Goal: Task Accomplishment & Management: Manage account settings

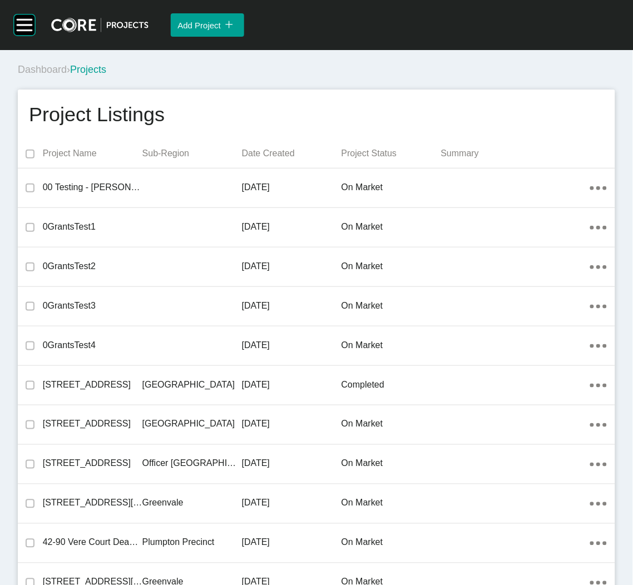
click at [245, 75] on div "Dashboard › Projects" at bounding box center [319, 70] width 602 height 14
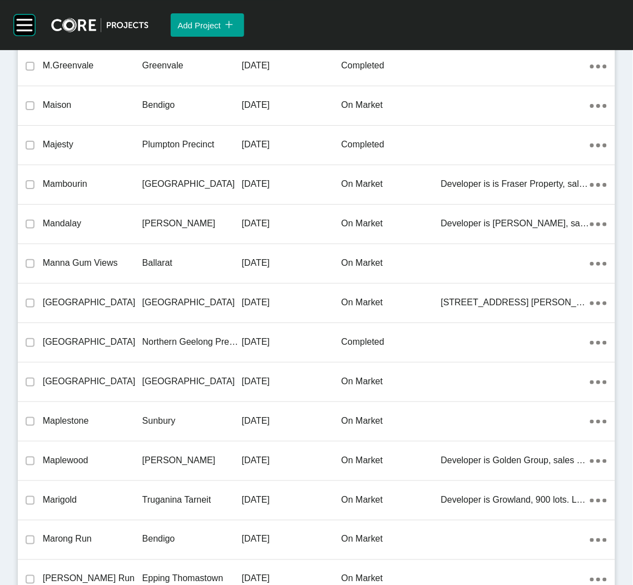
drag, startPoint x: 172, startPoint y: 290, endPoint x: 86, endPoint y: 245, distance: 97.5
click at [172, 296] on p "[GEOGRAPHIC_DATA]" at bounding box center [192, 302] width 100 height 12
click at [172, 290] on div "Group 2 Created with Sketch. . Add Project icon/tick copy 11 Created with Sketc…" at bounding box center [316, 292] width 633 height 585
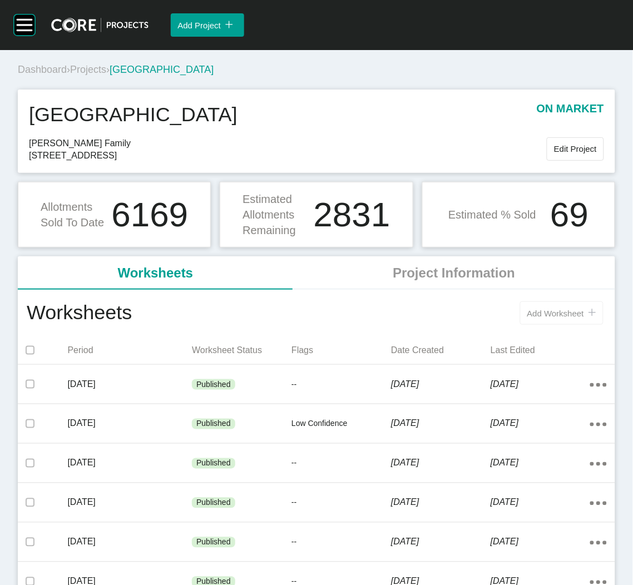
click at [577, 323] on button "Add Worksheet icon/tick copy 11 Created with Sketch." at bounding box center [561, 312] width 83 height 23
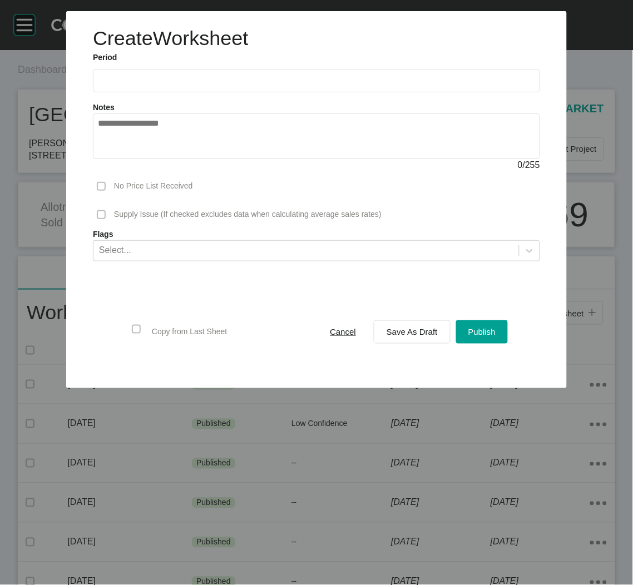
click at [297, 77] on input "text" at bounding box center [316, 80] width 437 height 9
click at [176, 161] on li "Sep" at bounding box center [188, 161] width 37 height 19
type input "**********"
click at [413, 325] on div "Save As Draft" at bounding box center [412, 331] width 57 height 15
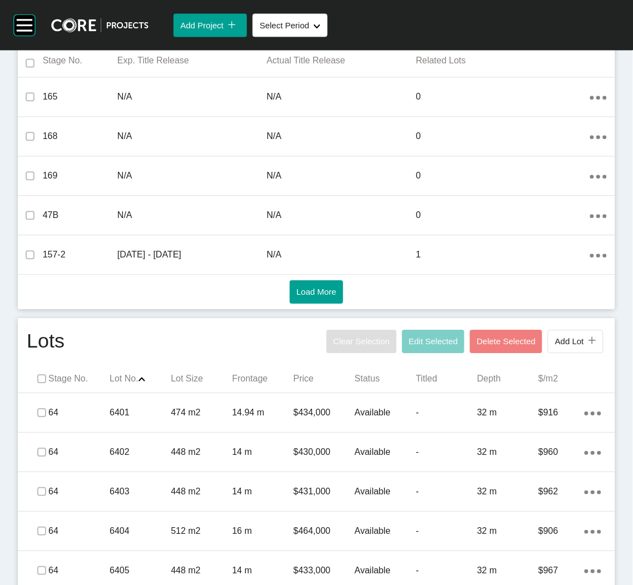
scroll to position [416, 0]
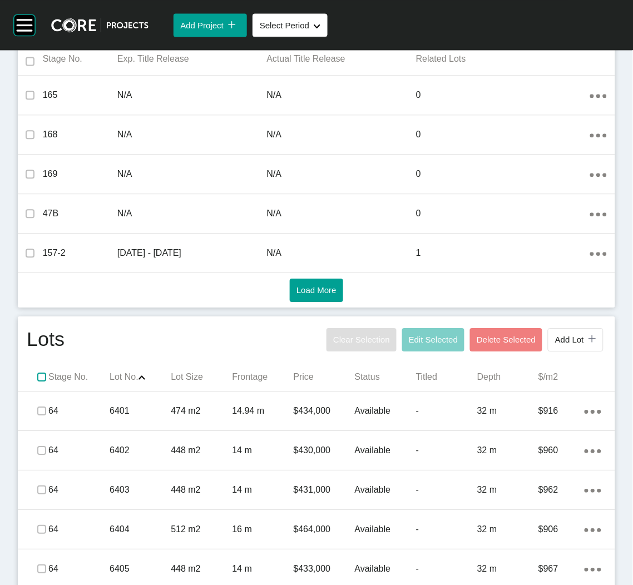
click at [38, 375] on label at bounding box center [41, 377] width 9 height 9
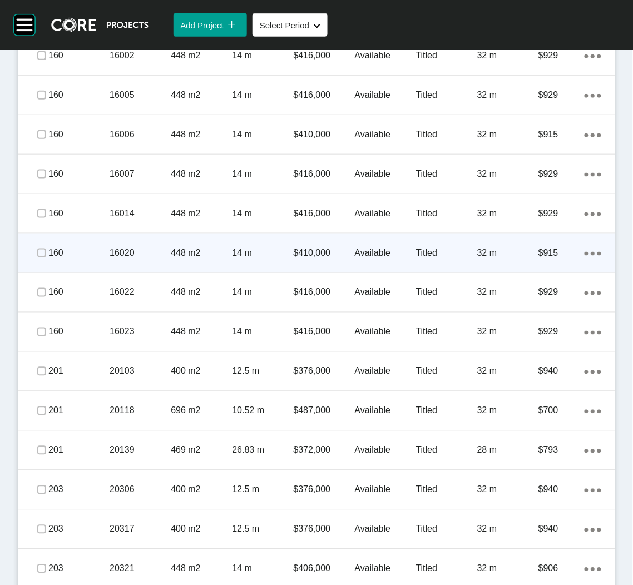
scroll to position [1751, 0]
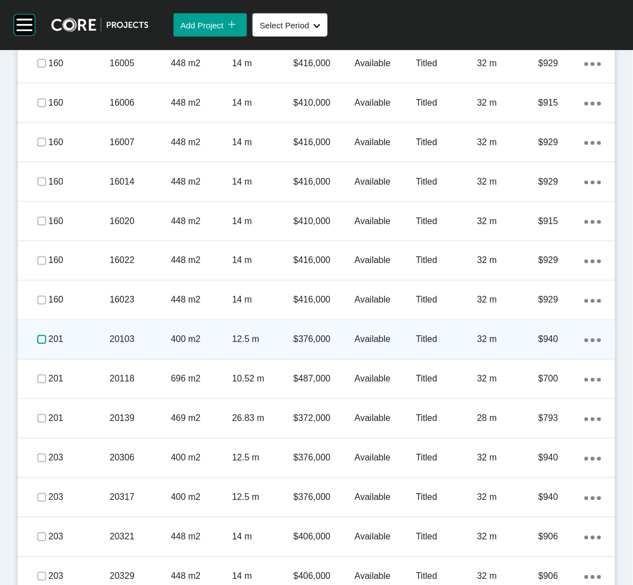
click at [39, 341] on label at bounding box center [41, 339] width 9 height 9
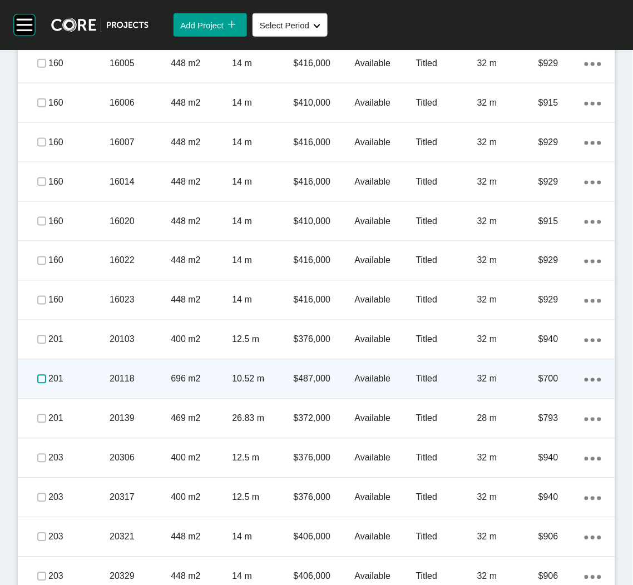
click at [37, 380] on label at bounding box center [41, 379] width 9 height 9
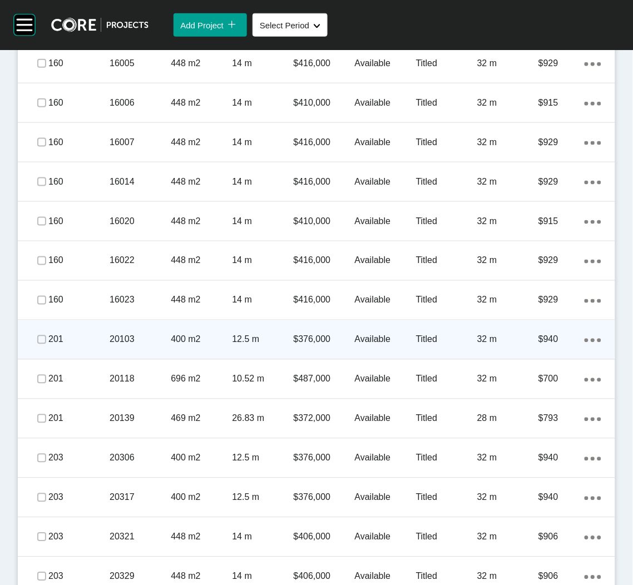
click at [241, 334] on p "12.5 m" at bounding box center [262, 340] width 61 height 12
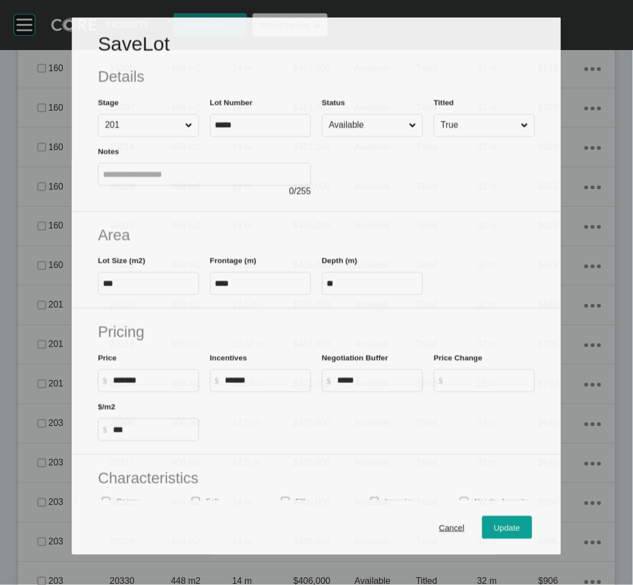
scroll to position [1717, 0]
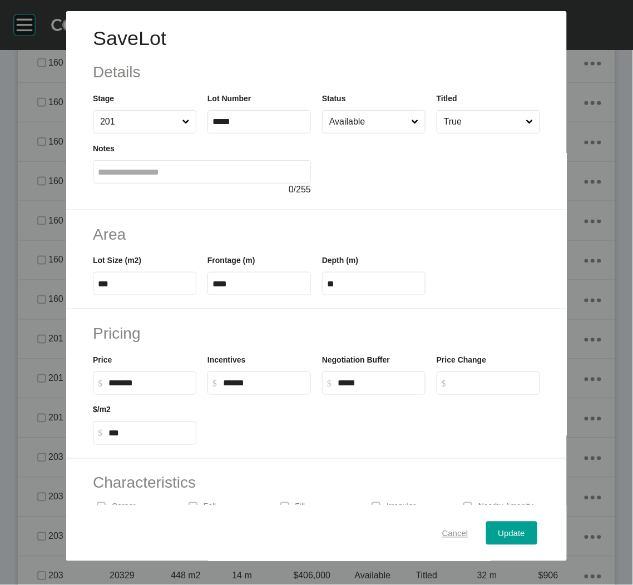
click at [439, 530] on div "Cancel" at bounding box center [455, 532] width 32 height 15
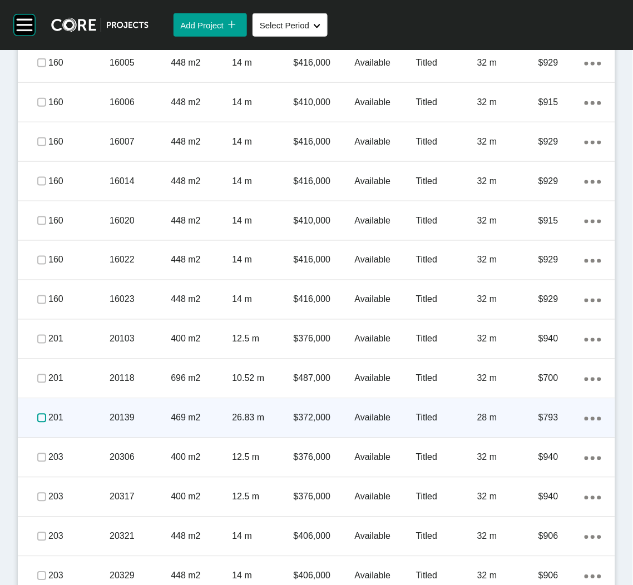
click at [38, 414] on label at bounding box center [41, 418] width 9 height 9
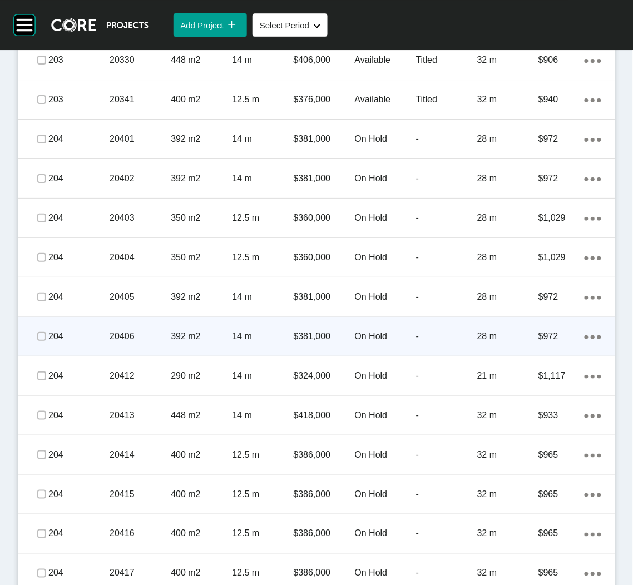
scroll to position [2301, 0]
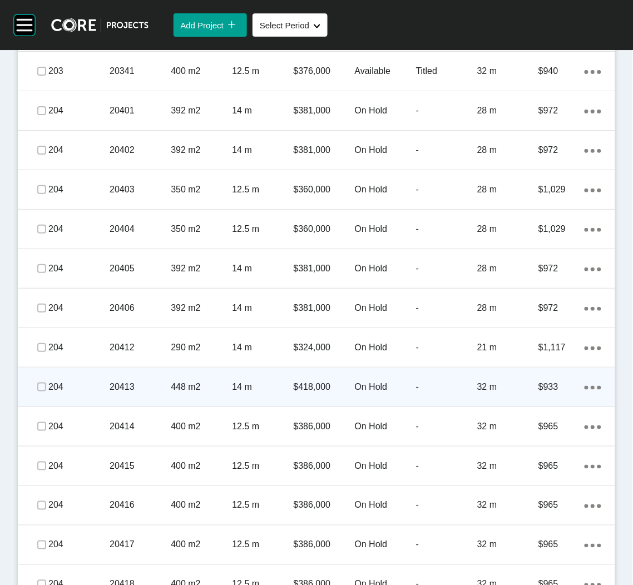
click at [110, 392] on div "20413" at bounding box center [140, 387] width 61 height 34
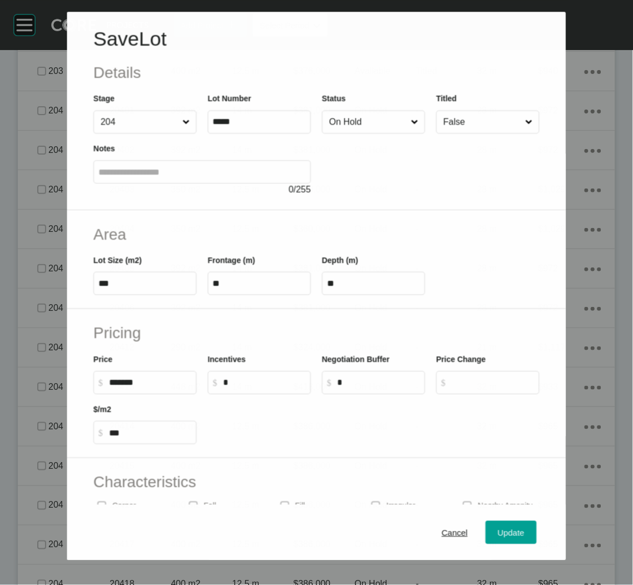
click at [393, 121] on input "On Hold" at bounding box center [368, 122] width 82 height 22
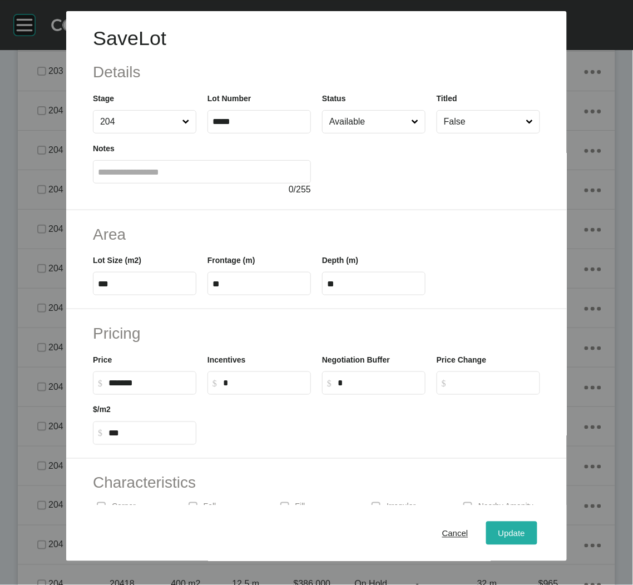
click at [499, 537] on span "Update" at bounding box center [511, 532] width 27 height 9
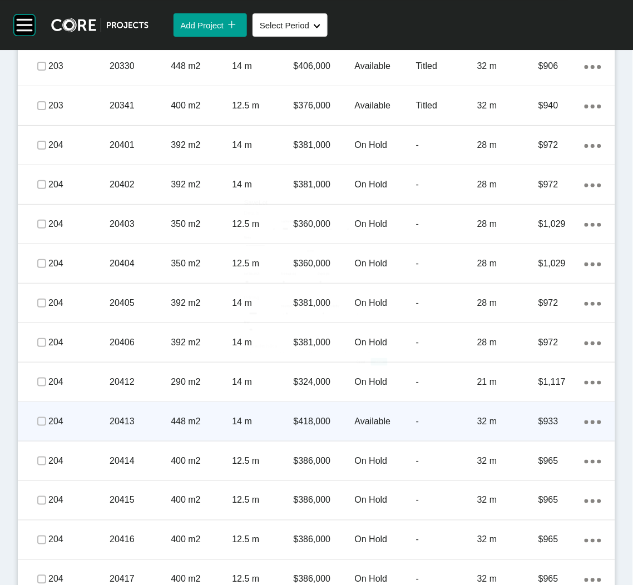
scroll to position [2336, 0]
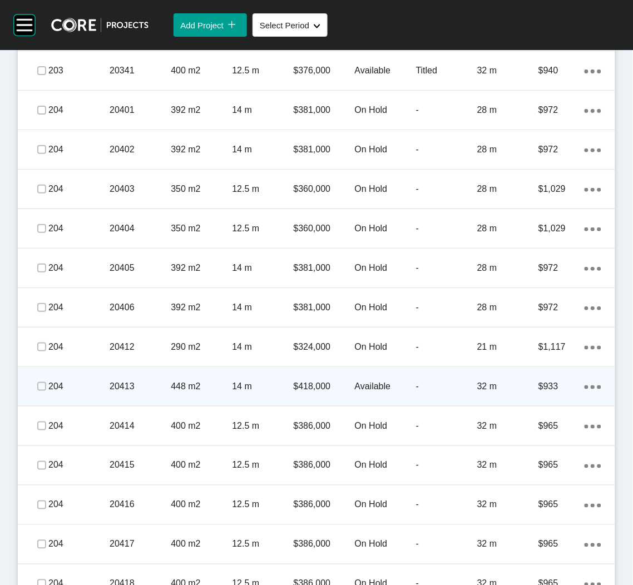
click at [114, 396] on div "20413" at bounding box center [140, 386] width 61 height 34
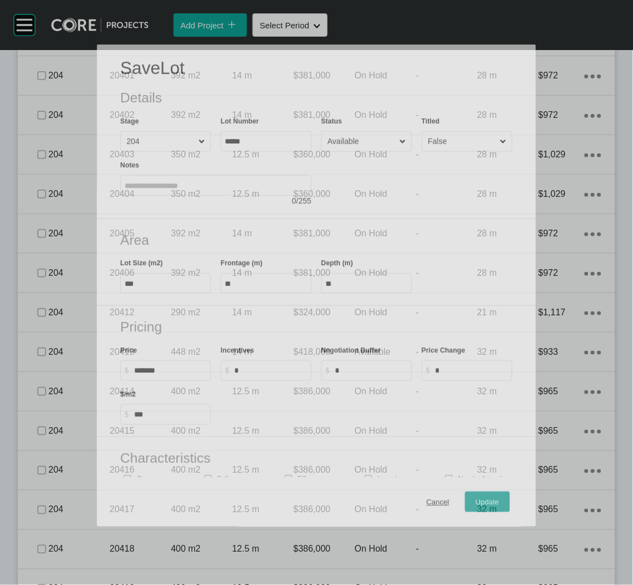
scroll to position [2301, 0]
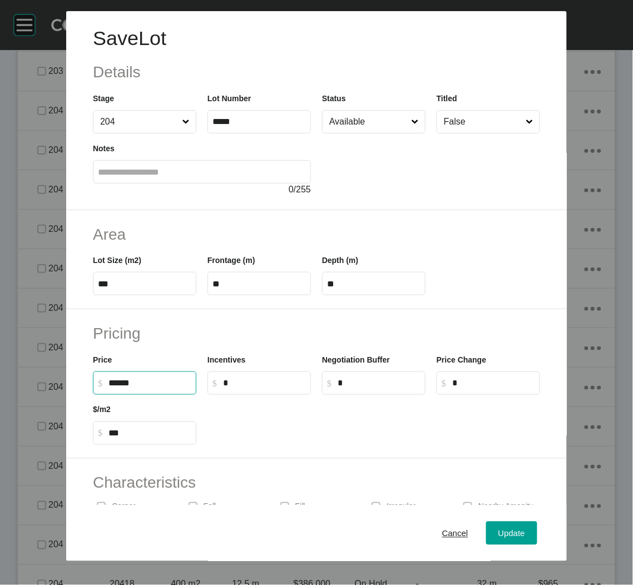
drag, startPoint x: 124, startPoint y: 378, endPoint x: 112, endPoint y: 376, distance: 12.3
click at [113, 376] on label "$ Created with Sketch. $ ******" at bounding box center [144, 382] width 103 height 23
type input "*******"
type input "***"
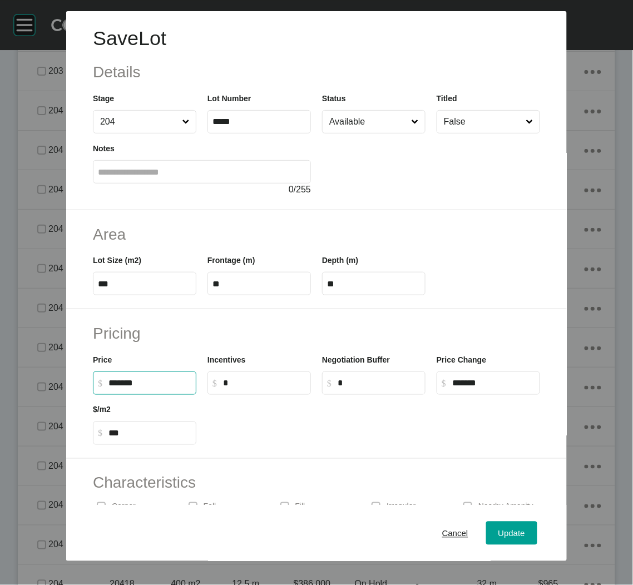
click at [212, 421] on div at bounding box center [374, 420] width 344 height 50
click at [514, 531] on div "Update" at bounding box center [511, 532] width 32 height 15
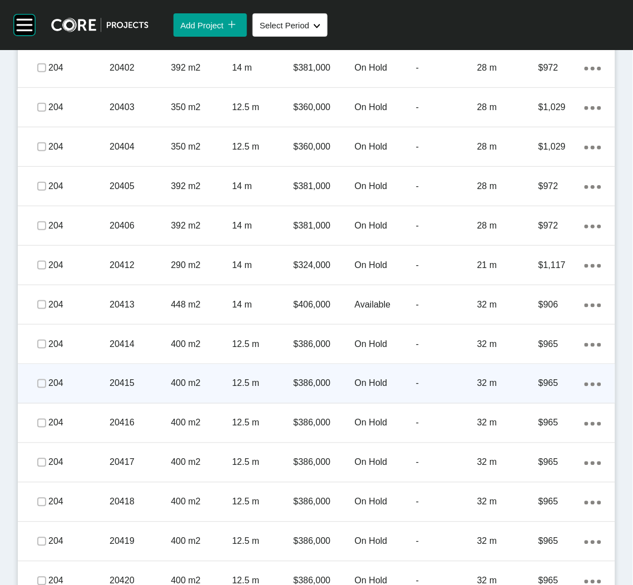
scroll to position [2419, 0]
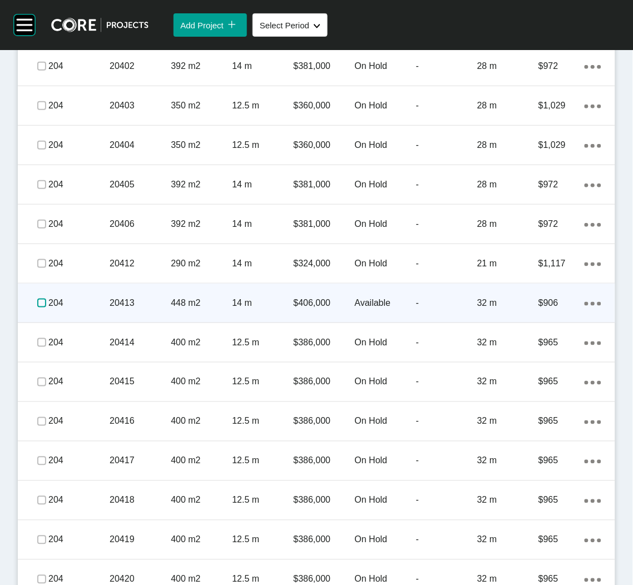
click at [37, 299] on label at bounding box center [41, 303] width 9 height 9
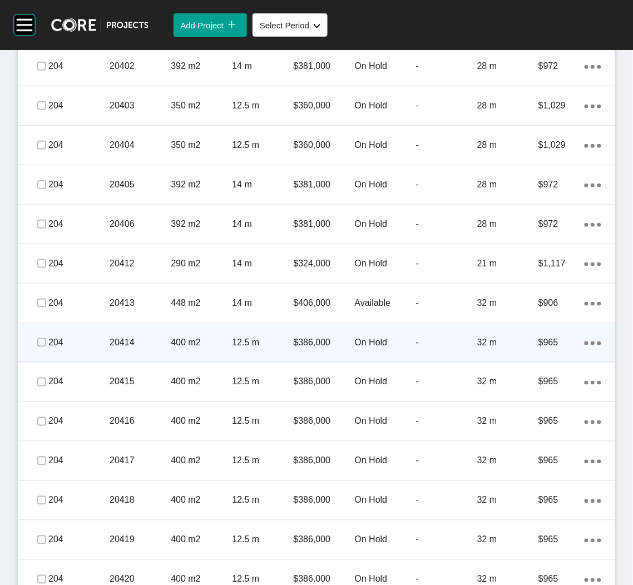
click at [91, 345] on p "204" at bounding box center [78, 342] width 61 height 12
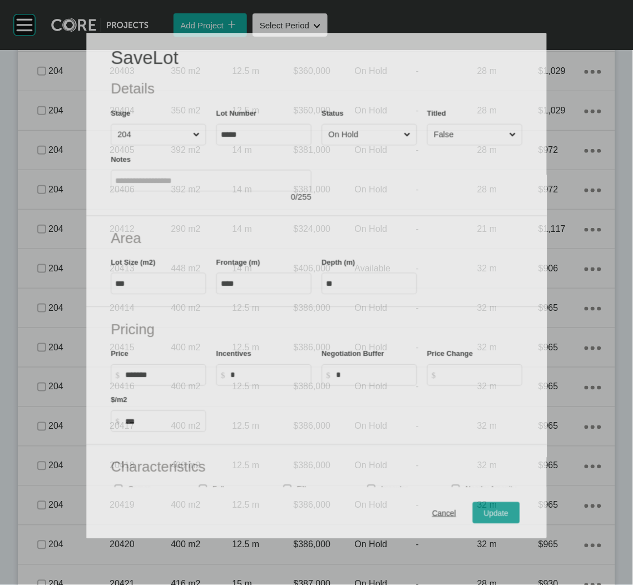
scroll to position [2385, 0]
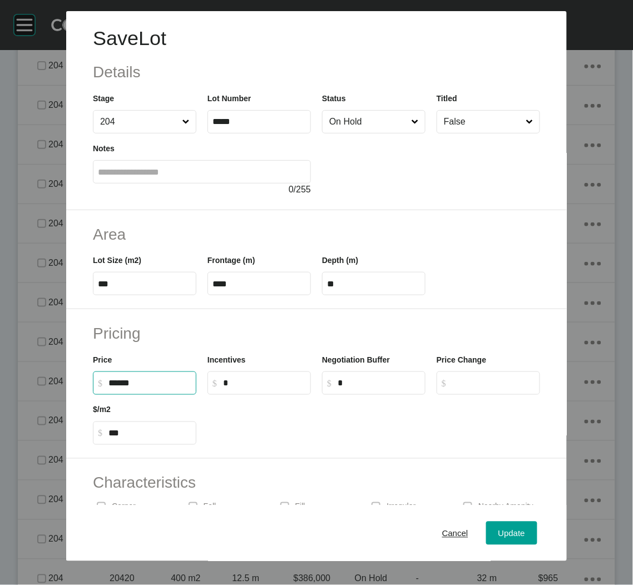
drag, startPoint x: 116, startPoint y: 380, endPoint x: 110, endPoint y: 381, distance: 6.8
click at [110, 381] on input "******" at bounding box center [149, 382] width 83 height 9
type input "*******"
type input "***"
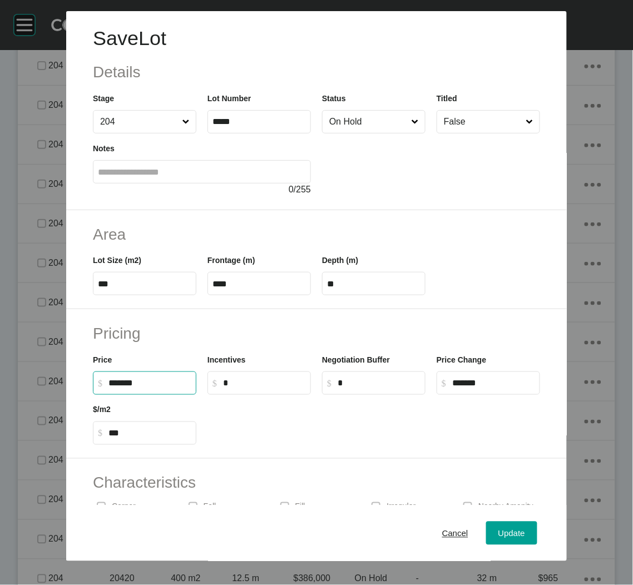
click at [302, 441] on div at bounding box center [374, 420] width 344 height 50
click at [498, 529] on span "Update" at bounding box center [511, 532] width 27 height 9
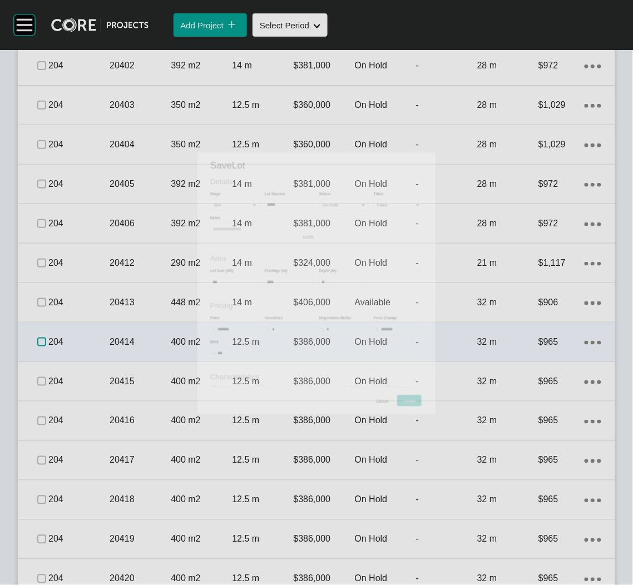
click at [37, 341] on label at bounding box center [41, 341] width 9 height 9
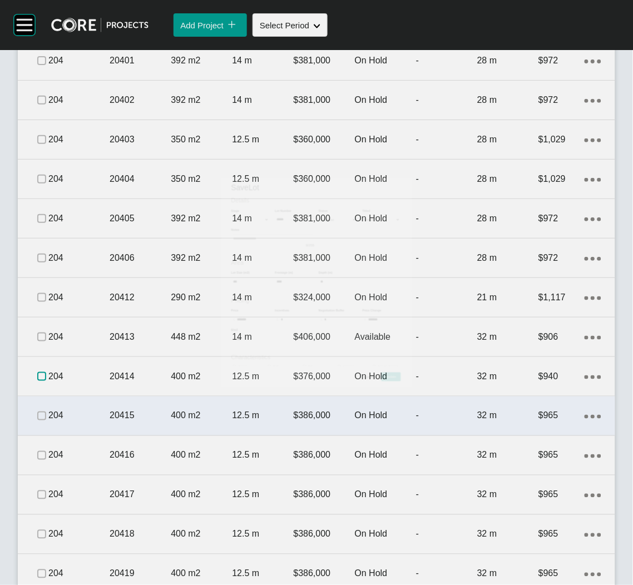
scroll to position [2419, 0]
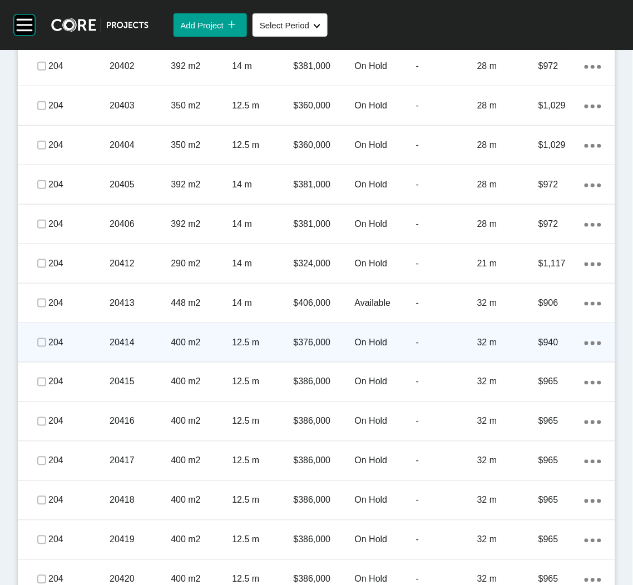
click at [136, 348] on div "20414" at bounding box center [140, 342] width 61 height 34
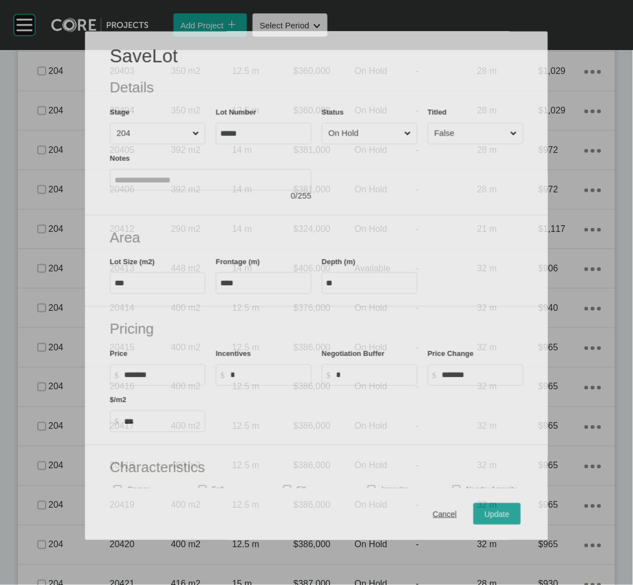
scroll to position [2385, 0]
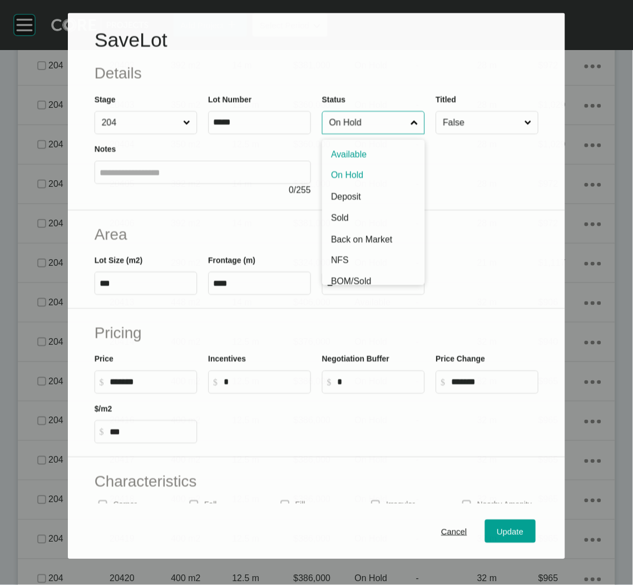
click at [393, 123] on input "On Hold" at bounding box center [367, 123] width 81 height 22
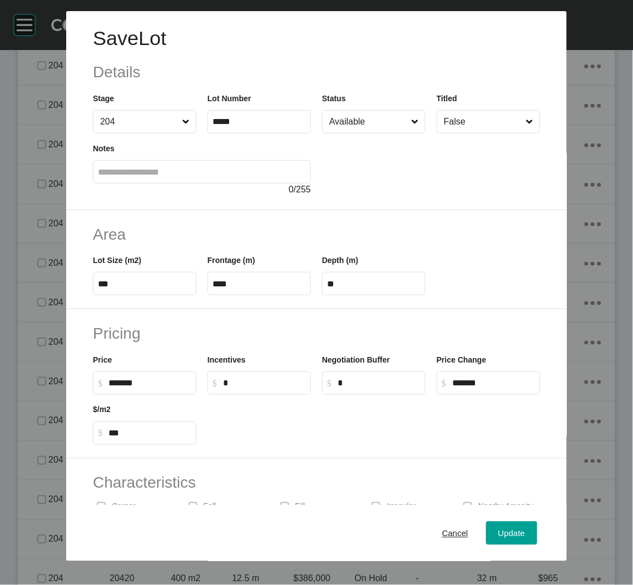
click at [512, 544] on button "Update" at bounding box center [511, 533] width 51 height 23
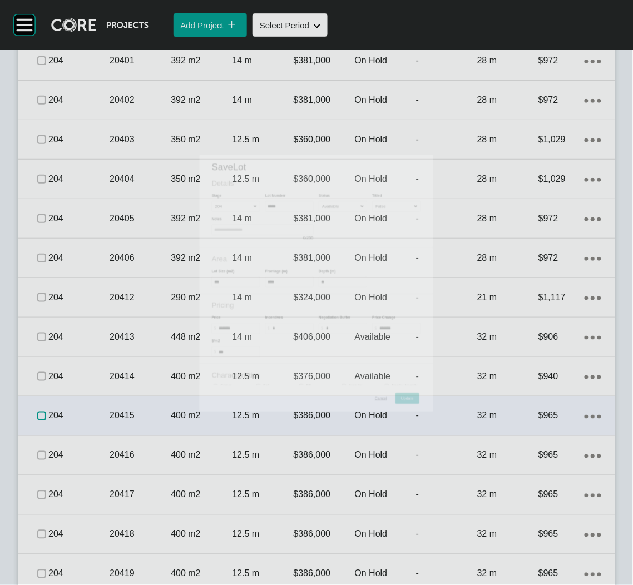
scroll to position [2419, 0]
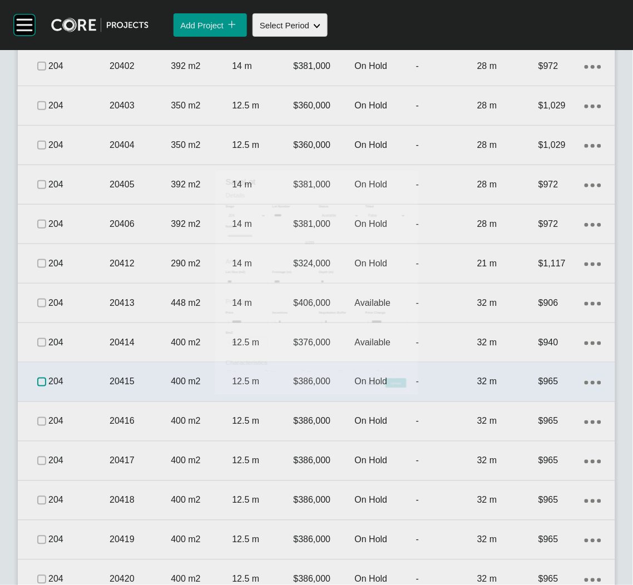
click at [41, 380] on label at bounding box center [41, 382] width 9 height 9
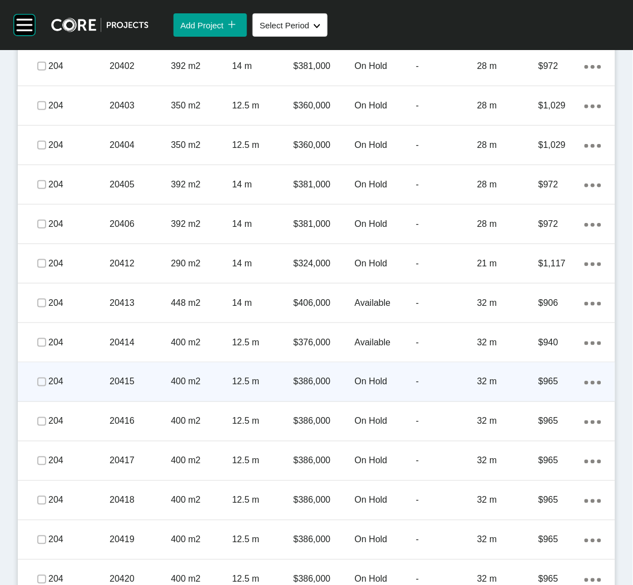
click at [148, 394] on div "20415" at bounding box center [140, 382] width 61 height 34
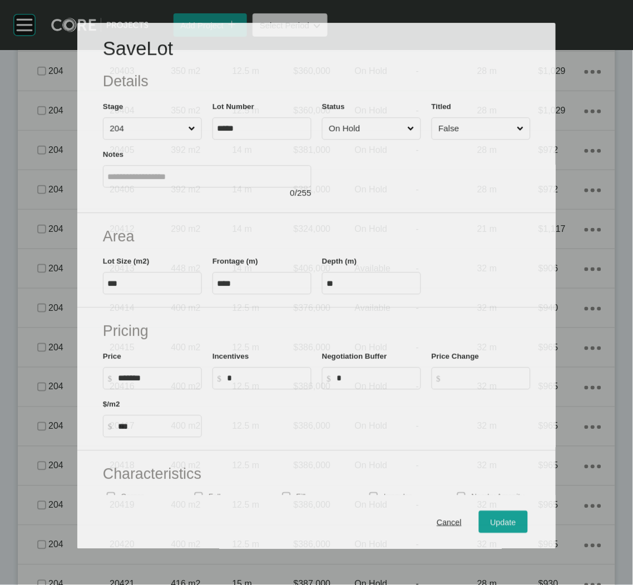
scroll to position [2385, 0]
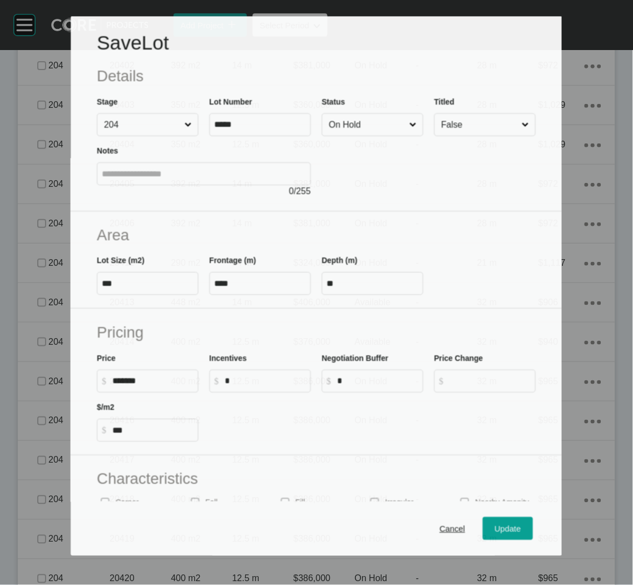
click at [374, 121] on input "On Hold" at bounding box center [367, 125] width 81 height 22
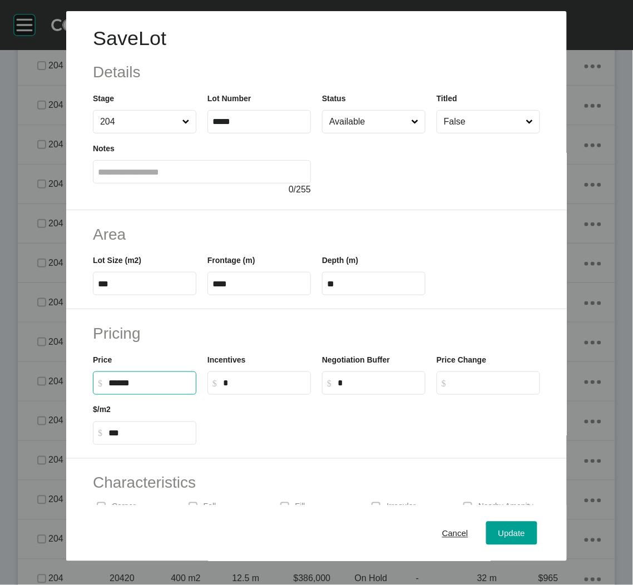
drag, startPoint x: 118, startPoint y: 380, endPoint x: 112, endPoint y: 381, distance: 6.2
click at [112, 381] on input "******" at bounding box center [149, 382] width 83 height 9
type input "*******"
type input "***"
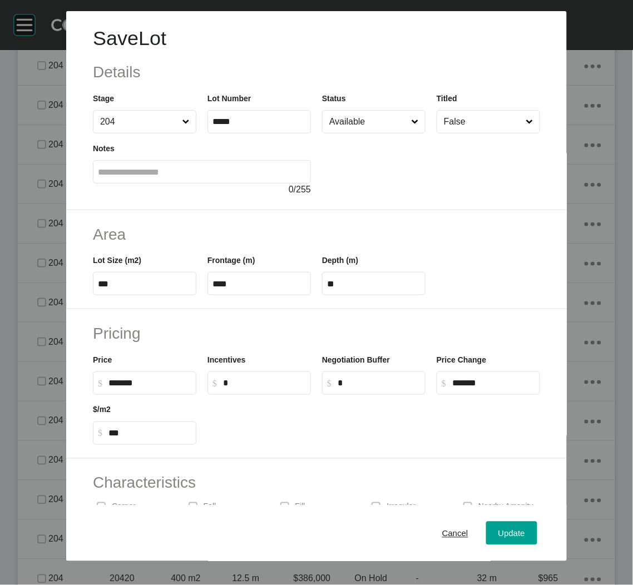
click at [350, 468] on div "Characteristics Corner Fall Fill Irregular Nearby Amenity Park / Wetlands Power…" at bounding box center [316, 539] width 500 height 160
click at [514, 528] on div "Update" at bounding box center [511, 532] width 32 height 15
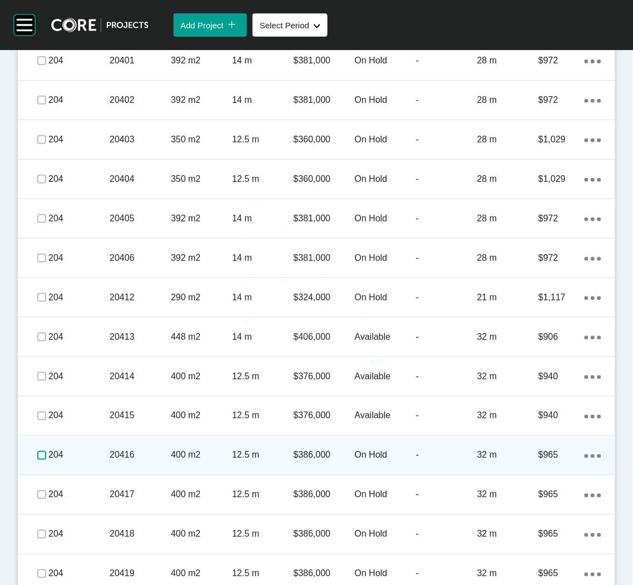
scroll to position [2419, 0]
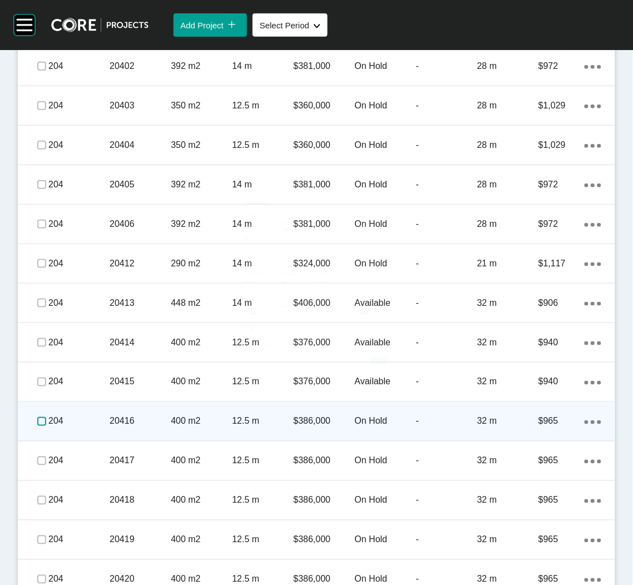
click at [42, 420] on label at bounding box center [41, 421] width 9 height 9
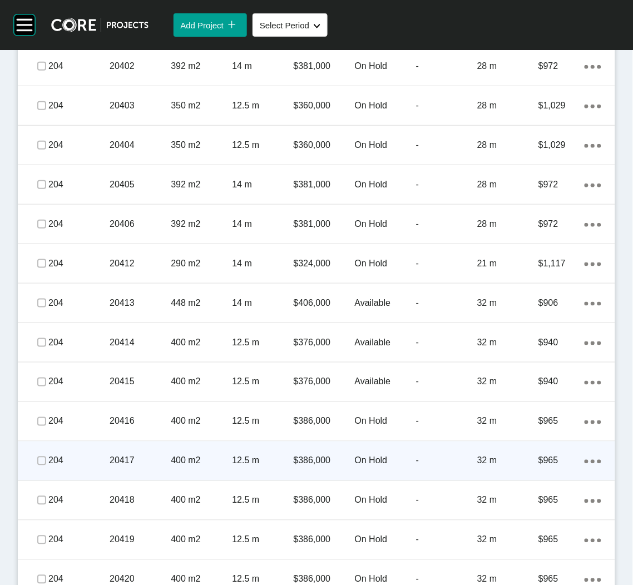
click at [210, 441] on div "204 20417 400 m2 12.5 m $386,000 On Hold - 32 m $965 Action Menu Dots Copy 6 Cr…" at bounding box center [316, 460] width 597 height 39
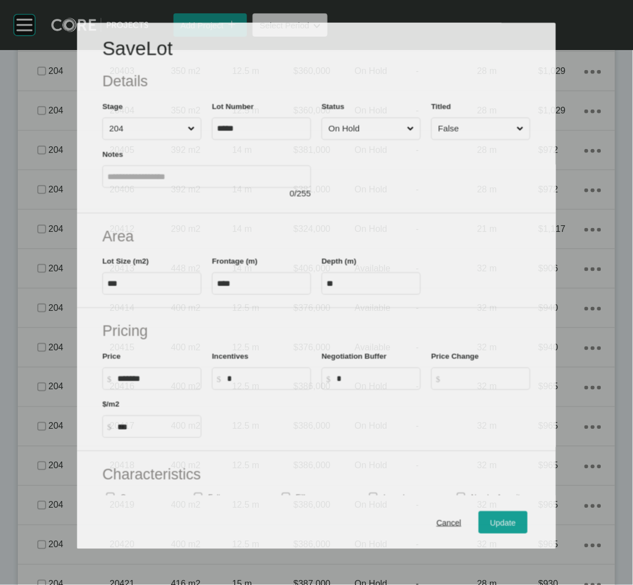
scroll to position [2385, 0]
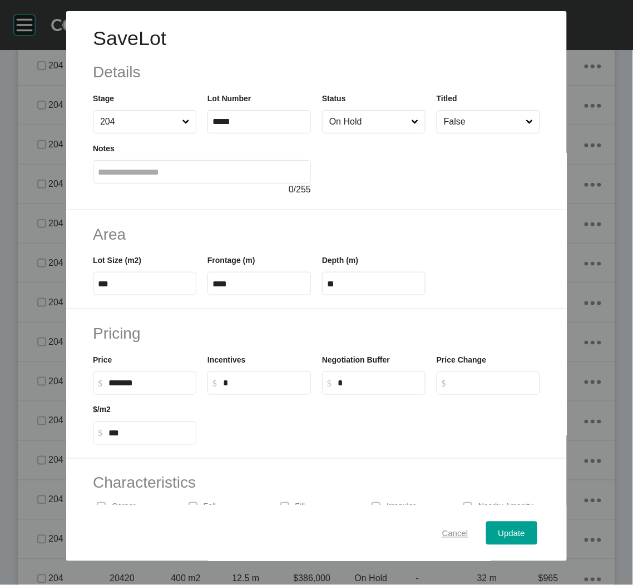
click at [446, 533] on span "Cancel" at bounding box center [455, 532] width 26 height 9
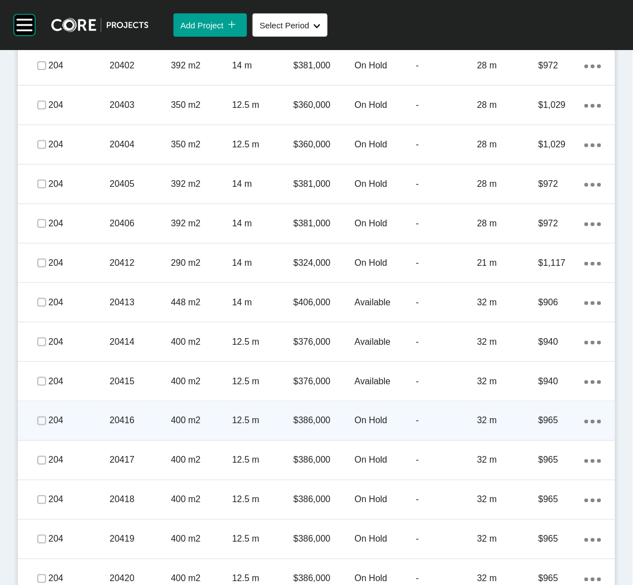
click at [165, 420] on p "20416" at bounding box center [140, 421] width 61 height 12
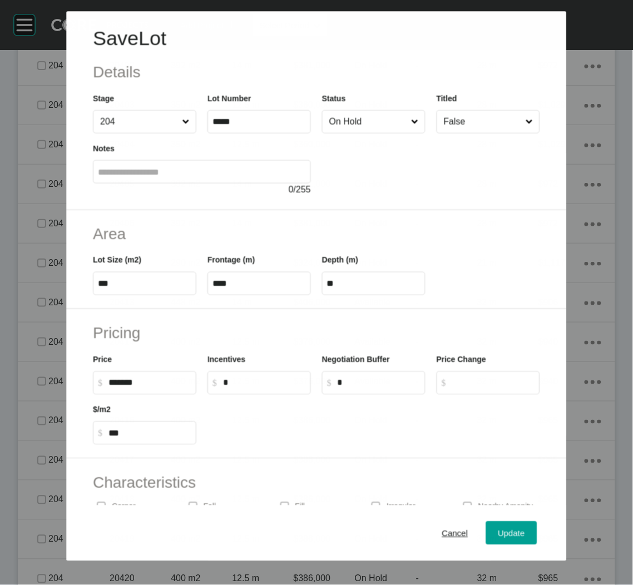
click at [355, 112] on input "On Hold" at bounding box center [368, 122] width 82 height 22
click at [116, 381] on input "******" at bounding box center [149, 382] width 83 height 9
type input "*******"
type input "***"
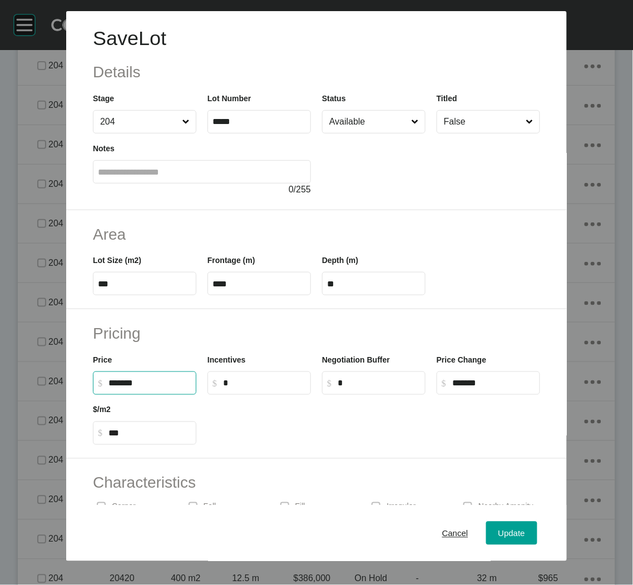
click at [291, 438] on div at bounding box center [374, 420] width 344 height 50
click at [495, 525] on div "Update" at bounding box center [511, 532] width 32 height 15
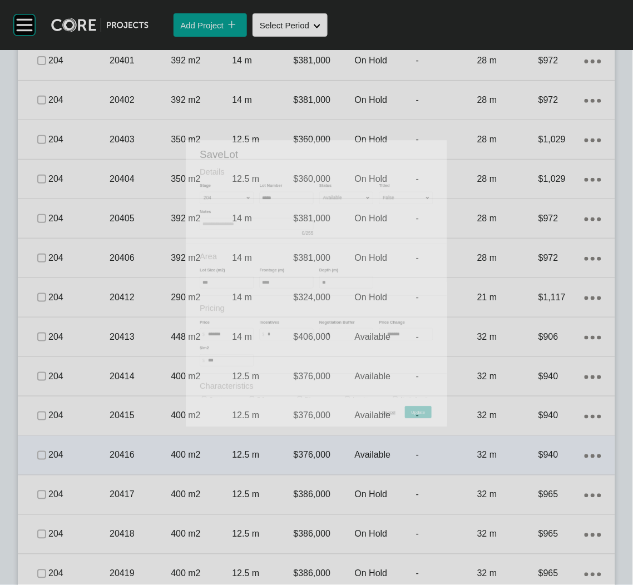
scroll to position [2503, 0]
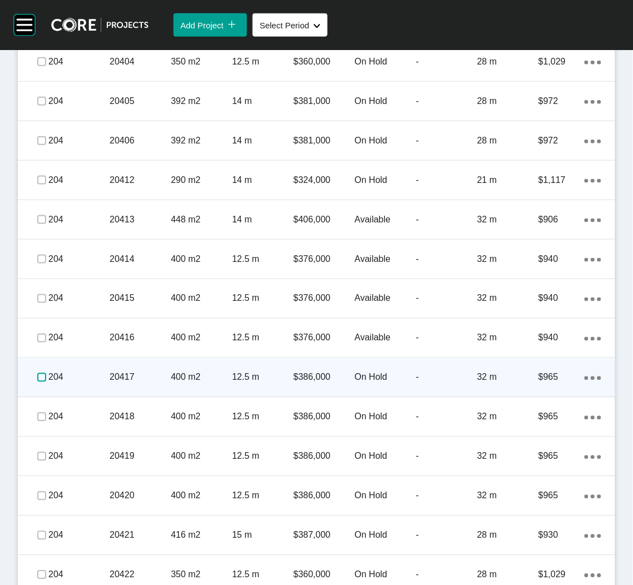
click at [39, 377] on label at bounding box center [41, 377] width 9 height 9
click at [175, 380] on p "400 m2" at bounding box center [201, 377] width 61 height 12
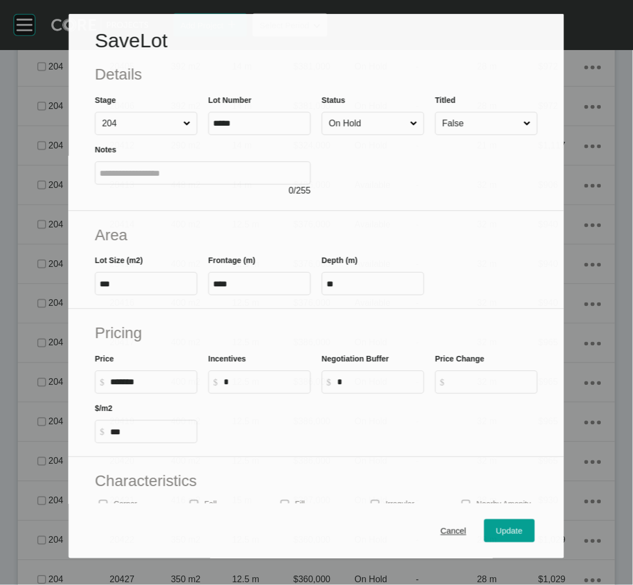
scroll to position [2468, 0]
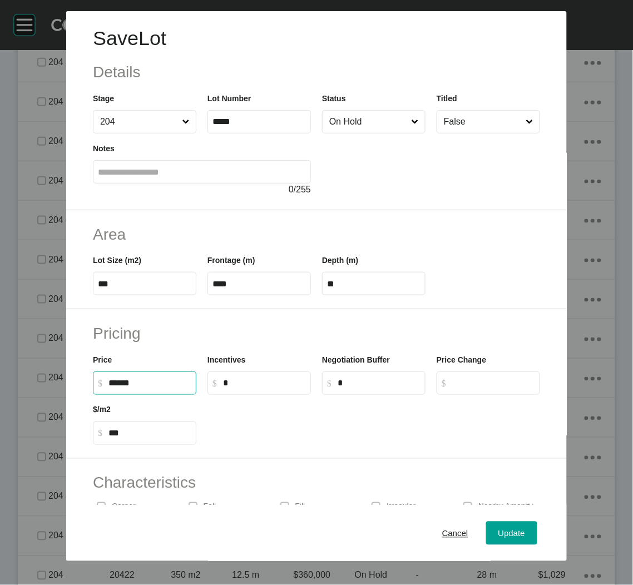
click at [115, 380] on input "******" at bounding box center [149, 382] width 83 height 9
type input "*******"
type input "***"
click at [340, 442] on div at bounding box center [374, 420] width 344 height 50
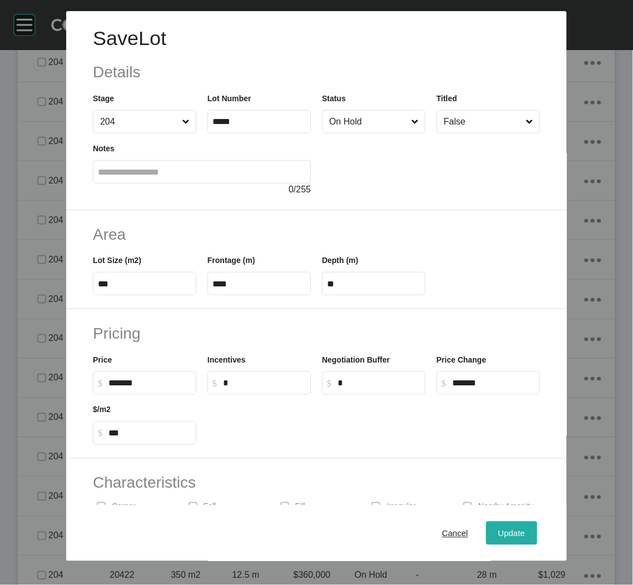
click at [486, 524] on button "Update" at bounding box center [511, 533] width 51 height 23
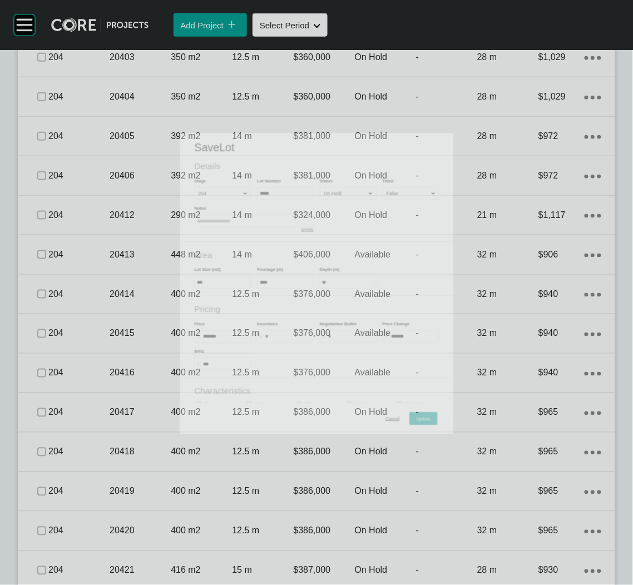
click at [294, 406] on p "$386,000" at bounding box center [324, 412] width 61 height 12
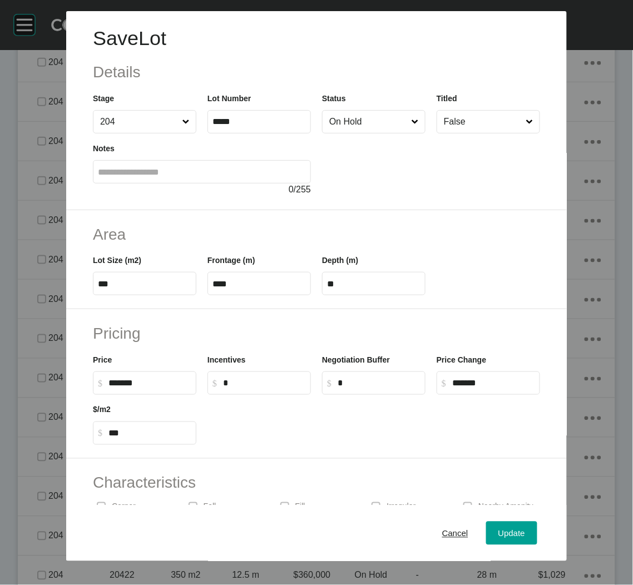
click at [381, 128] on input "On Hold" at bounding box center [368, 122] width 82 height 22
click at [498, 529] on span "Update" at bounding box center [511, 532] width 27 height 9
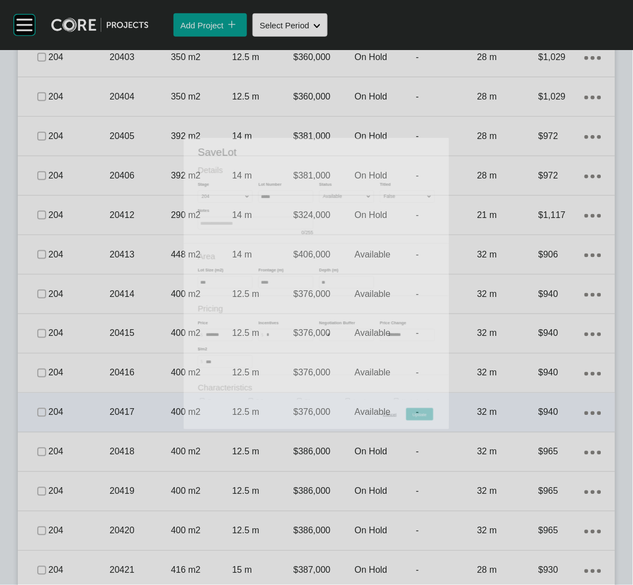
scroll to position [2503, 0]
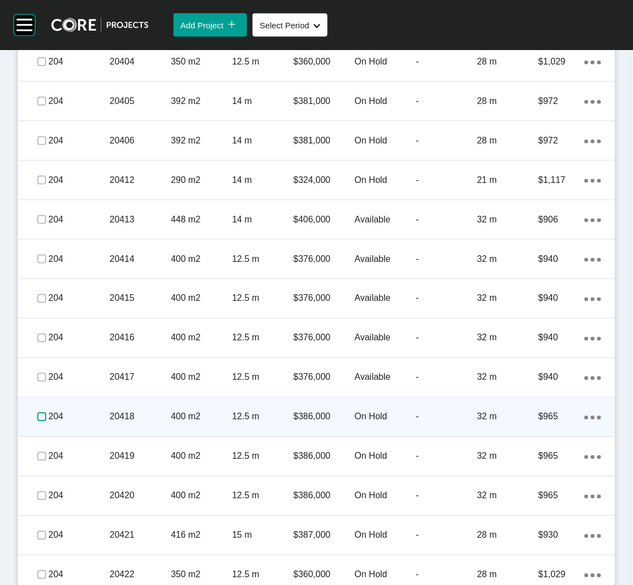
click at [38, 415] on label at bounding box center [41, 417] width 9 height 9
click at [232, 419] on p "12.5 m" at bounding box center [262, 417] width 61 height 12
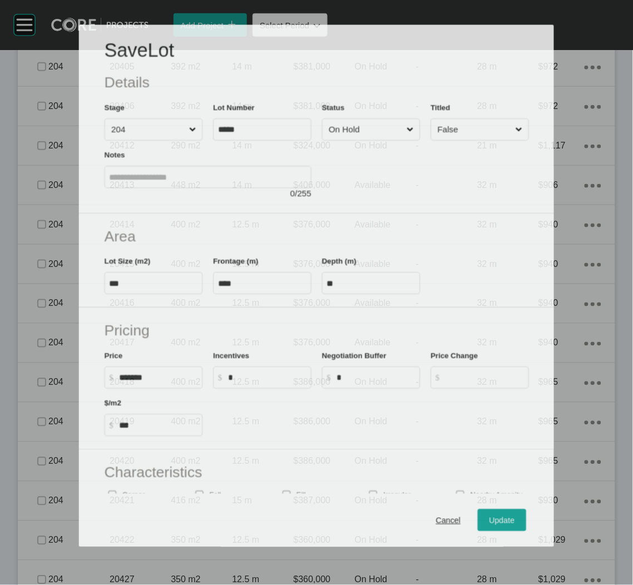
scroll to position [2468, 0]
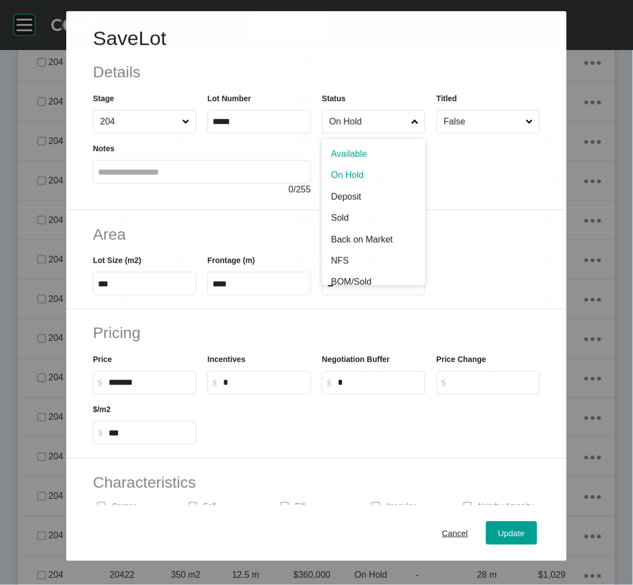
click at [411, 118] on icon at bounding box center [414, 121] width 7 height 7
click at [406, 118] on input "On Hold" at bounding box center [368, 122] width 82 height 22
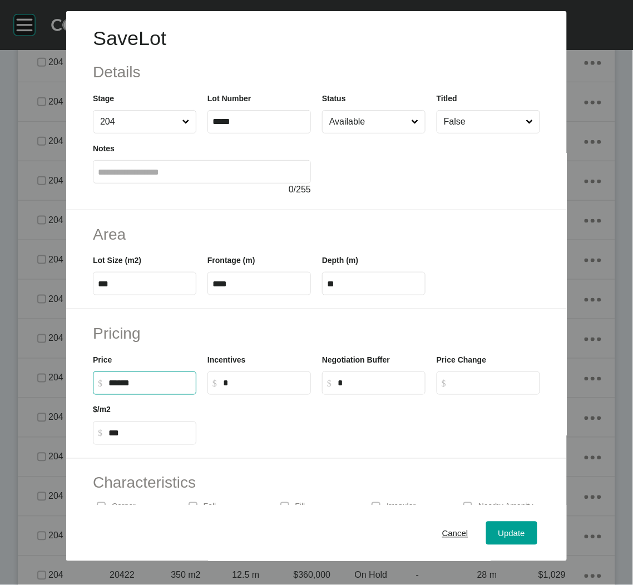
drag, startPoint x: 121, startPoint y: 380, endPoint x: 114, endPoint y: 381, distance: 6.8
click at [114, 381] on input "******" at bounding box center [149, 382] width 83 height 9
type input "*******"
type input "***"
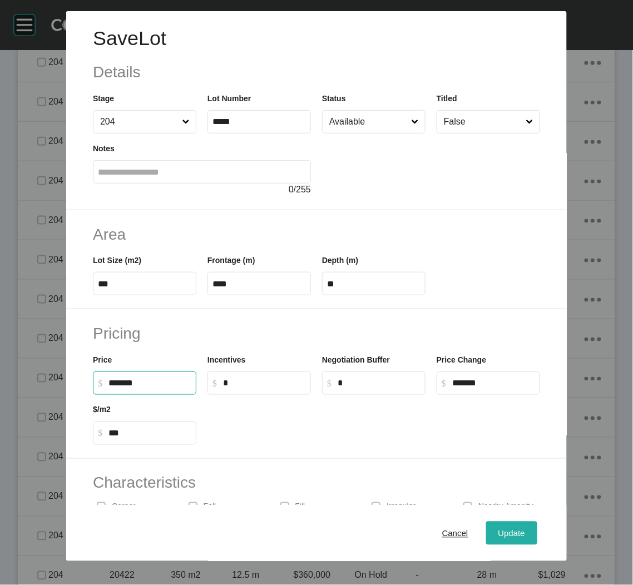
click at [498, 530] on span "Update" at bounding box center [511, 532] width 27 height 9
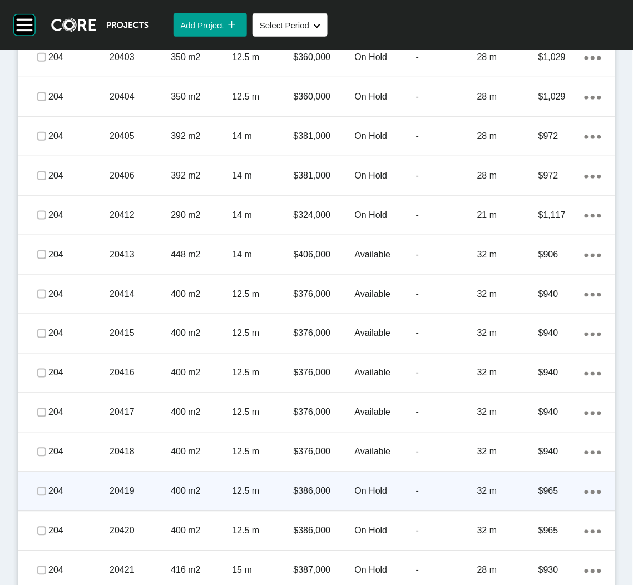
scroll to position [2587, 0]
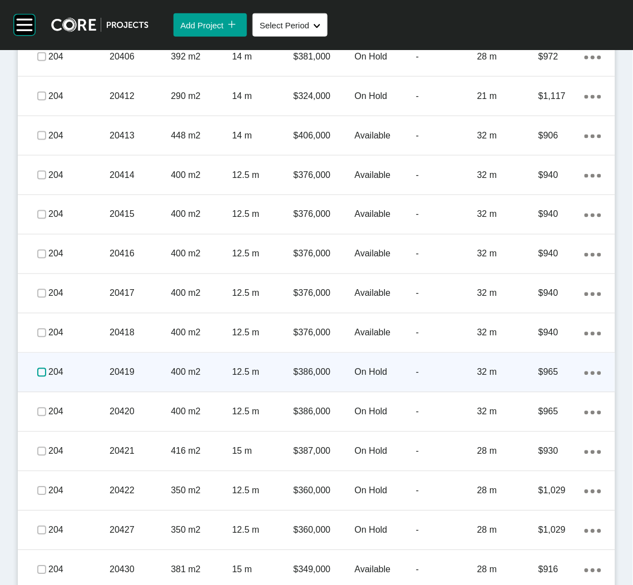
click at [39, 370] on label at bounding box center [41, 372] width 9 height 9
click at [158, 384] on div "20419" at bounding box center [140, 372] width 61 height 34
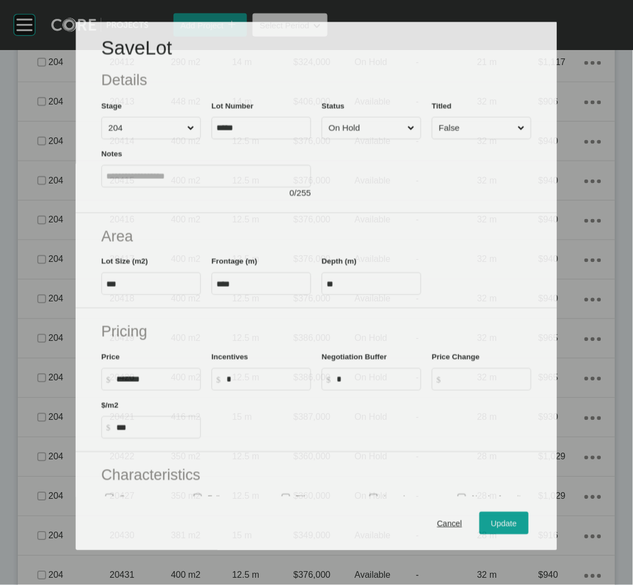
scroll to position [2552, 0]
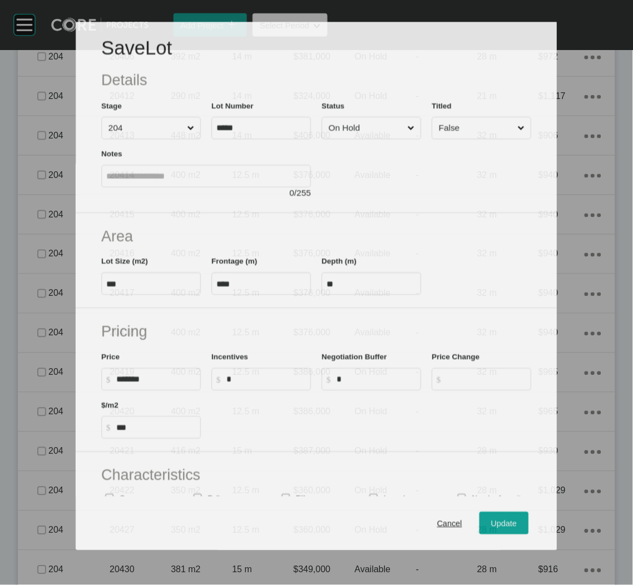
click at [374, 112] on div "Status On Hold" at bounding box center [372, 120] width 100 height 40
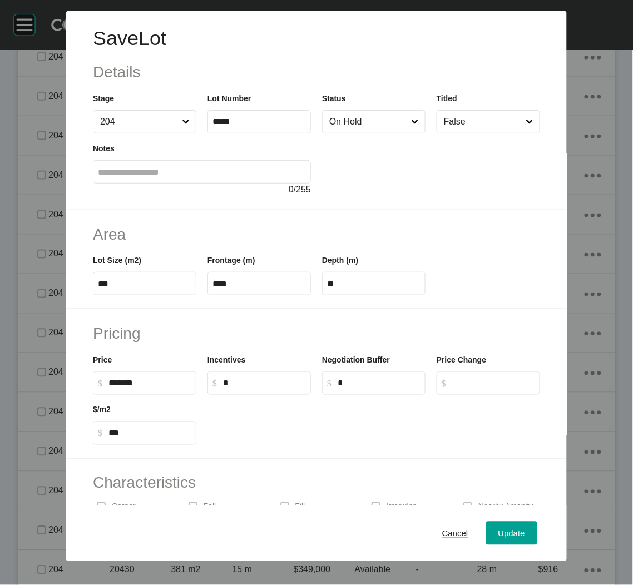
click at [356, 140] on div at bounding box center [431, 164] width 218 height 63
click at [361, 122] on input "On Hold" at bounding box center [368, 122] width 82 height 22
click at [115, 384] on input "******" at bounding box center [149, 382] width 83 height 9
type input "*******"
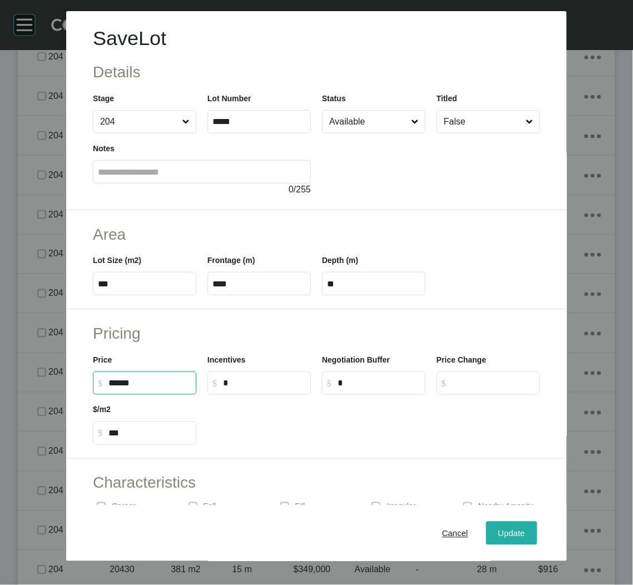
type input "***"
click at [509, 528] on span "Update" at bounding box center [511, 532] width 27 height 9
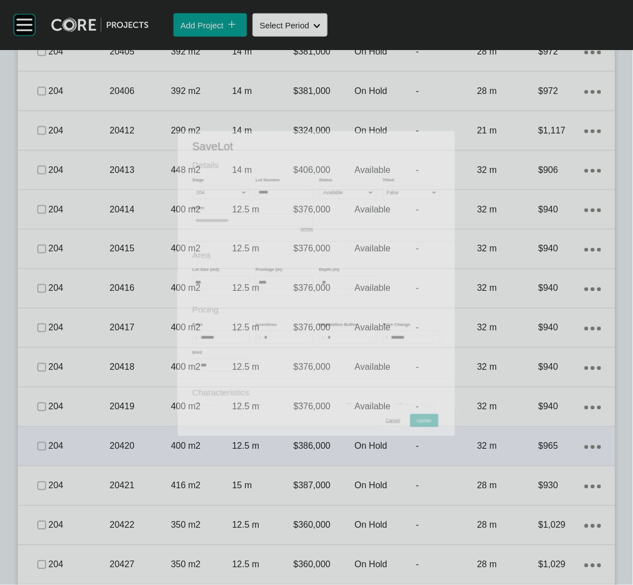
scroll to position [2587, 0]
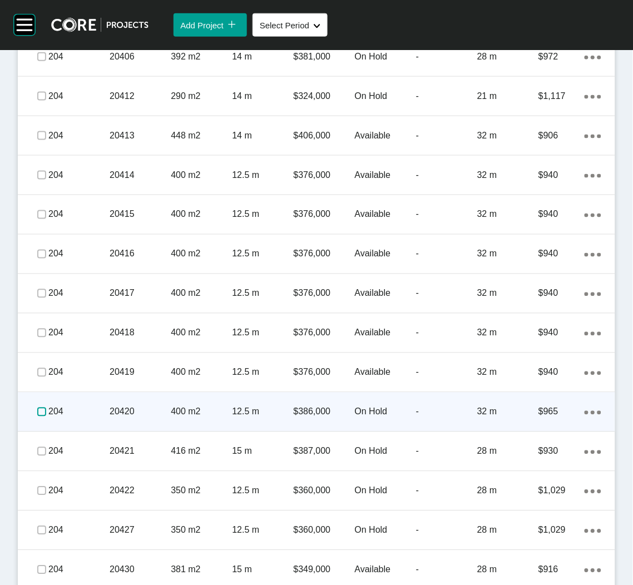
click at [37, 411] on label at bounding box center [41, 412] width 9 height 9
click at [201, 421] on div "400 m2" at bounding box center [201, 412] width 61 height 34
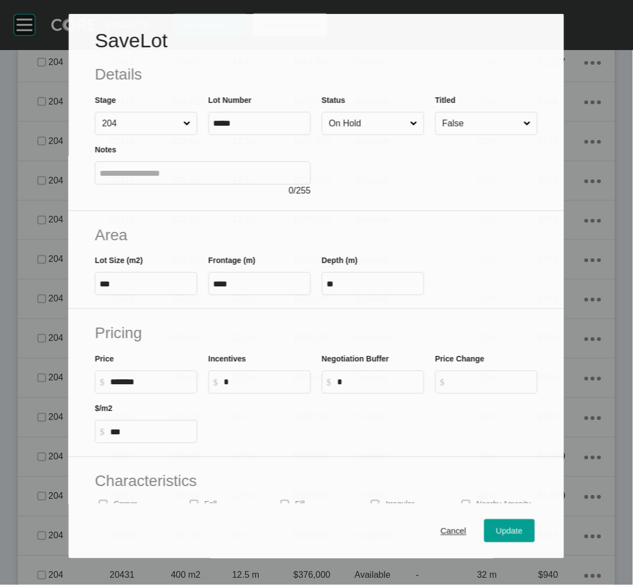
scroll to position [2552, 0]
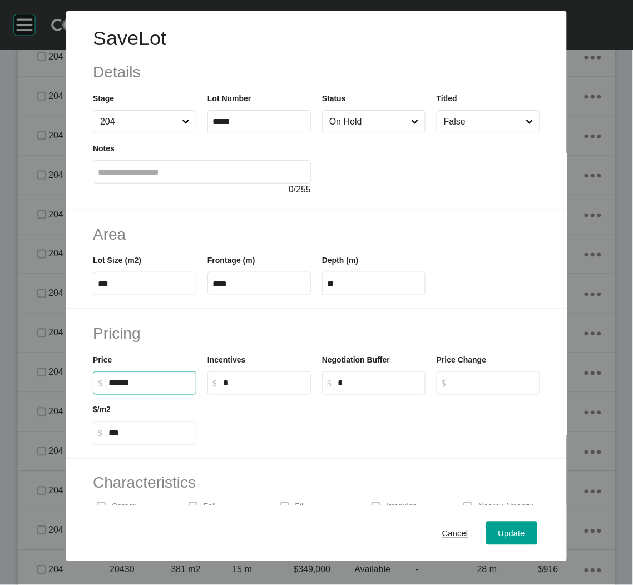
click at [114, 378] on input "******" at bounding box center [149, 382] width 83 height 9
type input "*******"
type input "***"
click at [356, 131] on input "On Hold" at bounding box center [368, 122] width 82 height 22
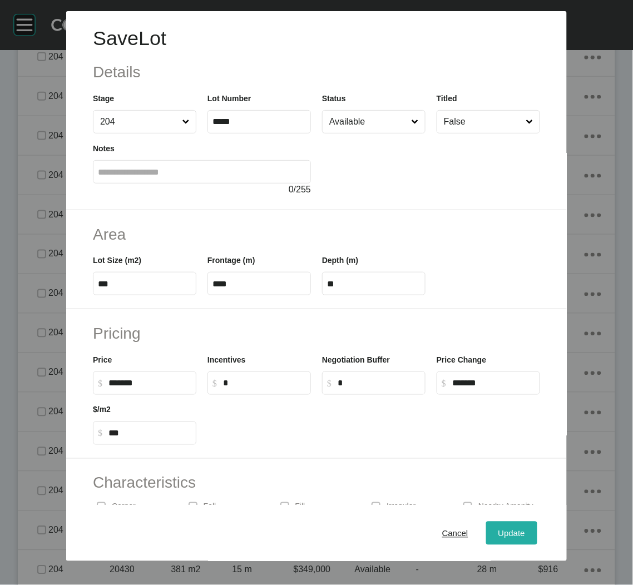
click at [498, 530] on span "Update" at bounding box center [511, 532] width 27 height 9
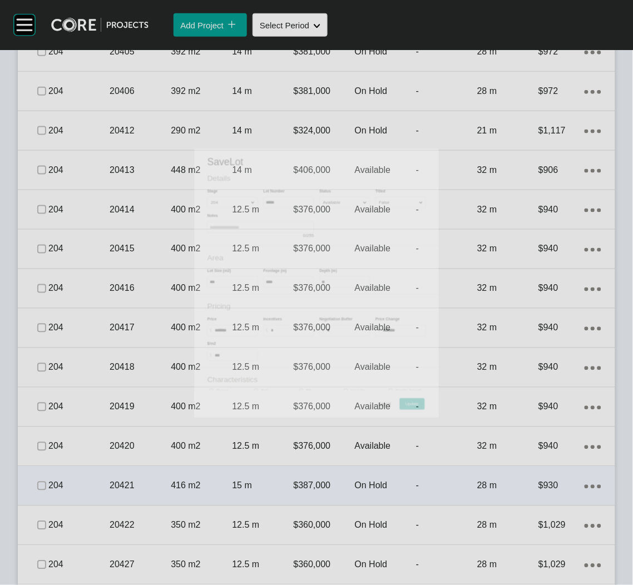
scroll to position [2587, 0]
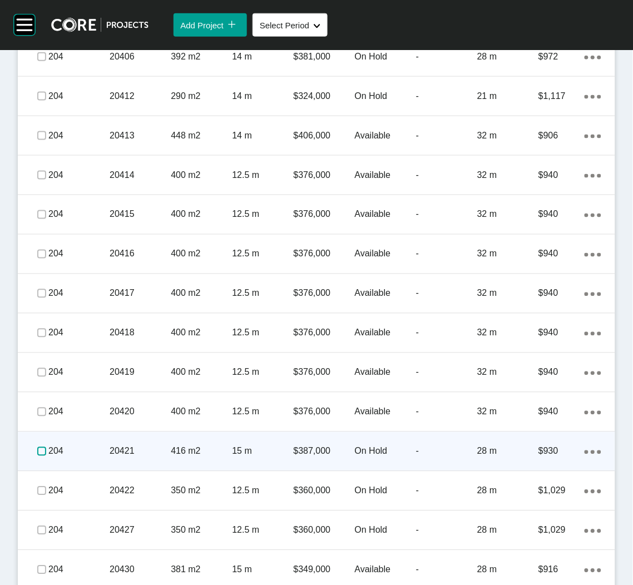
click at [42, 448] on label at bounding box center [41, 451] width 9 height 9
click at [198, 456] on div "416 m2" at bounding box center [201, 451] width 61 height 34
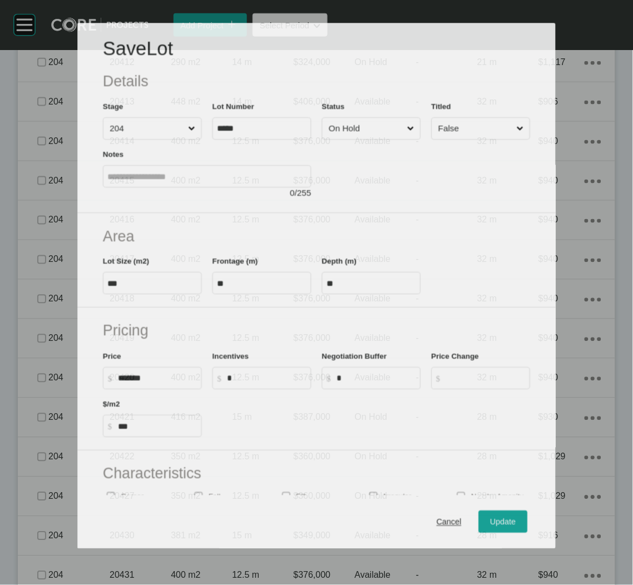
scroll to position [2552, 0]
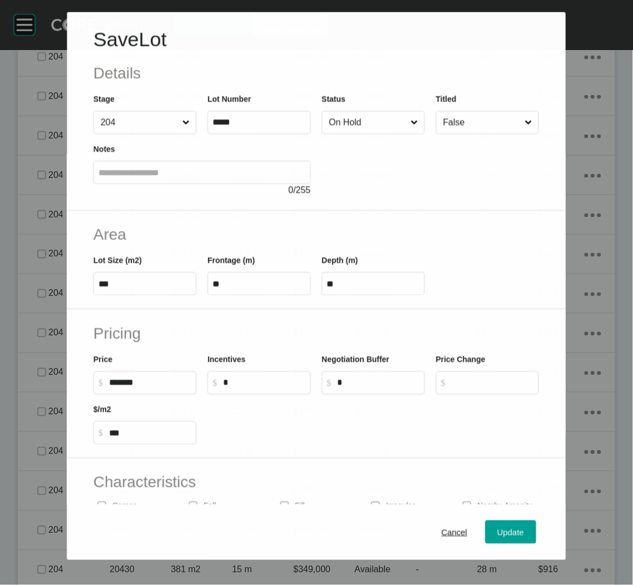
click at [378, 123] on input "On Hold" at bounding box center [368, 122] width 82 height 22
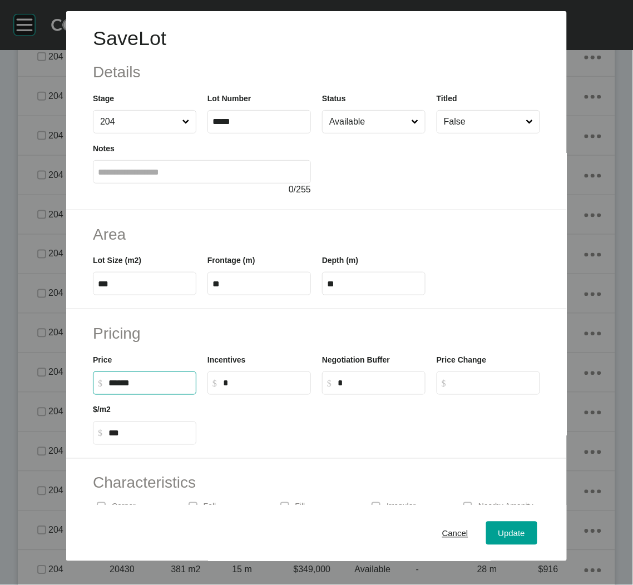
click at [117, 385] on input "******" at bounding box center [149, 382] width 83 height 9
type input "*******"
type input "***"
click at [299, 418] on div at bounding box center [374, 420] width 344 height 50
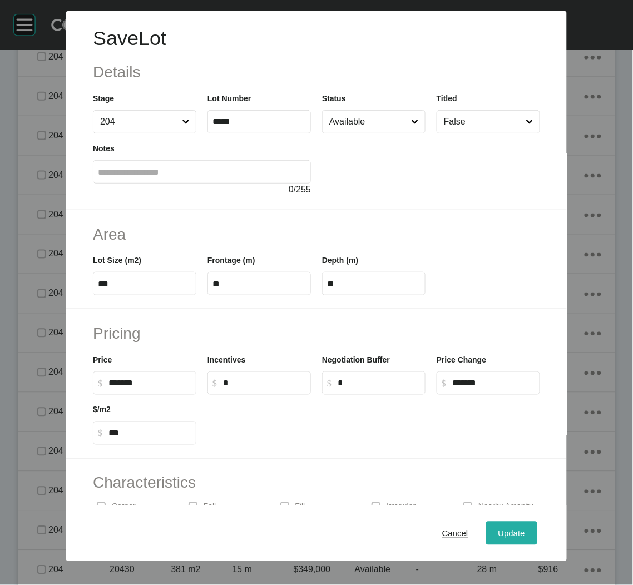
click at [498, 531] on span "Update" at bounding box center [511, 532] width 27 height 9
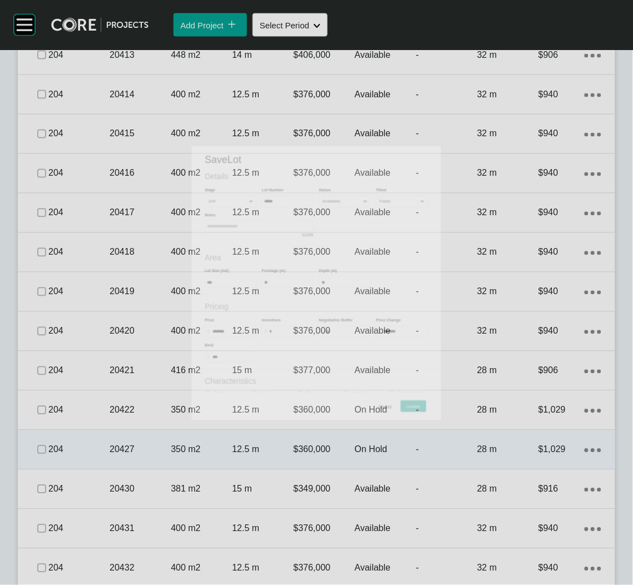
scroll to position [2669, 0]
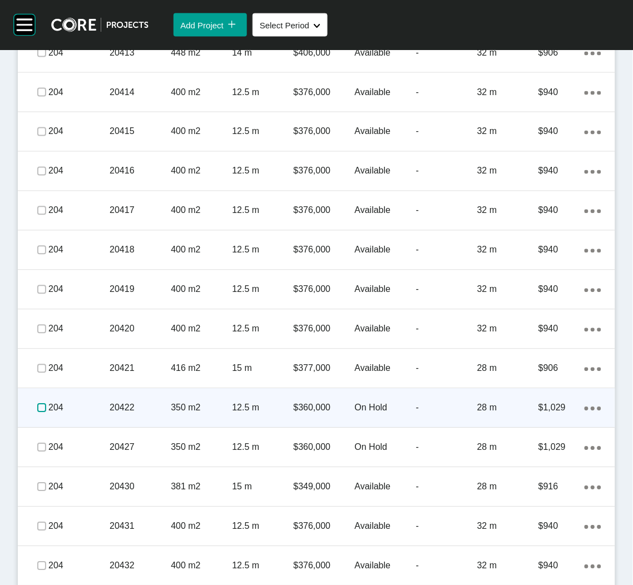
click at [39, 404] on label at bounding box center [41, 408] width 9 height 9
click at [43, 405] on label at bounding box center [41, 408] width 9 height 9
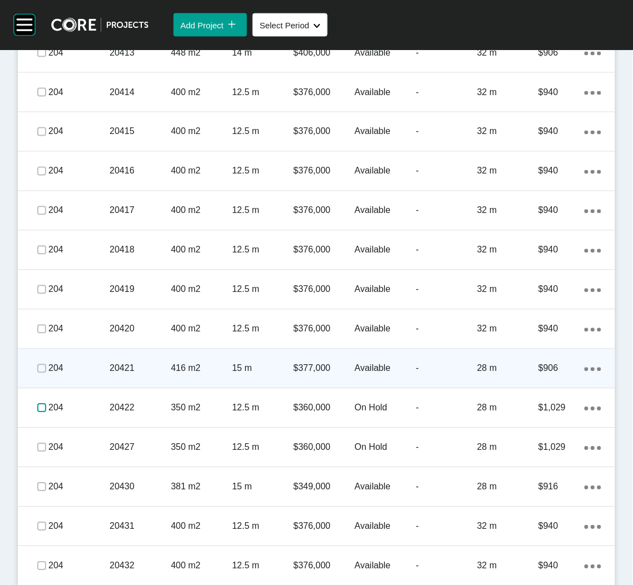
scroll to position [2713, 0]
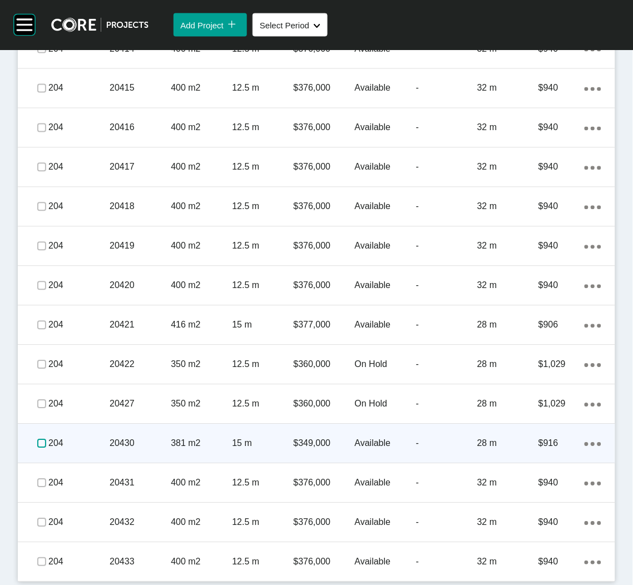
click at [37, 440] on label at bounding box center [41, 443] width 9 height 9
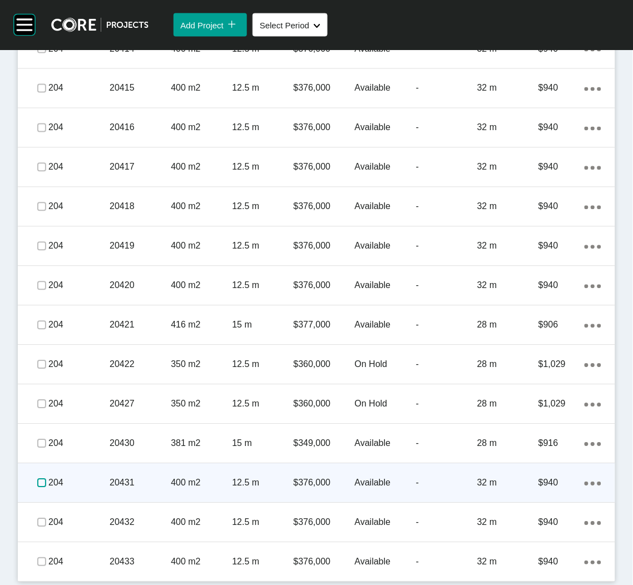
click at [37, 481] on label at bounding box center [41, 483] width 9 height 9
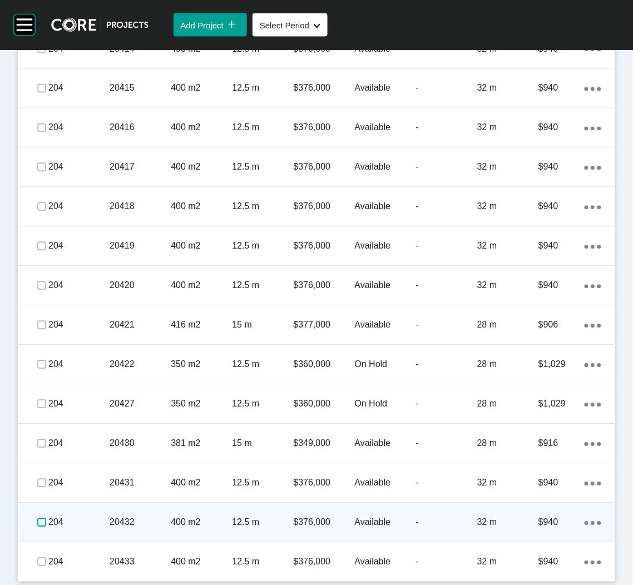
click at [41, 518] on label at bounding box center [41, 522] width 9 height 9
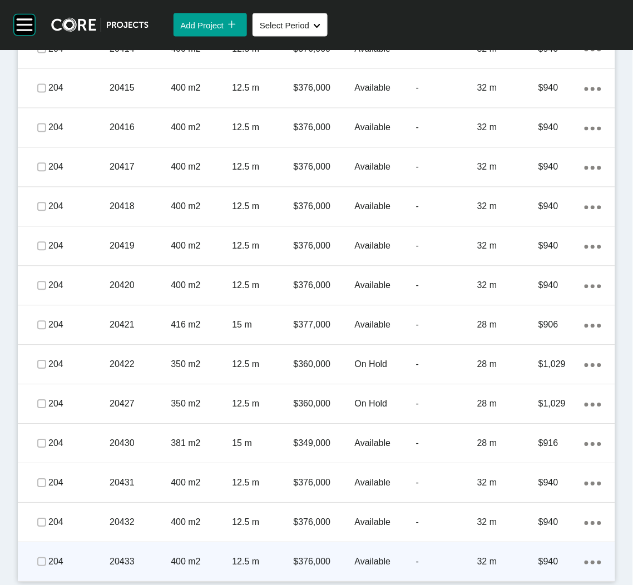
click at [34, 560] on span at bounding box center [41, 562] width 17 height 17
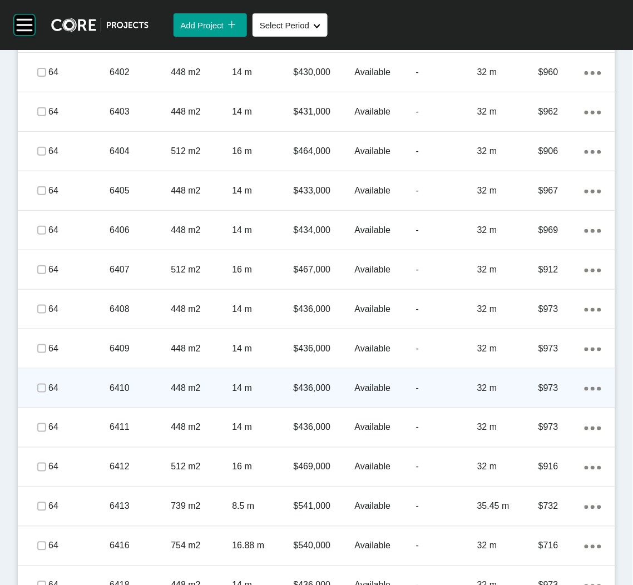
scroll to position [628, 0]
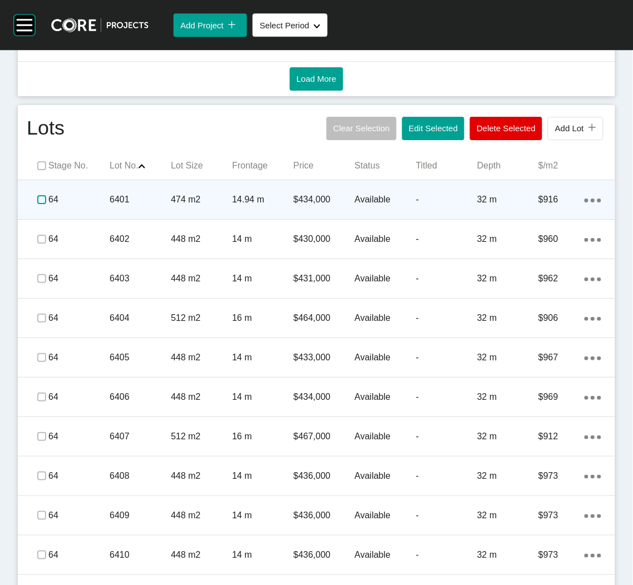
click at [38, 200] on label at bounding box center [41, 199] width 9 height 9
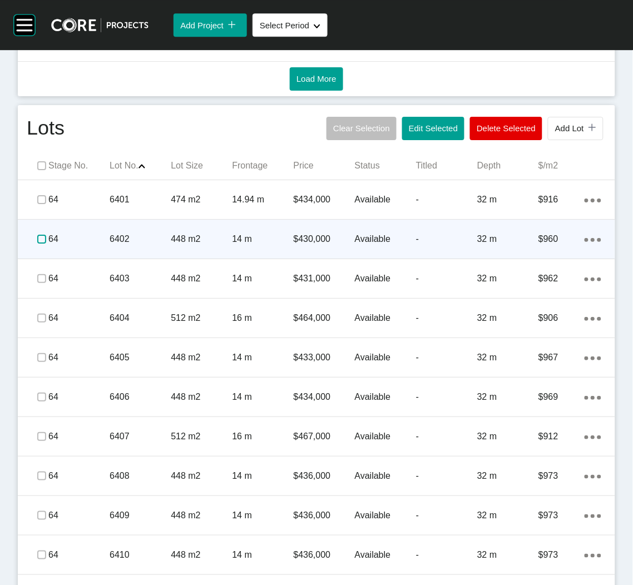
click at [37, 239] on label at bounding box center [41, 239] width 9 height 9
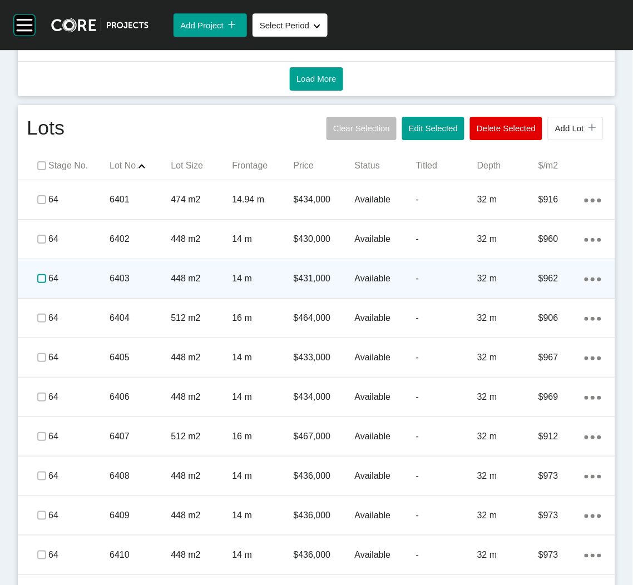
click at [37, 279] on label at bounding box center [41, 278] width 9 height 9
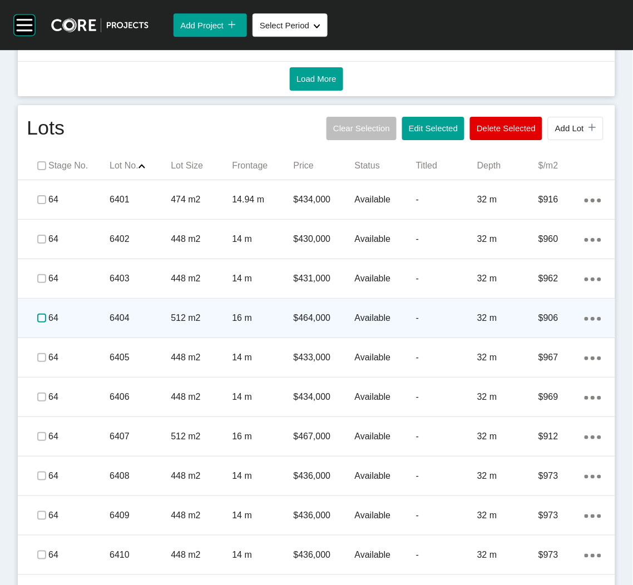
click at [37, 317] on label at bounding box center [41, 318] width 9 height 9
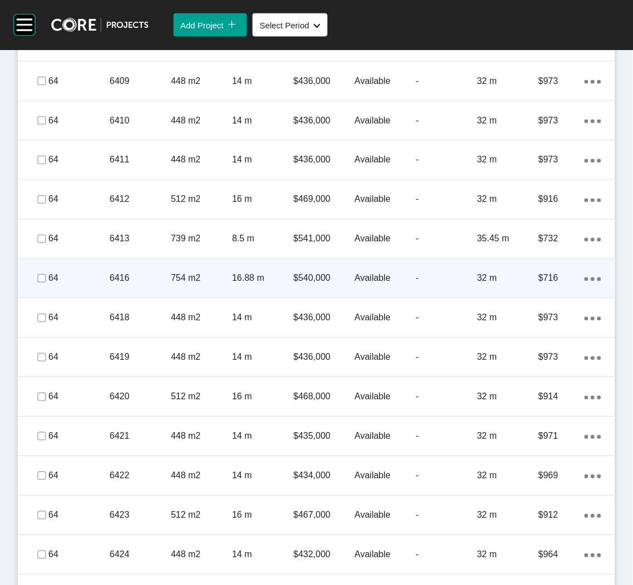
scroll to position [1128, 0]
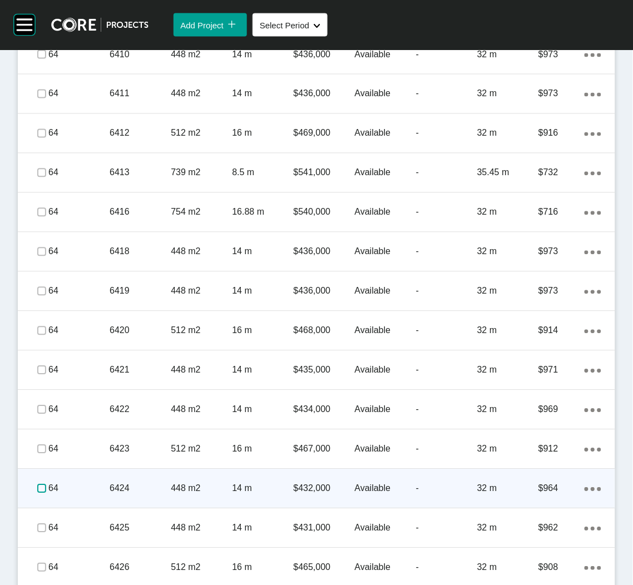
click at [38, 488] on label at bounding box center [41, 488] width 9 height 9
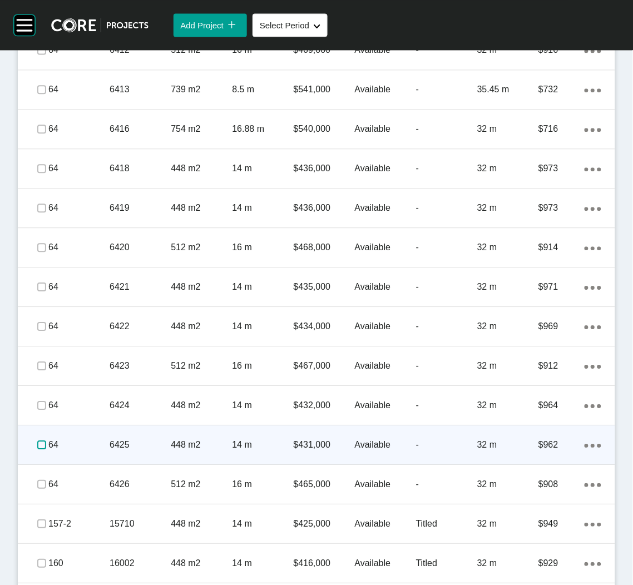
click at [38, 442] on label at bounding box center [41, 444] width 9 height 9
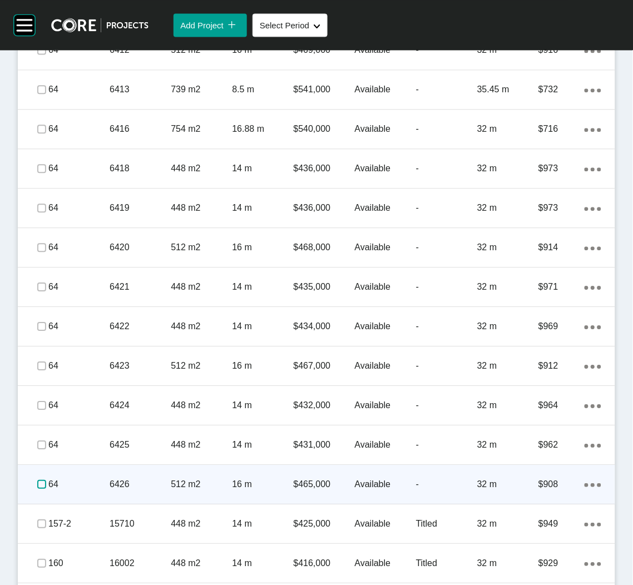
click at [39, 480] on label at bounding box center [41, 484] width 9 height 9
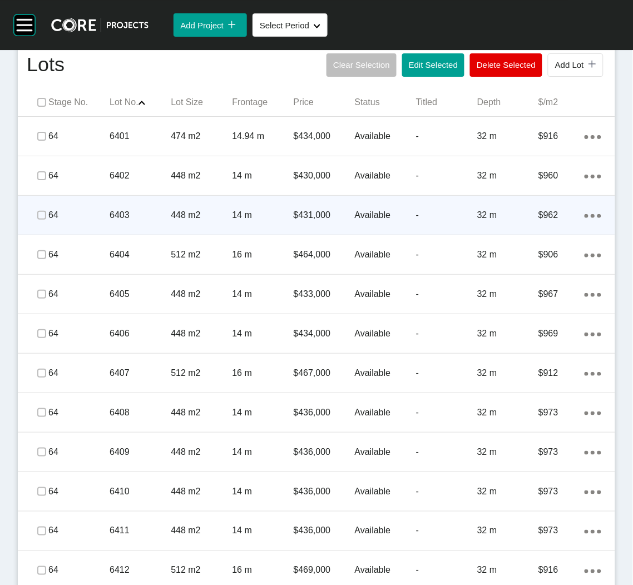
scroll to position [628, 0]
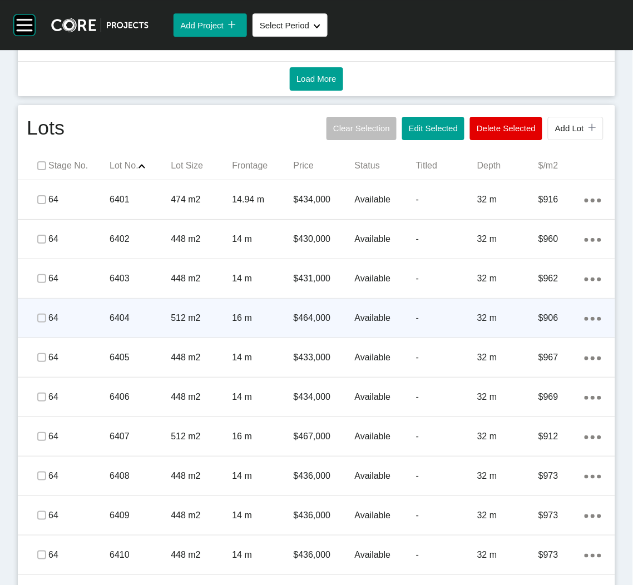
click at [202, 324] on p "512 m2" at bounding box center [201, 318] width 61 height 12
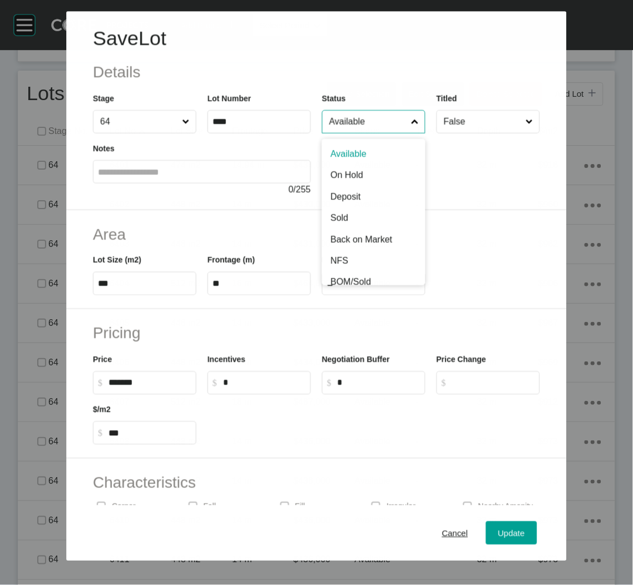
click at [391, 127] on input "Available" at bounding box center [368, 122] width 82 height 22
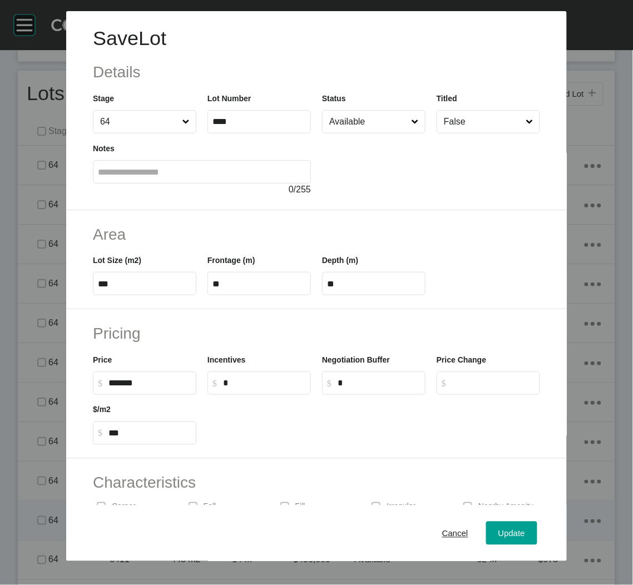
click at [442, 535] on span "Cancel" at bounding box center [455, 532] width 26 height 9
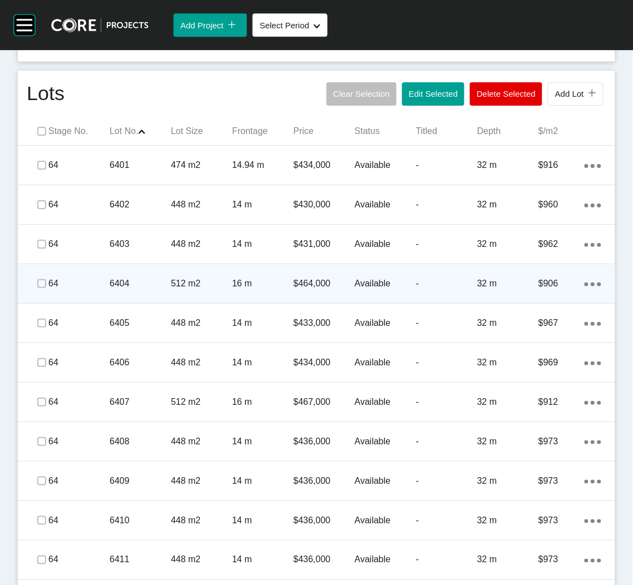
click at [152, 288] on p "6404" at bounding box center [140, 283] width 61 height 12
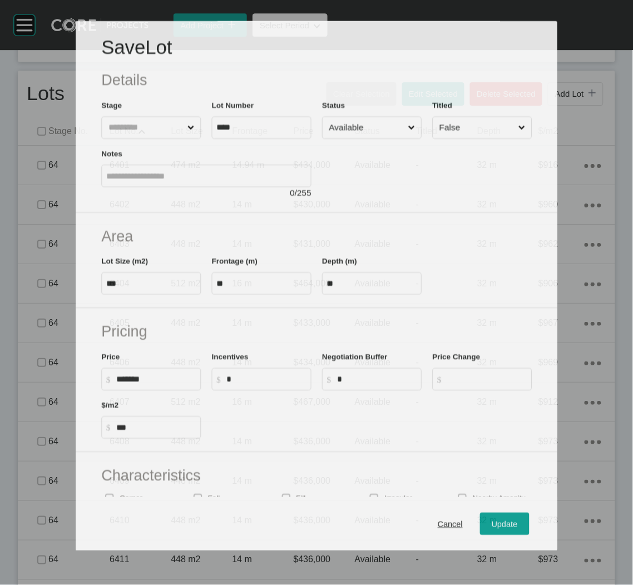
click at [390, 128] on input "Available" at bounding box center [365, 128] width 79 height 22
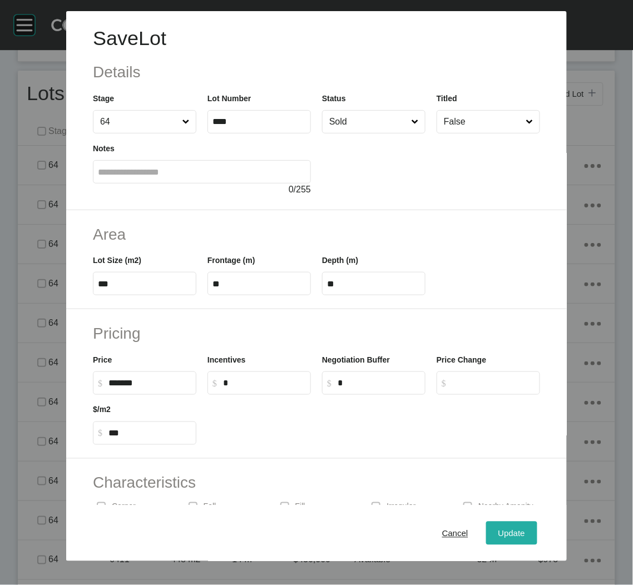
click at [498, 531] on span "Update" at bounding box center [511, 532] width 27 height 9
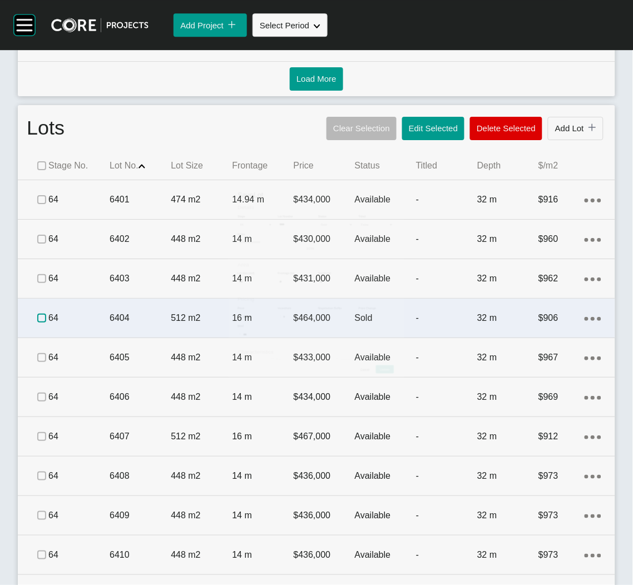
click at [42, 315] on label at bounding box center [41, 318] width 9 height 9
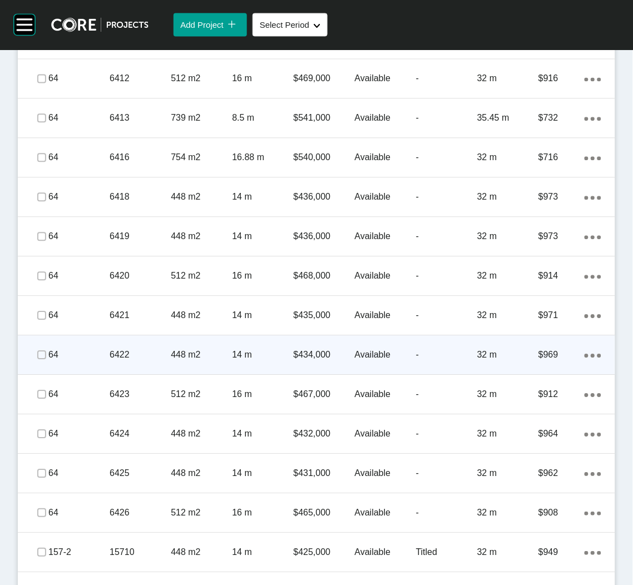
scroll to position [1212, 0]
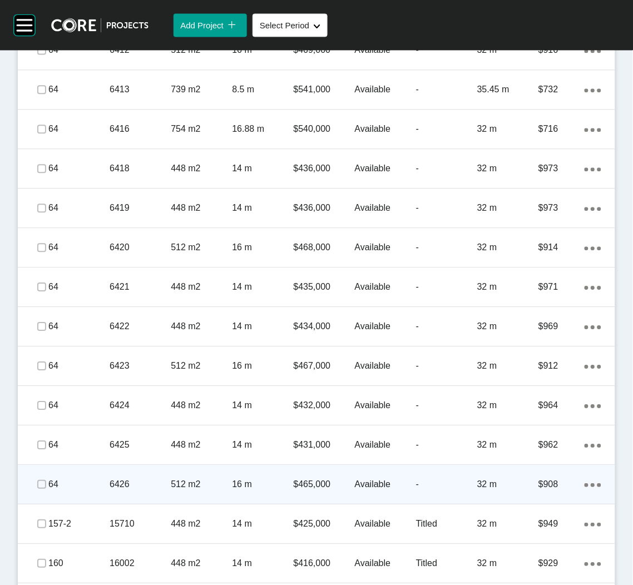
click at [131, 482] on p "6426" at bounding box center [140, 484] width 61 height 12
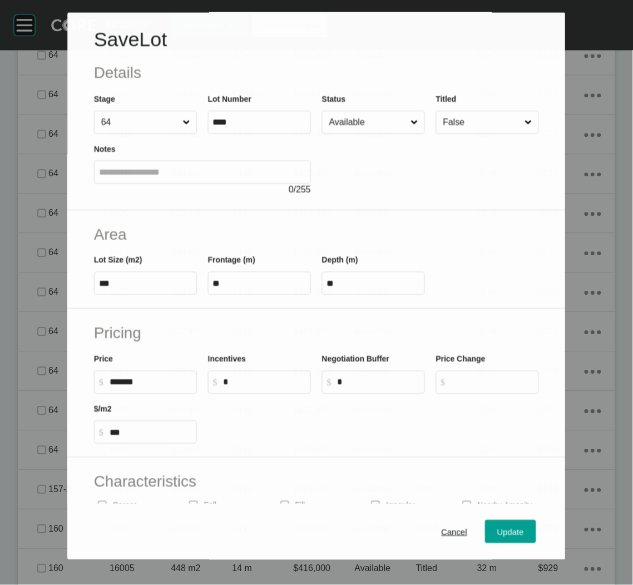
scroll to position [1178, 0]
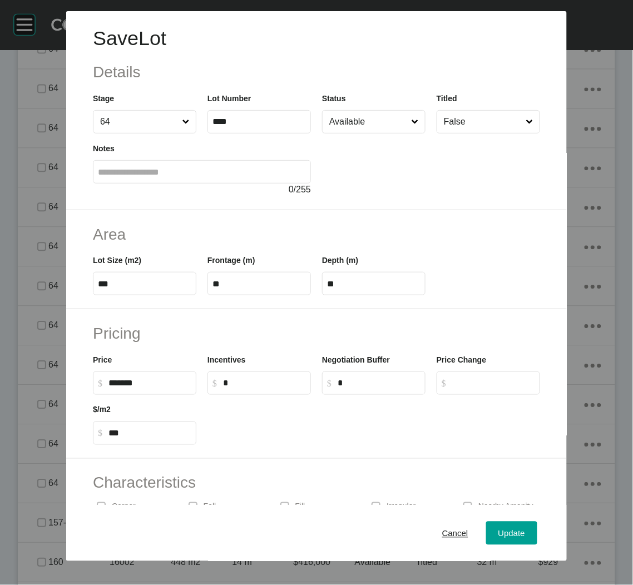
click at [383, 118] on input "Available" at bounding box center [368, 122] width 82 height 22
click at [498, 532] on span "Update" at bounding box center [511, 532] width 27 height 9
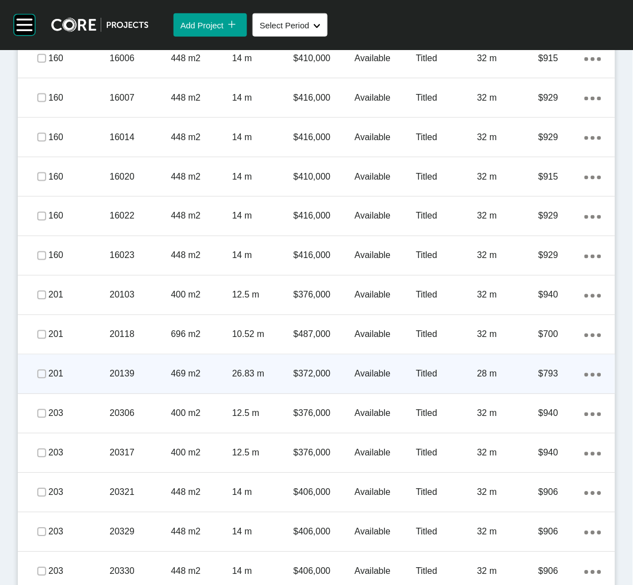
scroll to position [1462, 0]
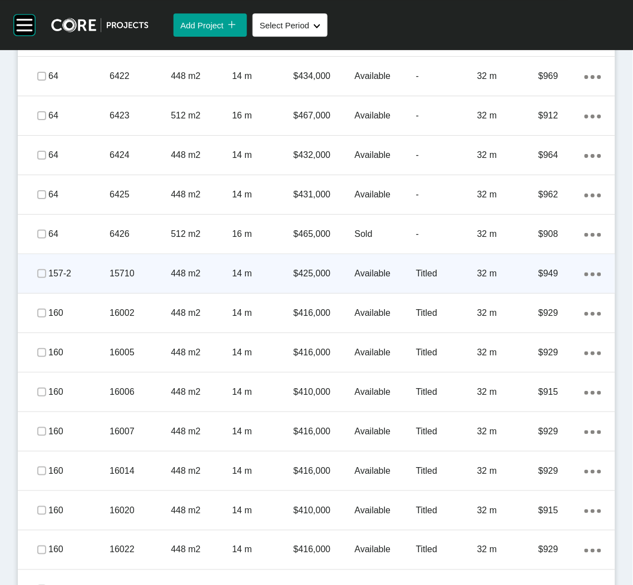
click at [157, 281] on div "15710" at bounding box center [140, 273] width 61 height 34
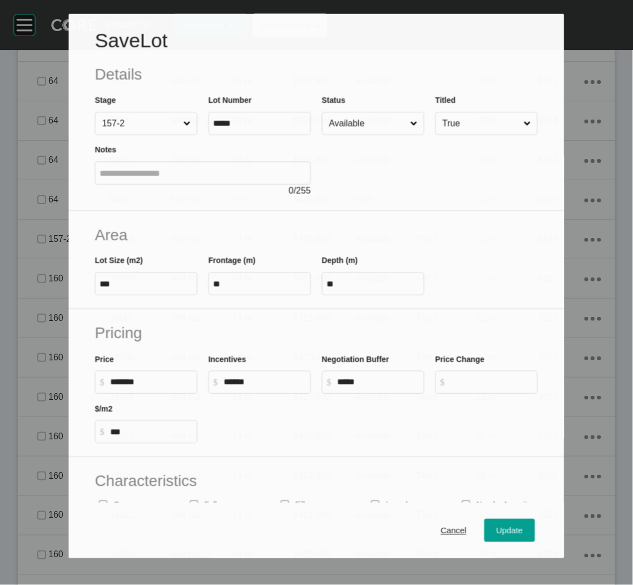
scroll to position [1427, 0]
click at [385, 123] on input "Available" at bounding box center [367, 123] width 81 height 22
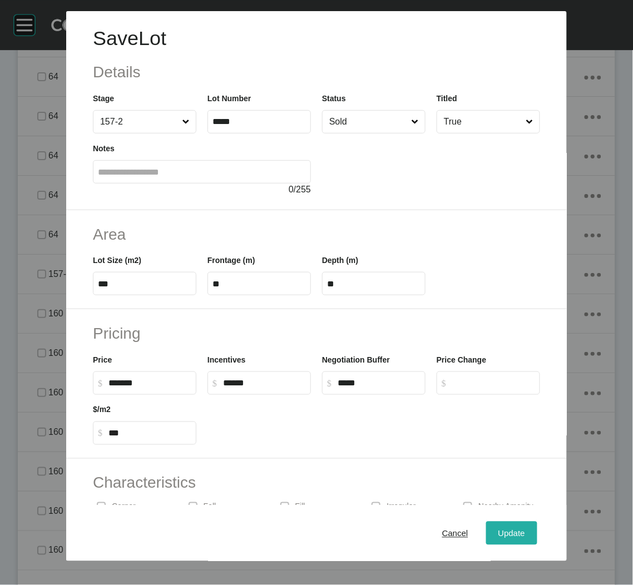
click at [489, 522] on button "Update" at bounding box center [511, 533] width 51 height 23
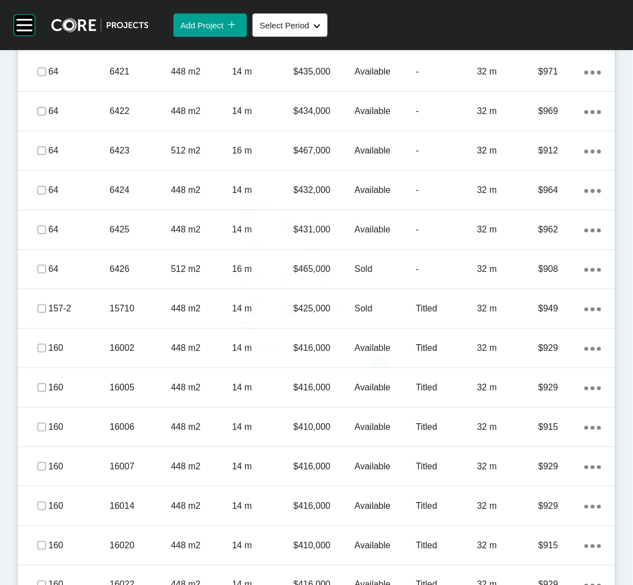
scroll to position [1462, 0]
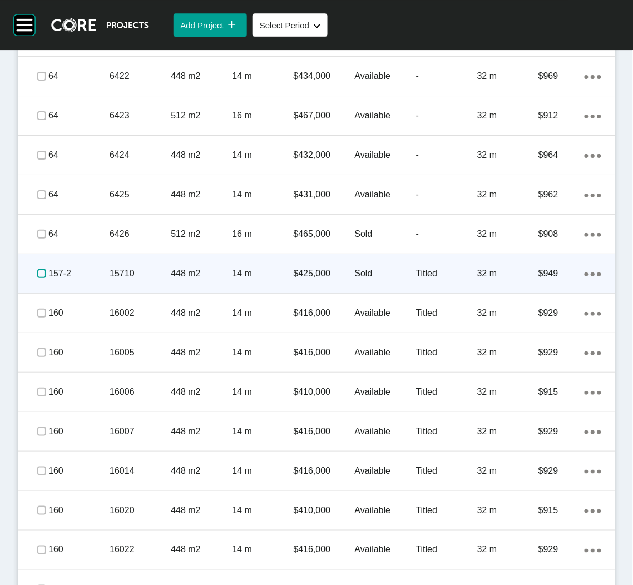
click at [41, 272] on label at bounding box center [41, 273] width 9 height 9
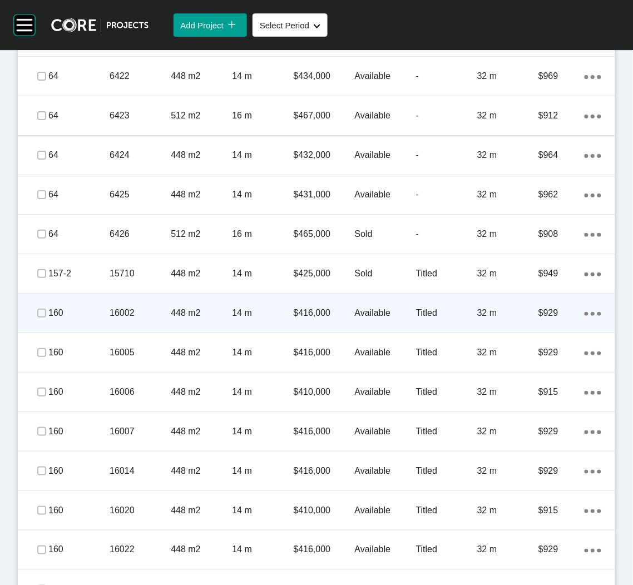
click at [224, 311] on p "448 m2" at bounding box center [201, 313] width 61 height 12
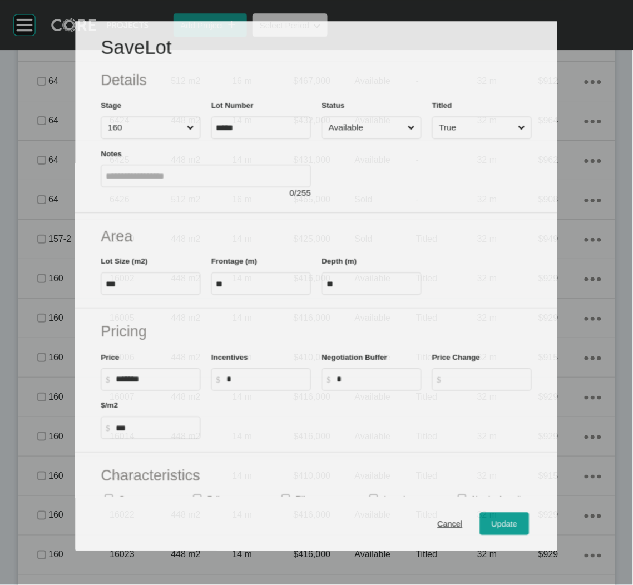
scroll to position [1427, 0]
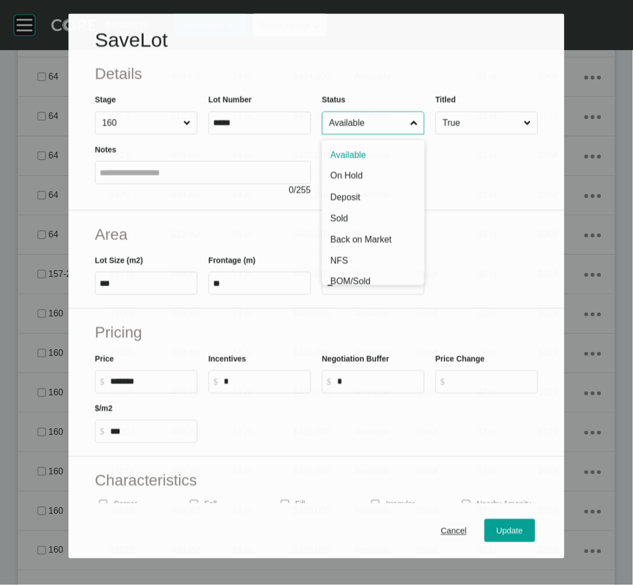
click at [375, 118] on input "Available" at bounding box center [367, 123] width 81 height 22
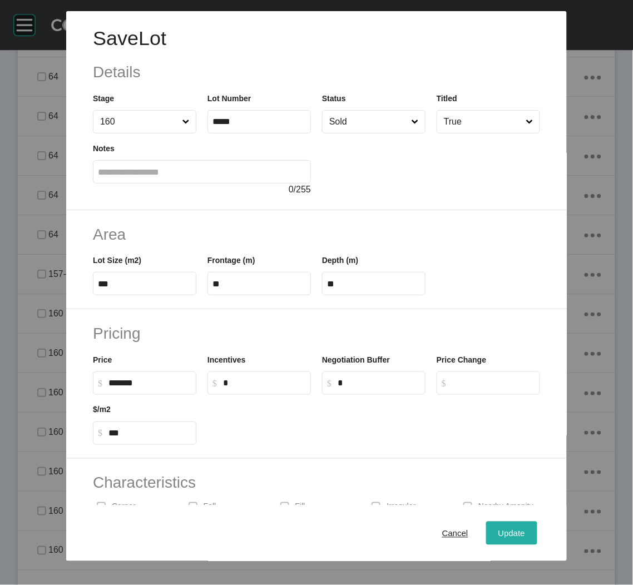
click at [498, 534] on span "Update" at bounding box center [511, 532] width 27 height 9
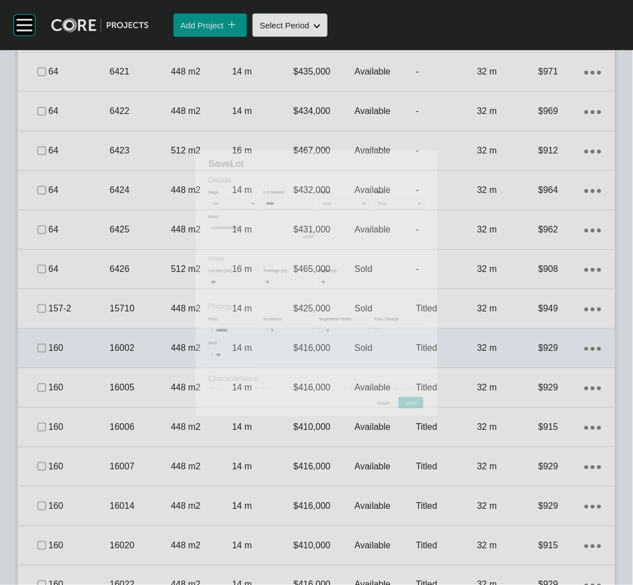
scroll to position [1462, 0]
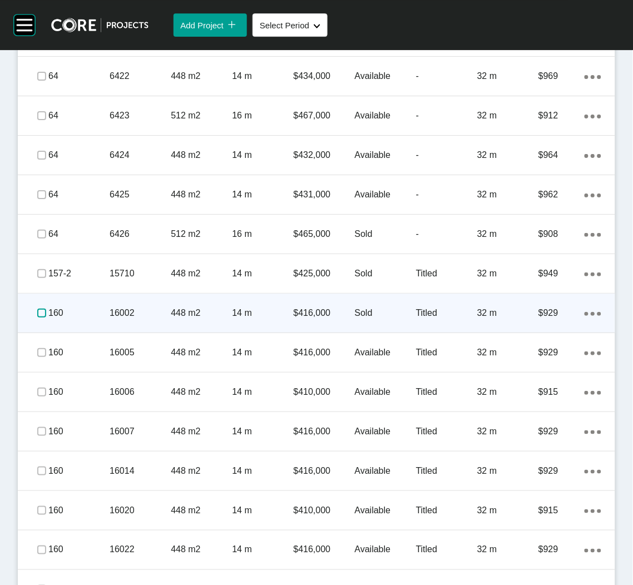
click at [39, 310] on label at bounding box center [41, 313] width 9 height 9
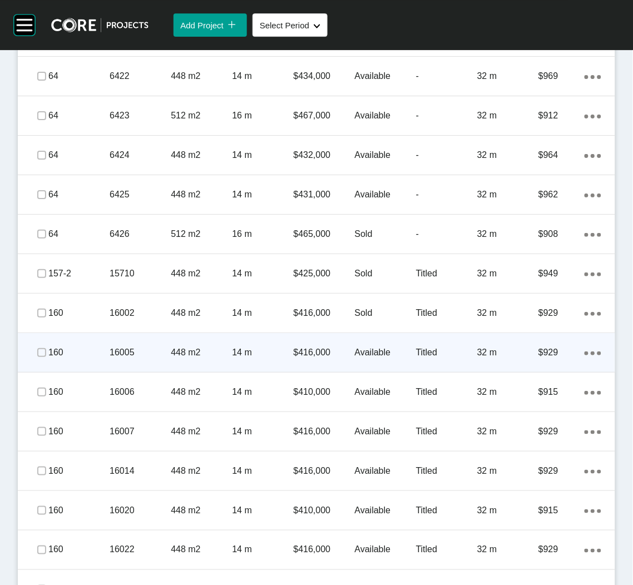
click at [151, 347] on p "16005" at bounding box center [140, 352] width 61 height 12
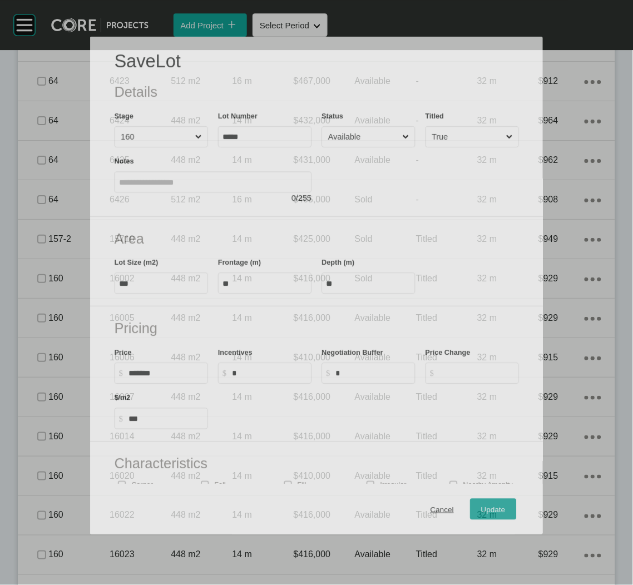
scroll to position [1427, 0]
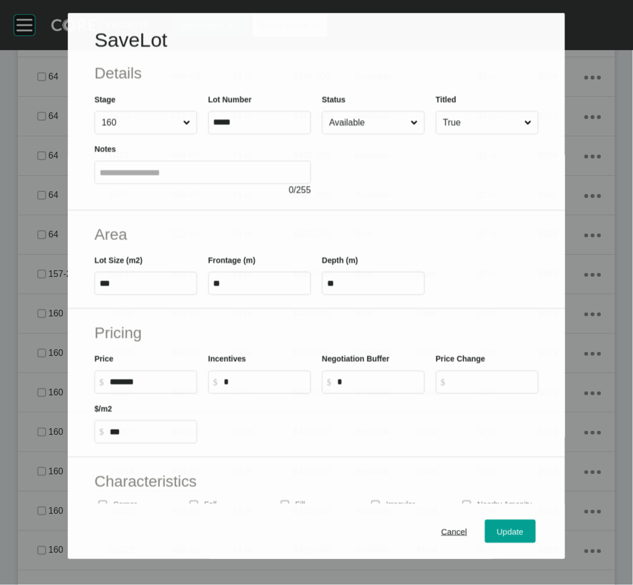
click at [384, 127] on input "Available" at bounding box center [368, 123] width 82 height 22
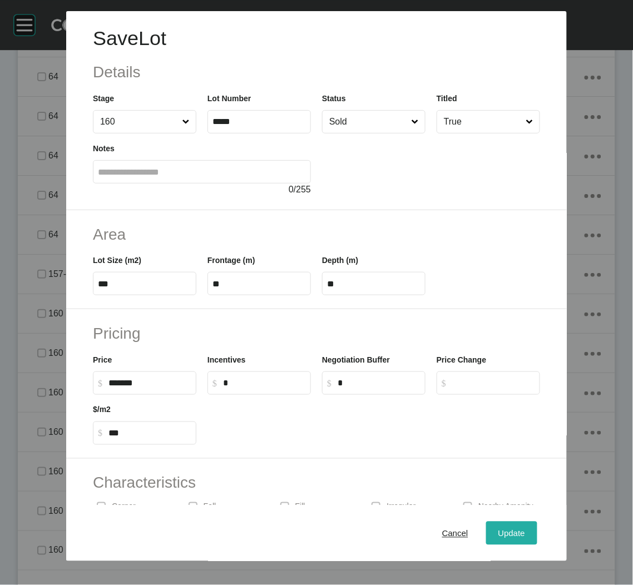
click at [499, 528] on span "Update" at bounding box center [511, 532] width 27 height 9
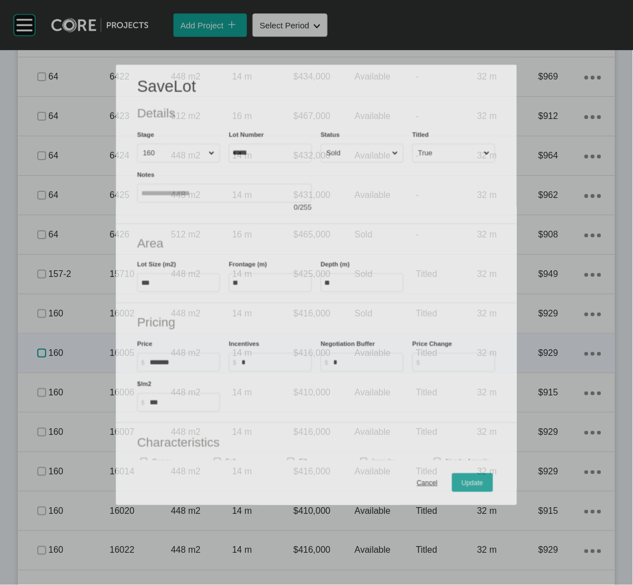
click at [38, 349] on label at bounding box center [41, 353] width 9 height 9
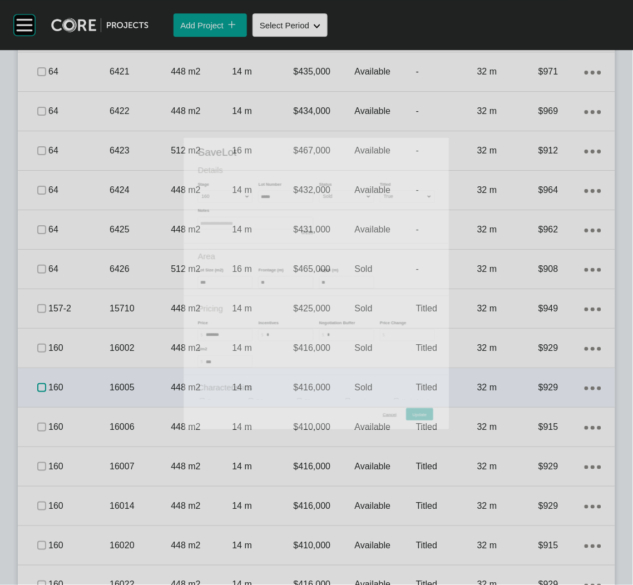
scroll to position [1462, 0]
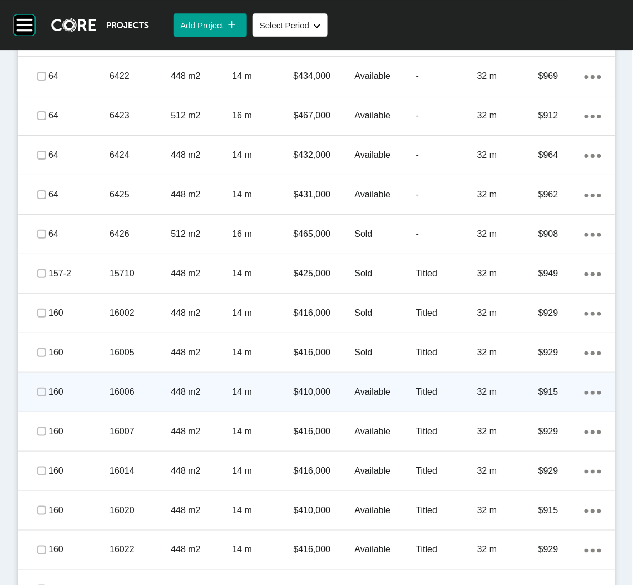
click at [192, 401] on div "448 m2" at bounding box center [201, 392] width 61 height 34
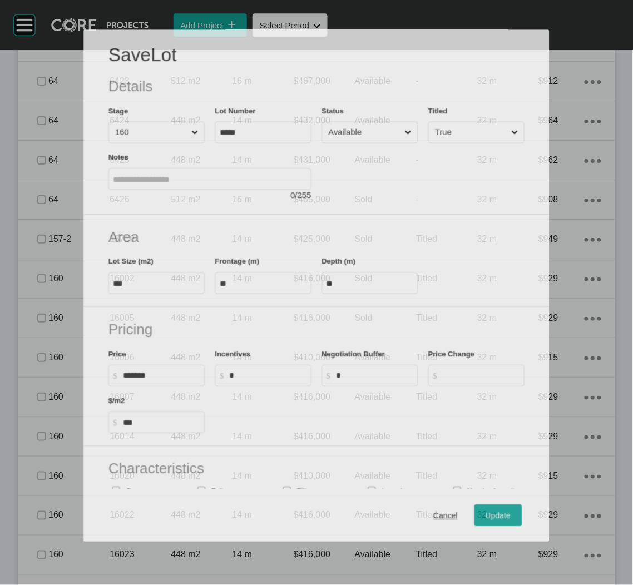
scroll to position [1427, 0]
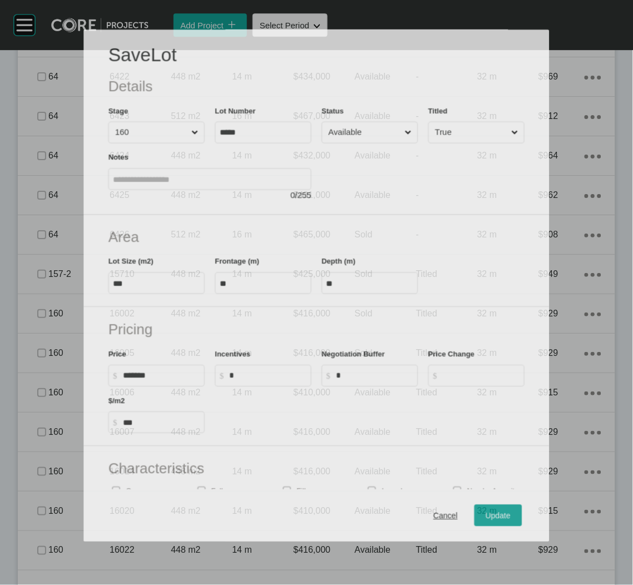
click at [385, 131] on input "Available" at bounding box center [364, 132] width 76 height 21
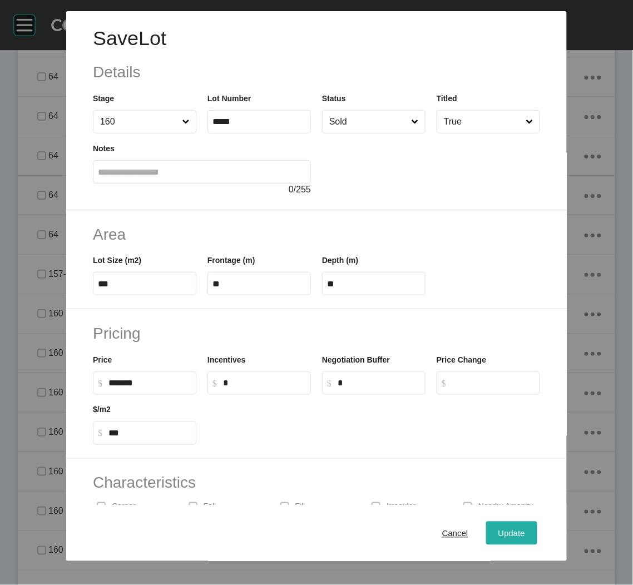
click at [498, 532] on span "Update" at bounding box center [511, 532] width 27 height 9
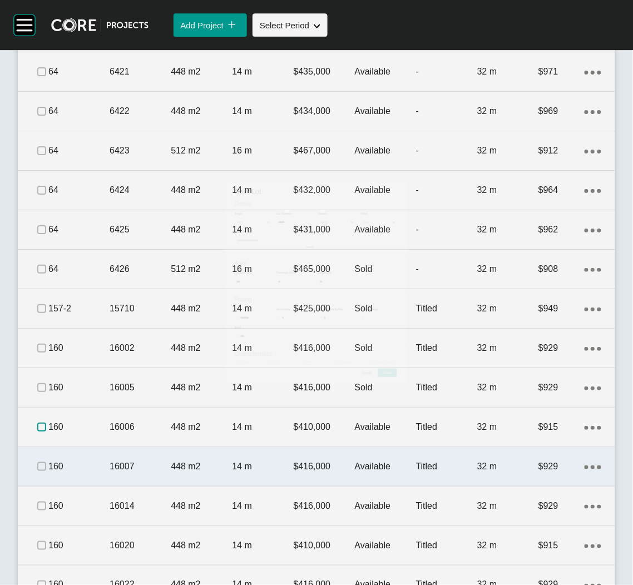
click at [39, 423] on label at bounding box center [41, 427] width 9 height 9
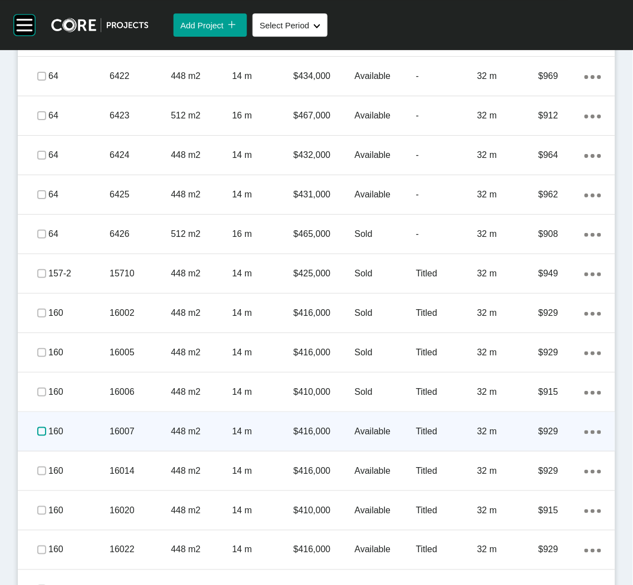
click at [45, 428] on label at bounding box center [41, 431] width 9 height 9
click at [141, 424] on div "16007" at bounding box center [140, 431] width 61 height 34
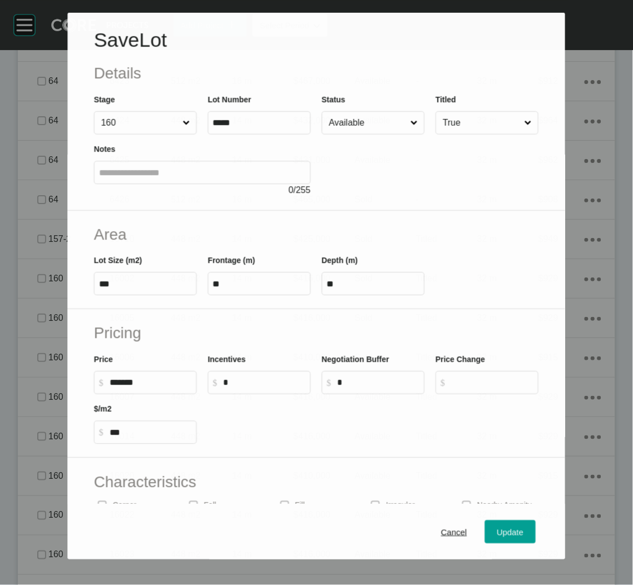
scroll to position [1427, 0]
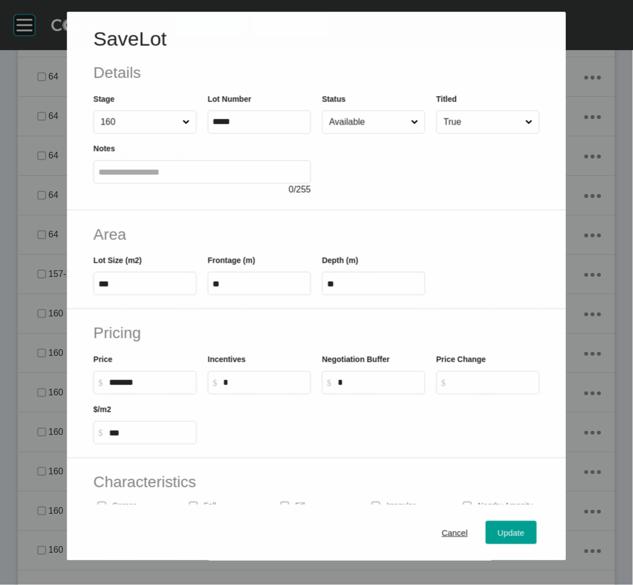
click at [381, 120] on input "Available" at bounding box center [368, 122] width 82 height 22
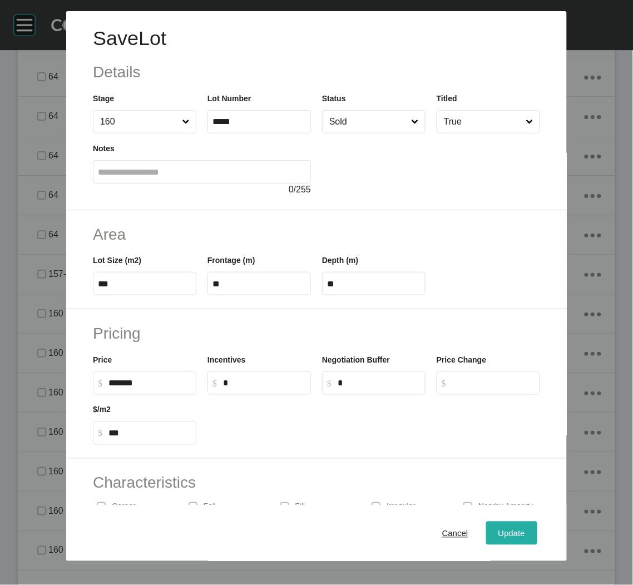
click at [495, 539] on div "Update" at bounding box center [511, 532] width 32 height 15
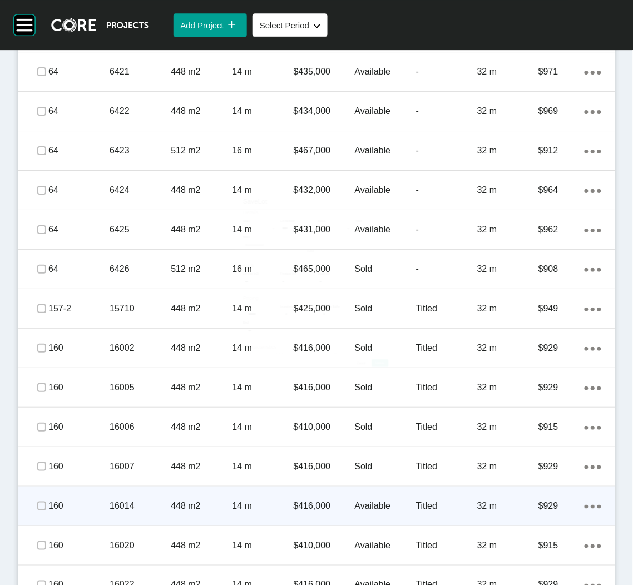
scroll to position [1462, 0]
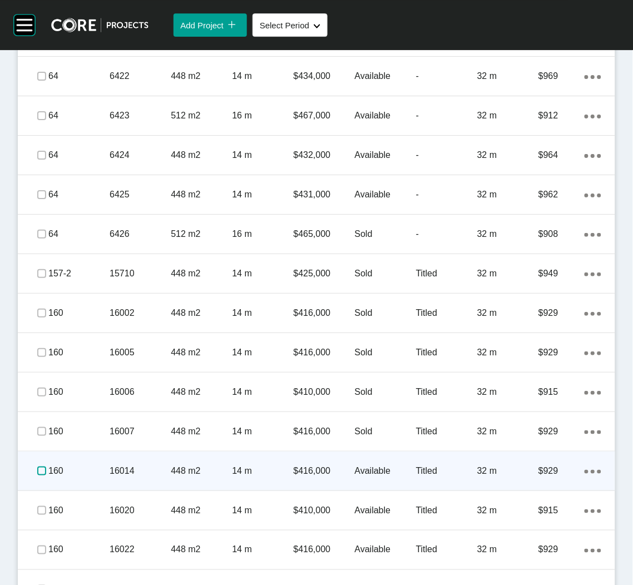
click at [38, 469] on label at bounding box center [41, 470] width 9 height 9
click at [188, 478] on div "448 m2" at bounding box center [201, 471] width 61 height 34
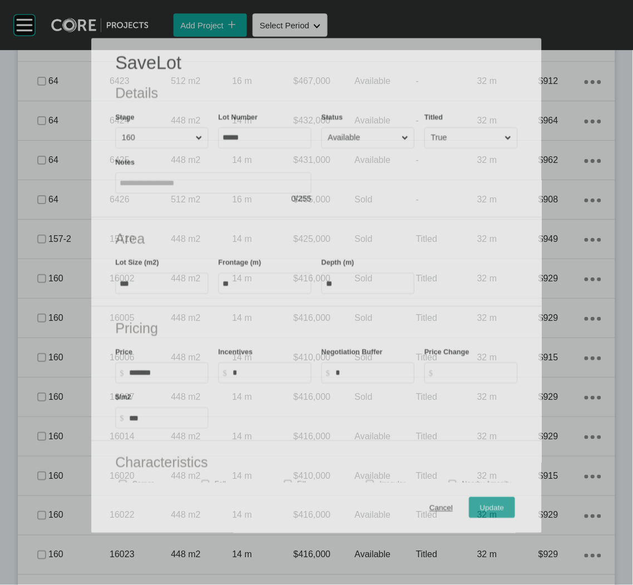
scroll to position [1427, 0]
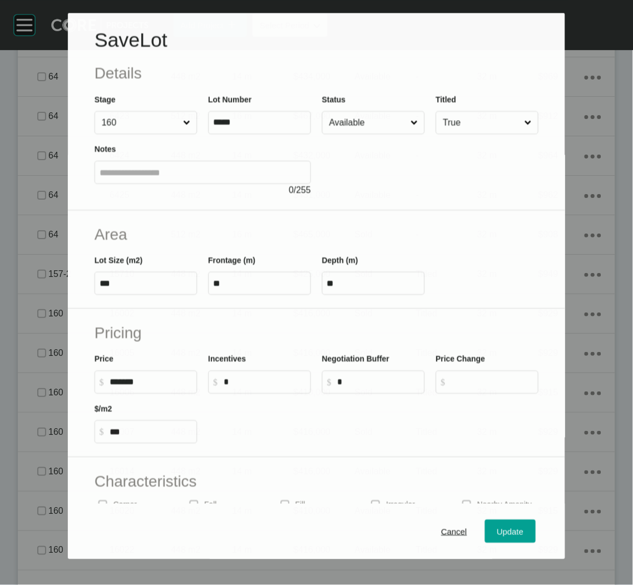
click at [376, 127] on input "Available" at bounding box center [367, 123] width 81 height 22
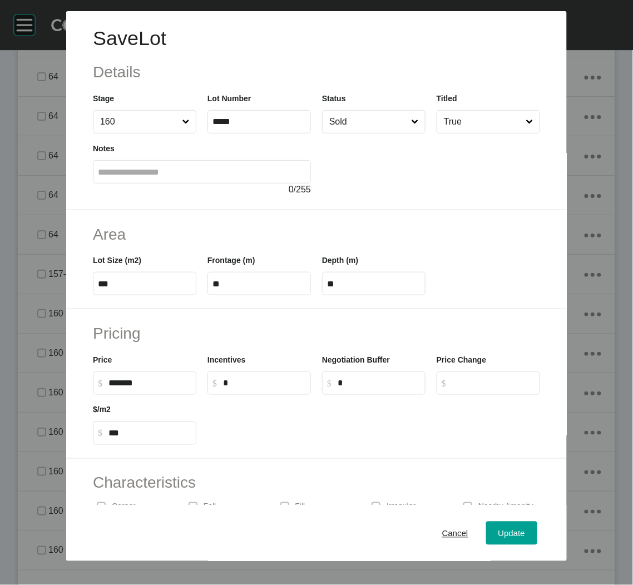
drag, startPoint x: 368, startPoint y: 223, endPoint x: 366, endPoint y: 230, distance: 6.9
click at [495, 532] on div "Update" at bounding box center [511, 532] width 32 height 15
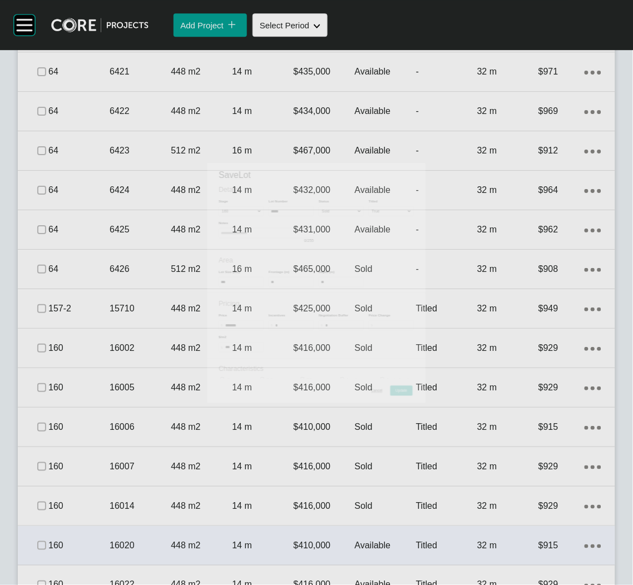
scroll to position [1462, 0]
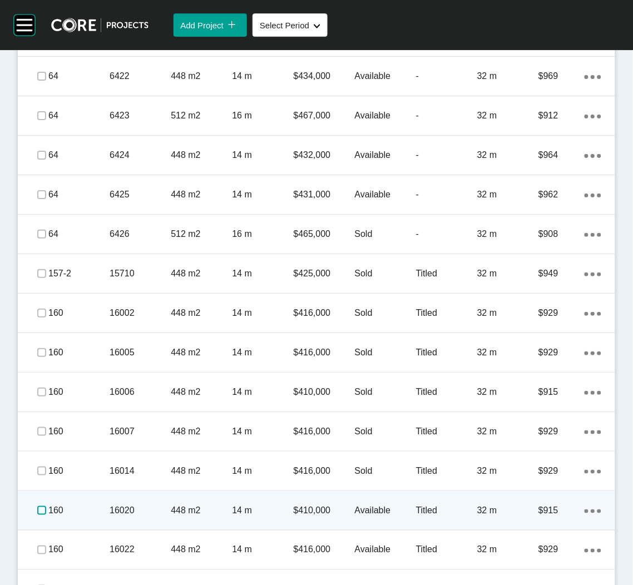
click at [37, 507] on label at bounding box center [41, 510] width 9 height 9
click at [172, 507] on p "448 m2" at bounding box center [201, 510] width 61 height 12
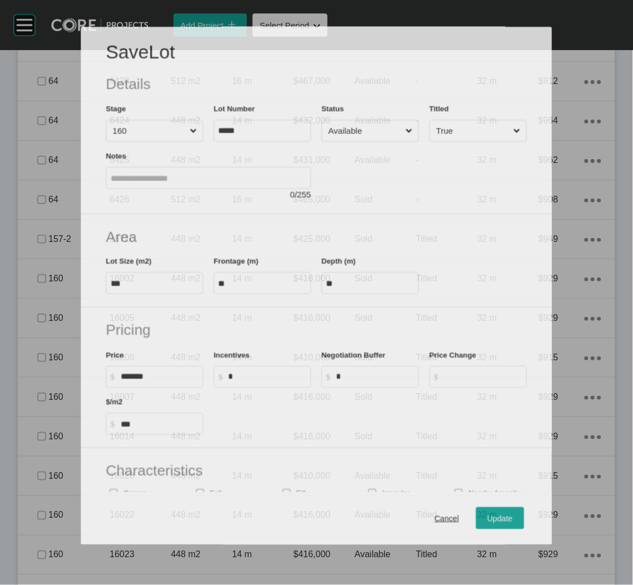
scroll to position [1427, 0]
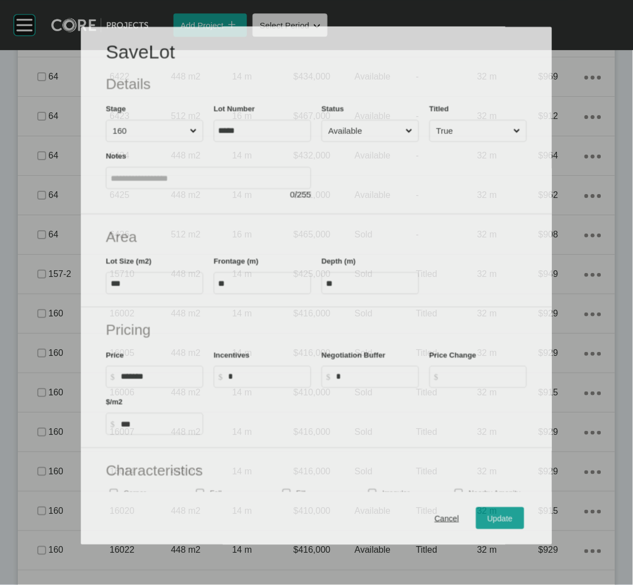
click at [389, 128] on input "Available" at bounding box center [364, 131] width 77 height 21
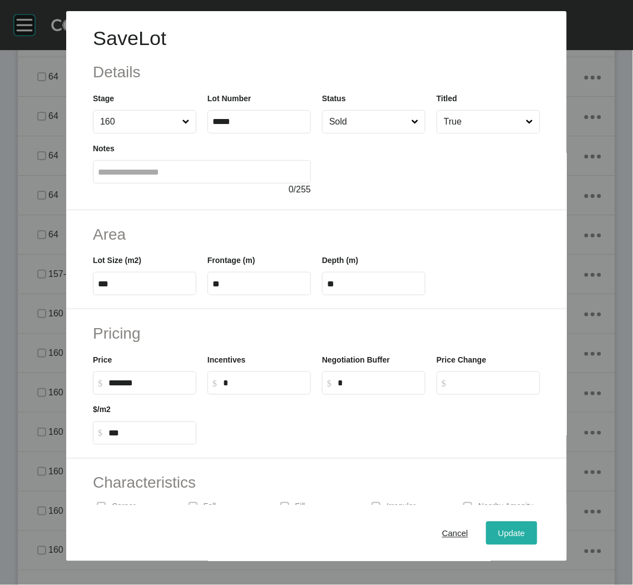
click at [498, 538] on span "Update" at bounding box center [511, 532] width 27 height 9
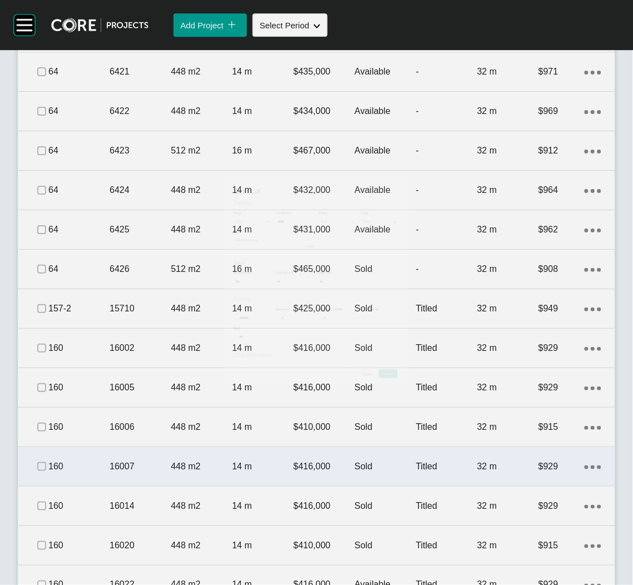
scroll to position [1629, 0]
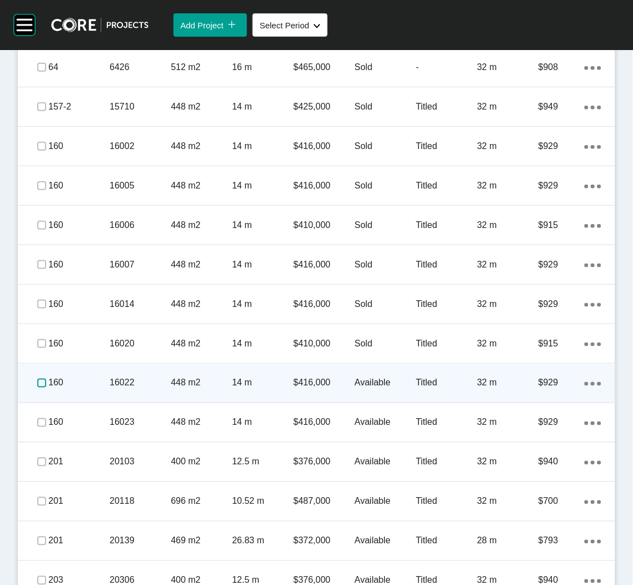
click at [44, 381] on label at bounding box center [41, 383] width 9 height 9
click at [201, 388] on p "448 m2" at bounding box center [201, 383] width 61 height 12
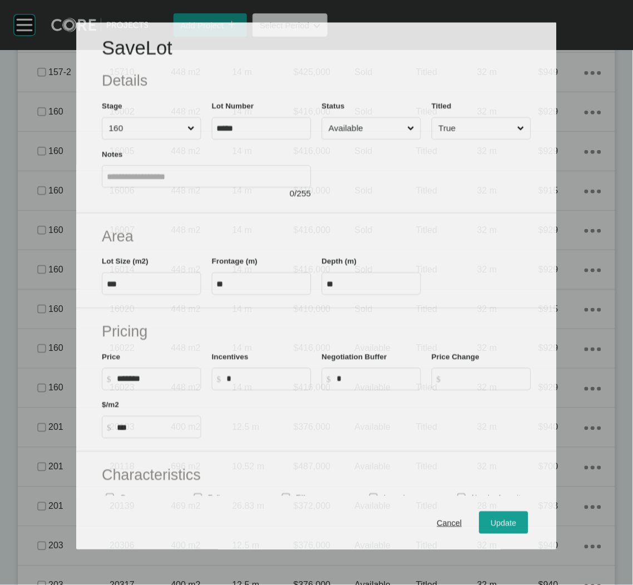
scroll to position [1594, 0]
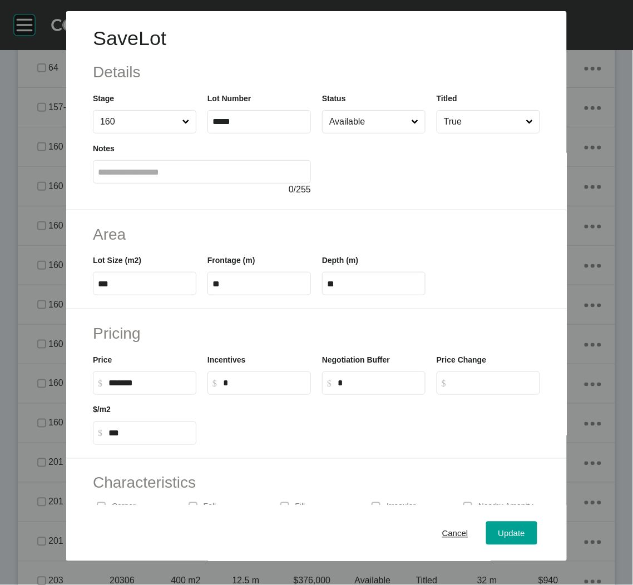
click at [365, 133] on div at bounding box center [431, 164] width 218 height 63
click at [373, 116] on input "Available" at bounding box center [368, 122] width 82 height 22
click at [495, 540] on div "Update" at bounding box center [511, 532] width 32 height 15
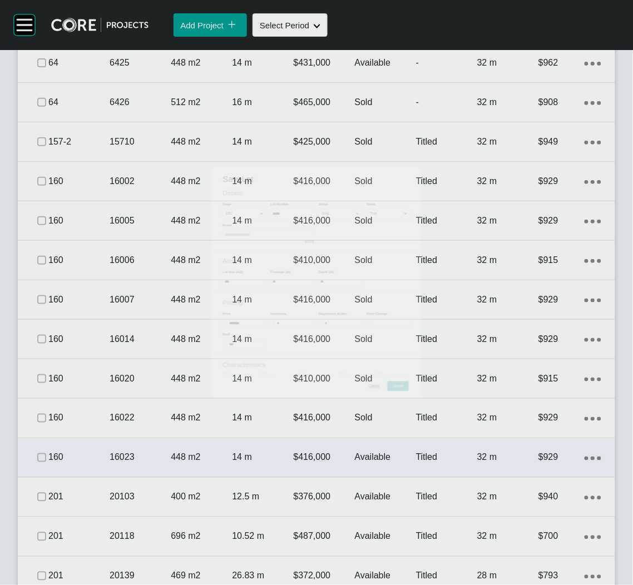
scroll to position [1629, 0]
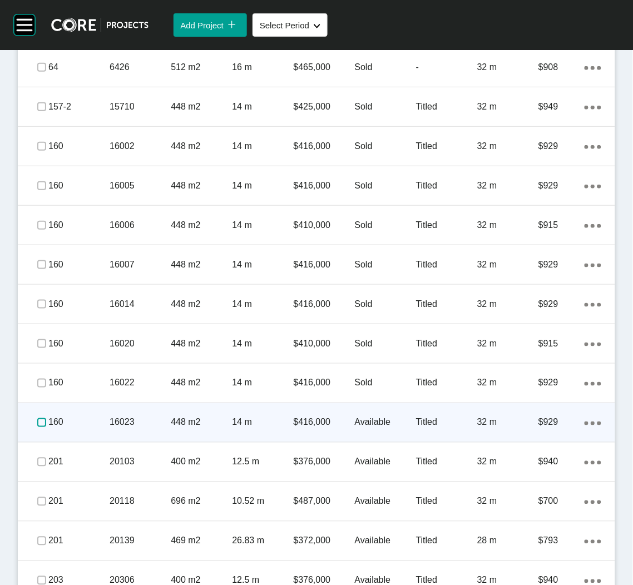
click at [37, 422] on label at bounding box center [41, 422] width 9 height 9
click at [162, 423] on p "16023" at bounding box center [140, 422] width 61 height 12
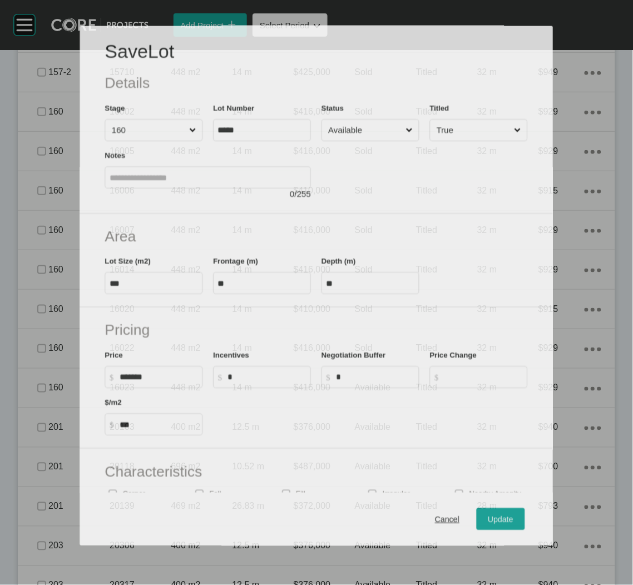
scroll to position [1594, 0]
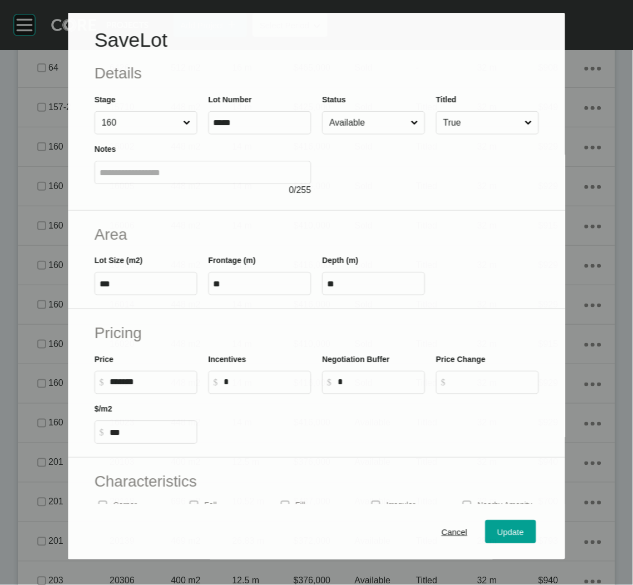
click at [394, 120] on input "Available" at bounding box center [368, 123] width 82 height 22
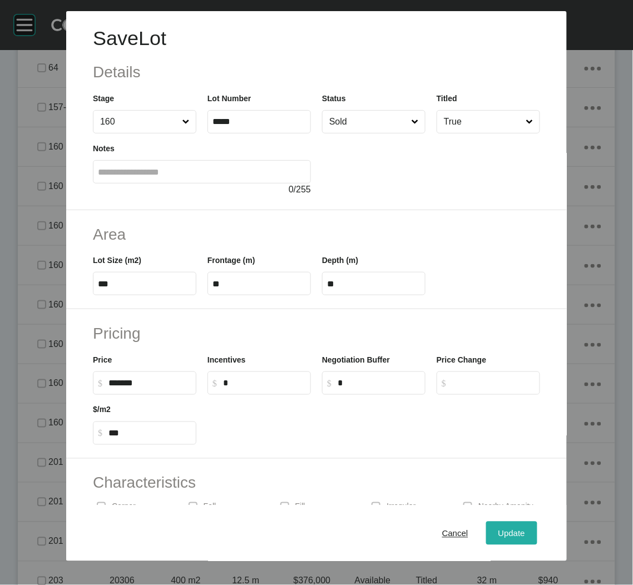
click at [502, 530] on span "Update" at bounding box center [511, 532] width 27 height 9
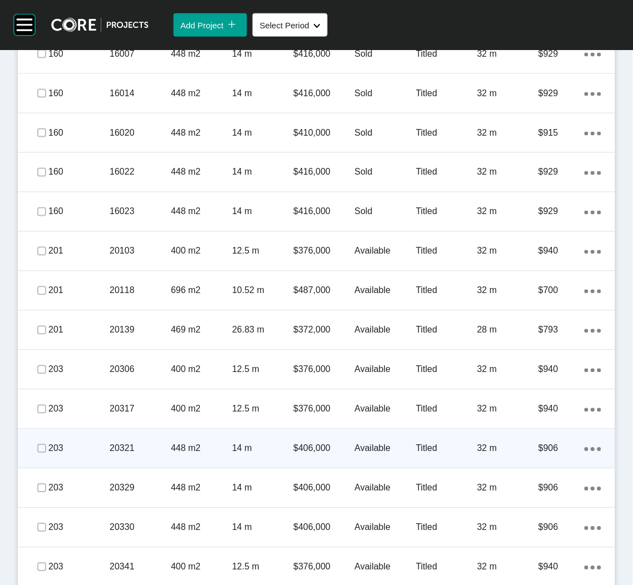
scroll to position [1879, 0]
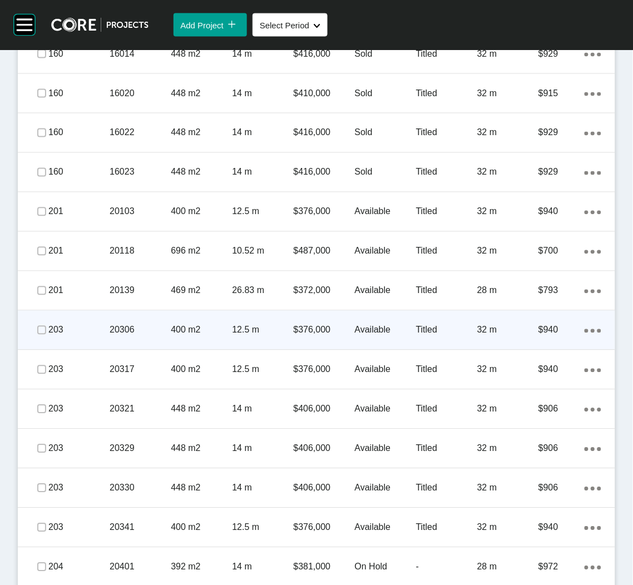
click at [219, 340] on div "400 m2" at bounding box center [201, 330] width 61 height 34
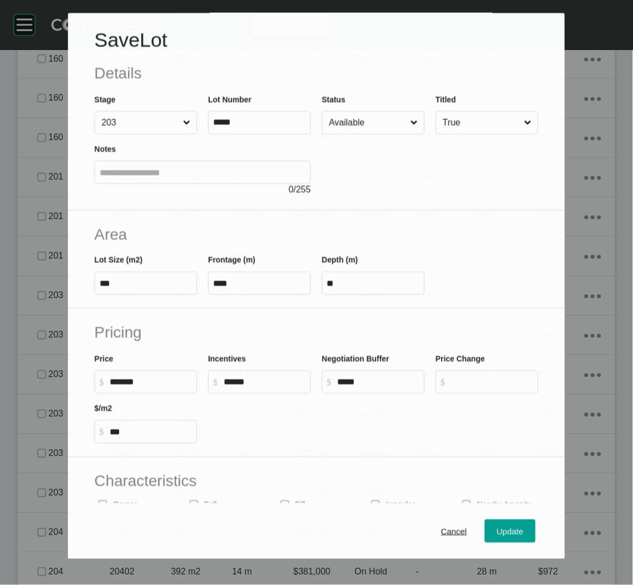
scroll to position [1844, 0]
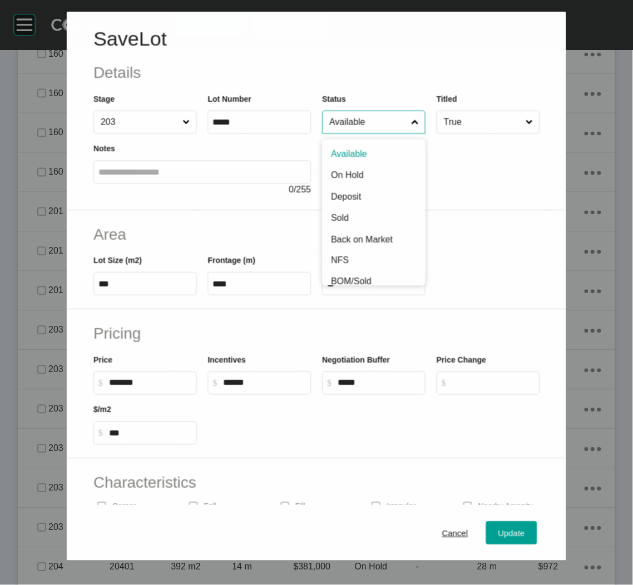
click at [396, 128] on input "Available" at bounding box center [368, 122] width 82 height 22
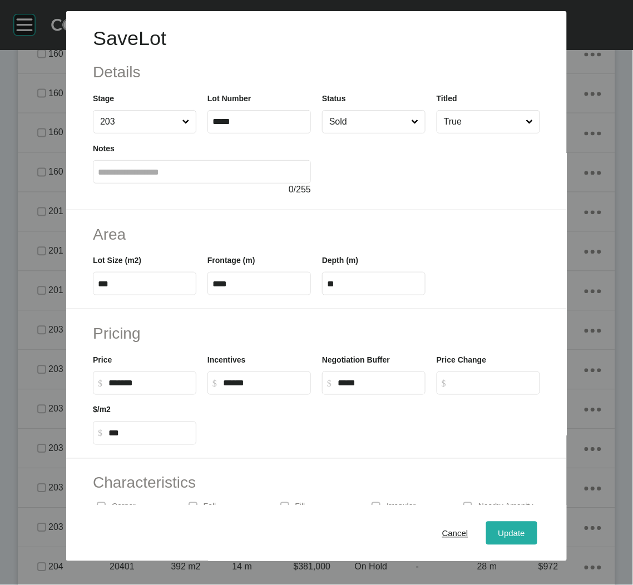
click at [486, 533] on button "Update" at bounding box center [511, 533] width 51 height 23
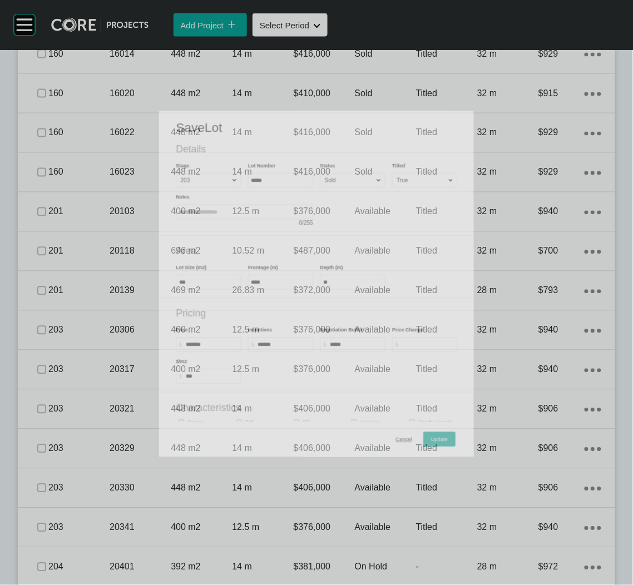
click at [31, 327] on div at bounding box center [26, 330] width 16 height 22
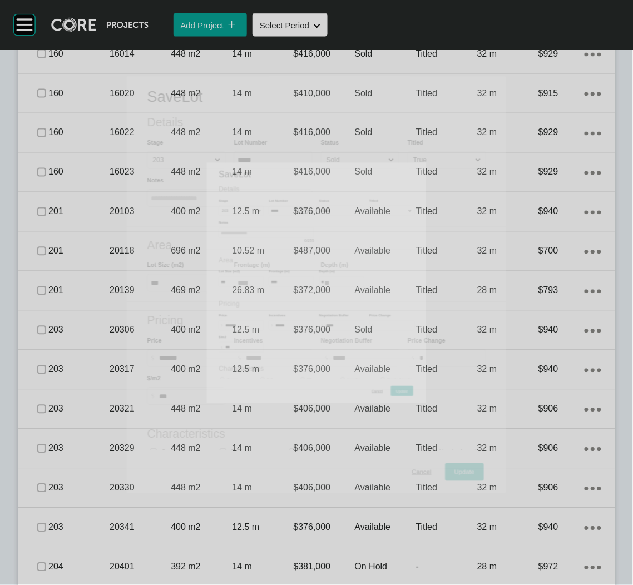
click at [178, 0] on div "Save Lot Details Stage 203 Lot Number ***** Status Sold Titled True Notes 0 / 2…" at bounding box center [316, 0] width 633 height 0
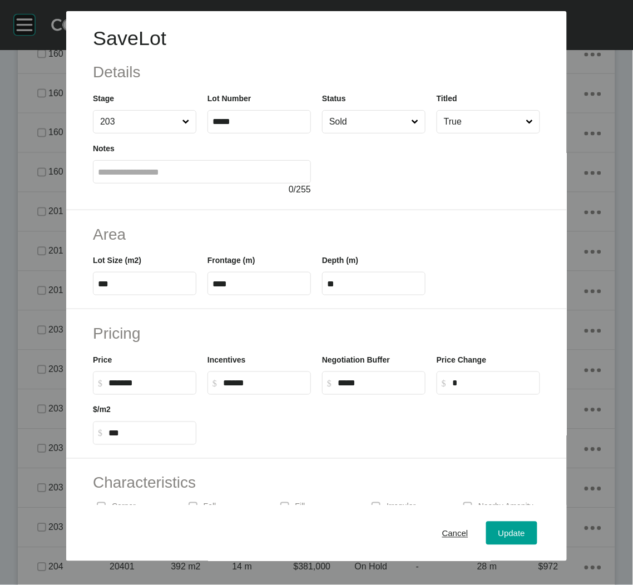
click at [368, 117] on input "Sold" at bounding box center [368, 122] width 82 height 22
click at [498, 532] on span "Update" at bounding box center [511, 532] width 27 height 9
click at [37, 326] on label at bounding box center [41, 330] width 9 height 9
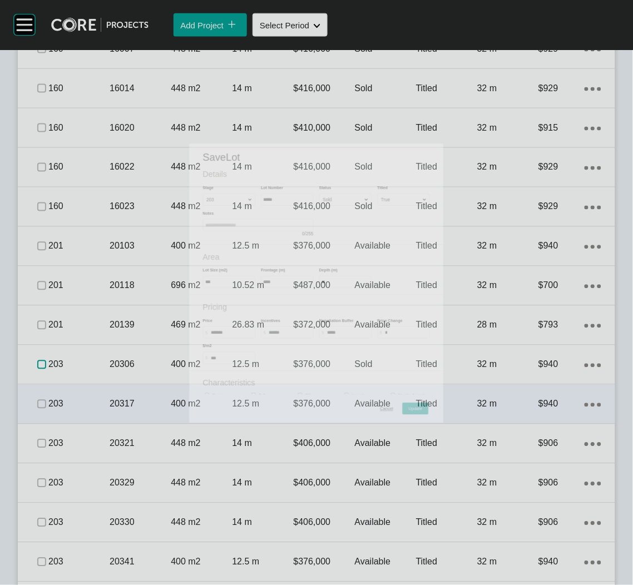
scroll to position [1879, 0]
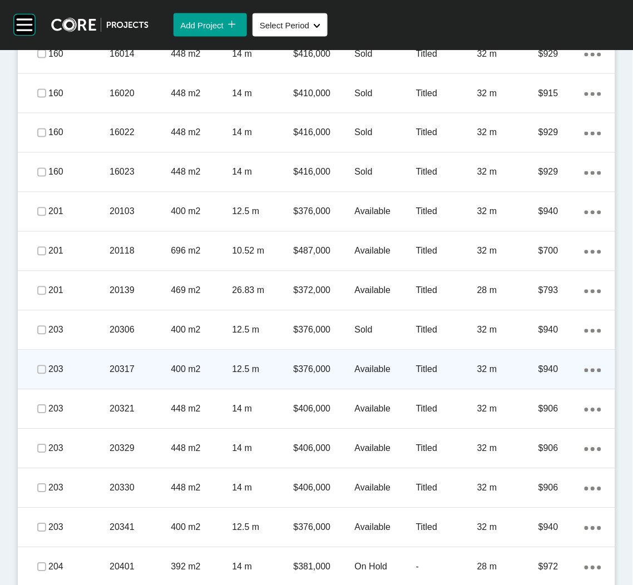
click at [188, 371] on p "400 m2" at bounding box center [201, 370] width 61 height 12
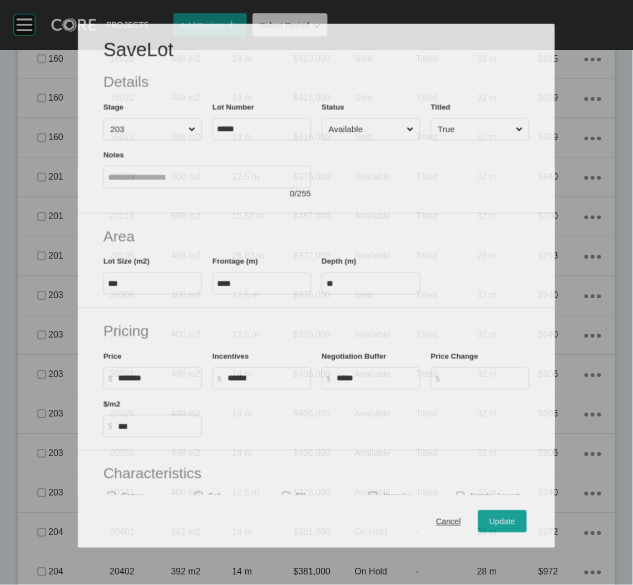
scroll to position [1844, 0]
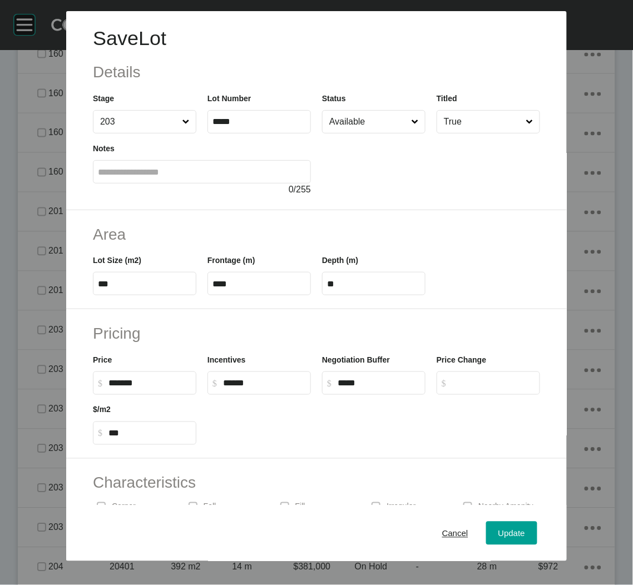
click at [389, 123] on input "Available" at bounding box center [368, 122] width 82 height 22
click at [496, 528] on div "Update" at bounding box center [511, 532] width 32 height 15
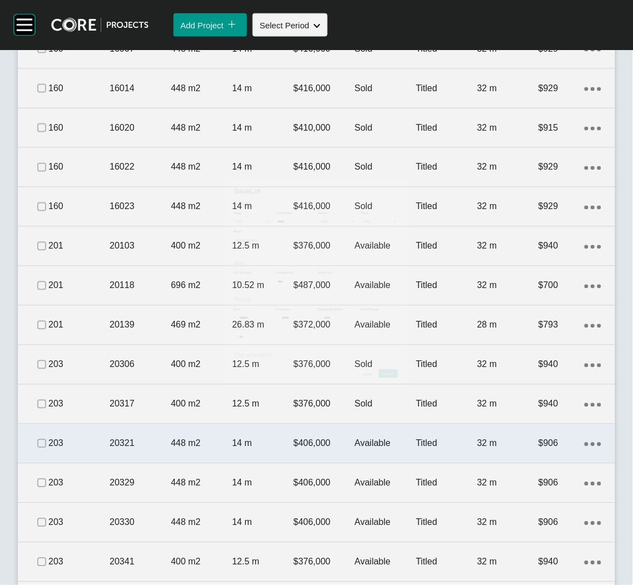
scroll to position [1879, 0]
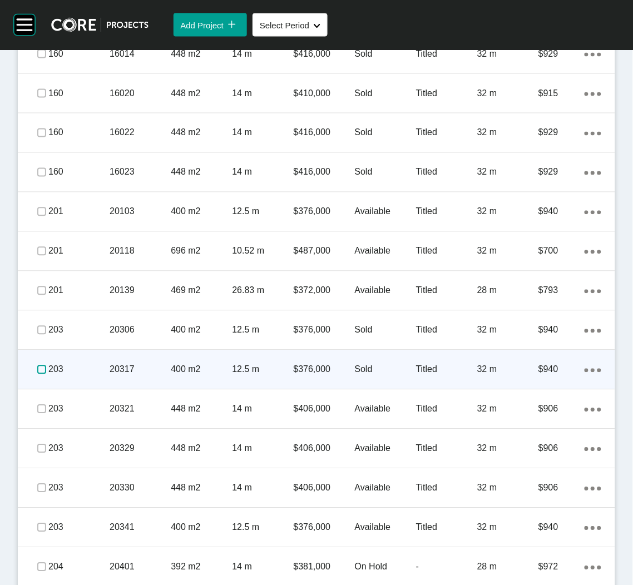
click at [39, 369] on label at bounding box center [41, 369] width 9 height 9
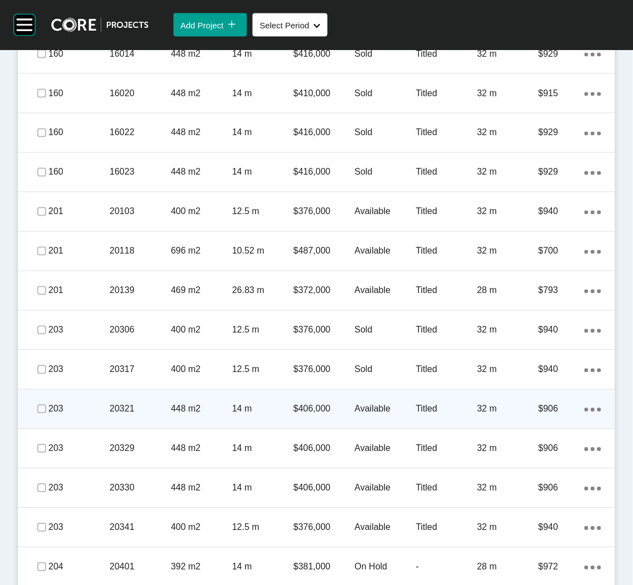
click at [200, 416] on div "448 m2" at bounding box center [201, 409] width 61 height 34
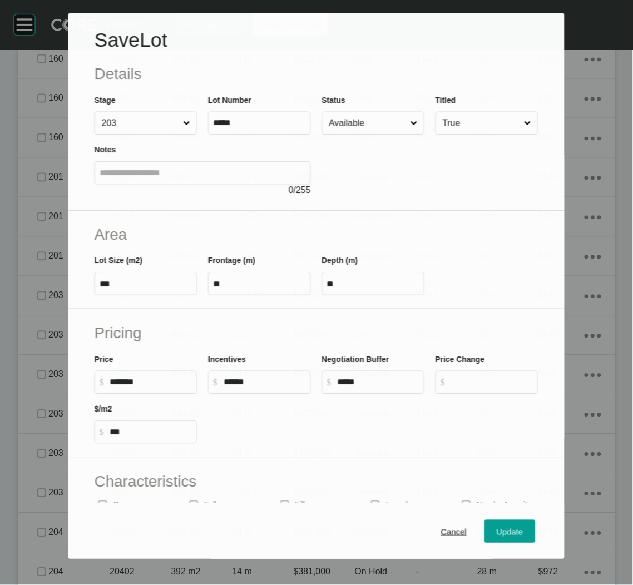
scroll to position [1844, 0]
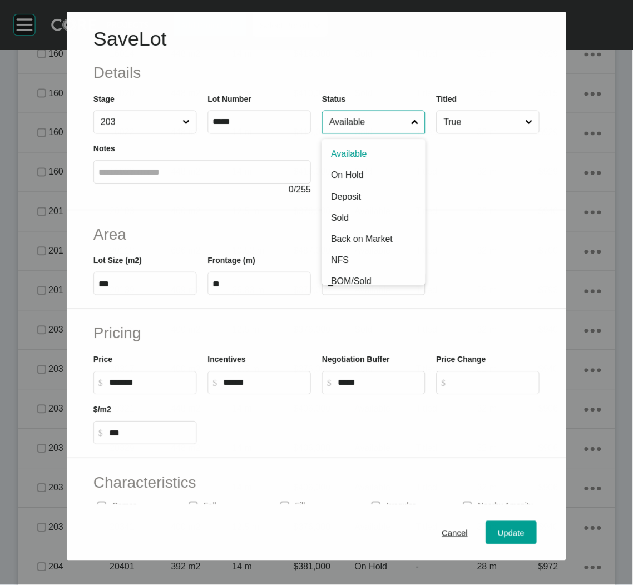
click at [381, 124] on input "Available" at bounding box center [368, 122] width 82 height 22
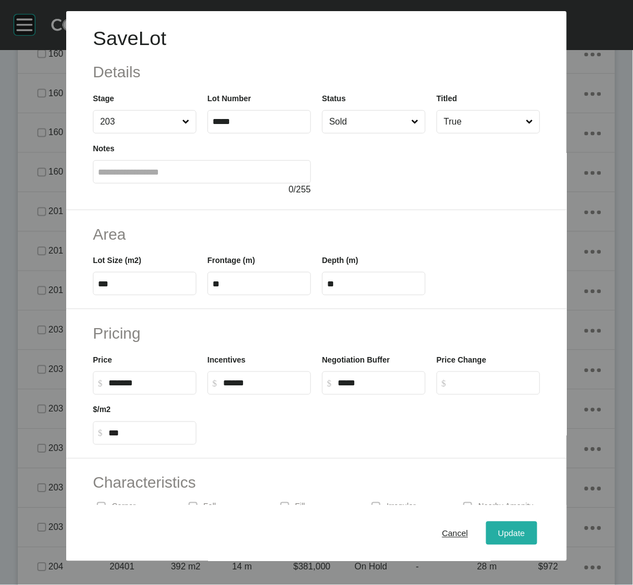
click at [508, 535] on span "Update" at bounding box center [511, 532] width 27 height 9
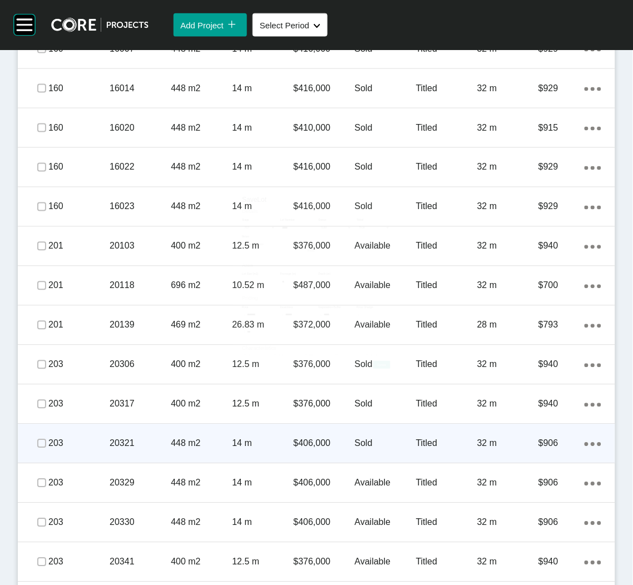
scroll to position [1879, 0]
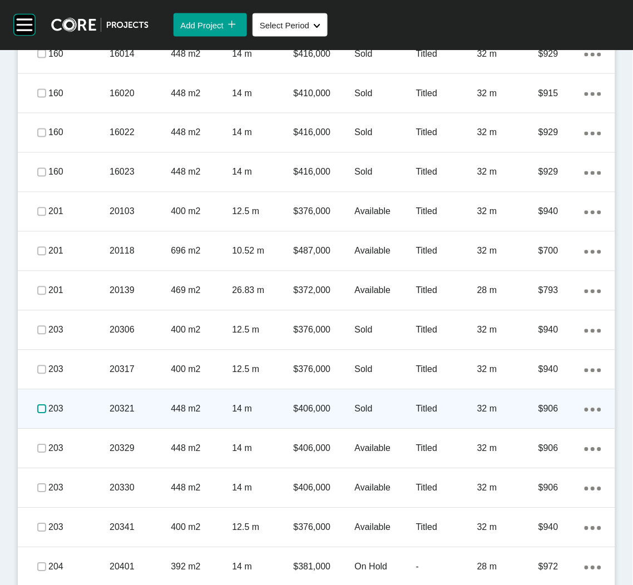
click at [37, 408] on label at bounding box center [41, 409] width 9 height 9
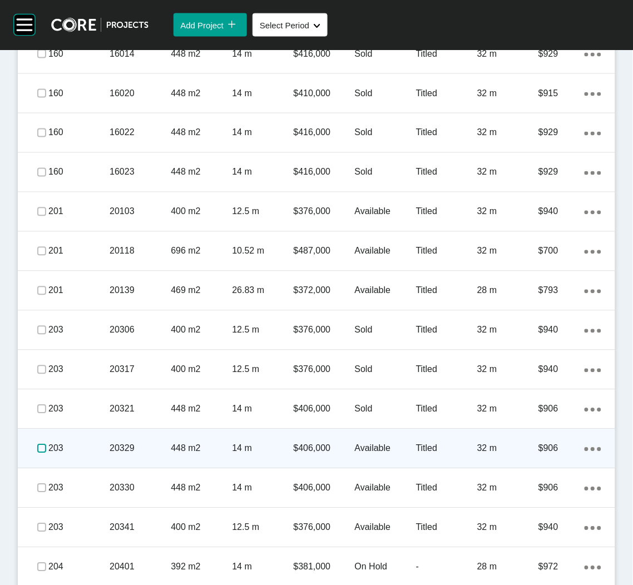
click at [41, 445] on label at bounding box center [41, 448] width 9 height 9
click at [188, 446] on p "448 m2" at bounding box center [201, 449] width 61 height 12
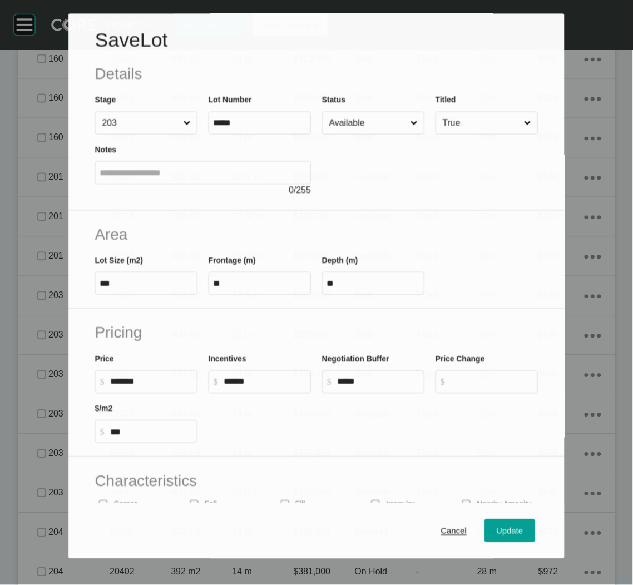
scroll to position [1844, 0]
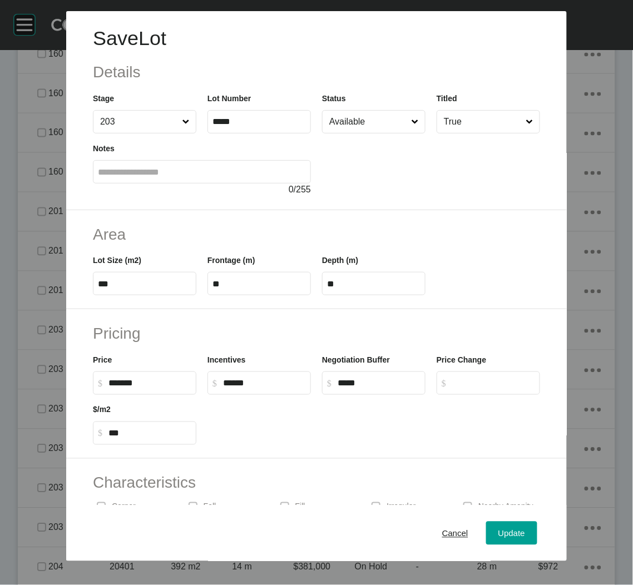
click at [411, 118] on icon at bounding box center [414, 121] width 7 height 7
click at [406, 118] on input "Available" at bounding box center [368, 122] width 82 height 22
click at [491, 542] on button "Update" at bounding box center [511, 533] width 51 height 23
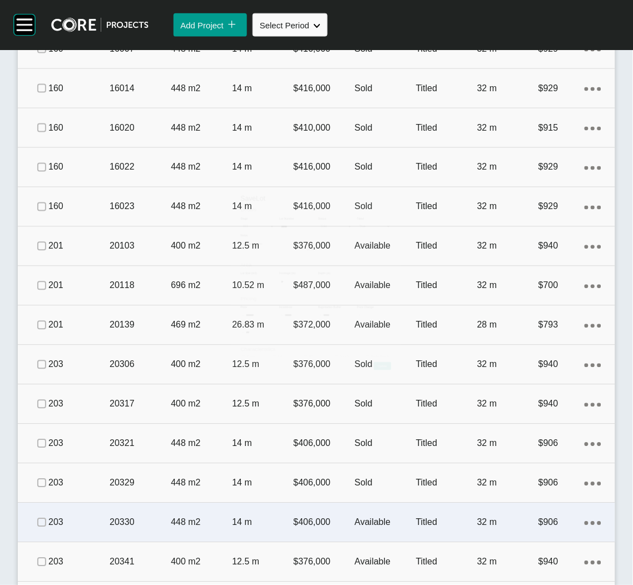
scroll to position [1963, 0]
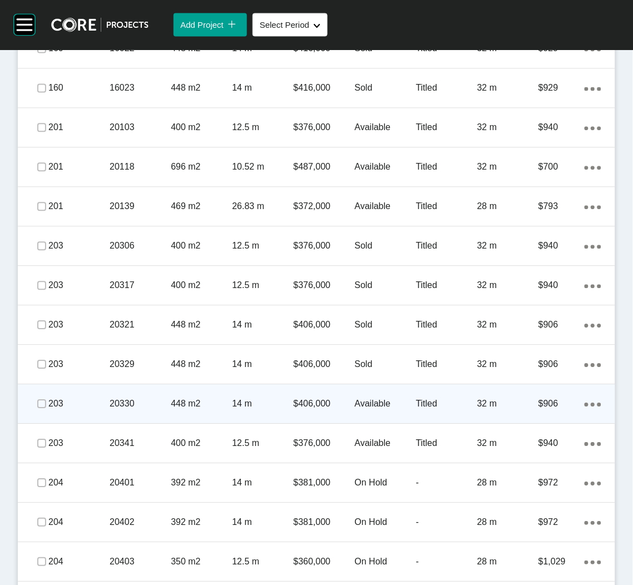
click at [96, 398] on p "203" at bounding box center [78, 404] width 61 height 12
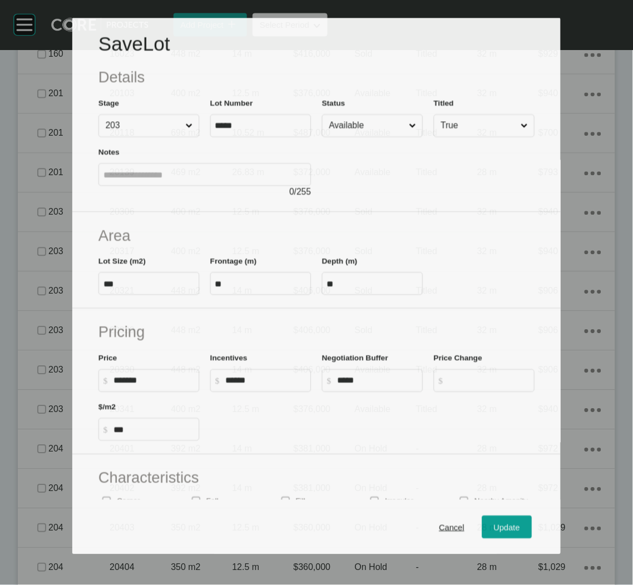
scroll to position [1928, 0]
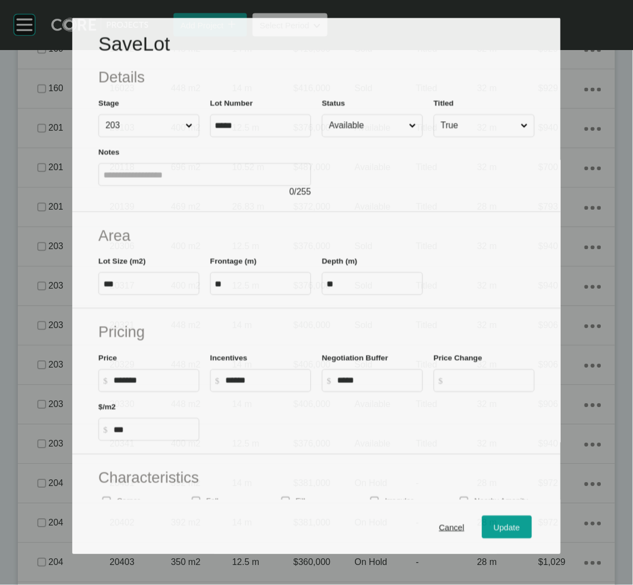
click at [371, 117] on input "Available" at bounding box center [367, 126] width 80 height 22
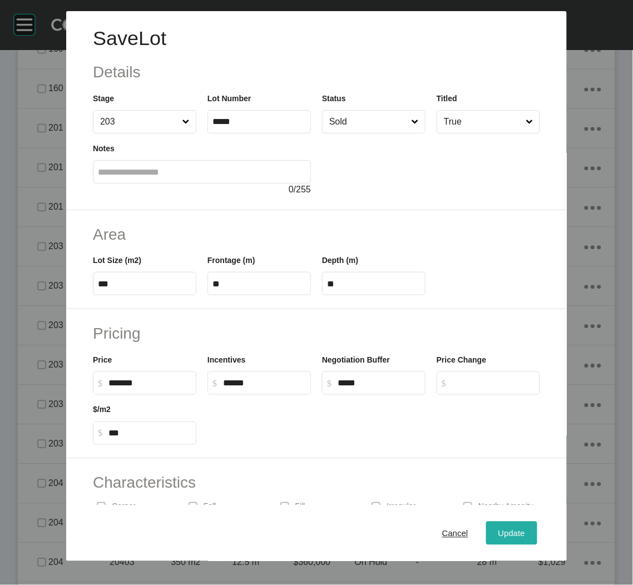
click at [498, 534] on span "Update" at bounding box center [511, 532] width 27 height 9
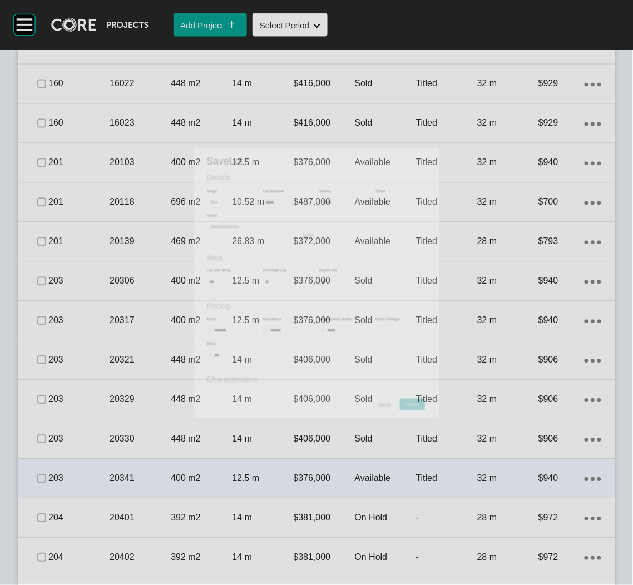
scroll to position [1963, 0]
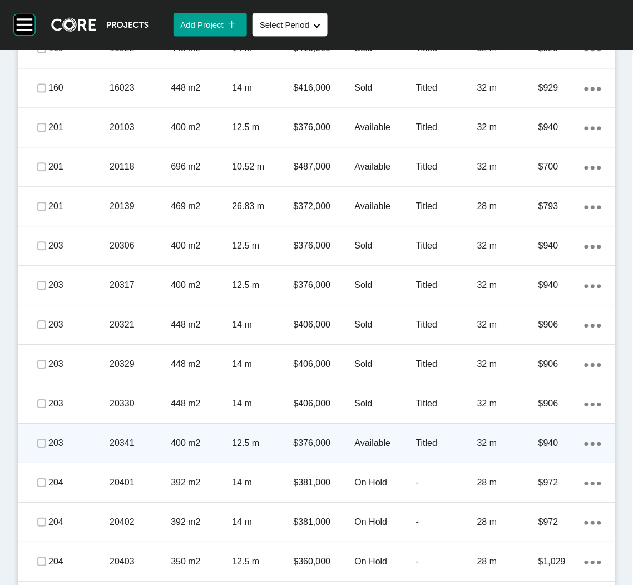
click at [111, 438] on p "20341" at bounding box center [140, 444] width 61 height 12
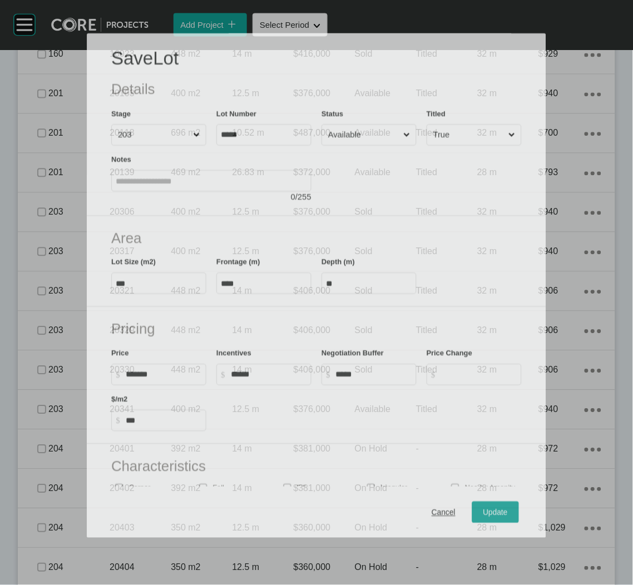
scroll to position [1928, 0]
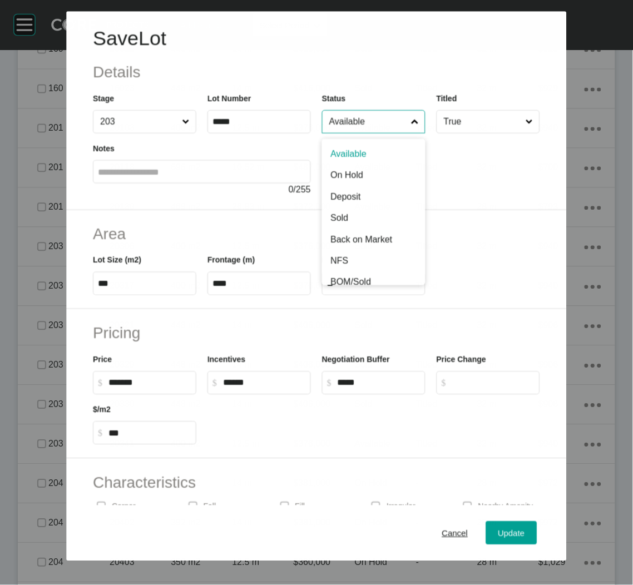
click at [368, 117] on input "Available" at bounding box center [368, 122] width 82 height 22
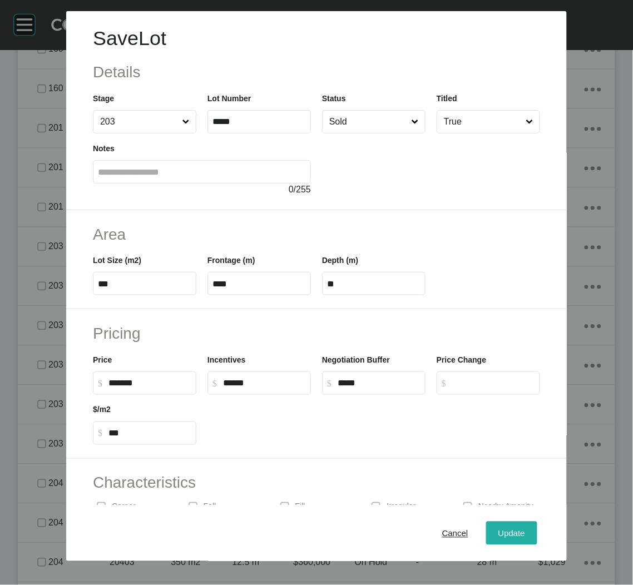
click at [498, 532] on span "Update" at bounding box center [511, 532] width 27 height 9
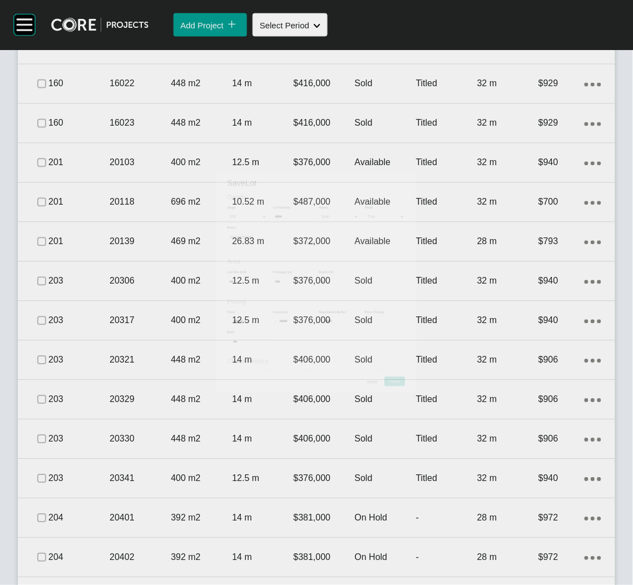
scroll to position [1963, 0]
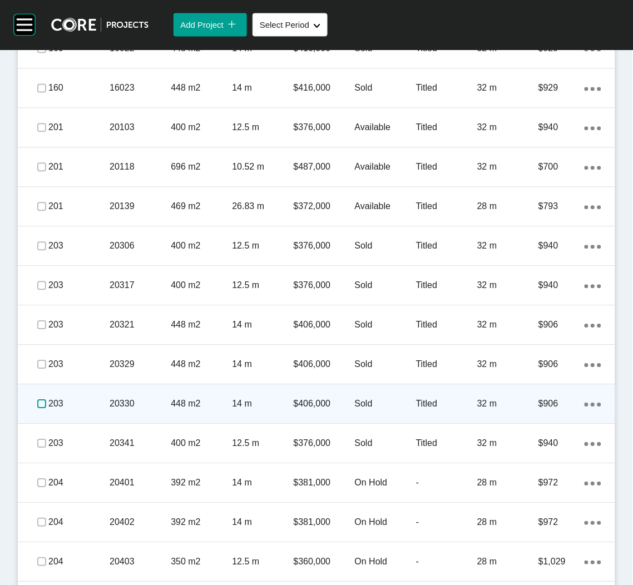
click at [39, 401] on label at bounding box center [41, 404] width 9 height 9
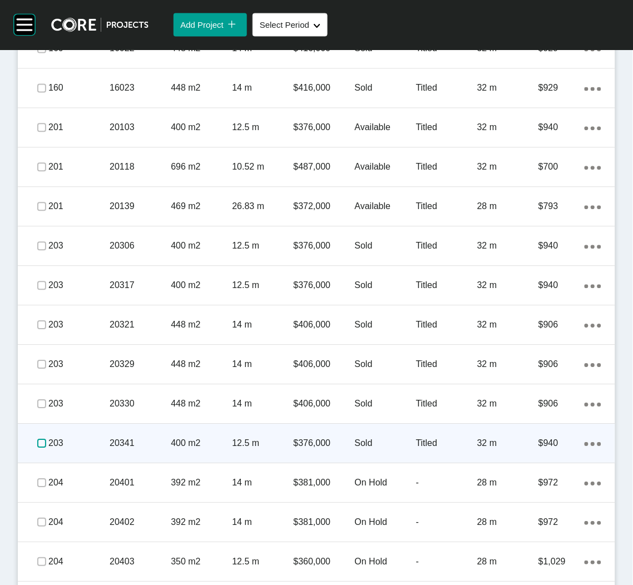
click at [37, 441] on label at bounding box center [41, 443] width 9 height 9
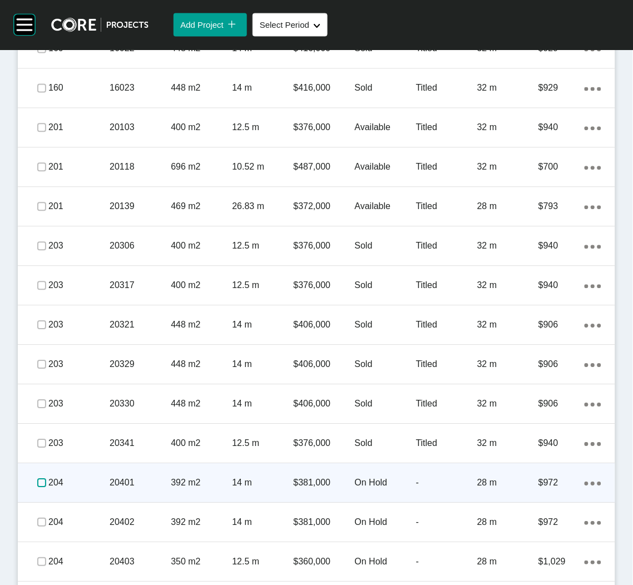
click at [41, 482] on label at bounding box center [41, 483] width 9 height 9
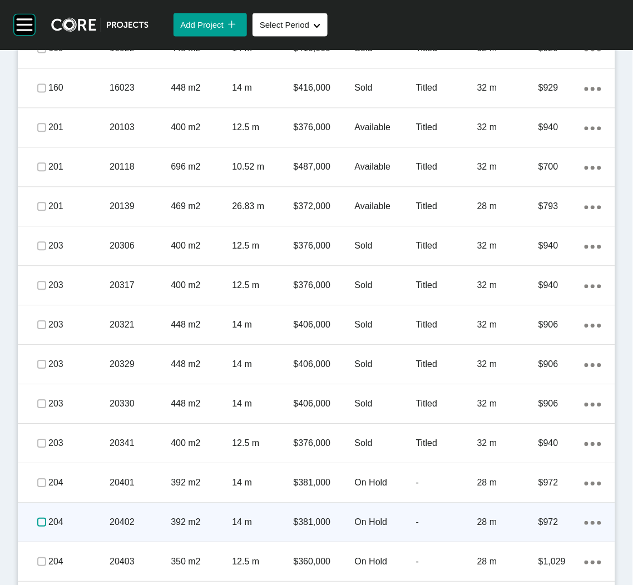
click at [41, 518] on label at bounding box center [41, 522] width 9 height 9
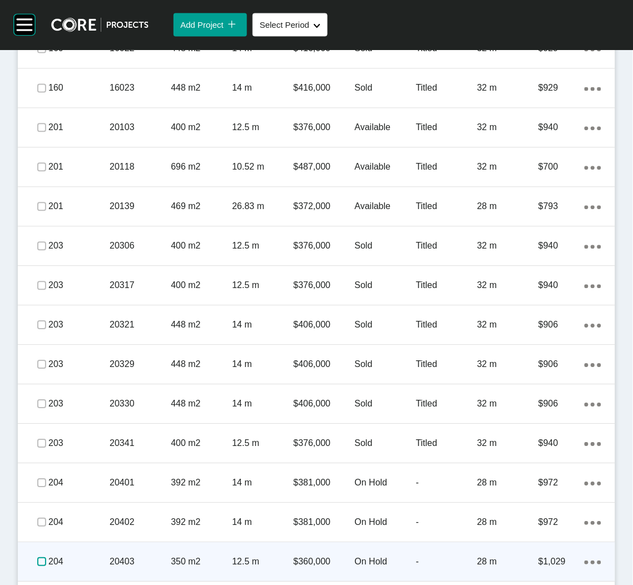
click at [38, 558] on label at bounding box center [41, 562] width 9 height 9
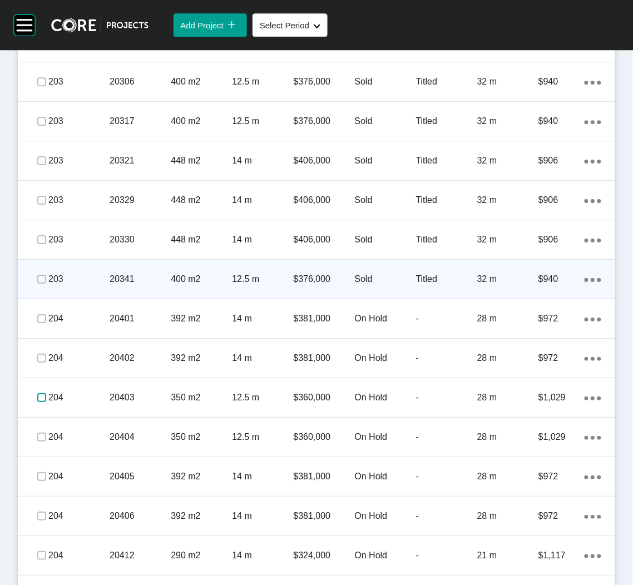
scroll to position [2129, 0]
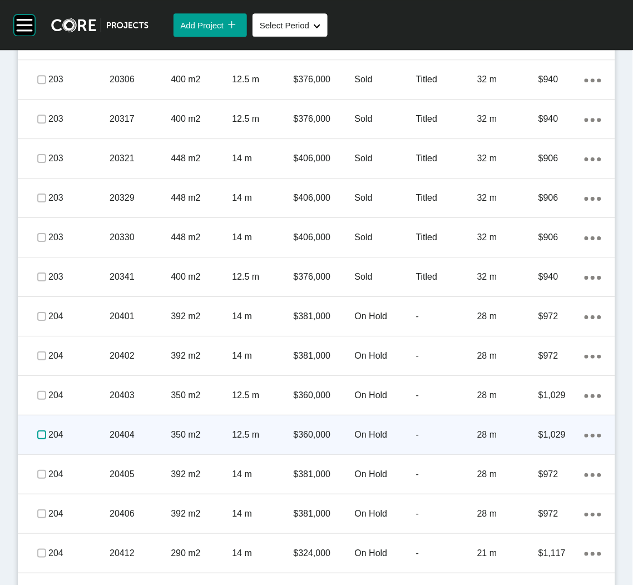
click at [39, 432] on label at bounding box center [41, 434] width 9 height 9
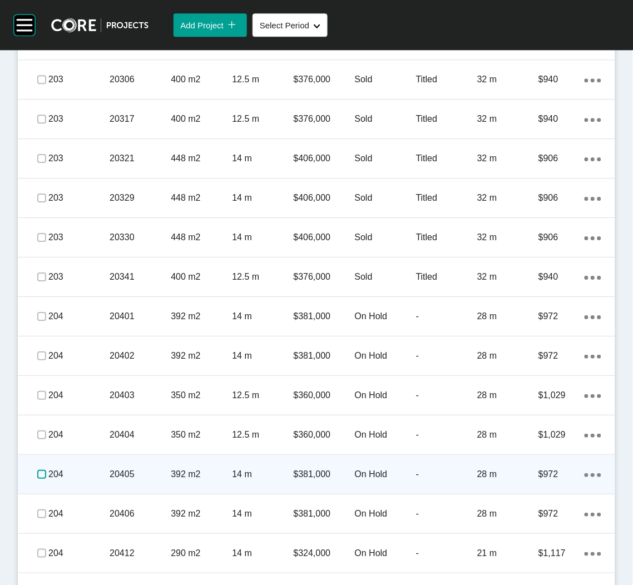
click at [38, 471] on label at bounding box center [41, 474] width 9 height 9
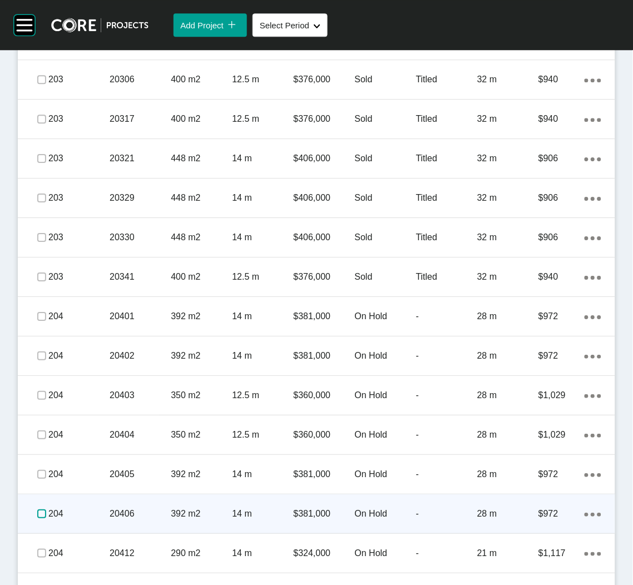
click at [37, 514] on label at bounding box center [41, 513] width 9 height 9
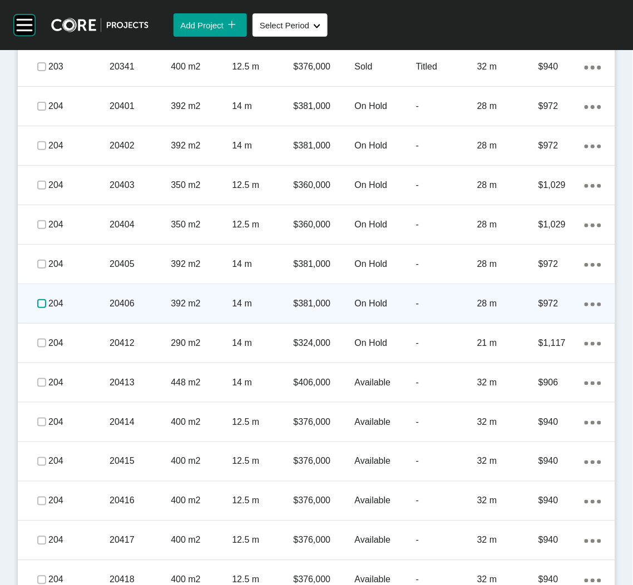
scroll to position [2380, 0]
click at [314, 307] on p "$324,000" at bounding box center [324, 303] width 61 height 12
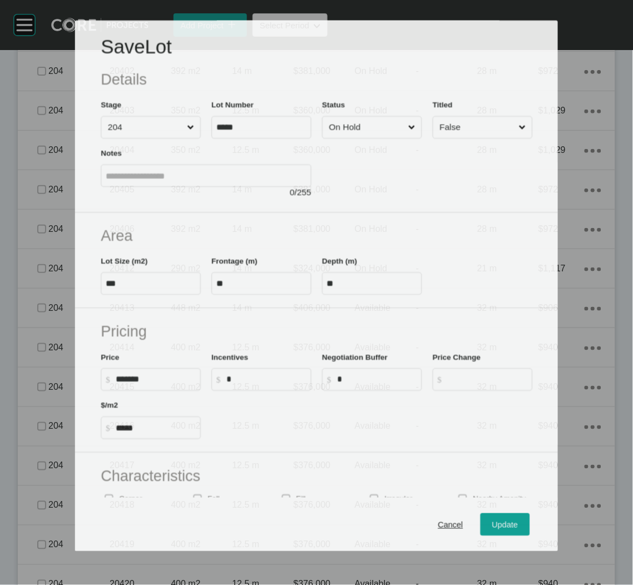
scroll to position [2346, 0]
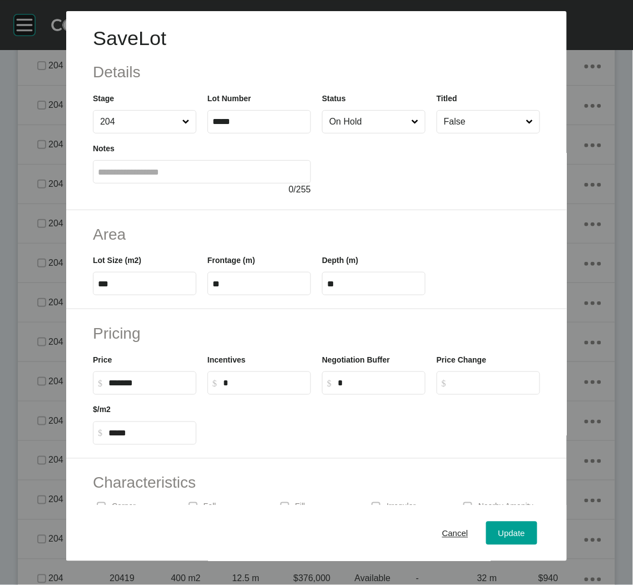
click at [384, 122] on input "On Hold" at bounding box center [368, 122] width 82 height 22
click at [498, 535] on span "Update" at bounding box center [511, 532] width 27 height 9
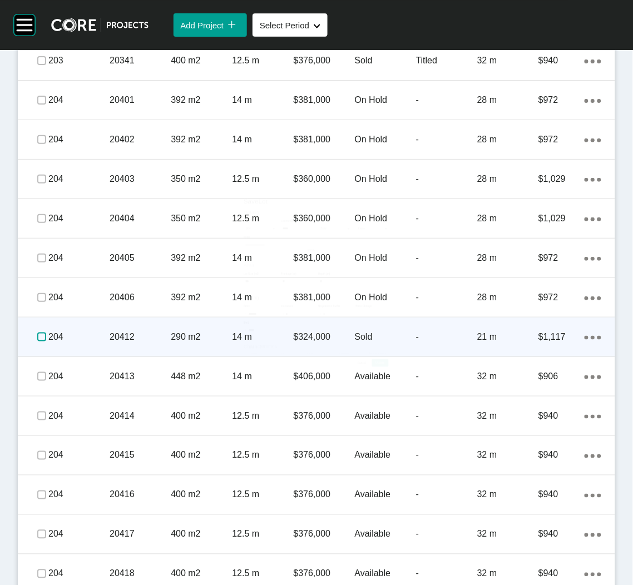
click at [37, 332] on label at bounding box center [41, 336] width 9 height 9
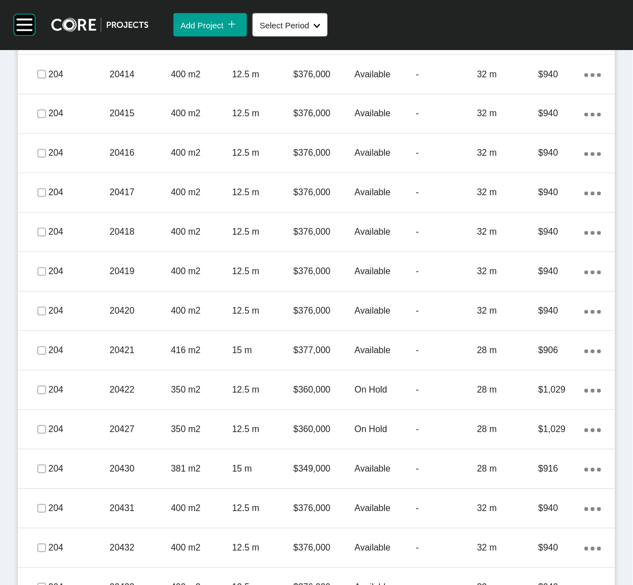
scroll to position [2713, 0]
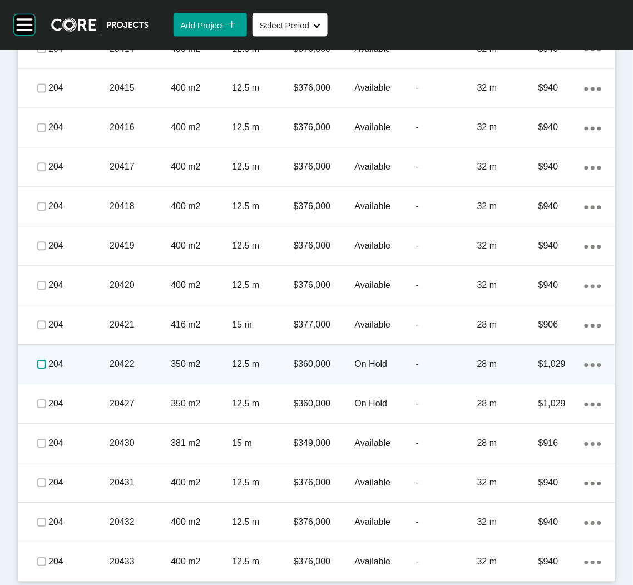
click at [37, 362] on label at bounding box center [41, 364] width 9 height 9
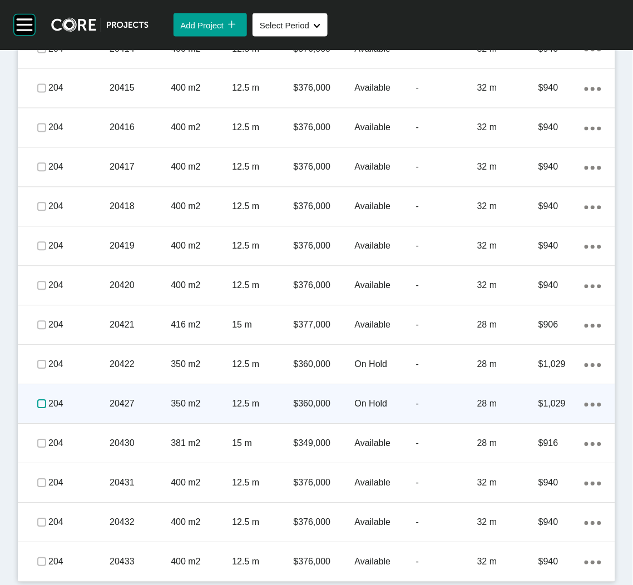
click at [37, 400] on label at bounding box center [41, 404] width 9 height 9
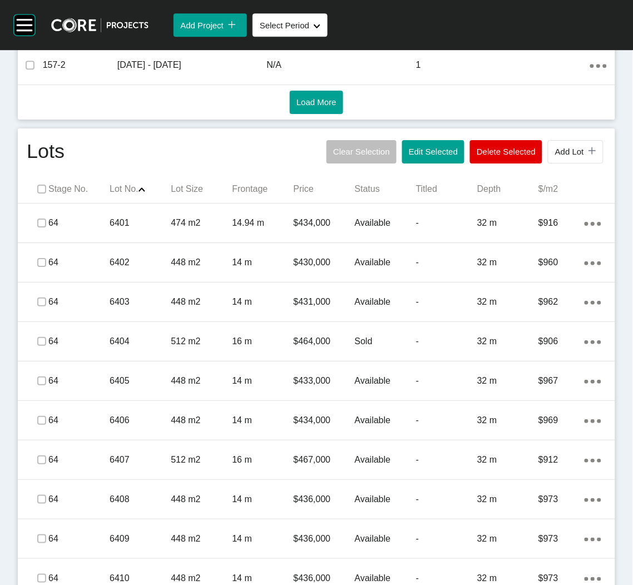
scroll to position [461, 0]
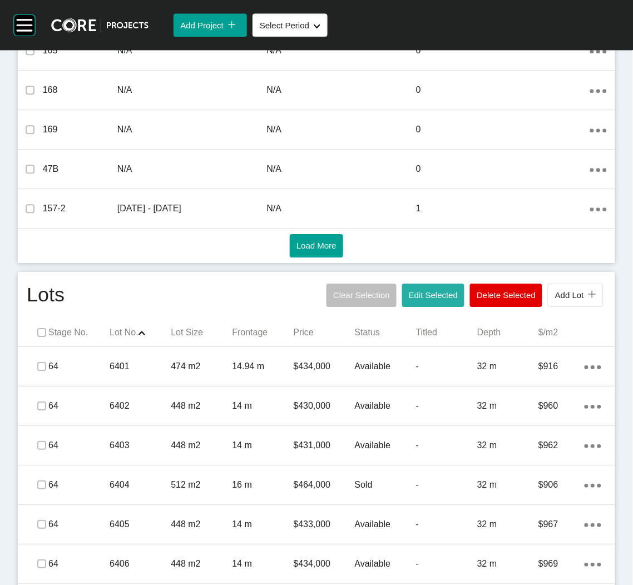
click at [423, 300] on button "Edit Selected" at bounding box center [433, 295] width 62 height 23
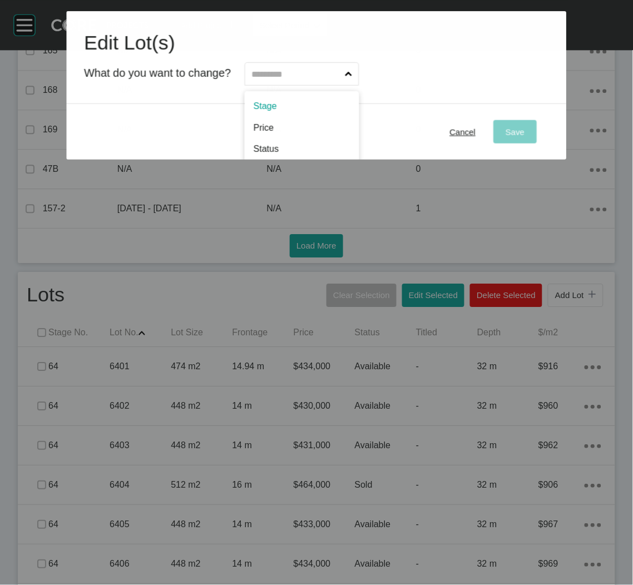
click at [302, 67] on input "text" at bounding box center [296, 74] width 93 height 22
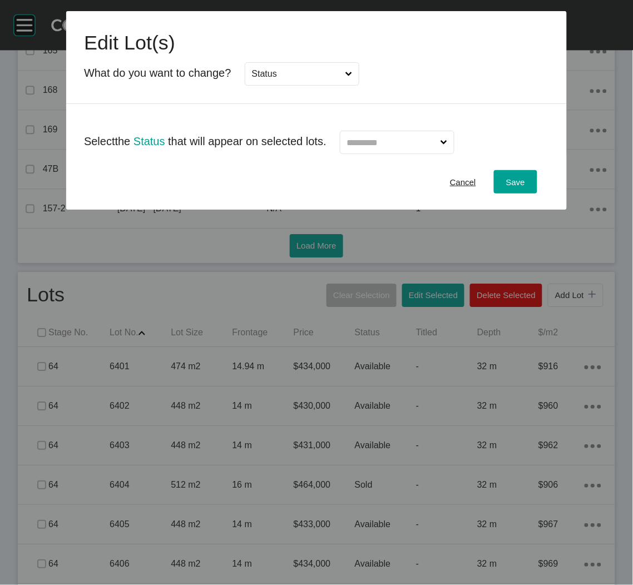
click at [358, 145] on input "text" at bounding box center [391, 142] width 93 height 22
click at [522, 176] on div "Save" at bounding box center [515, 182] width 24 height 15
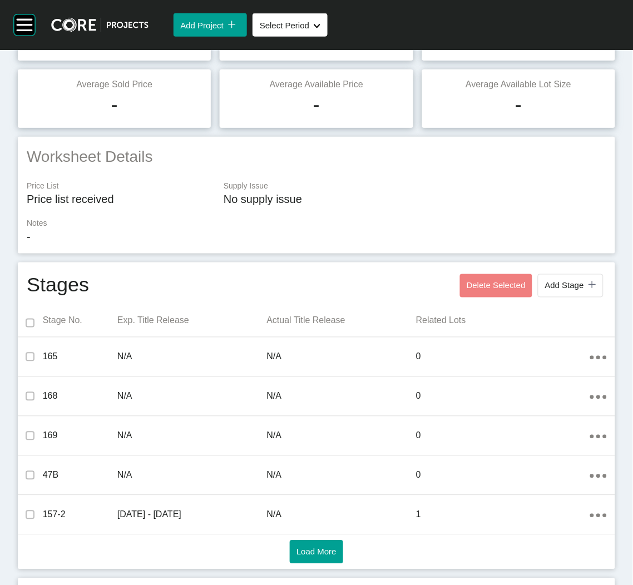
scroll to position [0, 0]
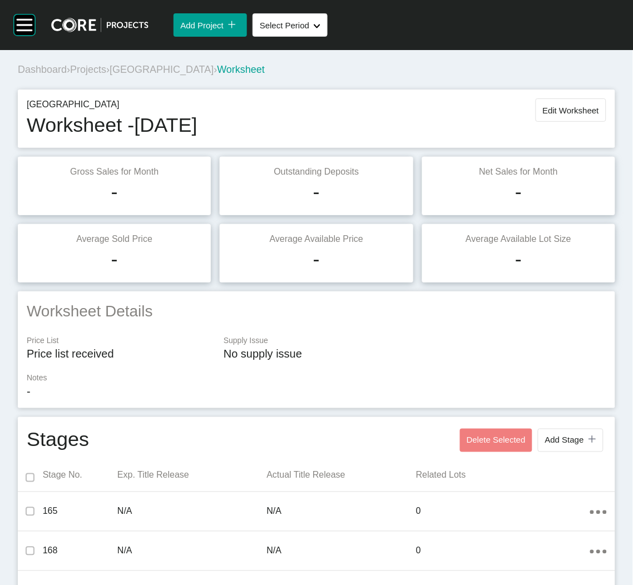
click at [95, 72] on span "Projects" at bounding box center [88, 69] width 36 height 11
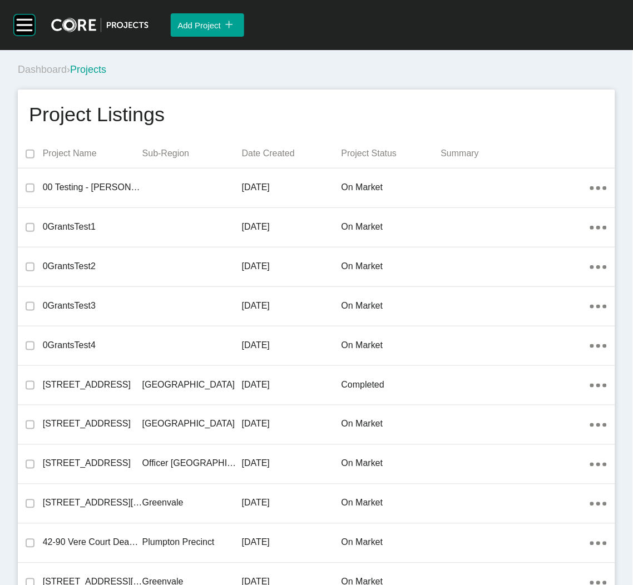
scroll to position [11887, 0]
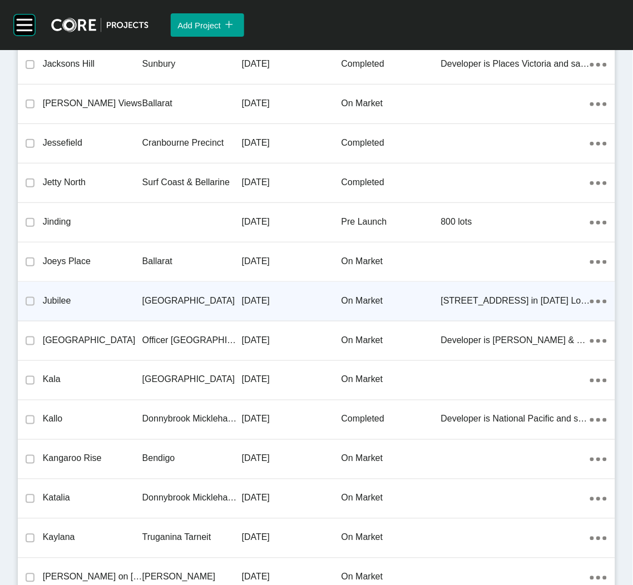
click at [221, 301] on div "[GEOGRAPHIC_DATA]" at bounding box center [192, 301] width 100 height 34
click at [221, 301] on div "Group 2 Created with Sketch. . Add Project icon/tick copy 11 Created with Sketc…" at bounding box center [316, 292] width 633 height 585
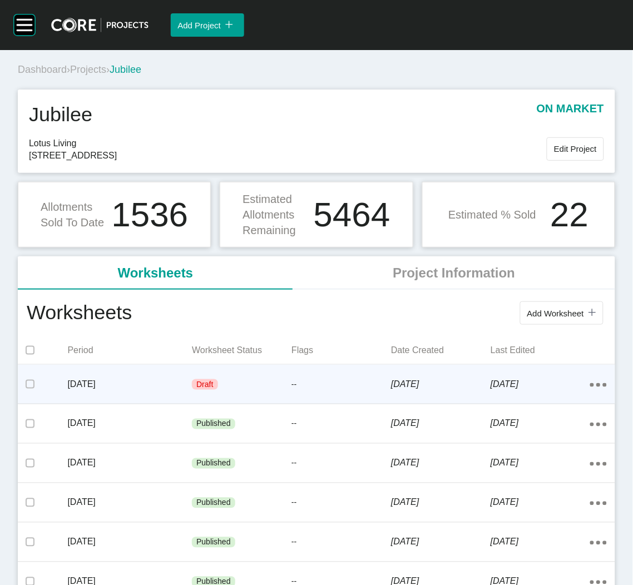
click at [458, 375] on div "25 September 2025" at bounding box center [441, 384] width 100 height 34
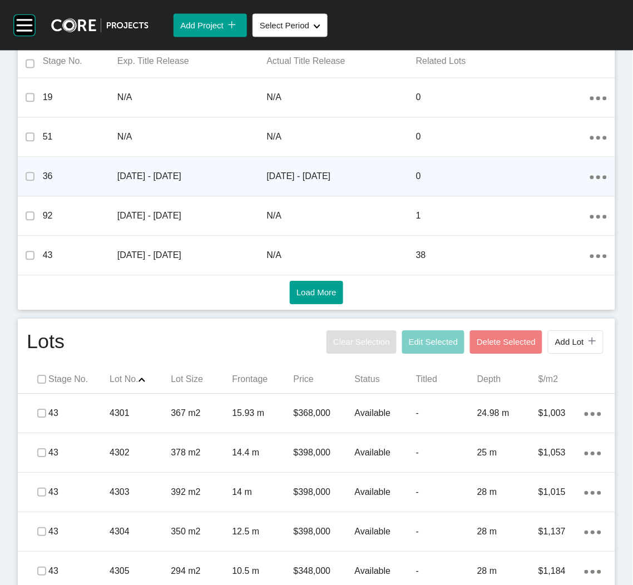
scroll to position [416, 0]
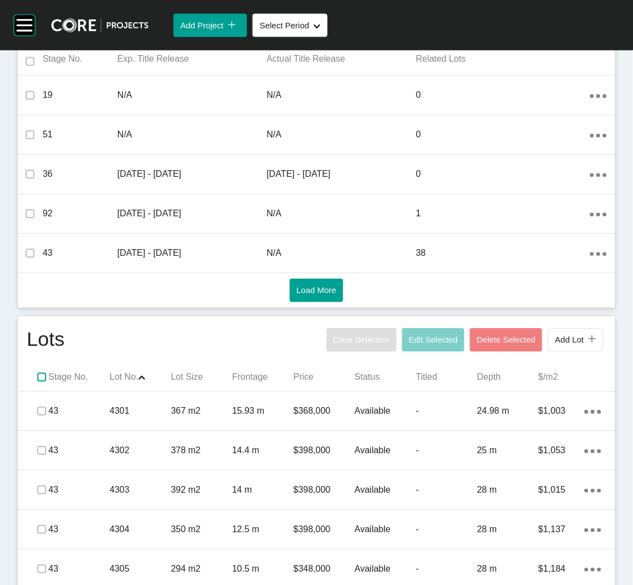
drag, startPoint x: 41, startPoint y: 378, endPoint x: 2, endPoint y: 375, distance: 39.6
click at [41, 378] on label at bounding box center [41, 377] width 9 height 9
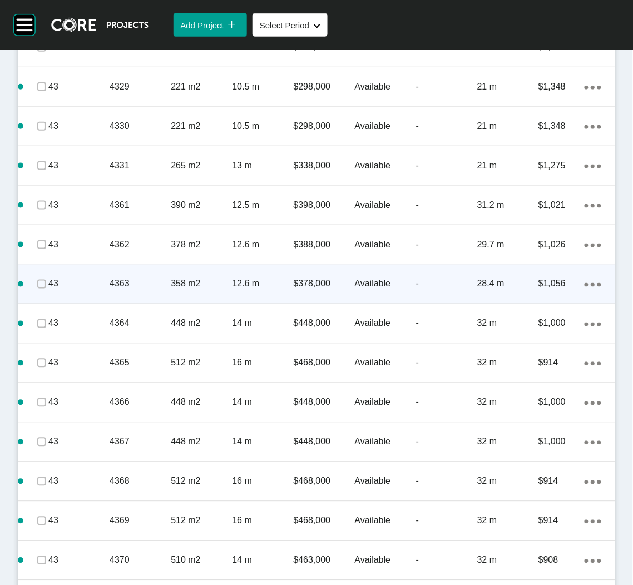
scroll to position [1751, 0]
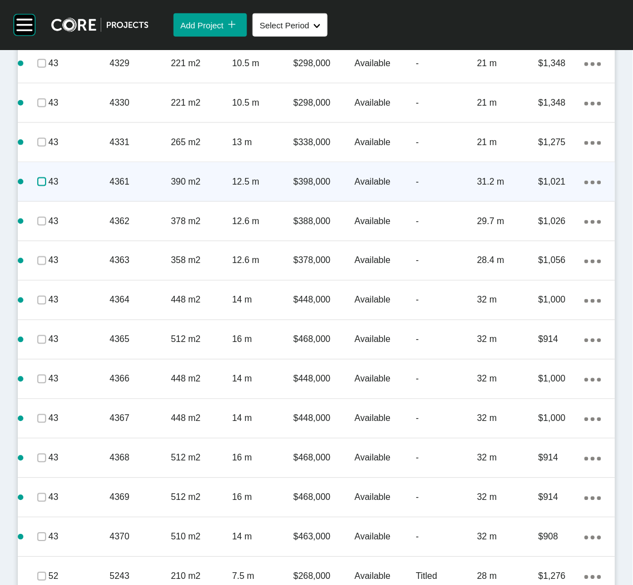
click at [37, 177] on label at bounding box center [41, 181] width 9 height 9
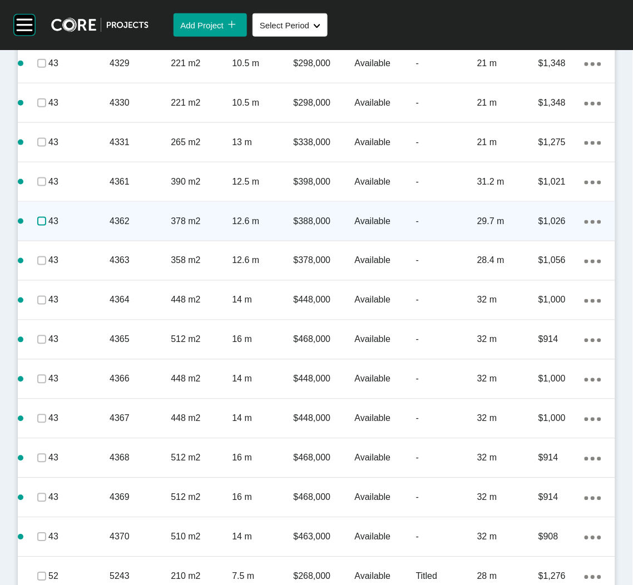
click at [37, 223] on label at bounding box center [41, 221] width 9 height 9
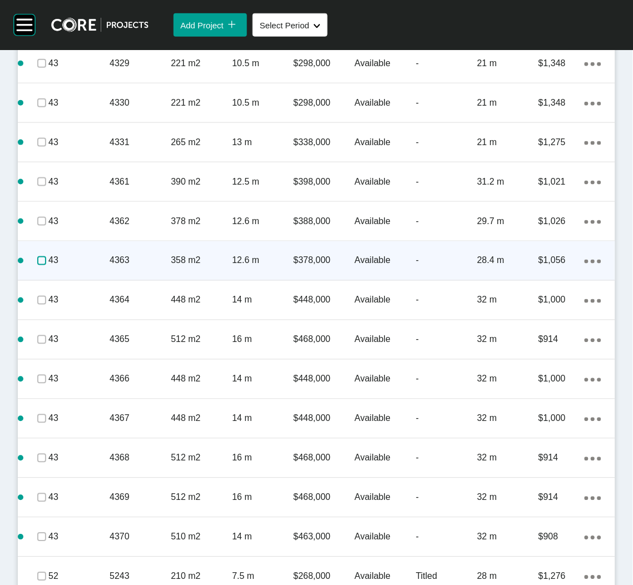
click at [39, 261] on label at bounding box center [41, 260] width 9 height 9
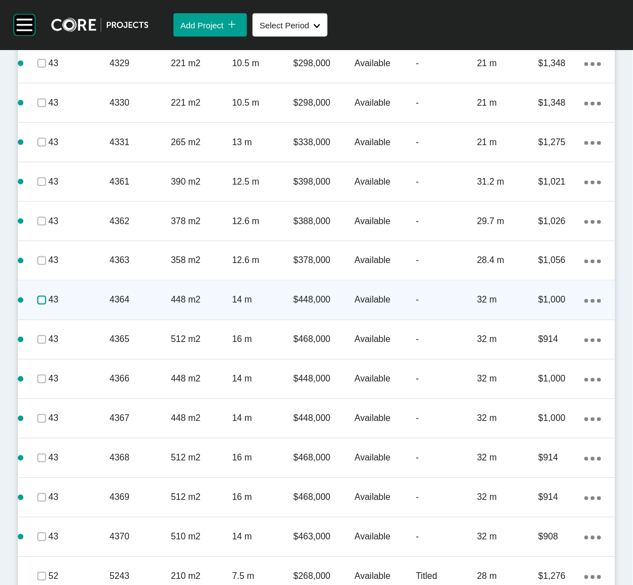
click at [39, 300] on label at bounding box center [41, 300] width 9 height 9
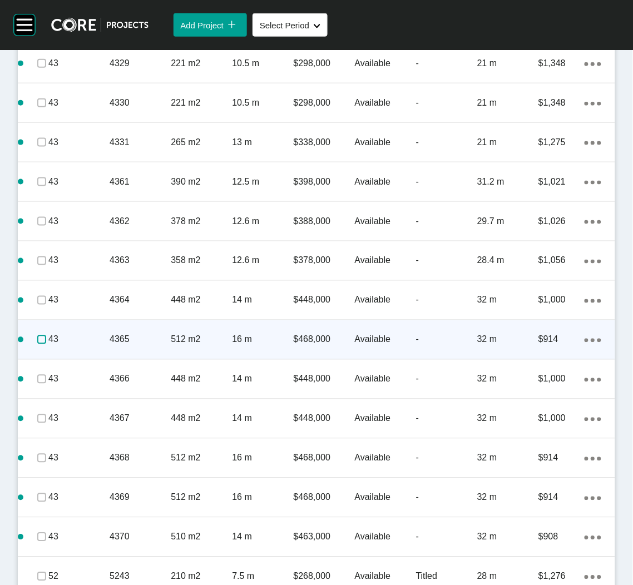
click at [39, 337] on label at bounding box center [41, 339] width 9 height 9
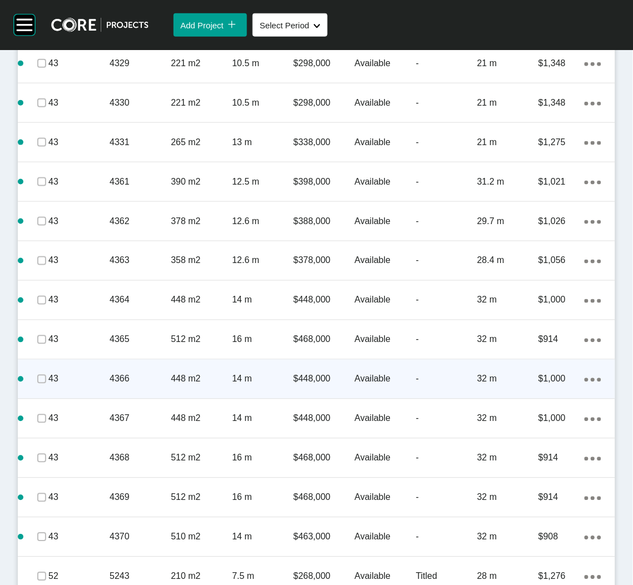
click at [34, 381] on span at bounding box center [41, 379] width 17 height 17
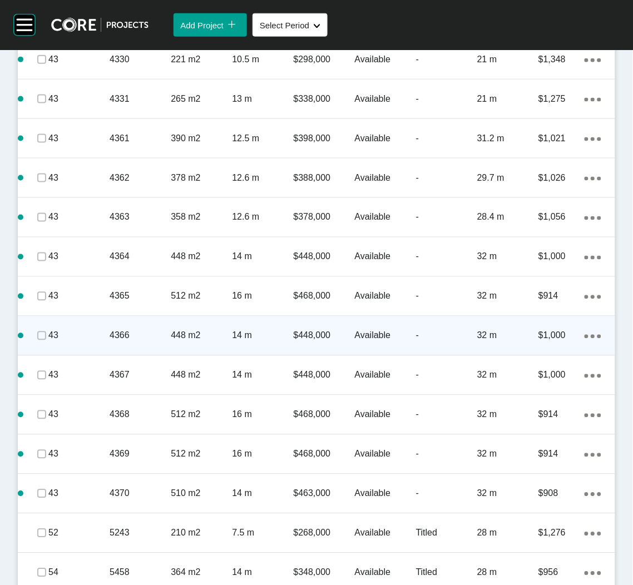
scroll to position [1834, 0]
click at [41, 334] on label at bounding box center [41, 335] width 9 height 9
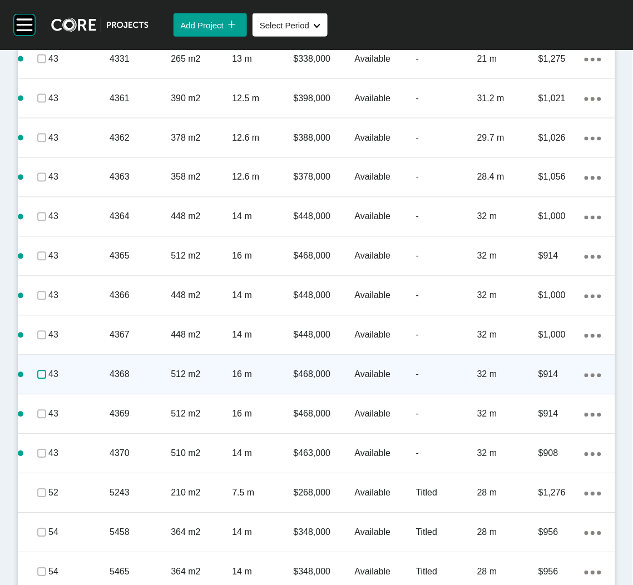
click at [38, 376] on label at bounding box center [41, 374] width 9 height 9
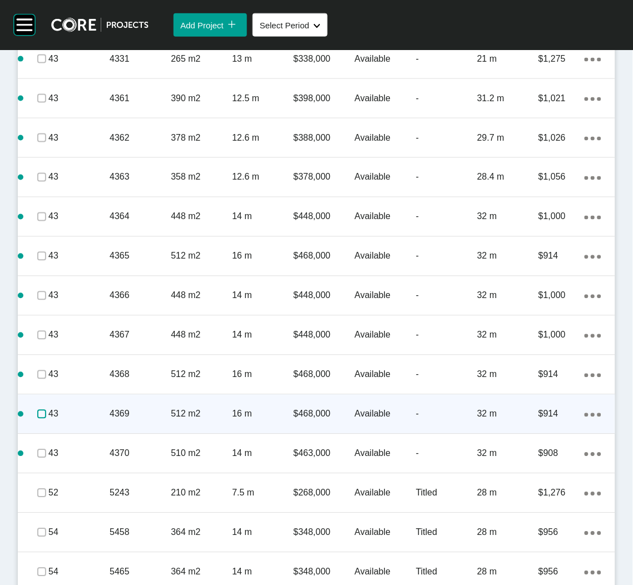
click at [37, 415] on label at bounding box center [41, 414] width 9 height 9
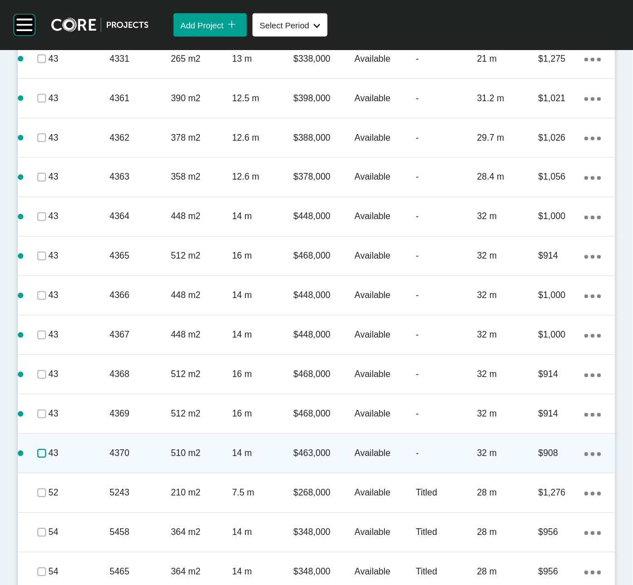
click at [39, 454] on label at bounding box center [41, 453] width 9 height 9
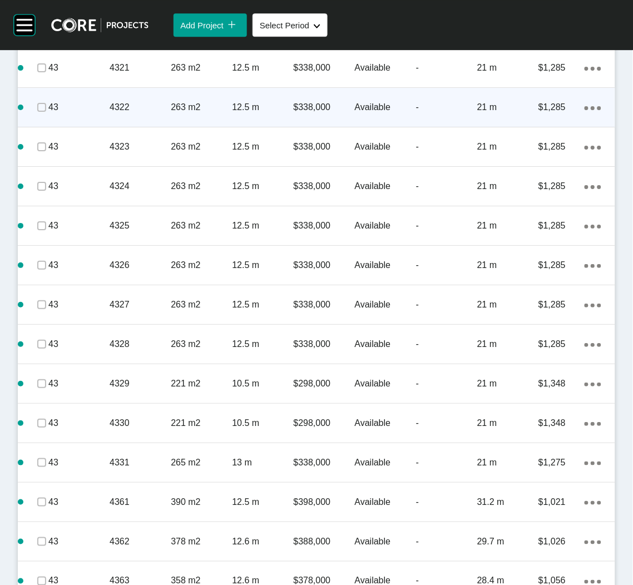
scroll to position [1334, 0]
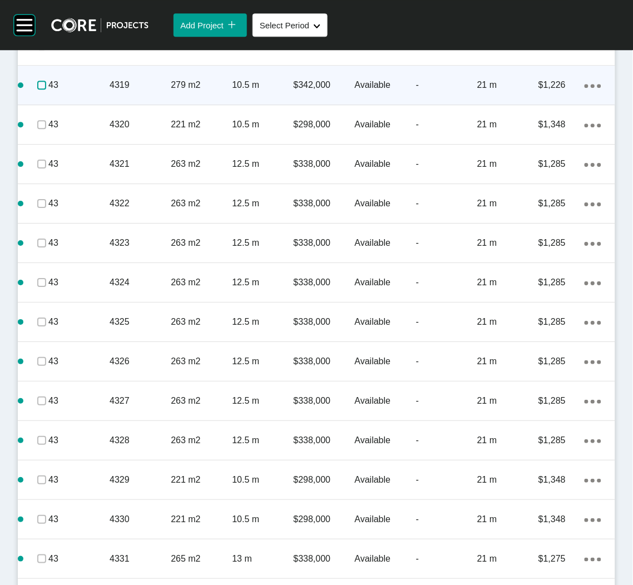
click at [41, 85] on label at bounding box center [41, 85] width 9 height 9
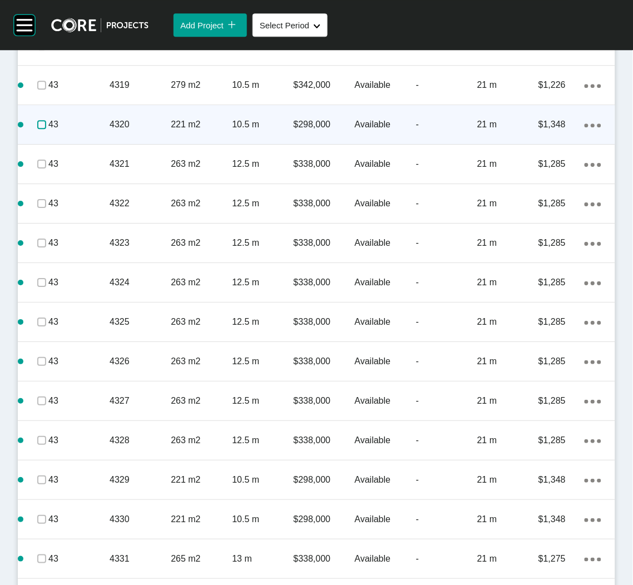
click at [37, 126] on label at bounding box center [41, 124] width 9 height 9
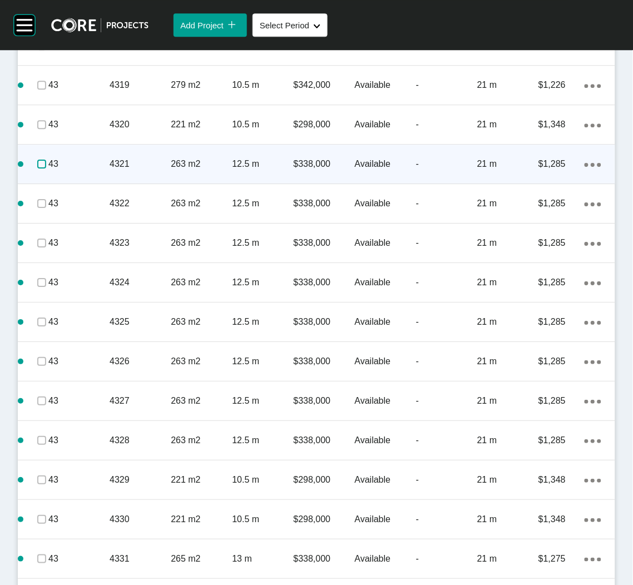
click at [38, 165] on label at bounding box center [41, 164] width 9 height 9
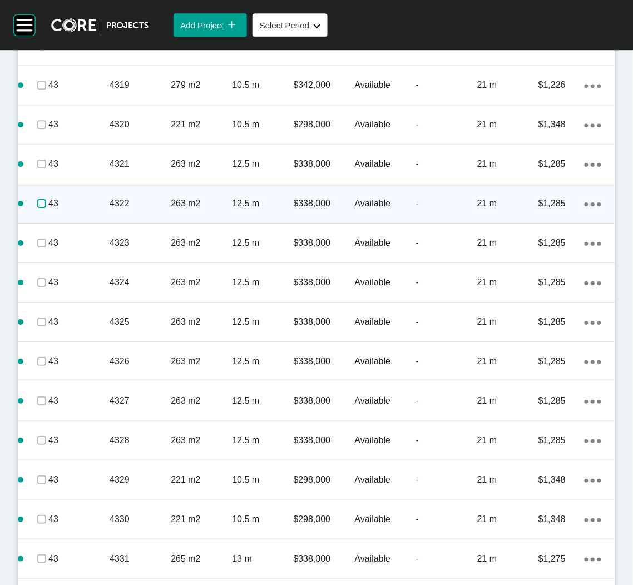
click at [39, 207] on label at bounding box center [41, 203] width 9 height 9
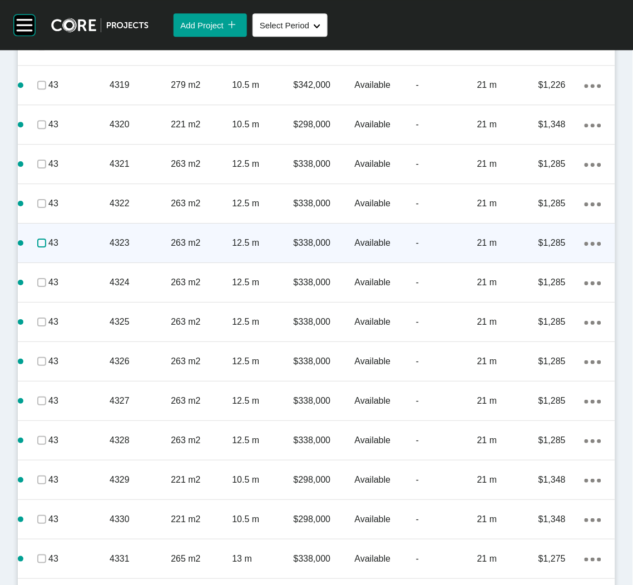
click at [38, 241] on label at bounding box center [41, 243] width 9 height 9
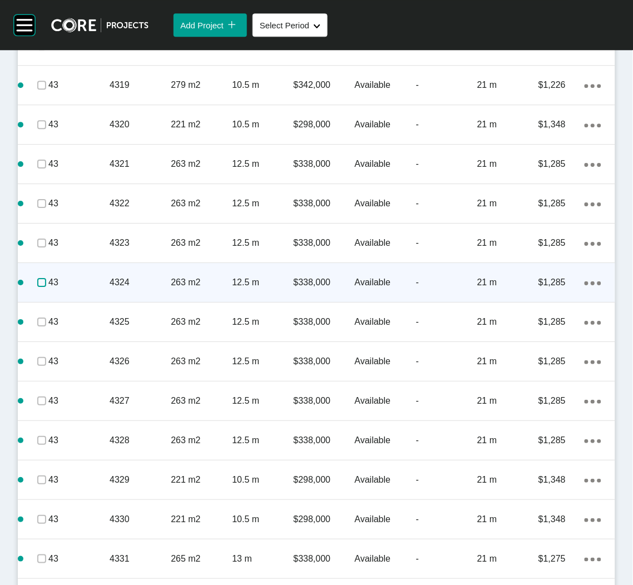
click at [42, 280] on label at bounding box center [41, 282] width 9 height 9
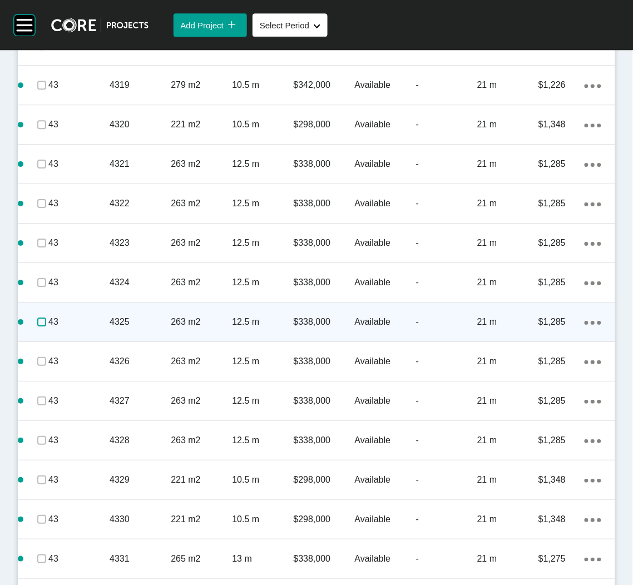
click at [41, 320] on label at bounding box center [41, 321] width 9 height 9
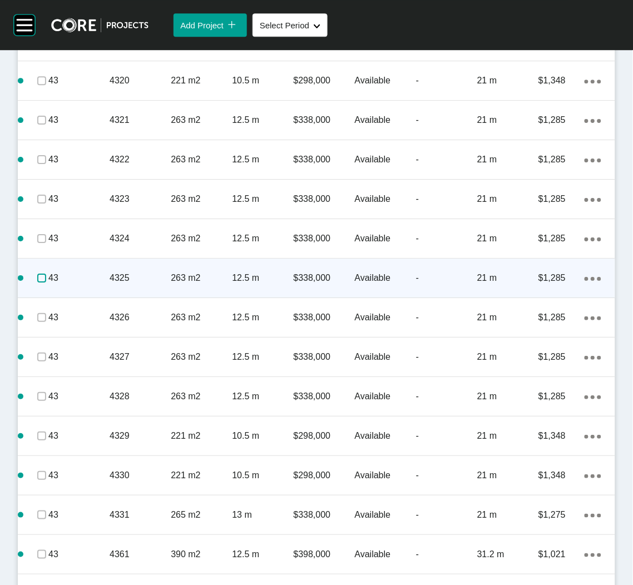
scroll to position [1418, 0]
click at [39, 280] on label at bounding box center [41, 278] width 9 height 9
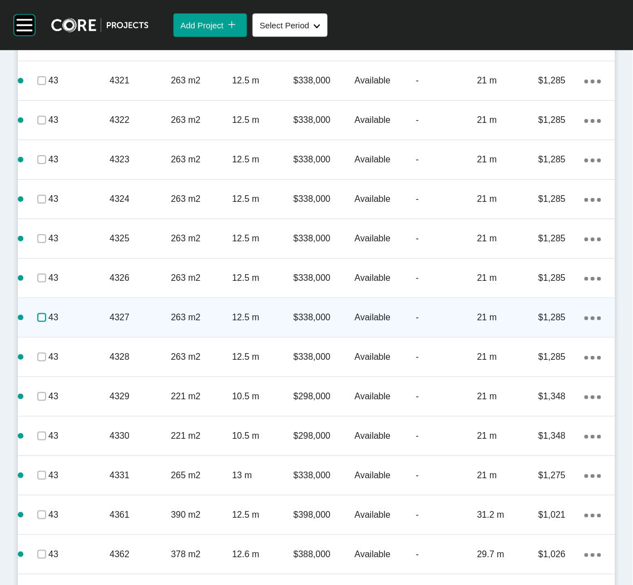
click at [41, 315] on label at bounding box center [41, 317] width 9 height 9
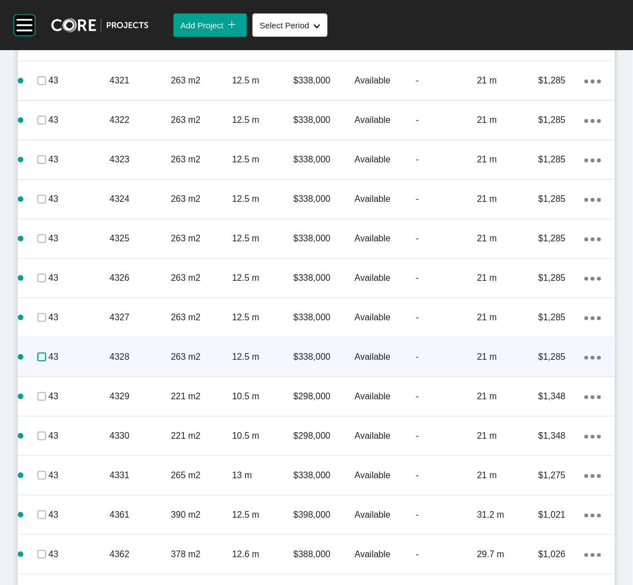
click at [39, 355] on label at bounding box center [41, 357] width 9 height 9
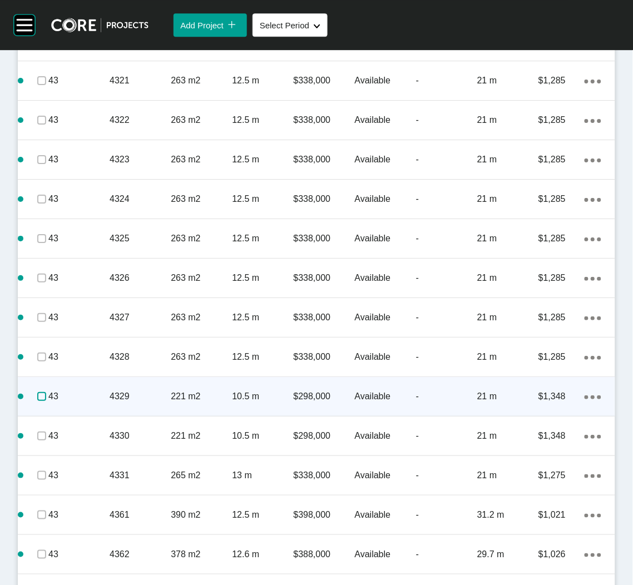
click at [38, 398] on label at bounding box center [41, 396] width 9 height 9
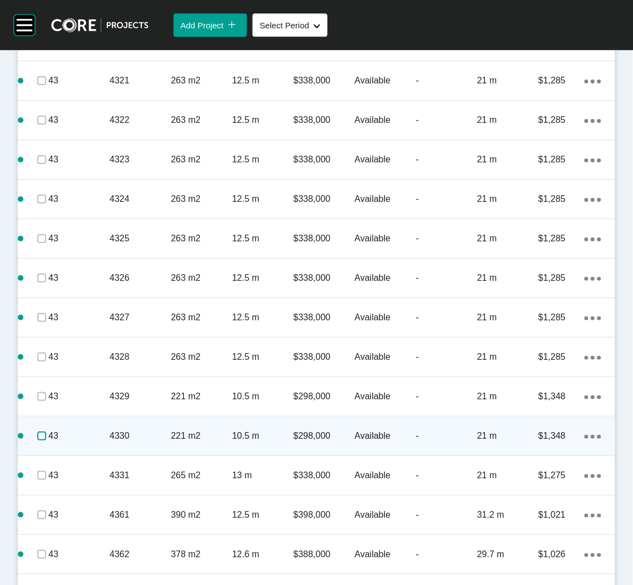
click at [39, 437] on label at bounding box center [41, 435] width 9 height 9
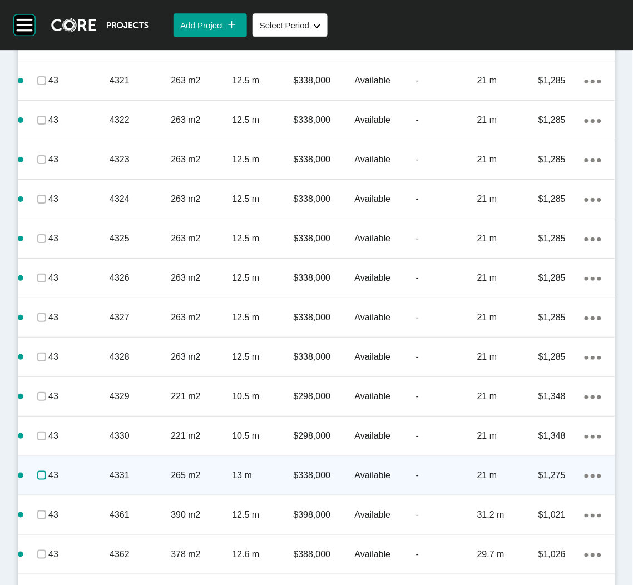
click at [43, 477] on label at bounding box center [41, 475] width 9 height 9
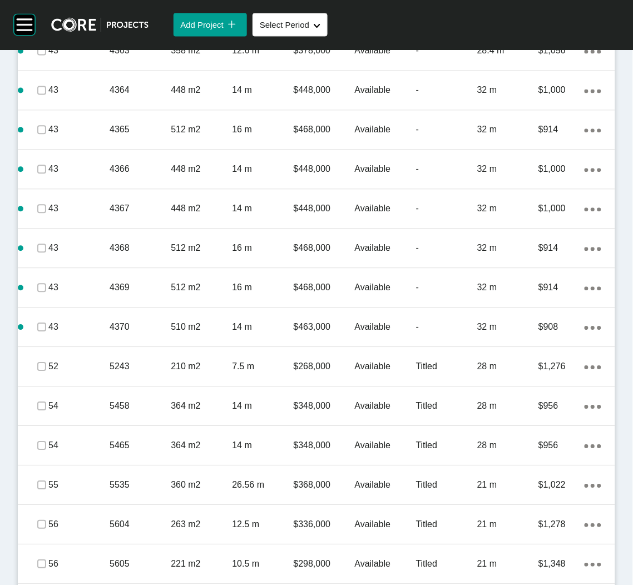
scroll to position [2084, 0]
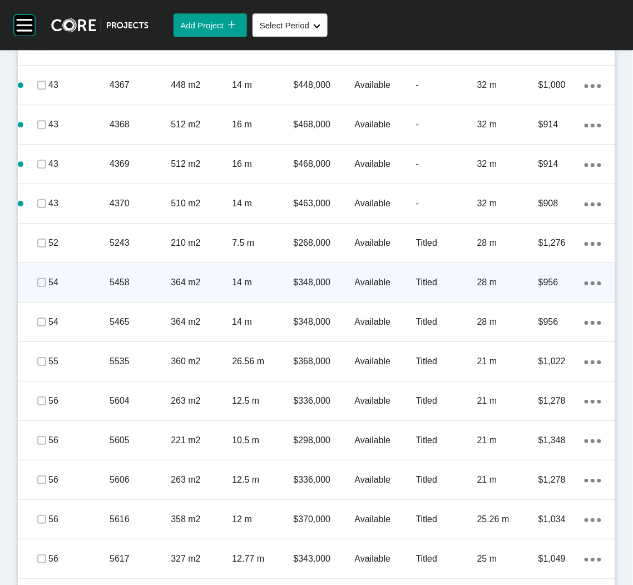
click at [590, 281] on ellipse at bounding box center [592, 283] width 4 height 4
click at [548, 283] on link "Duplicate" at bounding box center [535, 283] width 42 height 17
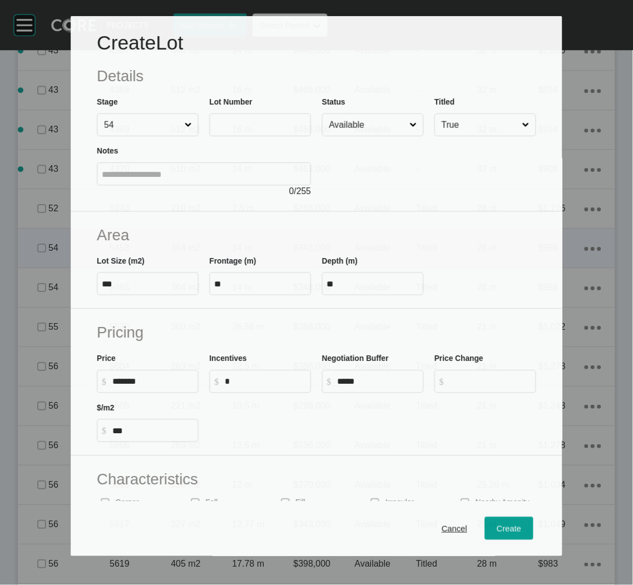
scroll to position [2050, 0]
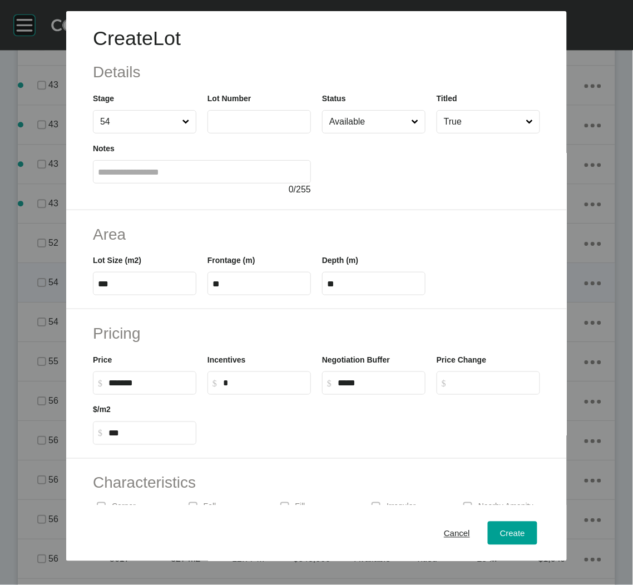
click at [222, 127] on label at bounding box center [258, 121] width 103 height 23
click at [222, 126] on input "text" at bounding box center [258, 121] width 93 height 9
type input "****"
click at [451, 198] on div "Create Lot Details Stage 54 Lot Number **** Status Available Titled True Notes …" at bounding box center [316, 110] width 500 height 199
type input "*******"
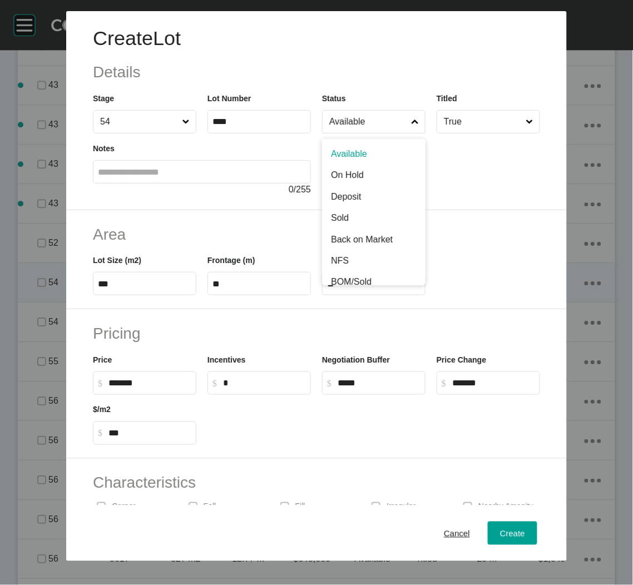
click at [409, 126] on span at bounding box center [415, 122] width 12 height 22
click at [403, 126] on input "Available" at bounding box center [368, 122] width 82 height 22
click at [388, 120] on input "Back on Market" at bounding box center [368, 122] width 82 height 22
click at [128, 287] on input "***" at bounding box center [144, 283] width 93 height 9
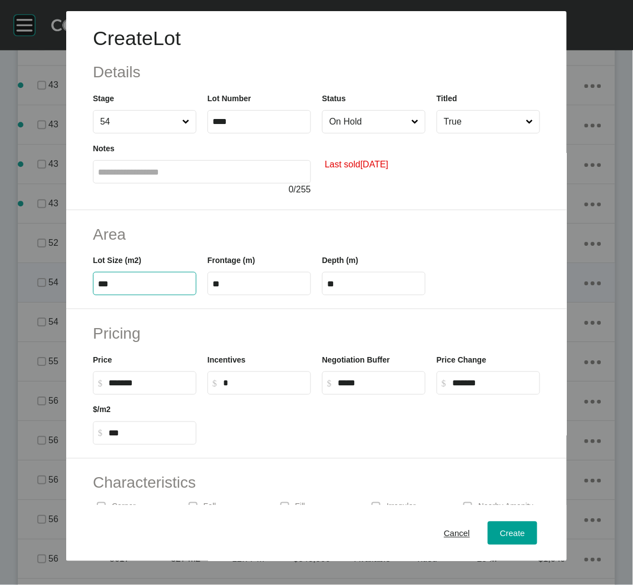
click at [128, 287] on input "***" at bounding box center [144, 283] width 93 height 9
type input "***"
click at [118, 387] on input "******" at bounding box center [149, 382] width 83 height 9
type input "*******"
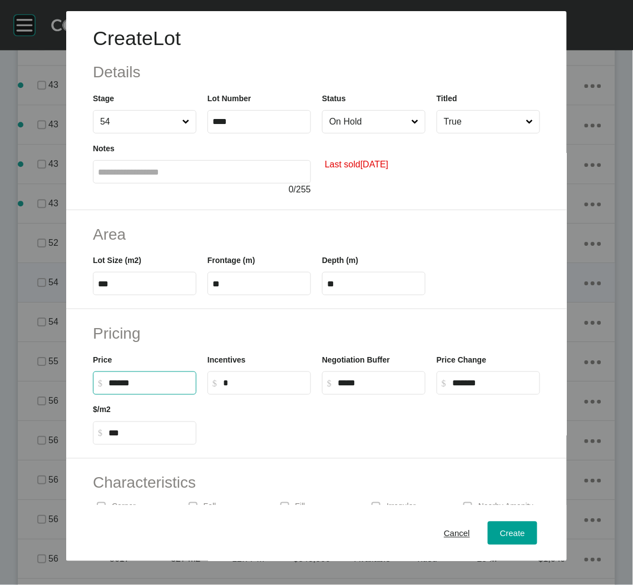
type input "******"
type input "***"
click at [205, 417] on div at bounding box center [374, 420] width 344 height 50
click at [503, 527] on div "Create" at bounding box center [512, 532] width 31 height 15
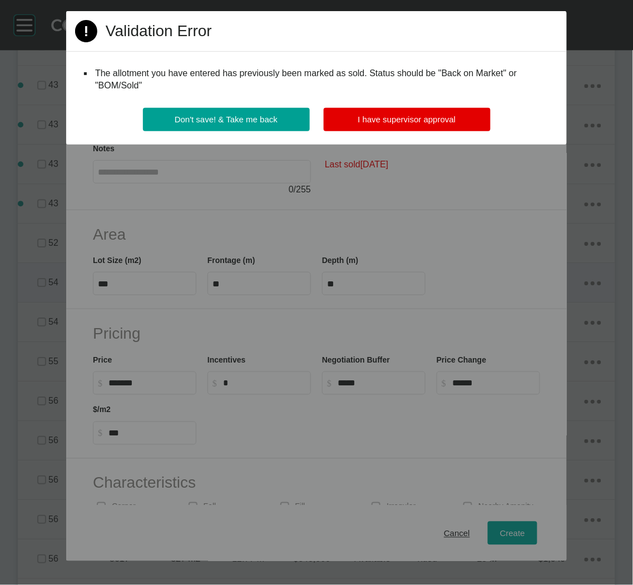
click at [418, 106] on div "Page 1 Created with Sketch. Validation Error The allotment you have entered has…" at bounding box center [316, 77] width 500 height 133
click at [415, 124] on button "I have supervisor approval" at bounding box center [407, 119] width 167 height 23
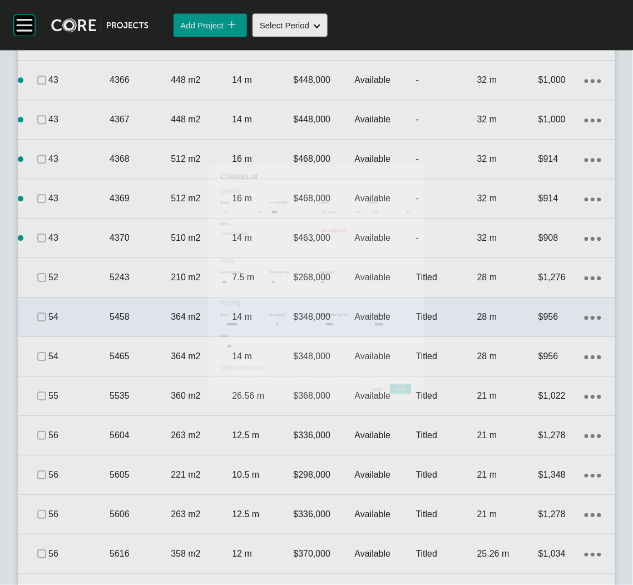
scroll to position [2084, 0]
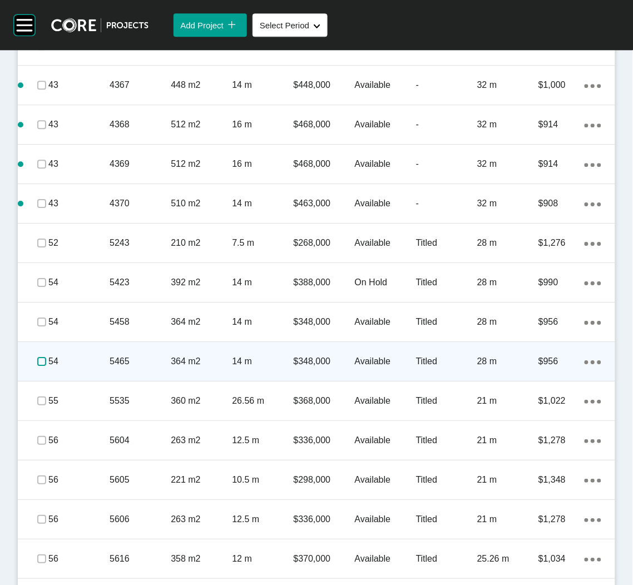
click at [41, 364] on label at bounding box center [41, 361] width 9 height 9
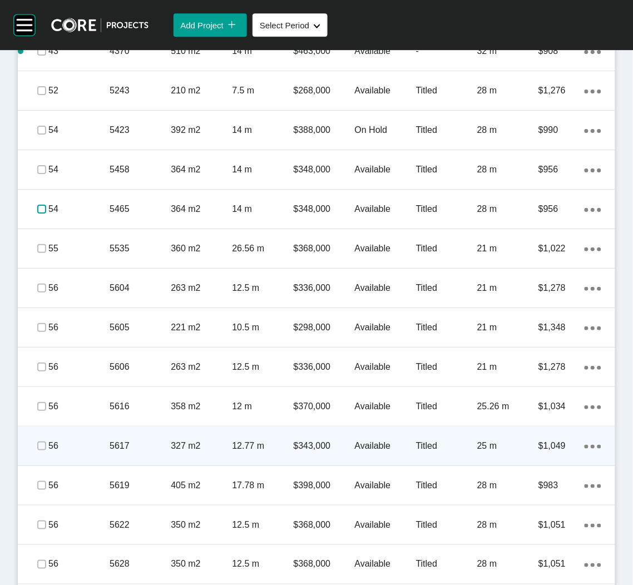
scroll to position [2335, 0]
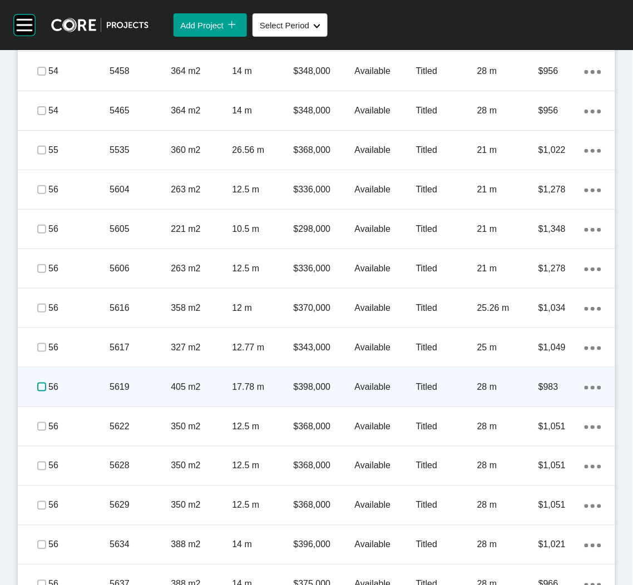
click at [44, 384] on label at bounding box center [41, 387] width 9 height 9
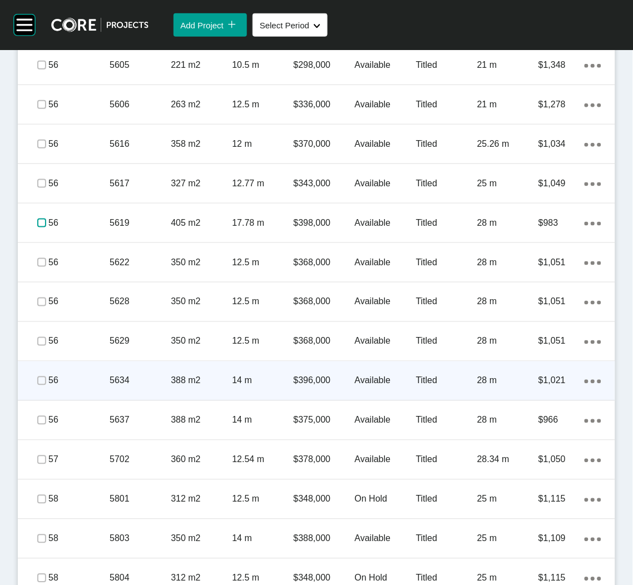
scroll to position [2502, 0]
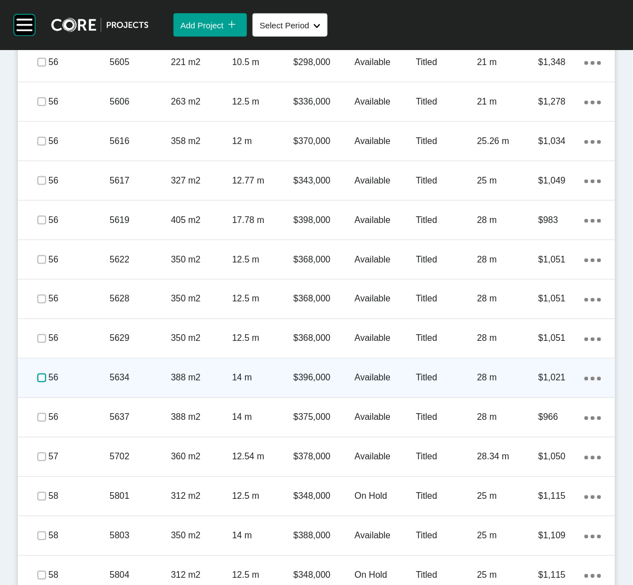
click at [37, 376] on label at bounding box center [41, 378] width 9 height 9
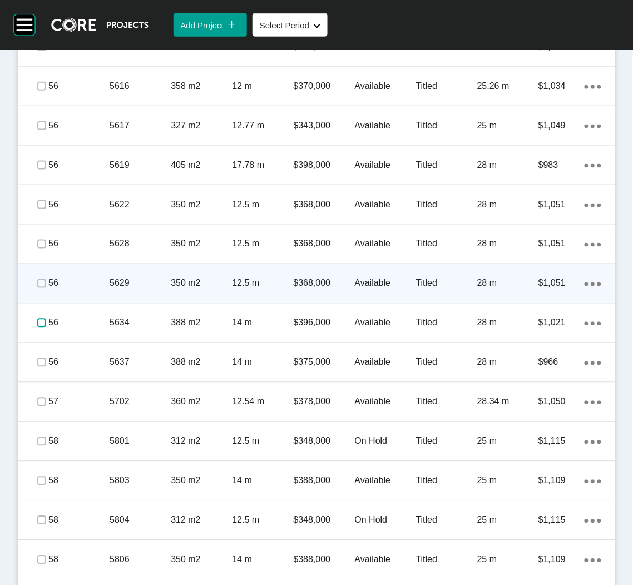
scroll to position [2669, 0]
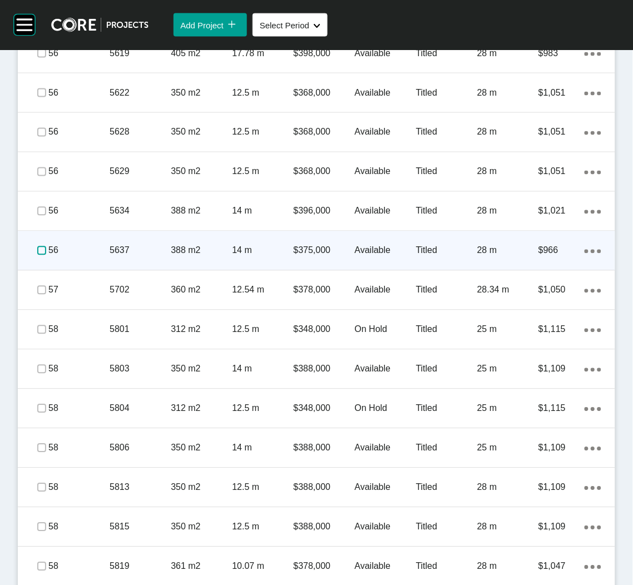
click at [37, 248] on label at bounding box center [41, 250] width 9 height 9
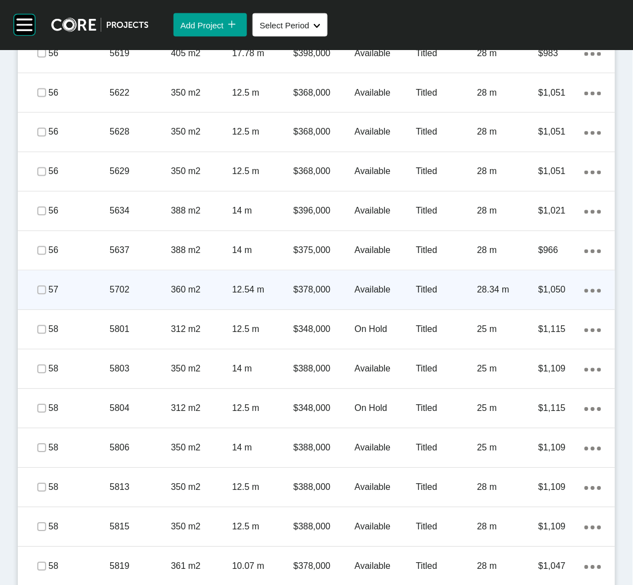
click at [584, 289] on icon "Action Menu Dots Copy 6 Created with Sketch." at bounding box center [592, 291] width 17 height 4
click at [550, 297] on link "Duplicate" at bounding box center [535, 291] width 42 height 17
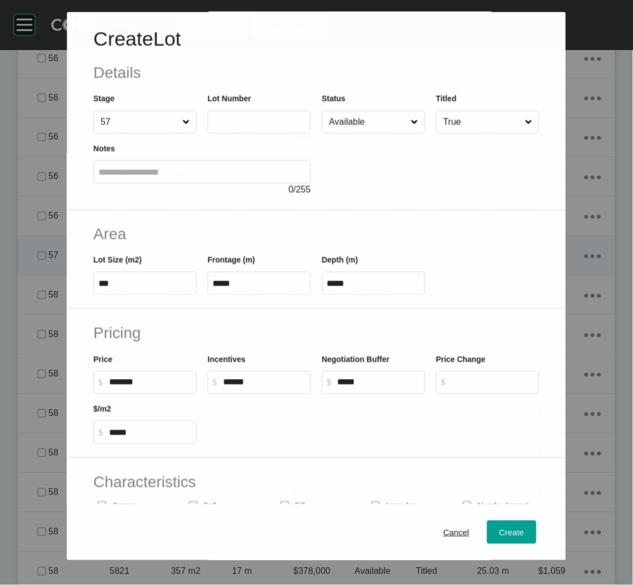
scroll to position [2634, 0]
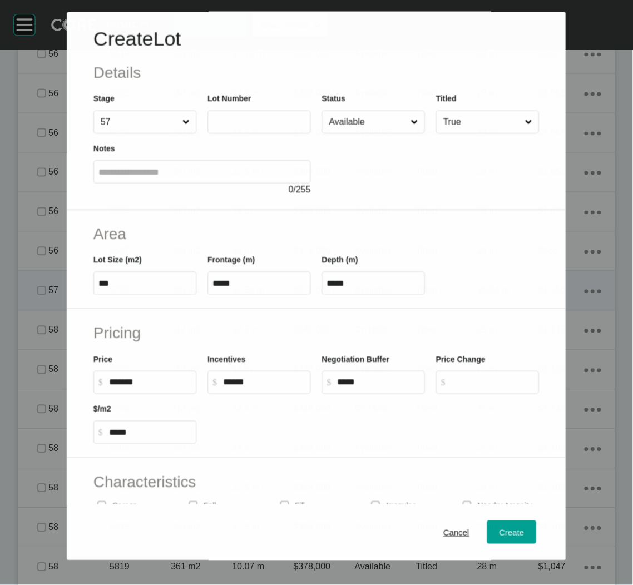
click at [258, 117] on input "text" at bounding box center [259, 121] width 93 height 9
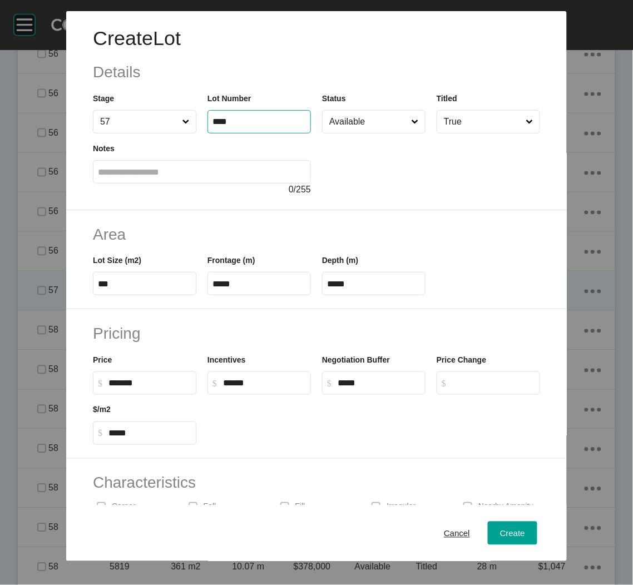
type input "****"
click at [399, 170] on div at bounding box center [431, 164] width 218 height 63
type input "*******"
click at [391, 127] on input "Available" at bounding box center [368, 122] width 82 height 22
drag, startPoint x: 121, startPoint y: 381, endPoint x: 106, endPoint y: 384, distance: 15.4
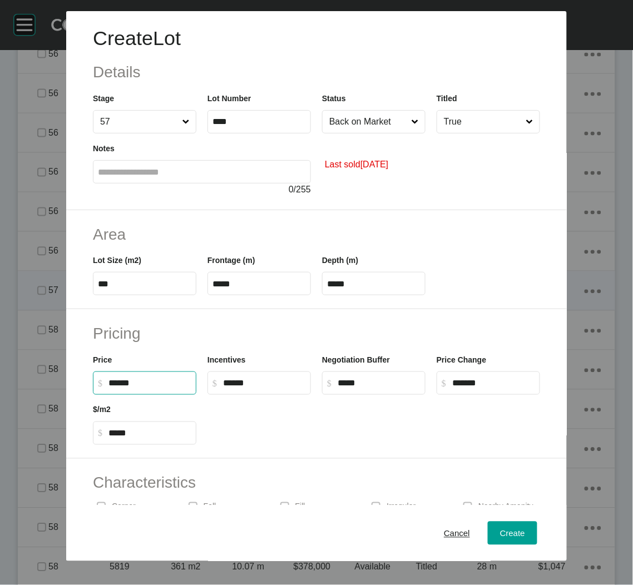
click at [106, 384] on label "$ Created with Sketch. $ ******" at bounding box center [144, 382] width 103 height 23
type input "*******"
type input "******"
type input "*****"
click at [261, 339] on h2 "Pricing" at bounding box center [316, 333] width 447 height 22
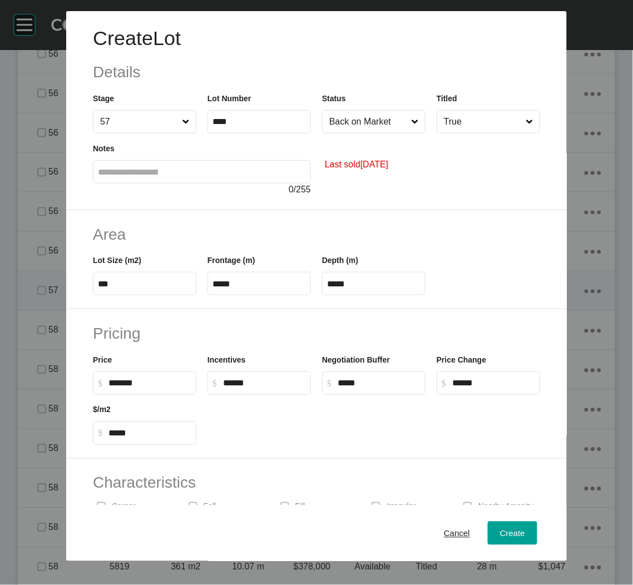
click at [139, 282] on input "***" at bounding box center [144, 283] width 93 height 9
type input "***"
type input "****"
type input "***"
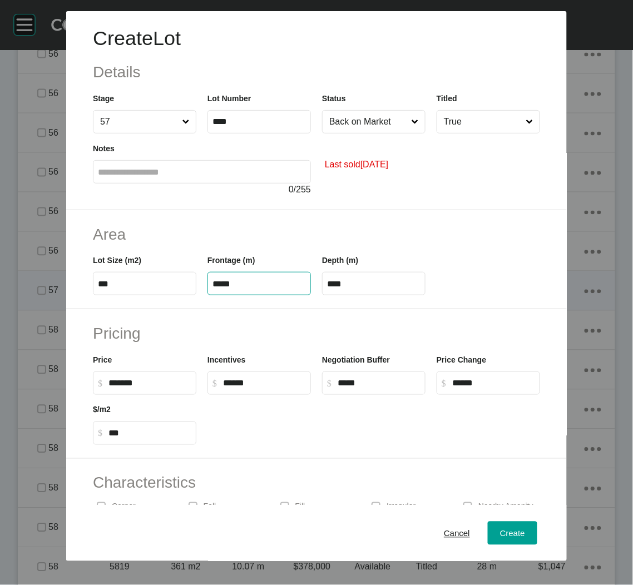
type input "*****"
type input "****"
click at [375, 312] on div "Create Lot Details Stage 57 Lot Number **** Status Back on Market Titled True N…" at bounding box center [316, 292] width 633 height 585
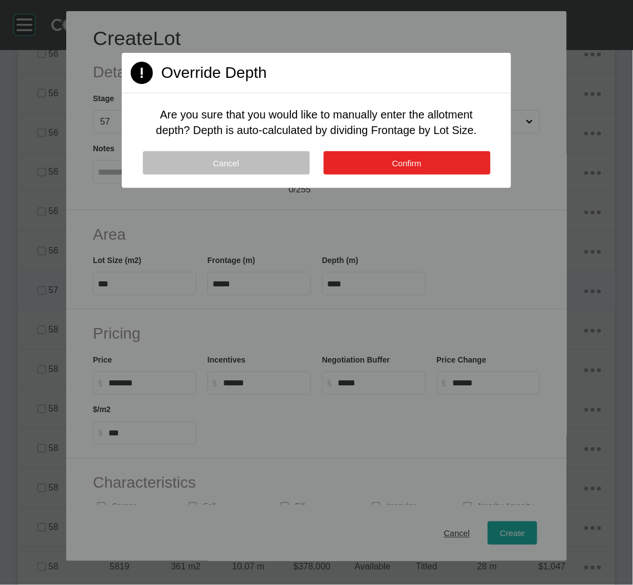
click at [390, 165] on button "Confirm" at bounding box center [407, 162] width 167 height 23
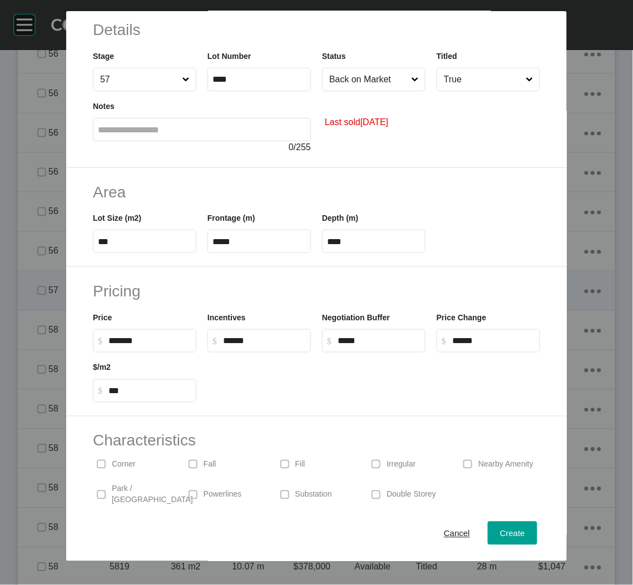
scroll to position [104, 0]
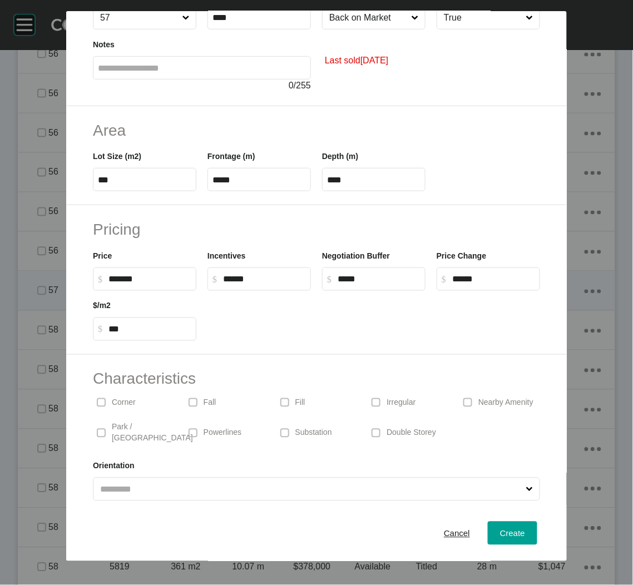
click at [396, 406] on p "Irregular" at bounding box center [400, 403] width 29 height 11
click at [500, 531] on span "Create" at bounding box center [512, 532] width 25 height 9
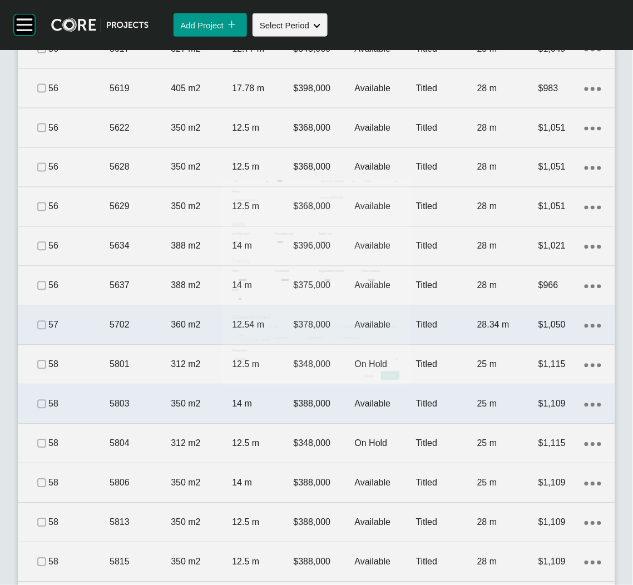
scroll to position [2669, 0]
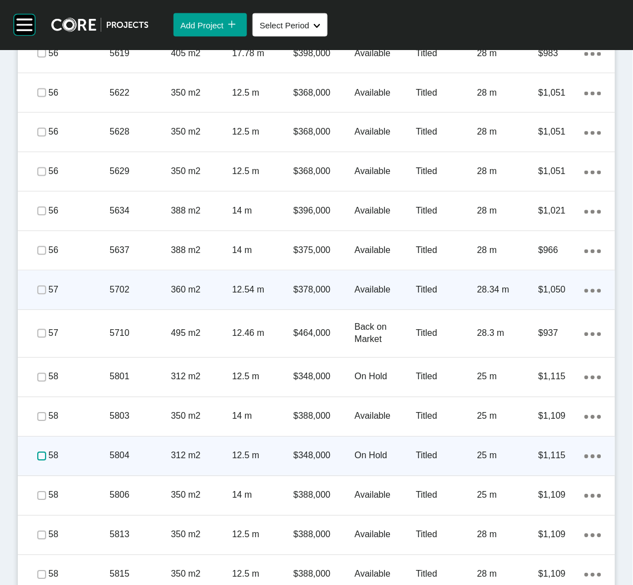
click at [37, 455] on label at bounding box center [41, 456] width 9 height 9
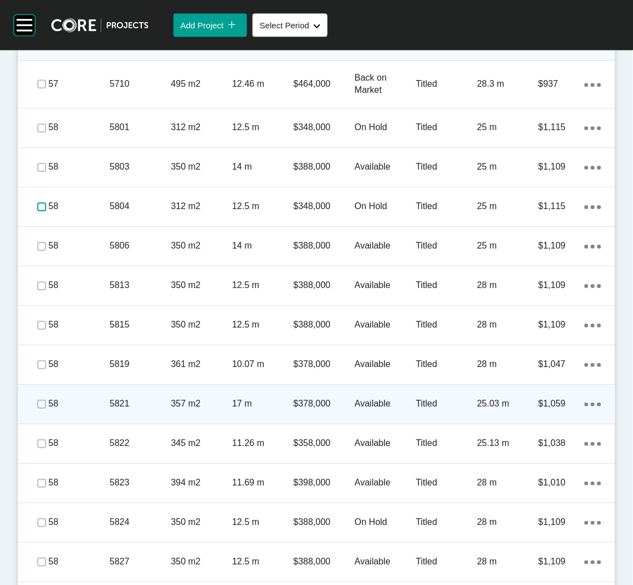
scroll to position [2997, 0]
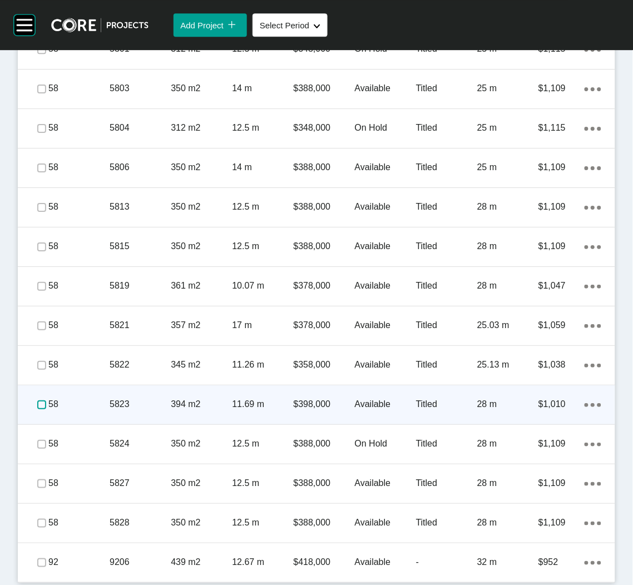
click at [43, 401] on label at bounding box center [41, 404] width 9 height 9
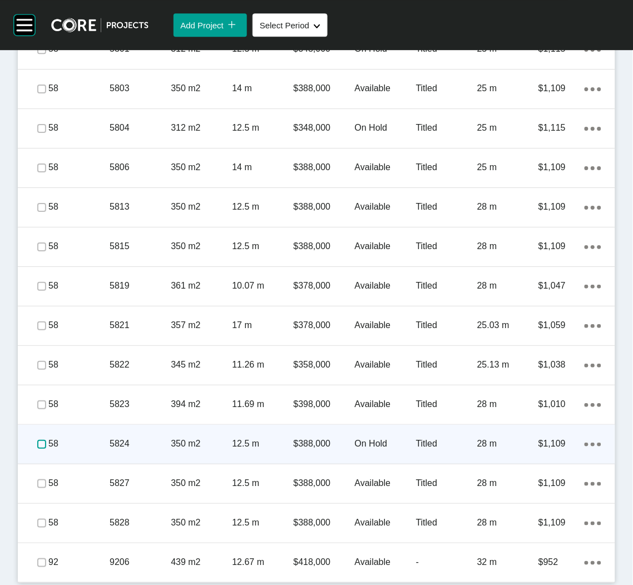
click at [43, 443] on label at bounding box center [41, 444] width 9 height 9
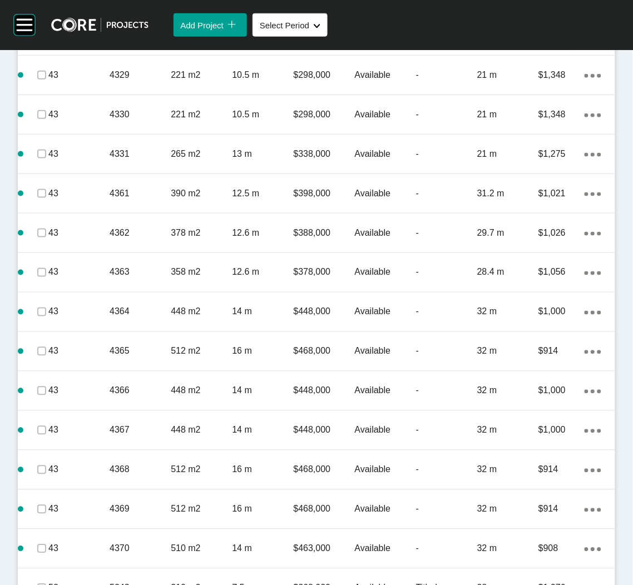
scroll to position [1913, 0]
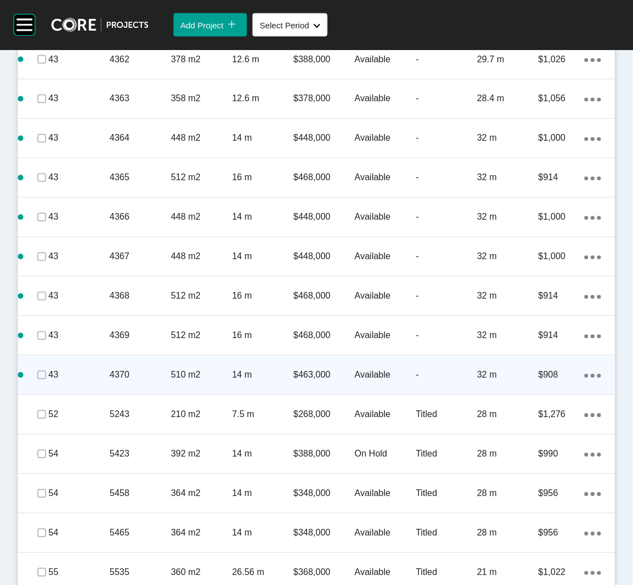
click at [584, 378] on div "Action Menu Dots Copy 6 Created with Sketch." at bounding box center [592, 375] width 17 height 12
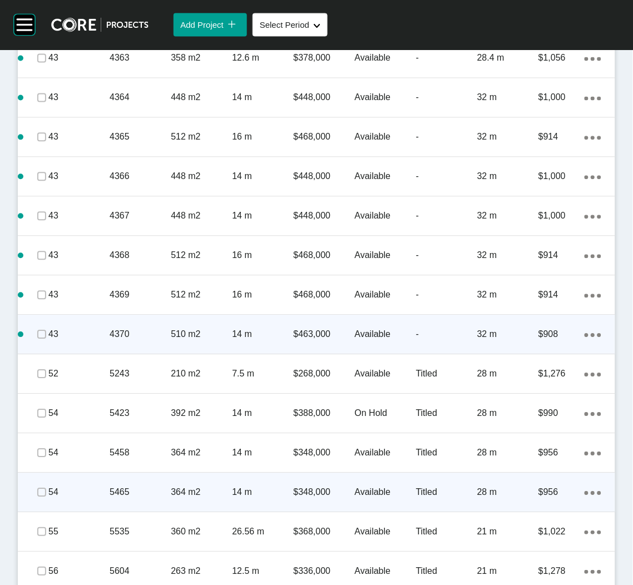
scroll to position [2079, 0]
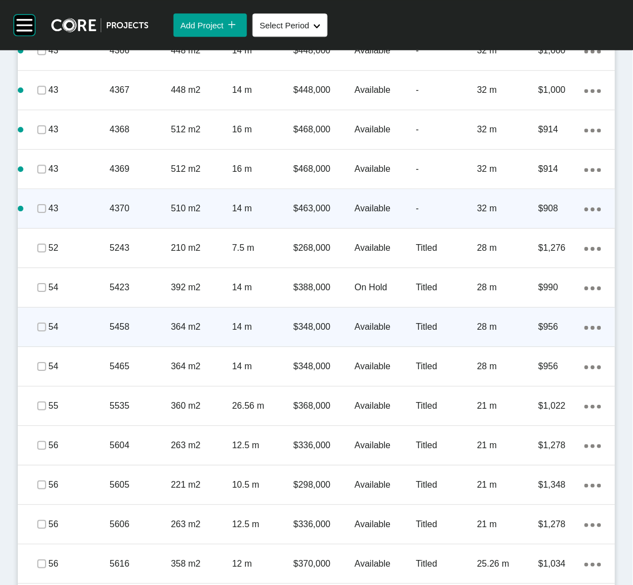
click at [192, 322] on p "364 m2" at bounding box center [201, 327] width 61 height 12
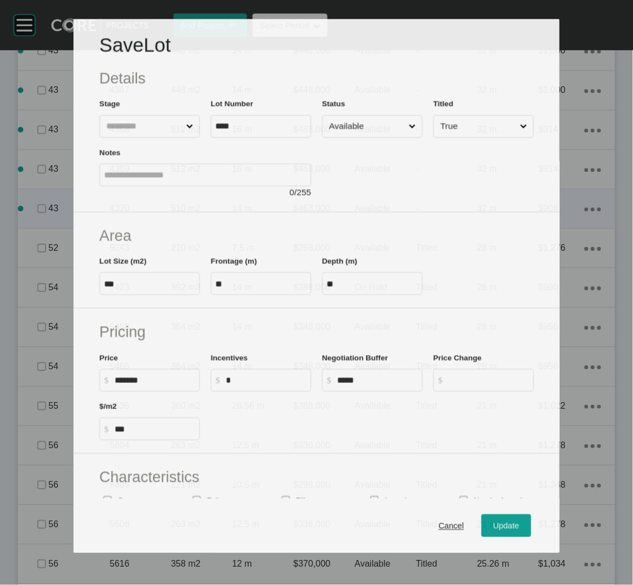
click at [391, 121] on input "Available" at bounding box center [366, 127] width 80 height 22
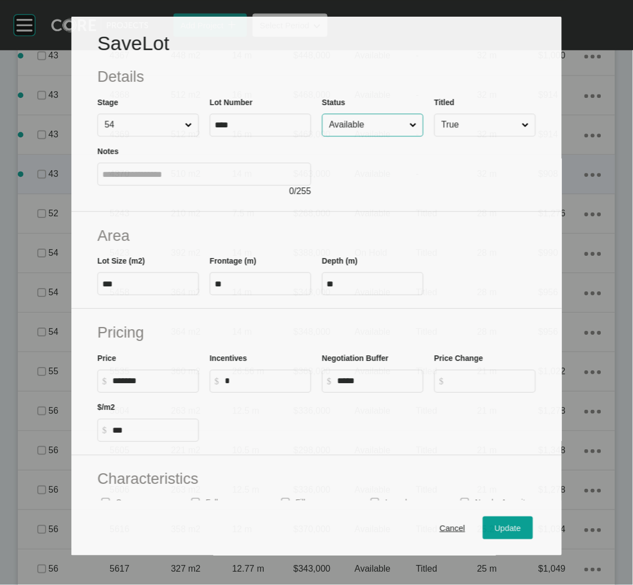
scroll to position [2046, 0]
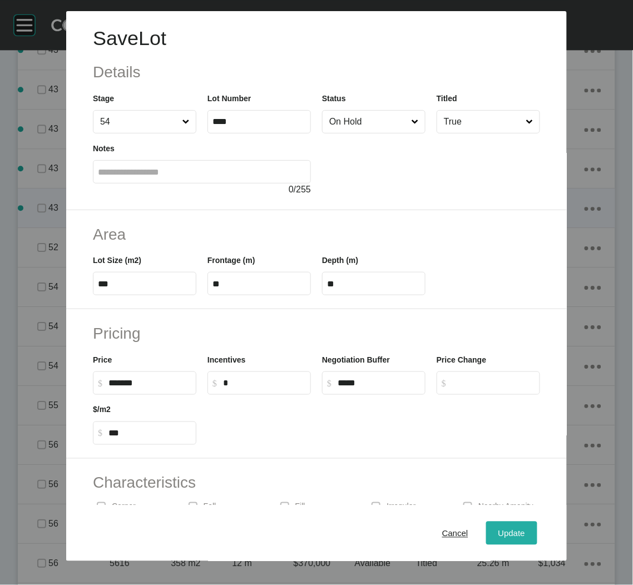
click at [495, 529] on div "Update" at bounding box center [511, 532] width 32 height 15
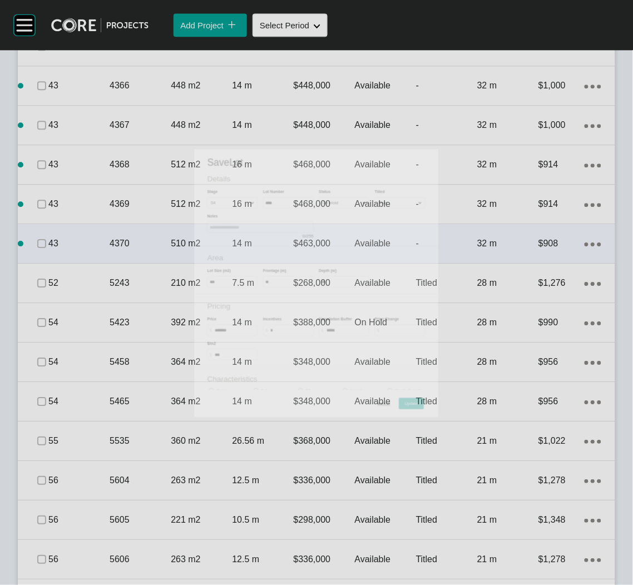
scroll to position [2079, 0]
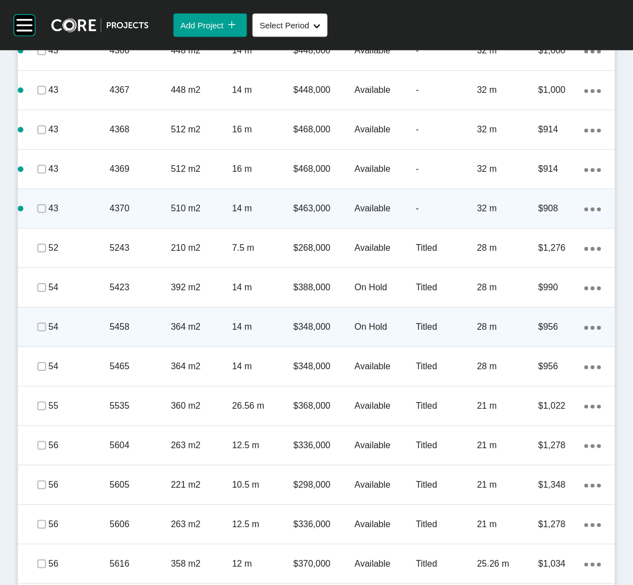
click at [38, 319] on span at bounding box center [41, 327] width 17 height 17
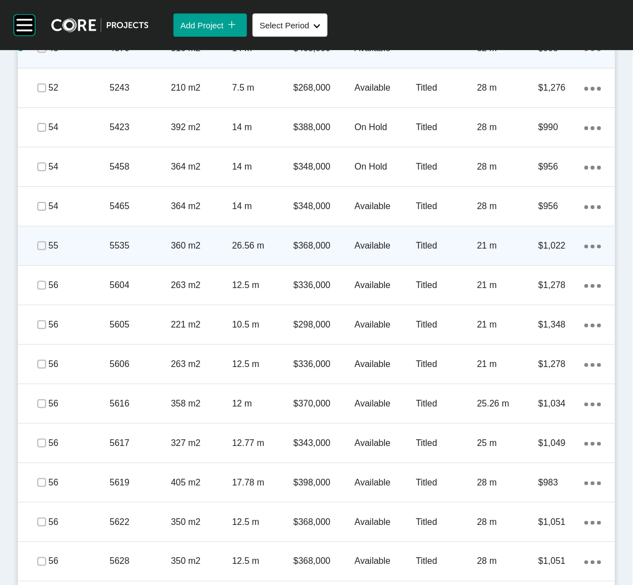
scroll to position [2330, 0]
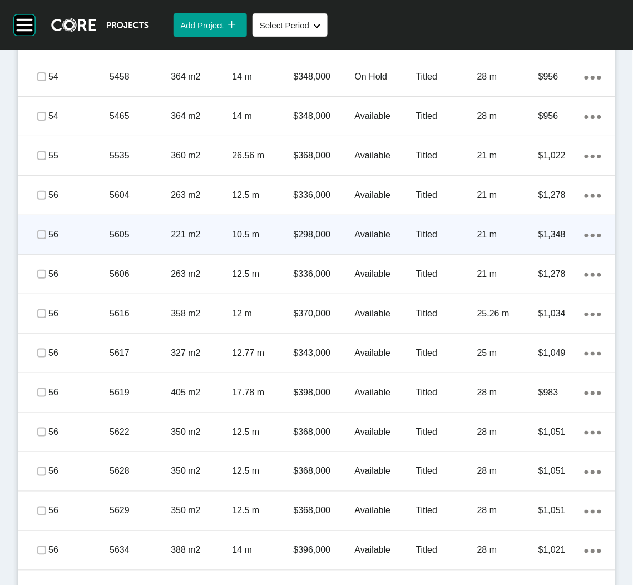
click at [175, 244] on div "221 m2" at bounding box center [201, 234] width 61 height 34
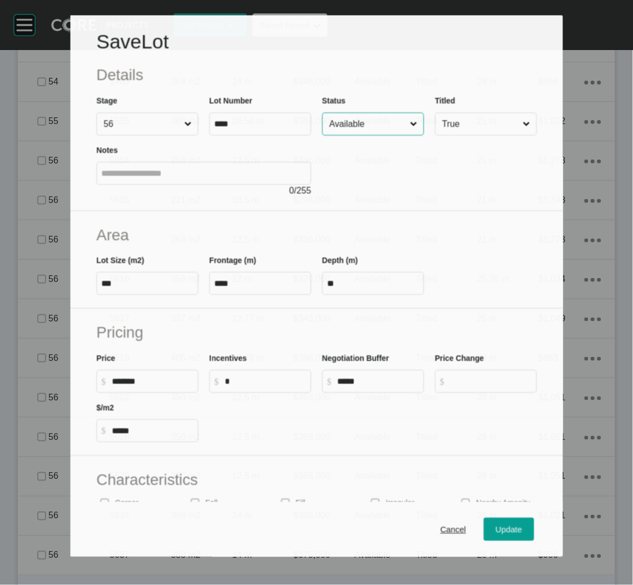
click at [391, 122] on input "Available" at bounding box center [367, 124] width 81 height 22
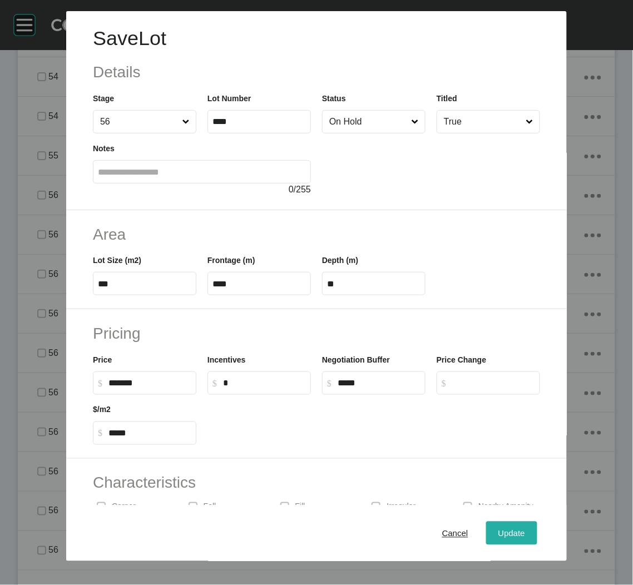
click at [498, 538] on span "Update" at bounding box center [511, 532] width 27 height 9
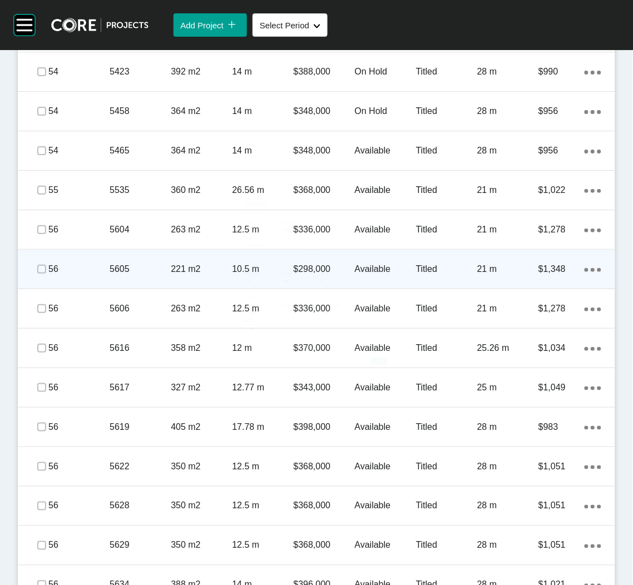
scroll to position [2330, 0]
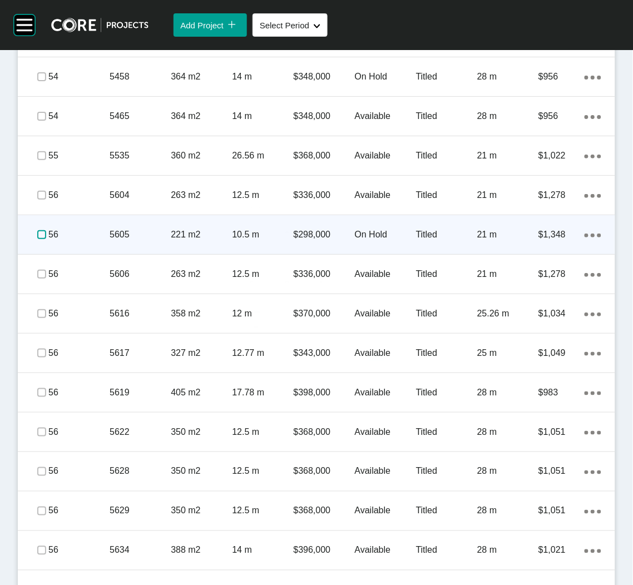
click at [44, 231] on label at bounding box center [41, 234] width 9 height 9
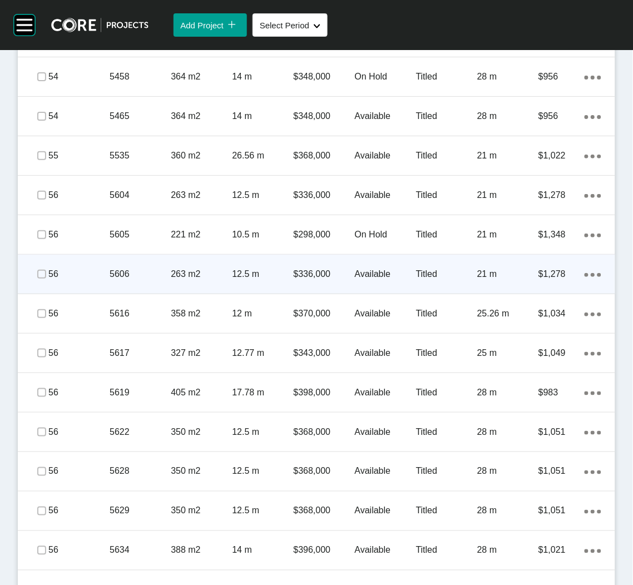
click at [187, 277] on p "263 m2" at bounding box center [201, 274] width 61 height 12
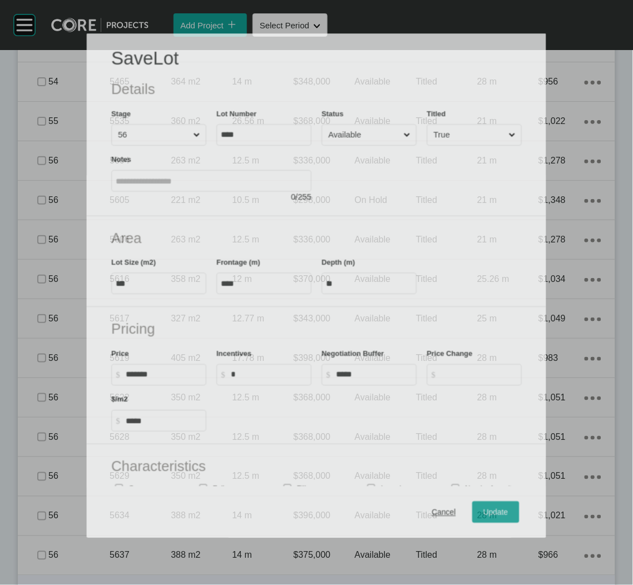
scroll to position [2295, 0]
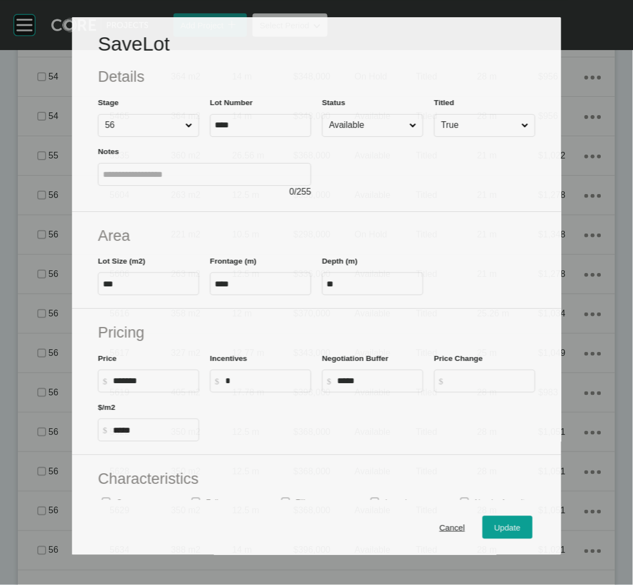
click at [355, 128] on input "Available" at bounding box center [367, 126] width 80 height 22
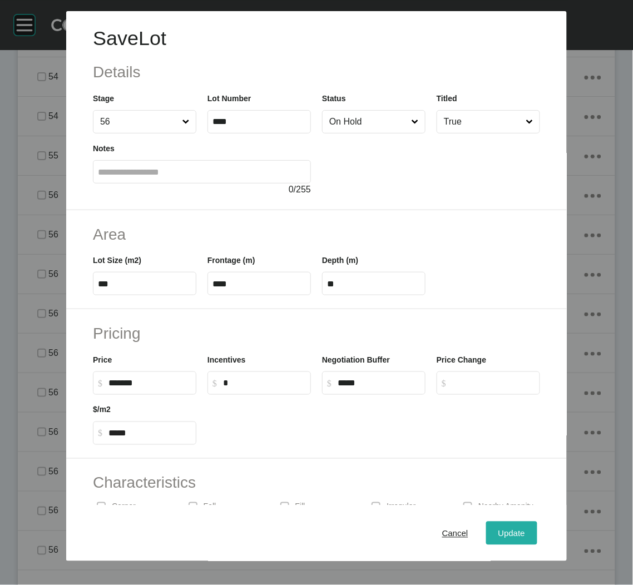
click at [498, 532] on span "Update" at bounding box center [511, 532] width 27 height 9
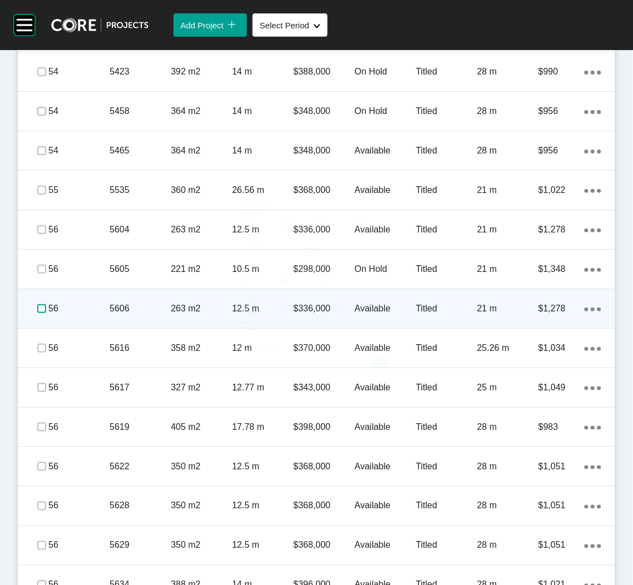
click at [38, 304] on label at bounding box center [41, 308] width 9 height 9
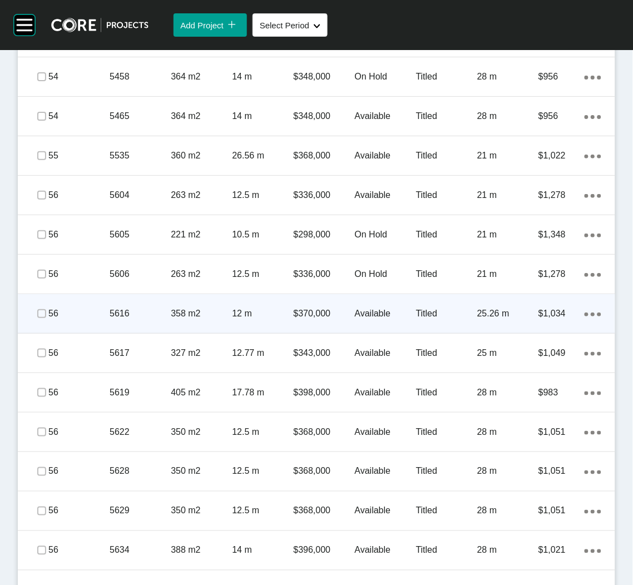
click at [154, 321] on div "5616" at bounding box center [140, 313] width 61 height 34
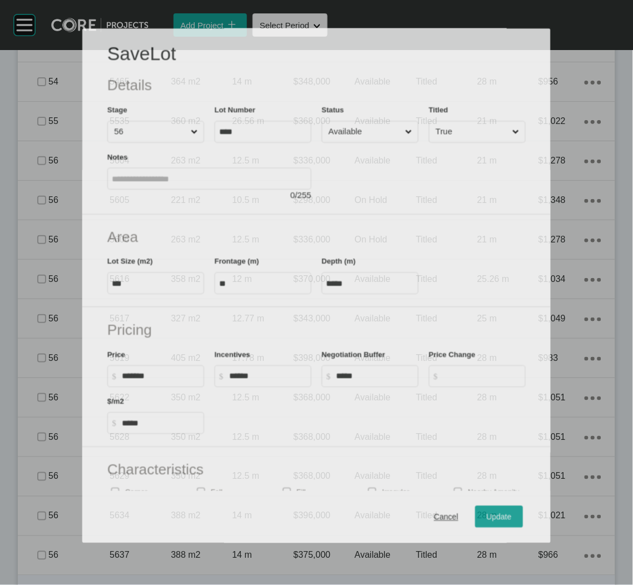
scroll to position [2295, 0]
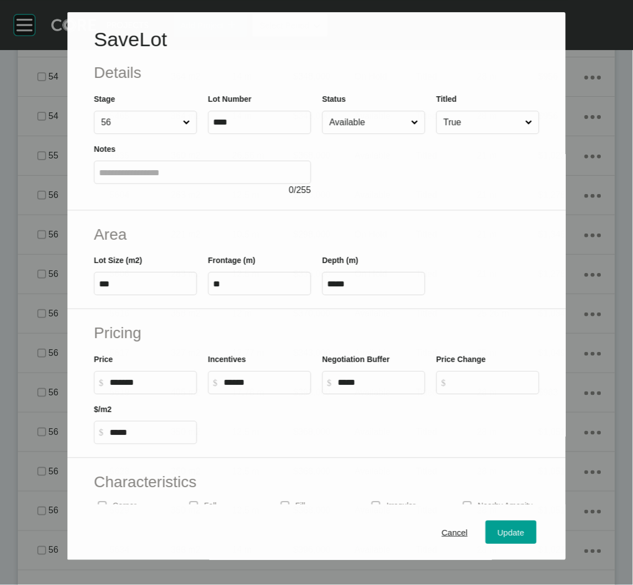
click at [355, 134] on div at bounding box center [430, 165] width 217 height 62
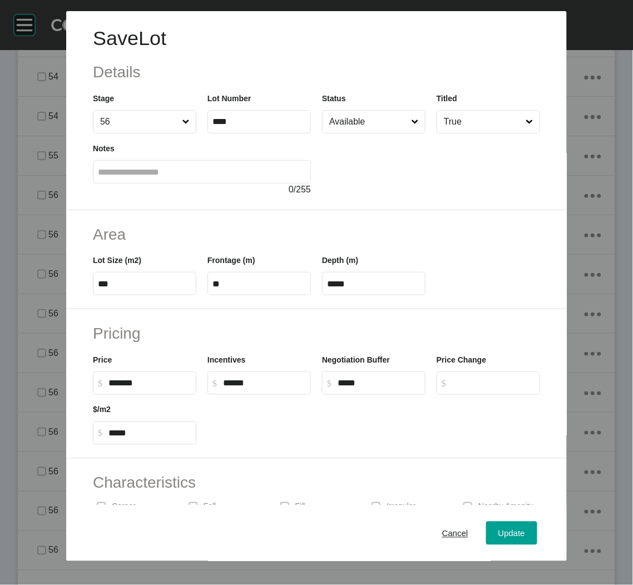
click at [360, 120] on input "Available" at bounding box center [368, 122] width 82 height 22
click at [505, 531] on span "Update" at bounding box center [511, 532] width 27 height 9
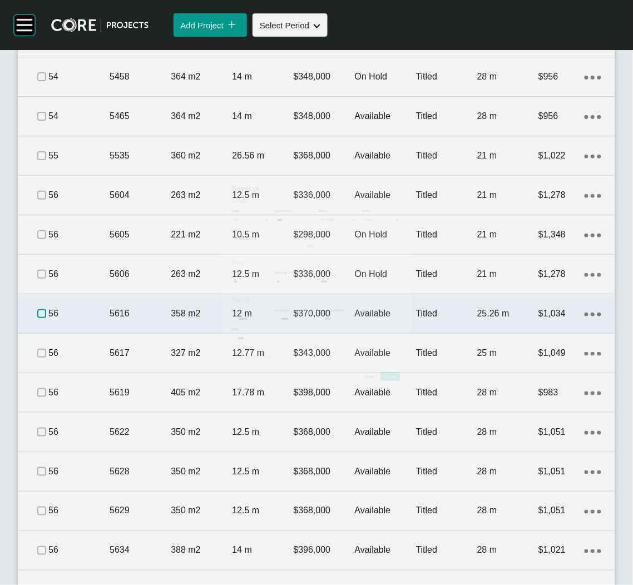
click at [39, 311] on label at bounding box center [41, 313] width 9 height 9
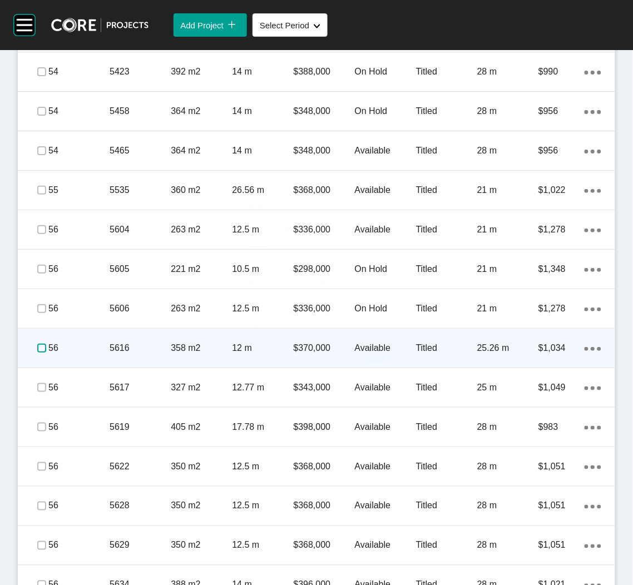
scroll to position [2330, 0]
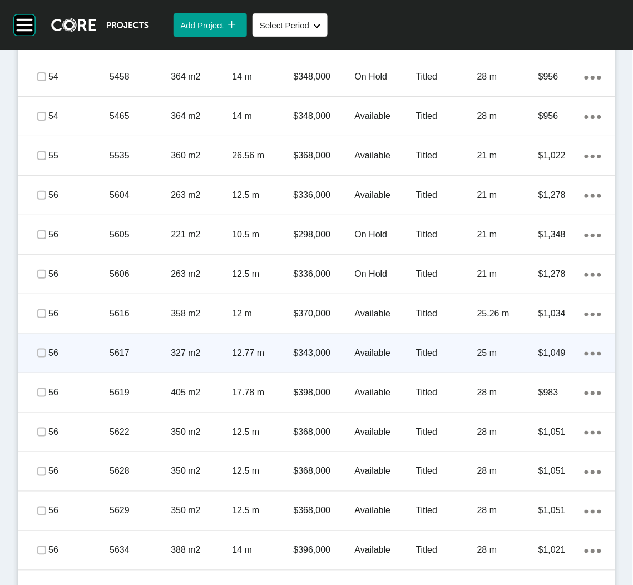
click at [177, 355] on p "327 m2" at bounding box center [201, 353] width 61 height 12
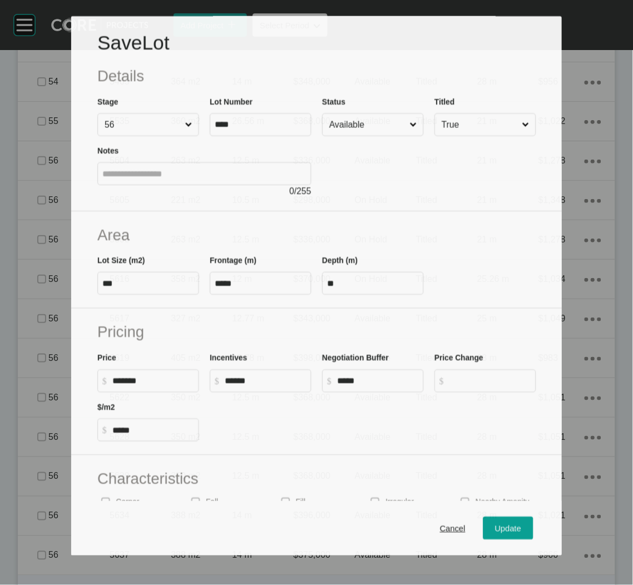
scroll to position [2295, 0]
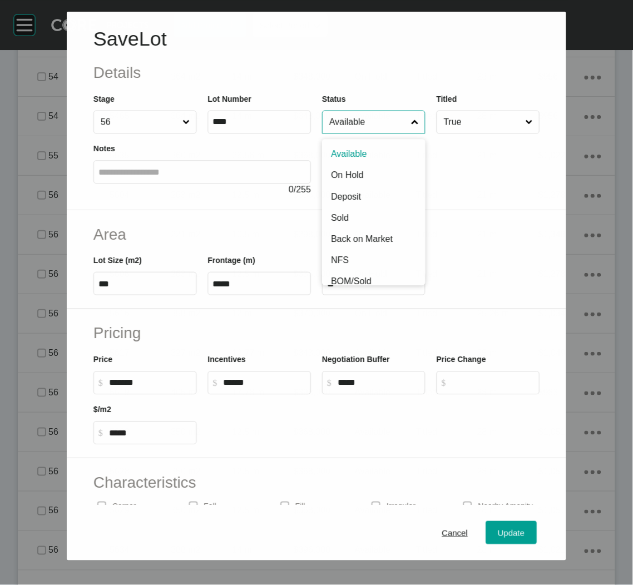
click at [365, 121] on input "Available" at bounding box center [368, 122] width 82 height 22
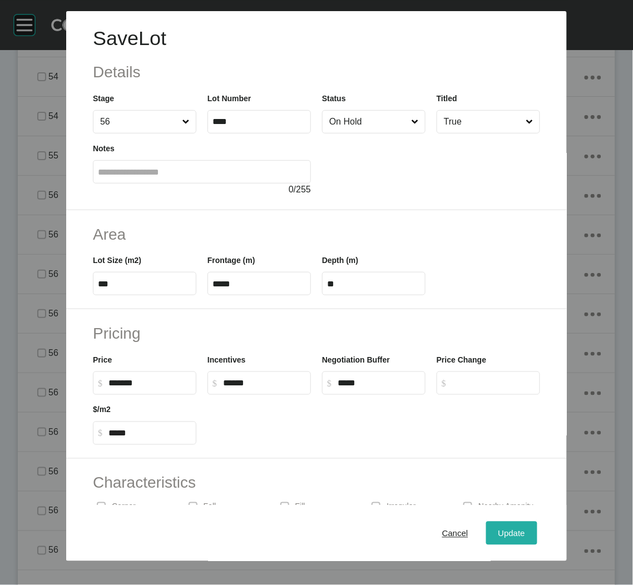
click at [498, 532] on span "Update" at bounding box center [511, 532] width 27 height 9
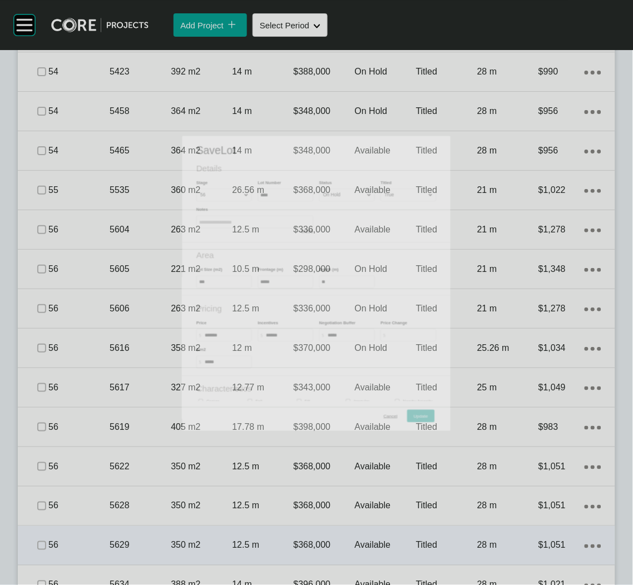
scroll to position [2330, 0]
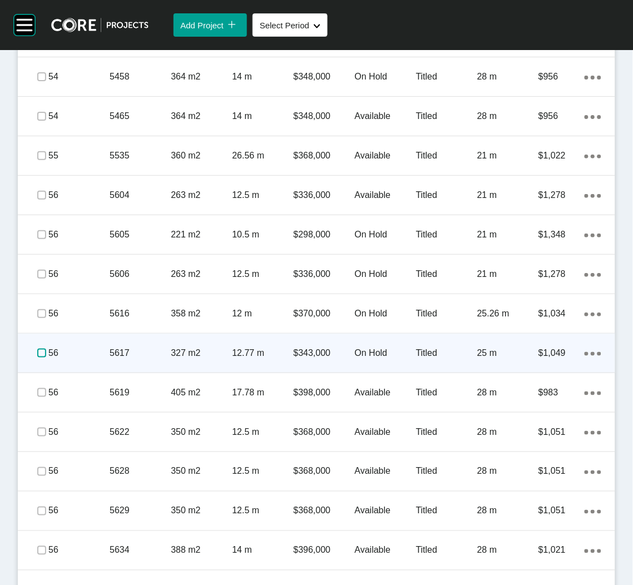
click at [38, 351] on label at bounding box center [41, 353] width 9 height 9
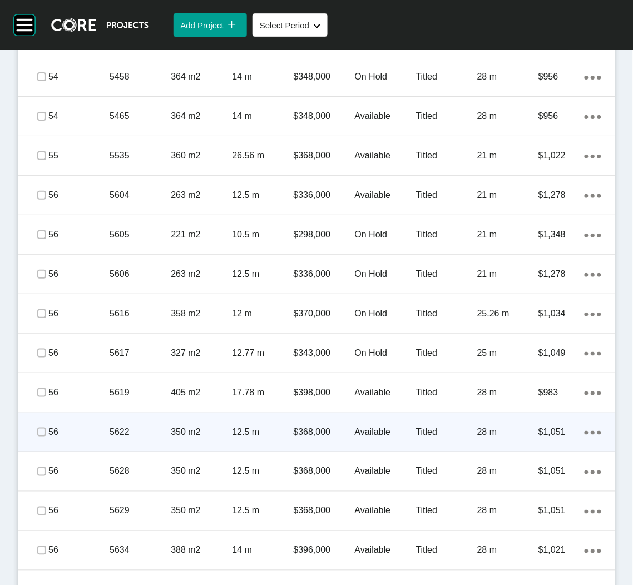
click at [219, 426] on p "350 m2" at bounding box center [201, 432] width 61 height 12
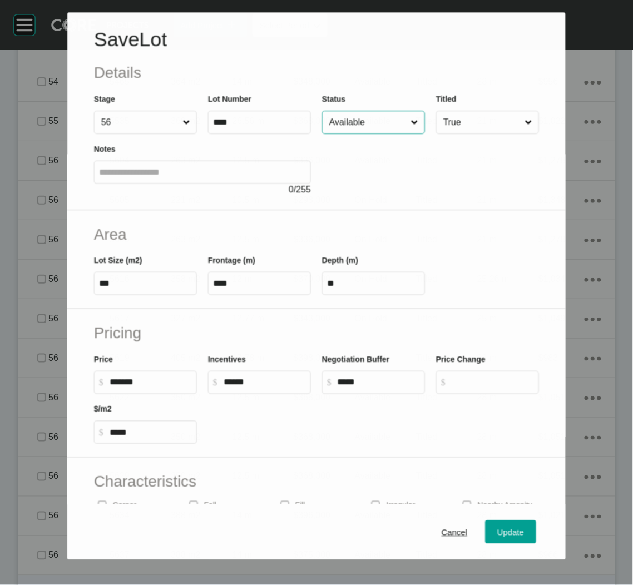
click at [364, 118] on input "Available" at bounding box center [368, 122] width 82 height 22
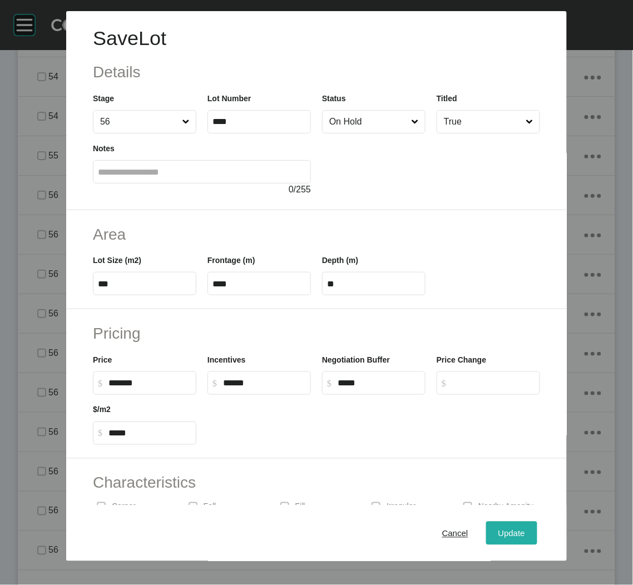
click at [499, 538] on span "Update" at bounding box center [511, 532] width 27 height 9
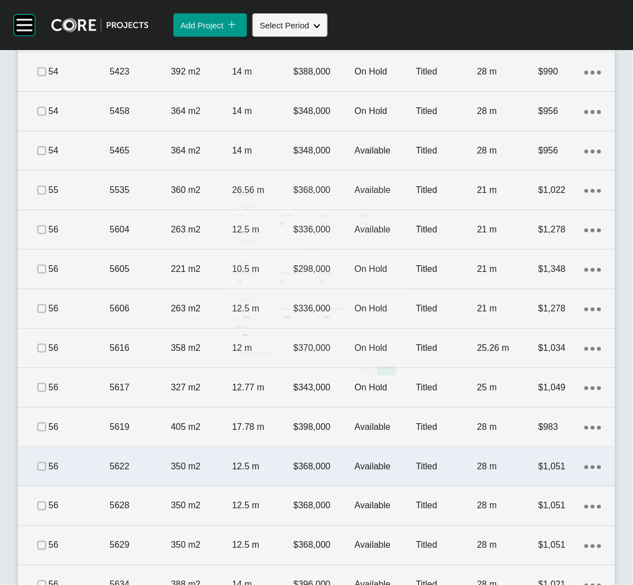
scroll to position [2330, 0]
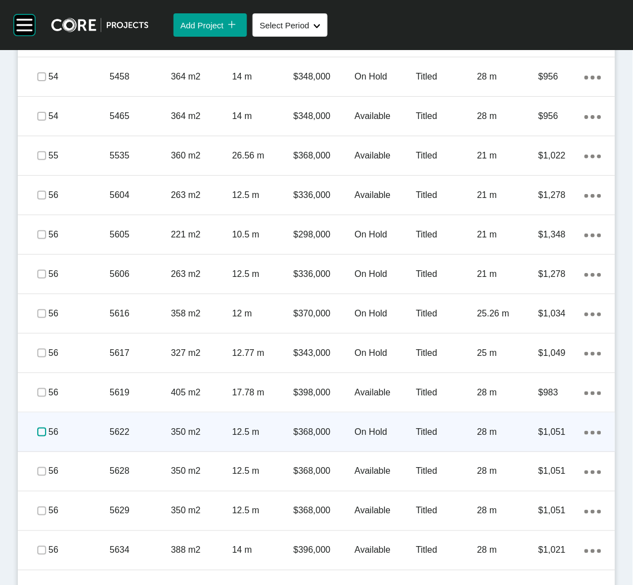
click at [38, 430] on label at bounding box center [41, 432] width 9 height 9
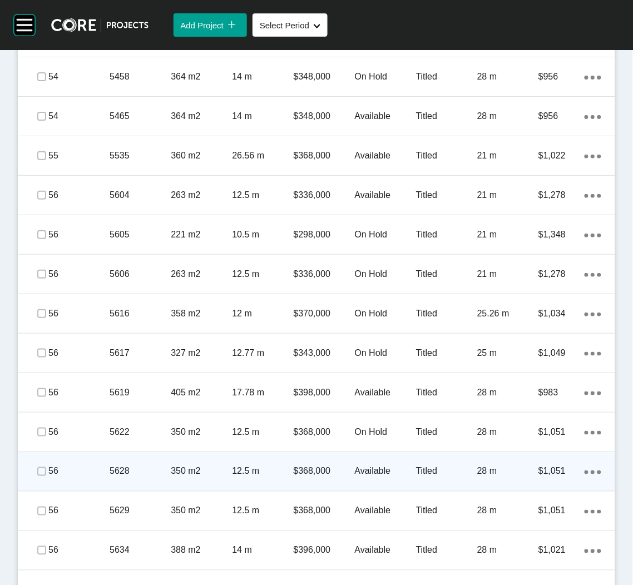
click at [110, 467] on p "5628" at bounding box center [140, 471] width 61 height 12
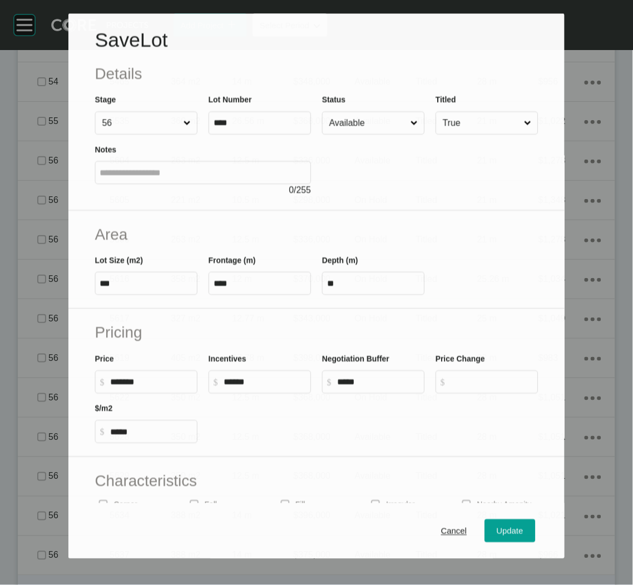
click at [384, 117] on input "Available" at bounding box center [367, 123] width 81 height 22
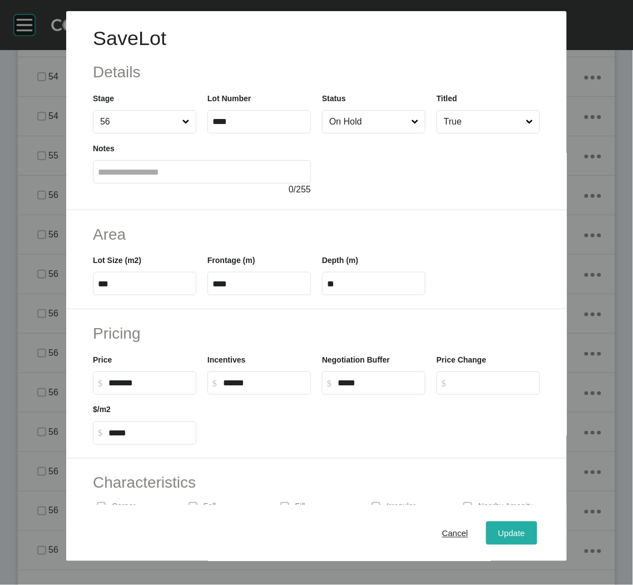
click at [490, 541] on button "Update" at bounding box center [511, 533] width 51 height 23
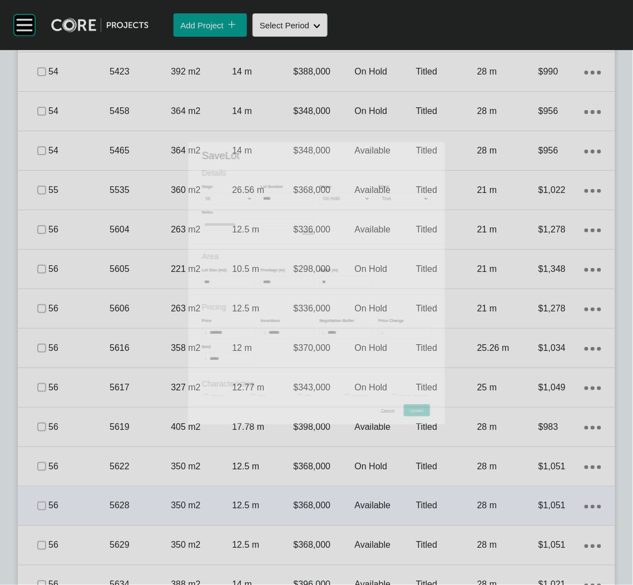
scroll to position [2330, 0]
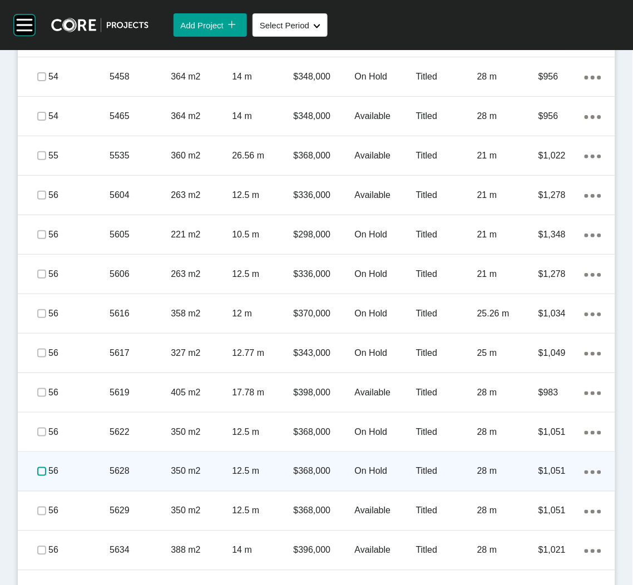
click at [39, 470] on label at bounding box center [41, 471] width 9 height 9
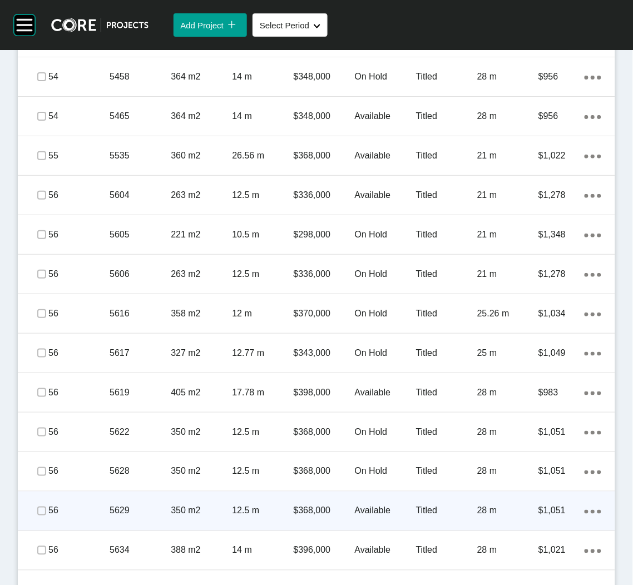
click at [64, 498] on div "56" at bounding box center [78, 511] width 61 height 34
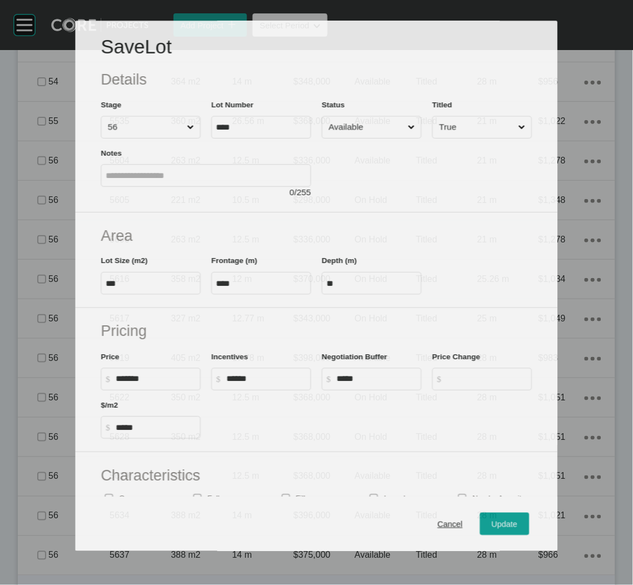
scroll to position [2295, 0]
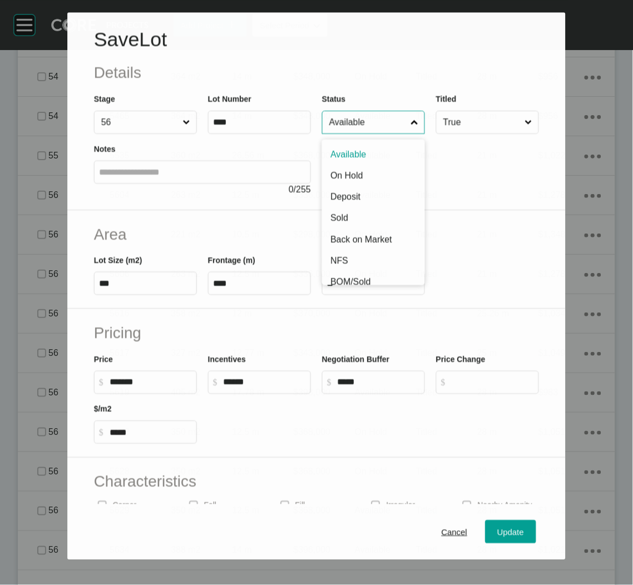
click at [356, 126] on input "Available" at bounding box center [368, 122] width 82 height 22
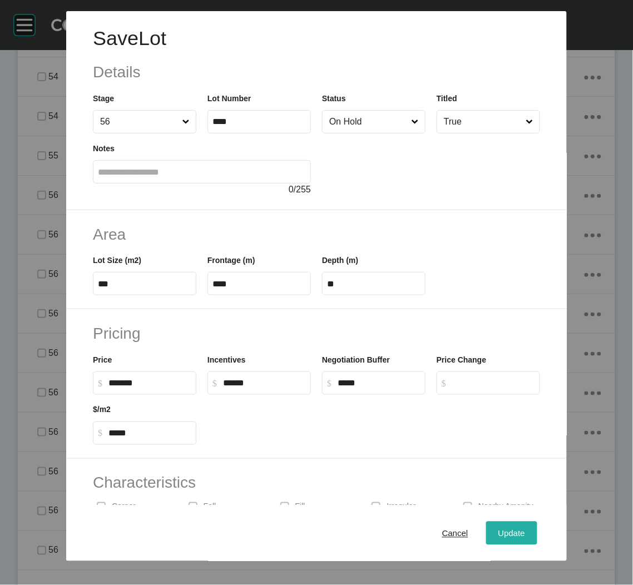
click at [498, 537] on span "Update" at bounding box center [511, 532] width 27 height 9
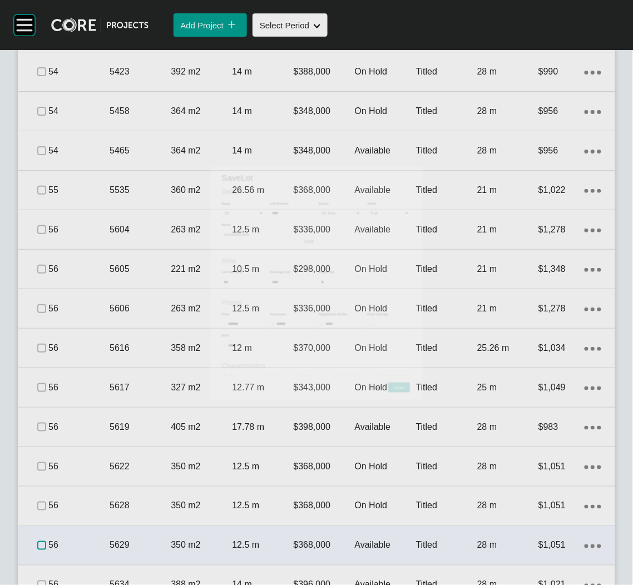
scroll to position [2330, 0]
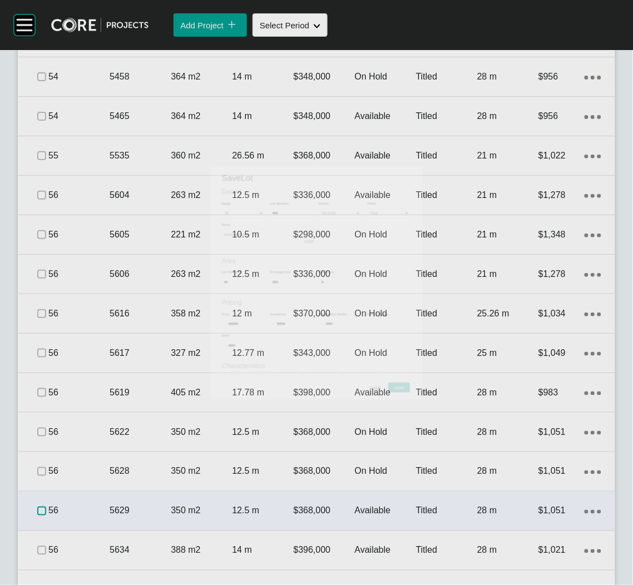
click at [42, 510] on label at bounding box center [41, 511] width 9 height 9
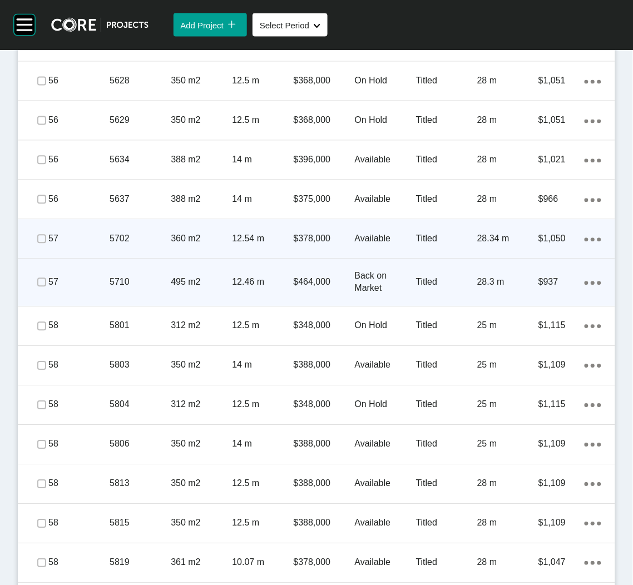
scroll to position [2747, 0]
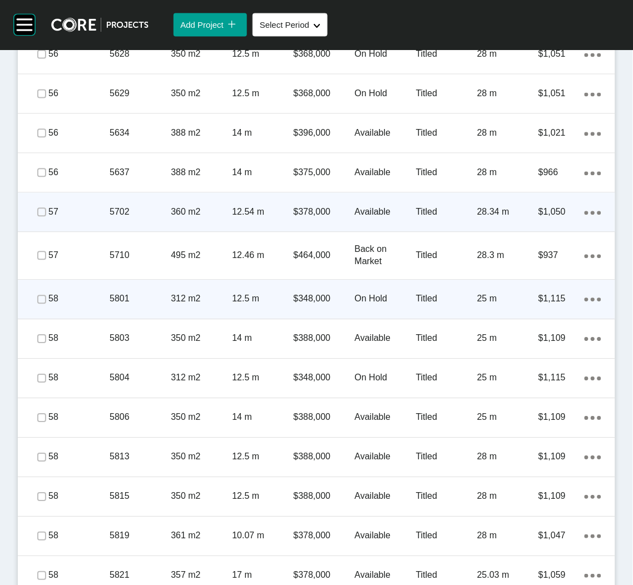
click at [211, 301] on p "312 m2" at bounding box center [201, 299] width 61 height 12
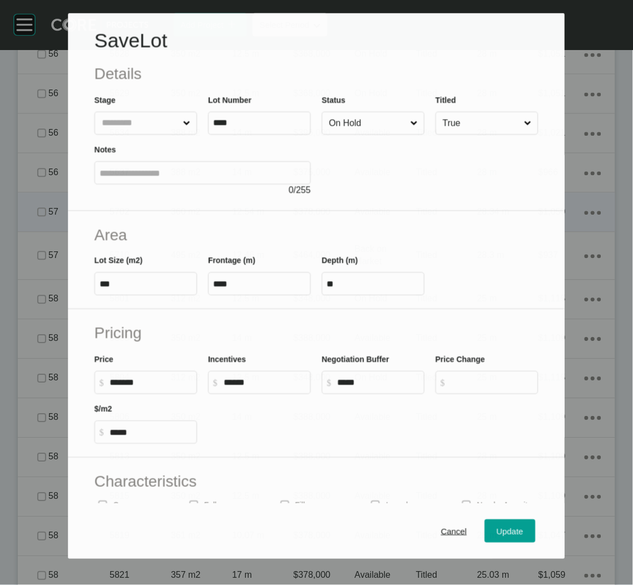
click at [365, 124] on input "On Hold" at bounding box center [367, 123] width 81 height 22
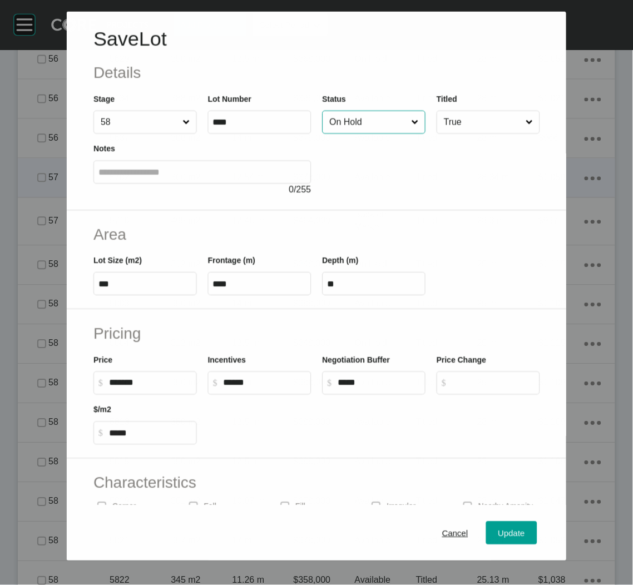
scroll to position [2712, 0]
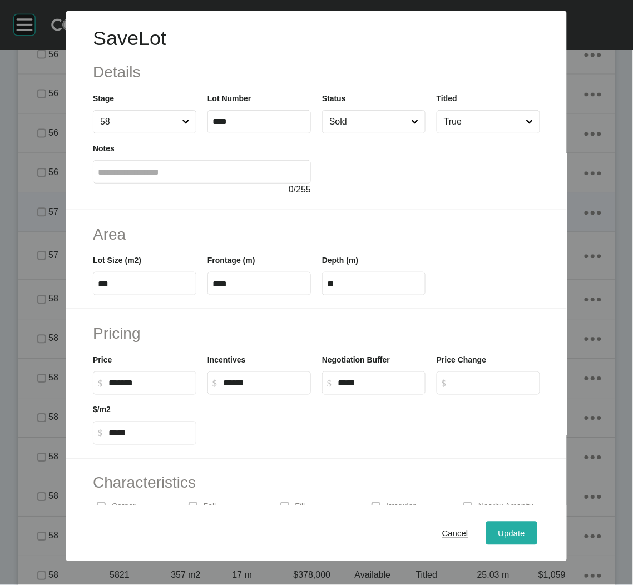
click at [496, 527] on div "Update" at bounding box center [511, 532] width 32 height 15
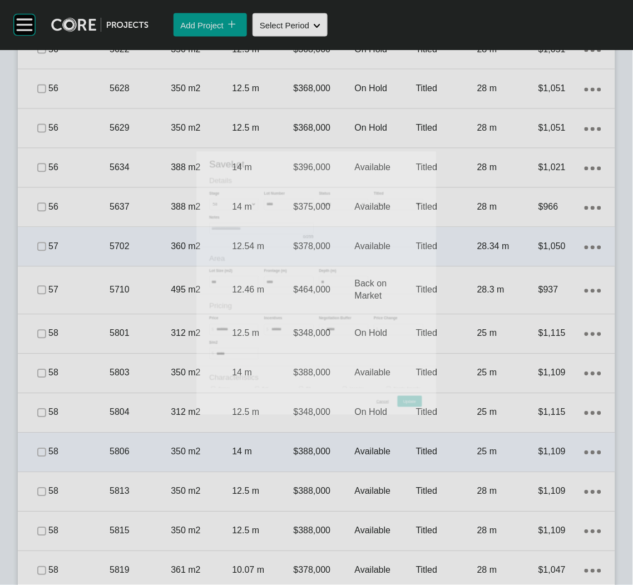
scroll to position [2747, 0]
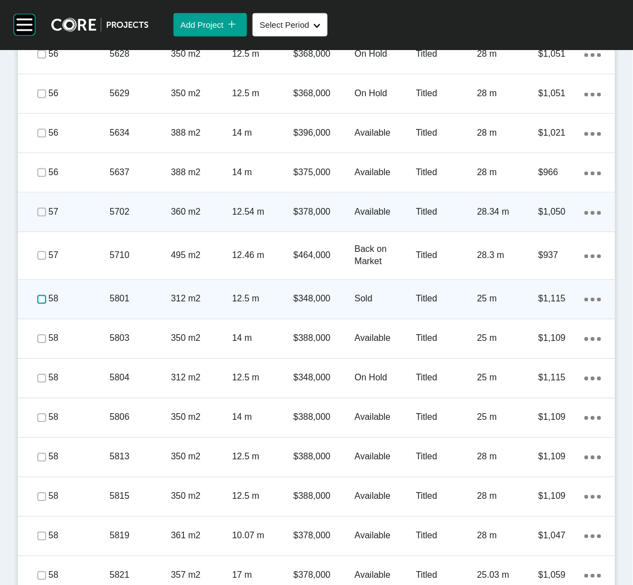
click at [39, 298] on label at bounding box center [41, 299] width 9 height 9
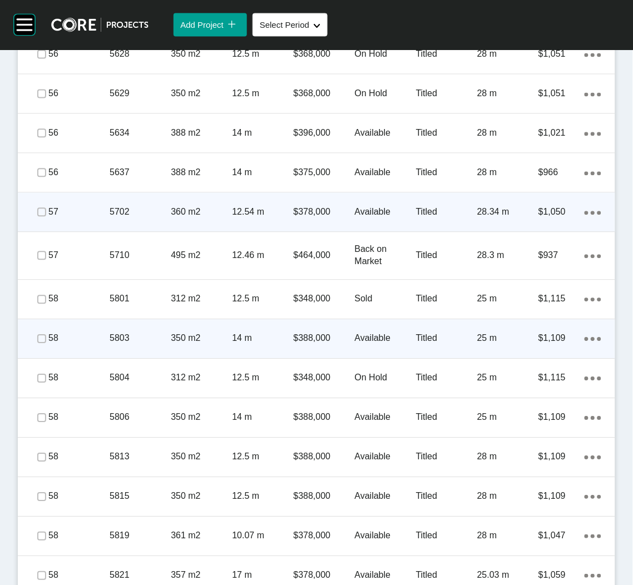
click at [136, 343] on p "5803" at bounding box center [140, 338] width 61 height 12
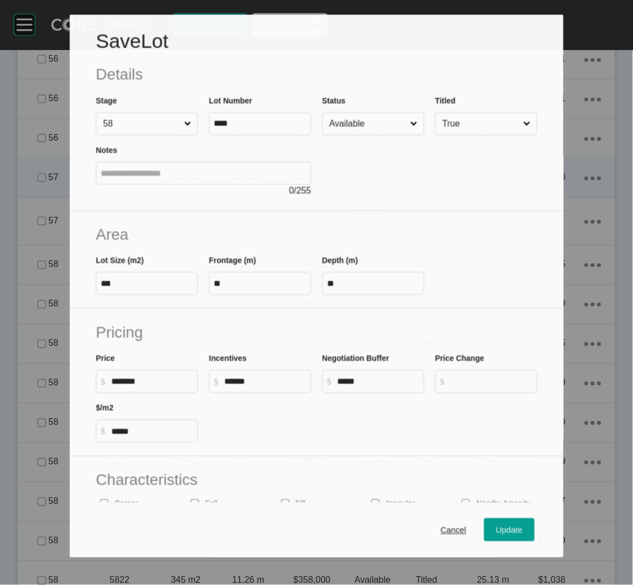
scroll to position [2712, 0]
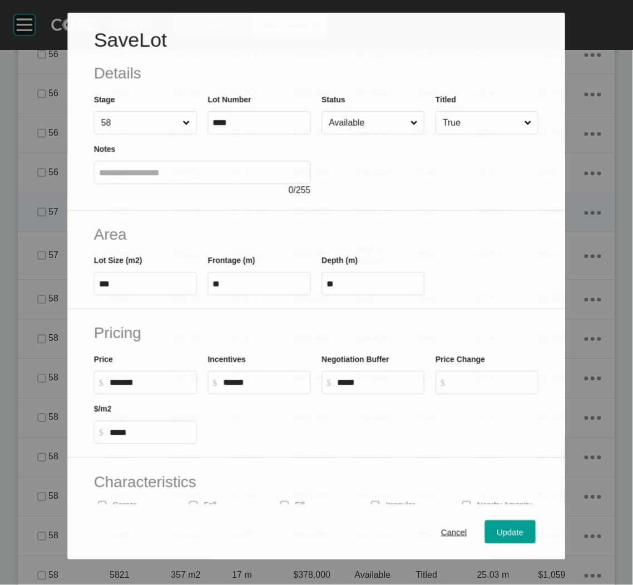
click at [362, 128] on input "Available" at bounding box center [368, 123] width 82 height 22
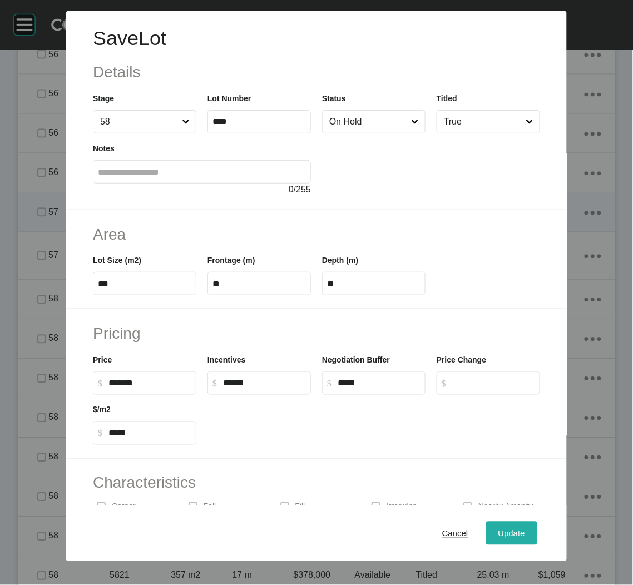
click at [495, 527] on div "Update" at bounding box center [511, 532] width 32 height 15
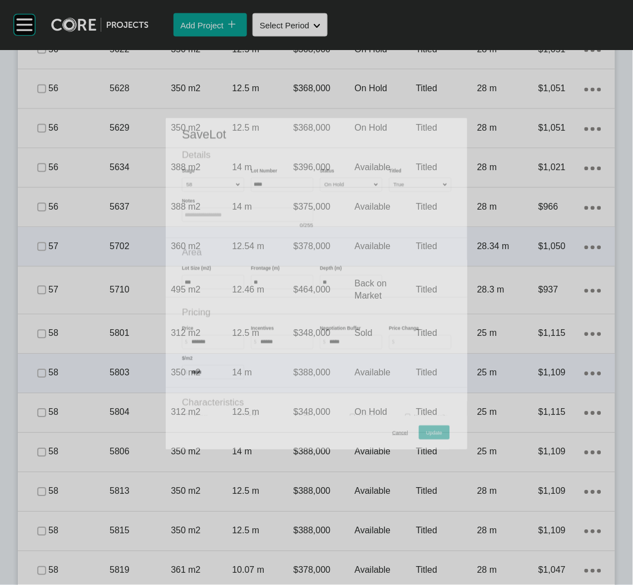
scroll to position [2747, 0]
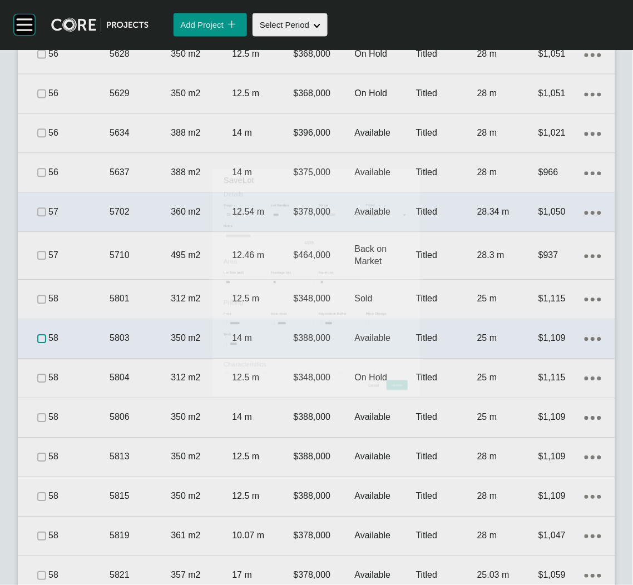
click at [38, 335] on label at bounding box center [41, 339] width 9 height 9
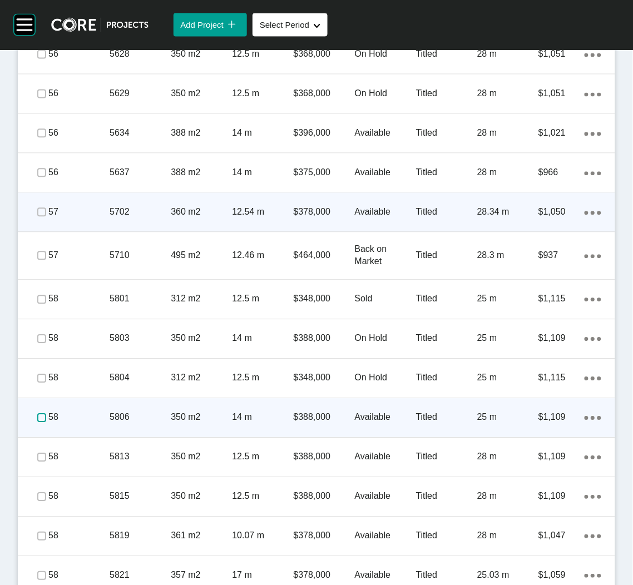
click at [39, 418] on label at bounding box center [41, 418] width 9 height 9
click at [232, 424] on div "14 m" at bounding box center [262, 417] width 61 height 34
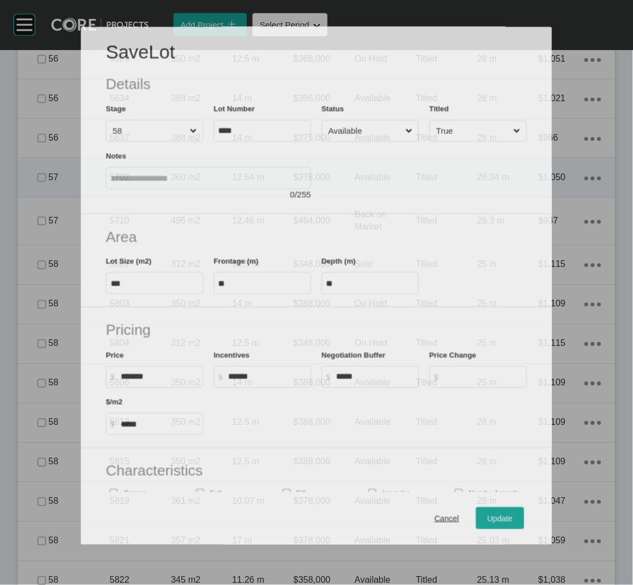
click at [404, 122] on span at bounding box center [409, 131] width 11 height 21
click at [402, 122] on input "Available" at bounding box center [364, 131] width 77 height 21
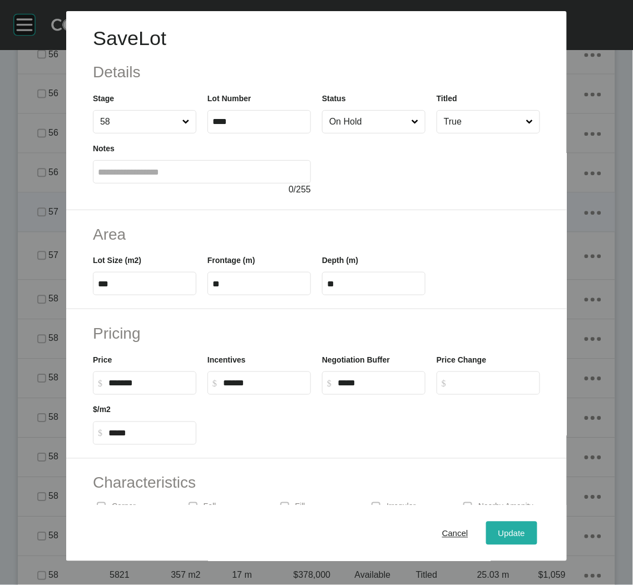
click at [498, 529] on span "Update" at bounding box center [511, 532] width 27 height 9
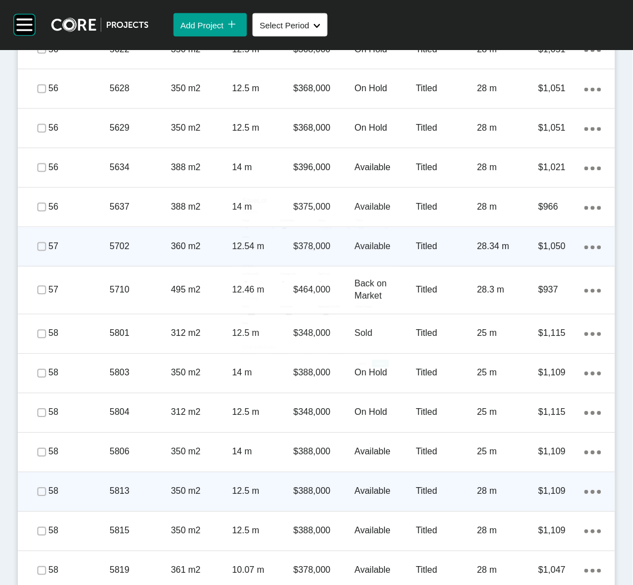
scroll to position [2747, 0]
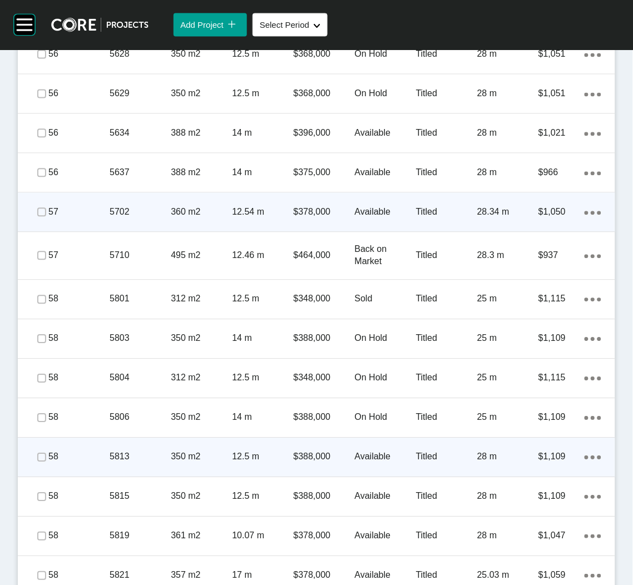
click at [116, 451] on p "5813" at bounding box center [140, 457] width 61 height 12
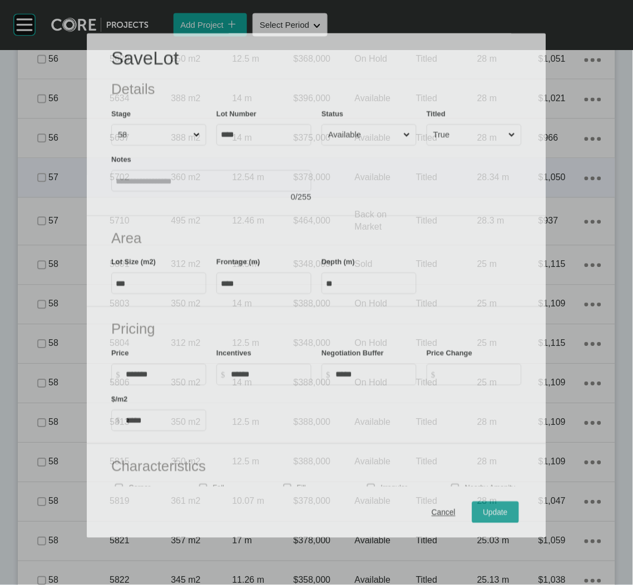
scroll to position [2712, 0]
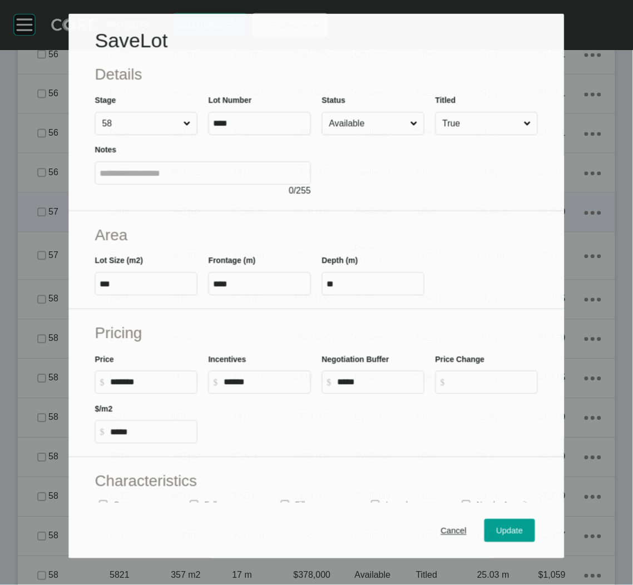
click at [363, 124] on input "Available" at bounding box center [367, 123] width 81 height 22
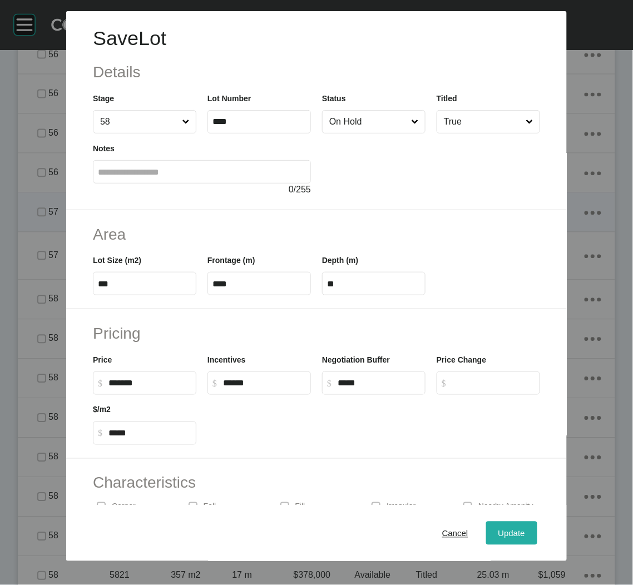
click at [500, 534] on span "Update" at bounding box center [511, 532] width 27 height 9
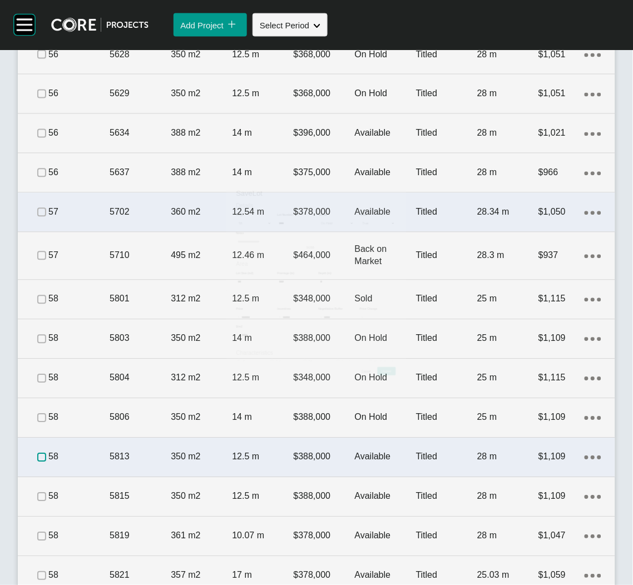
click at [38, 455] on label at bounding box center [41, 457] width 9 height 9
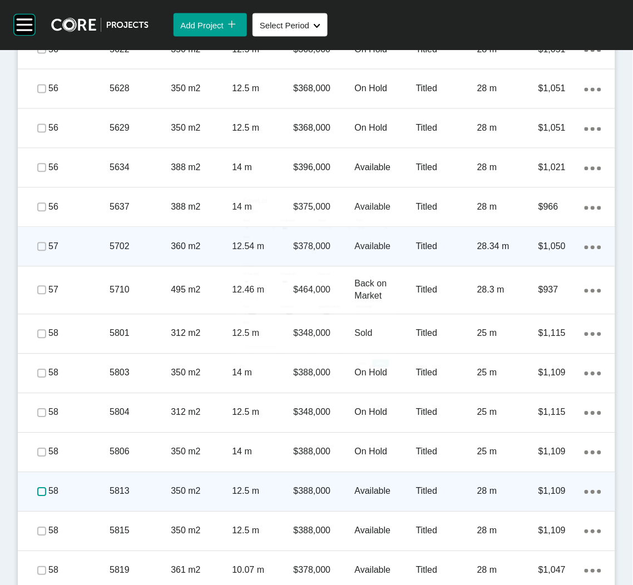
scroll to position [2747, 0]
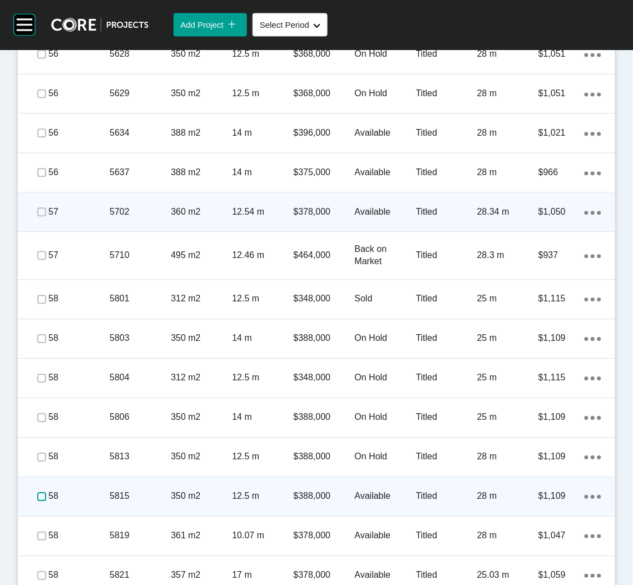
click at [44, 493] on label at bounding box center [41, 497] width 9 height 9
click at [190, 492] on p "350 m2" at bounding box center [201, 496] width 61 height 12
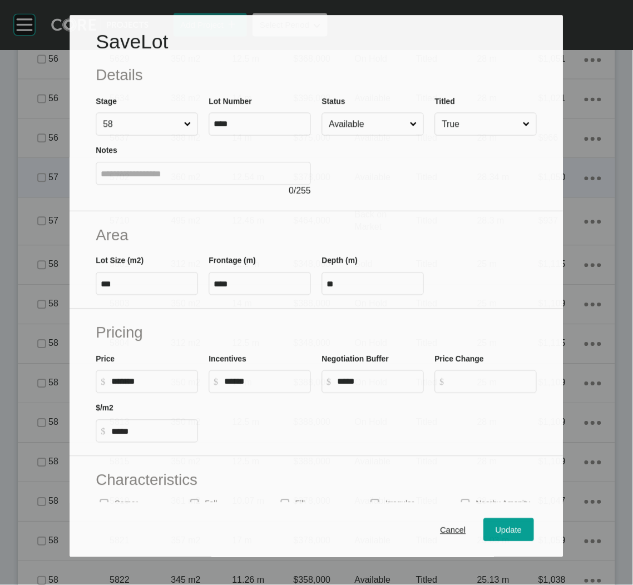
scroll to position [2712, 0]
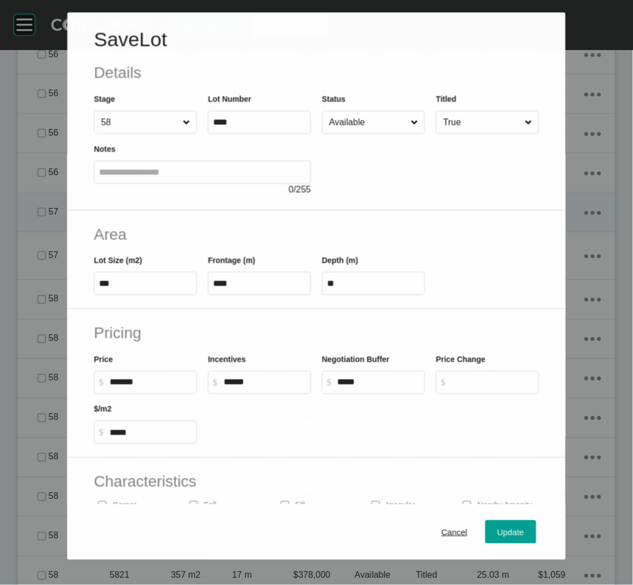
click at [409, 114] on span at bounding box center [414, 122] width 11 height 22
click at [403, 114] on input "Available" at bounding box center [368, 122] width 82 height 22
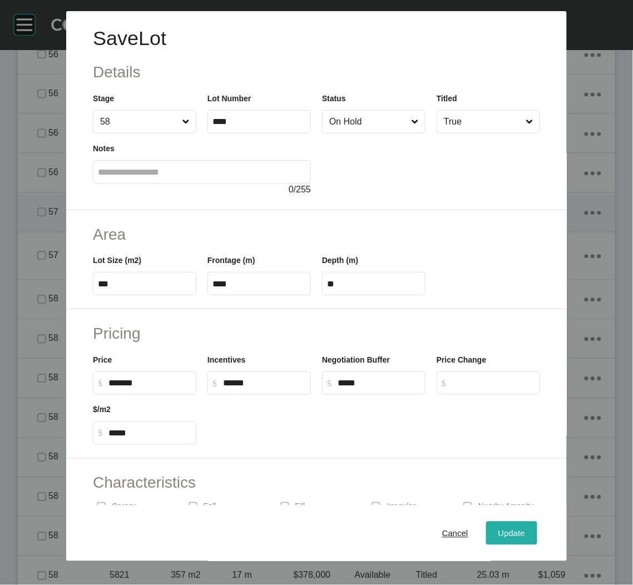
click at [498, 529] on span "Update" at bounding box center [511, 532] width 27 height 9
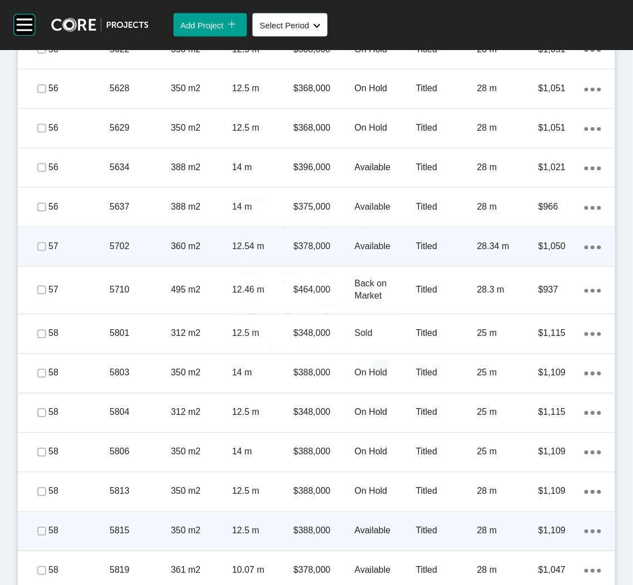
scroll to position [2747, 0]
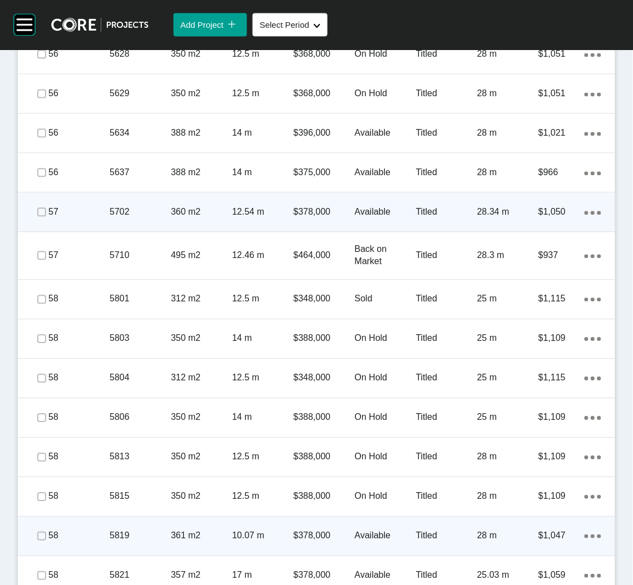
click at [185, 538] on p "361 m2" at bounding box center [201, 536] width 61 height 12
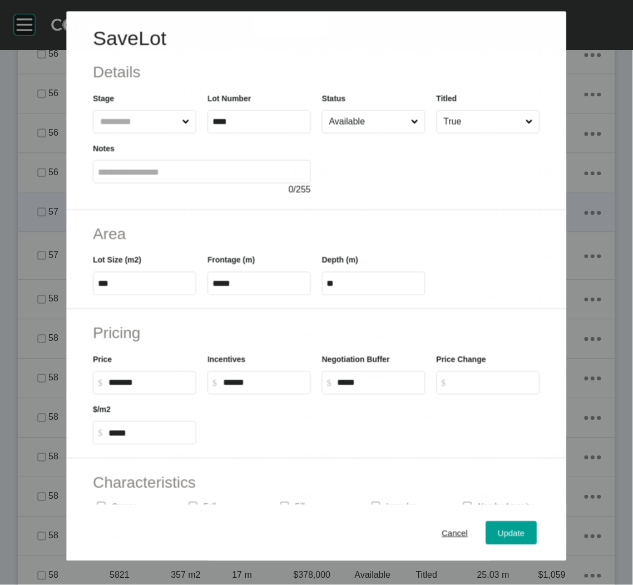
click at [363, 118] on input "Available" at bounding box center [368, 122] width 82 height 22
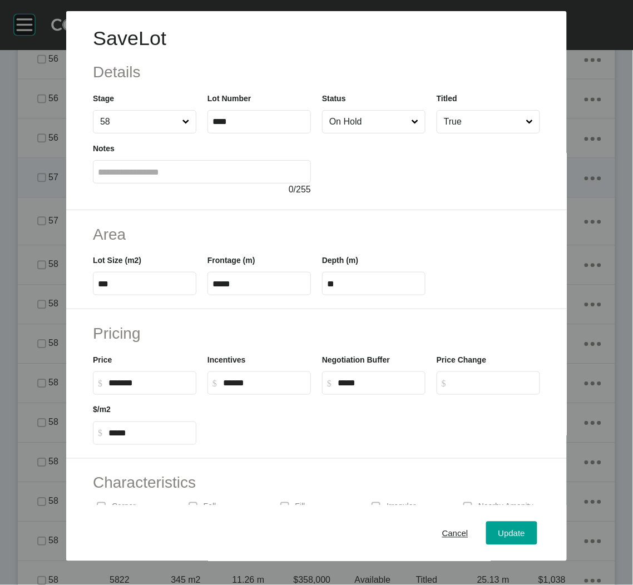
scroll to position [2712, 0]
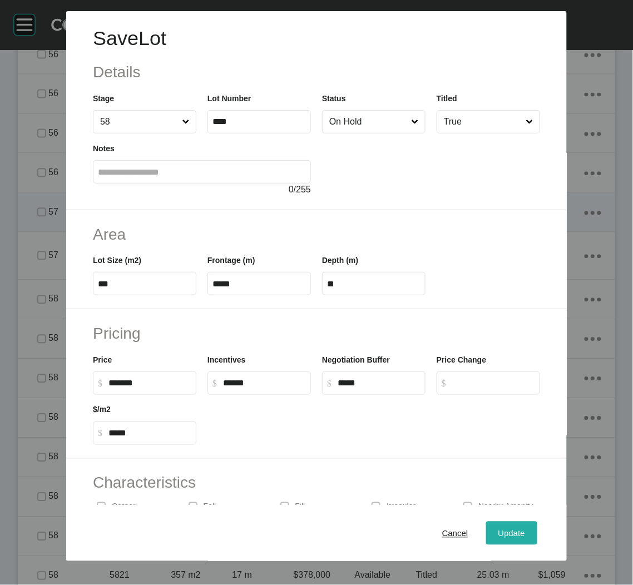
click at [498, 532] on span "Update" at bounding box center [511, 532] width 27 height 9
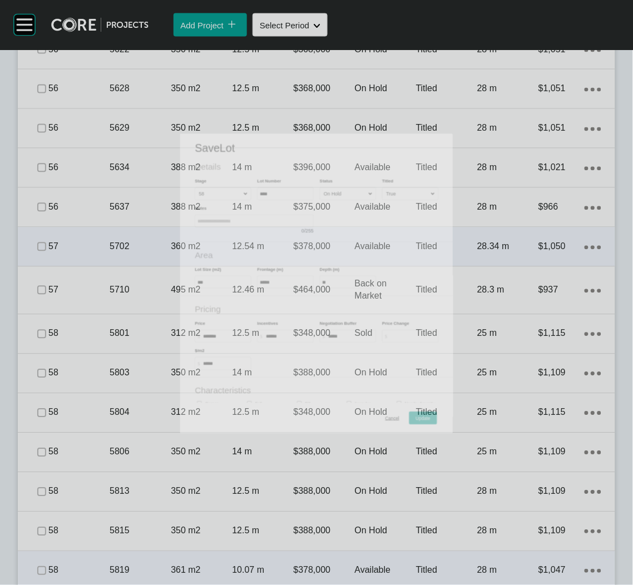
scroll to position [2747, 0]
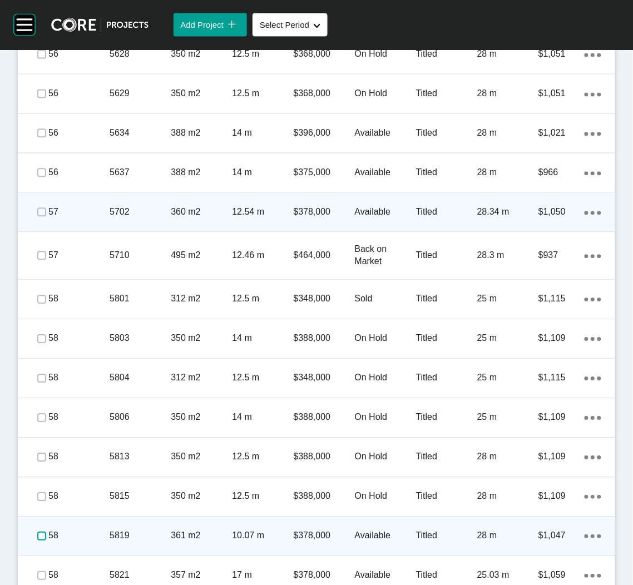
click at [38, 533] on label at bounding box center [41, 536] width 9 height 9
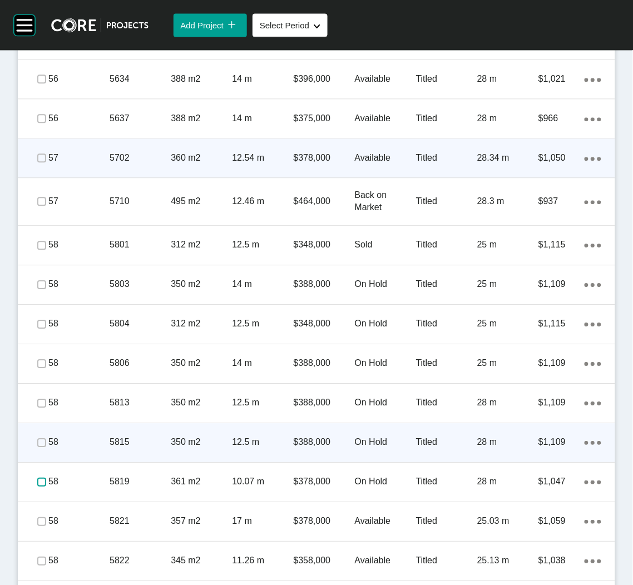
scroll to position [2830, 0]
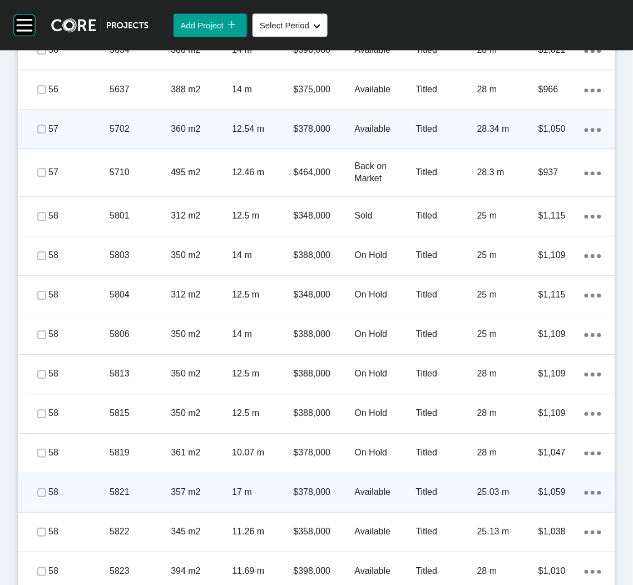
click at [157, 491] on p "5821" at bounding box center [140, 492] width 61 height 12
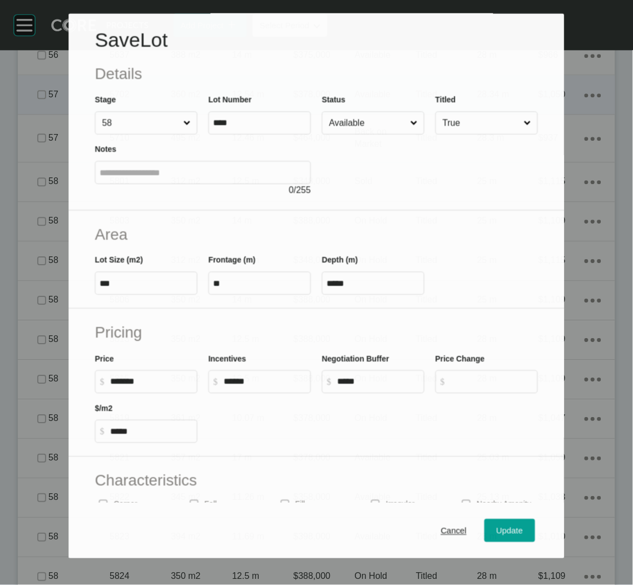
scroll to position [2796, 0]
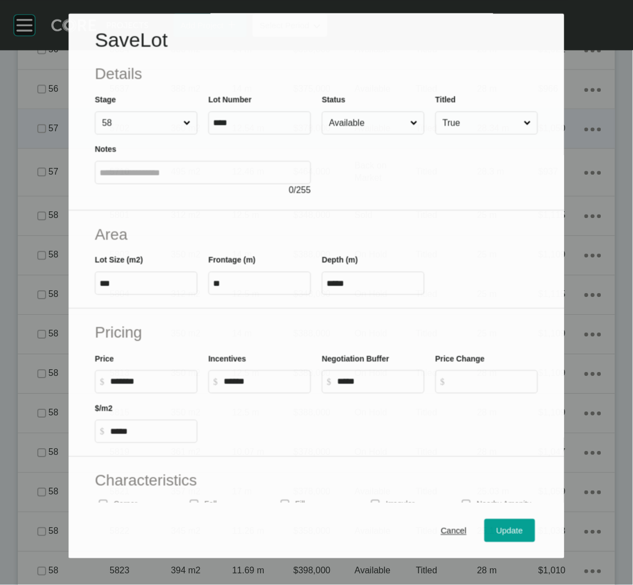
click at [378, 116] on input "Available" at bounding box center [367, 123] width 81 height 22
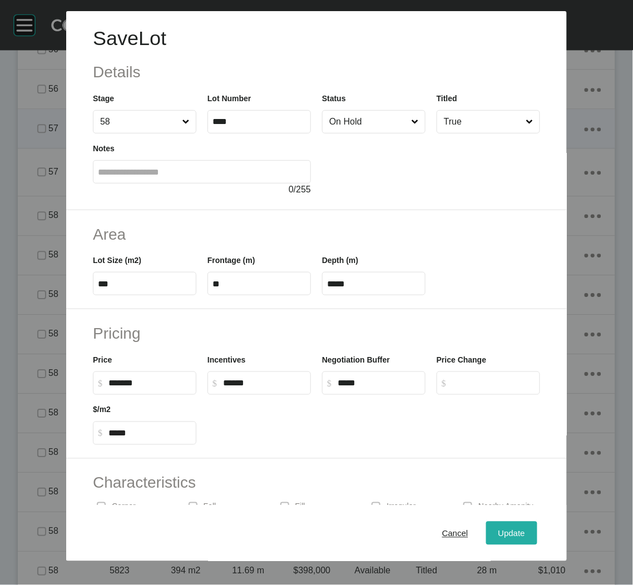
click at [495, 534] on div "Update" at bounding box center [511, 532] width 32 height 15
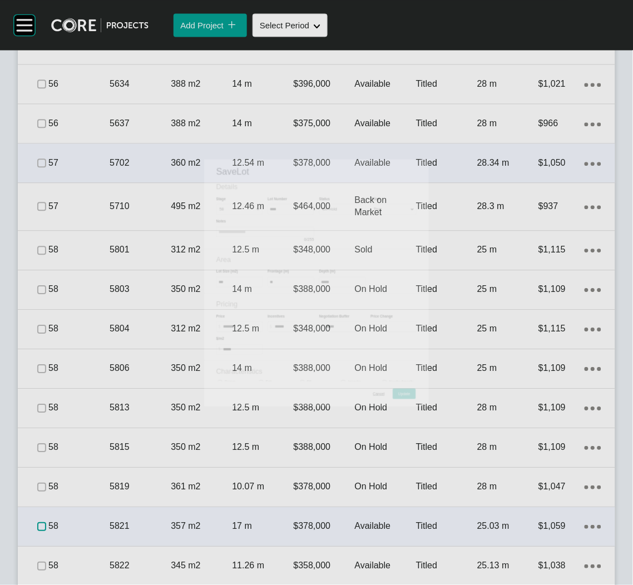
click at [38, 522] on label at bounding box center [41, 526] width 9 height 9
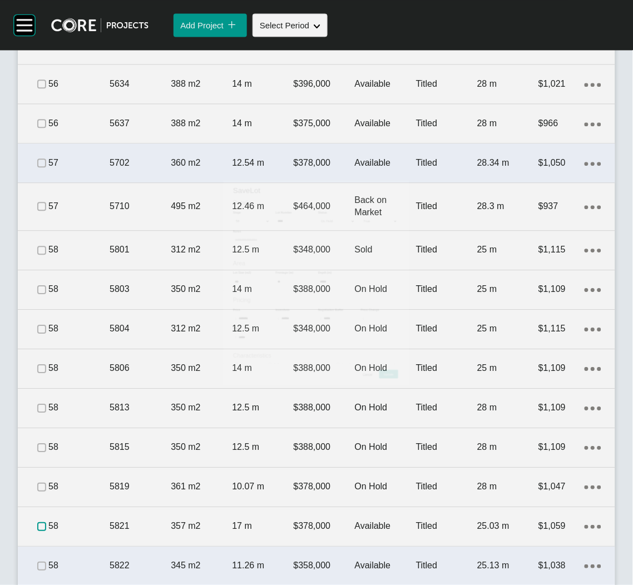
scroll to position [2830, 0]
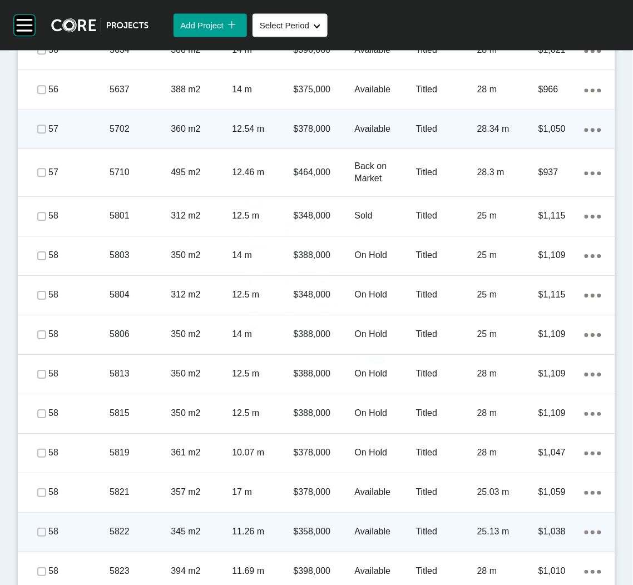
click at [154, 535] on p "5822" at bounding box center [140, 531] width 61 height 12
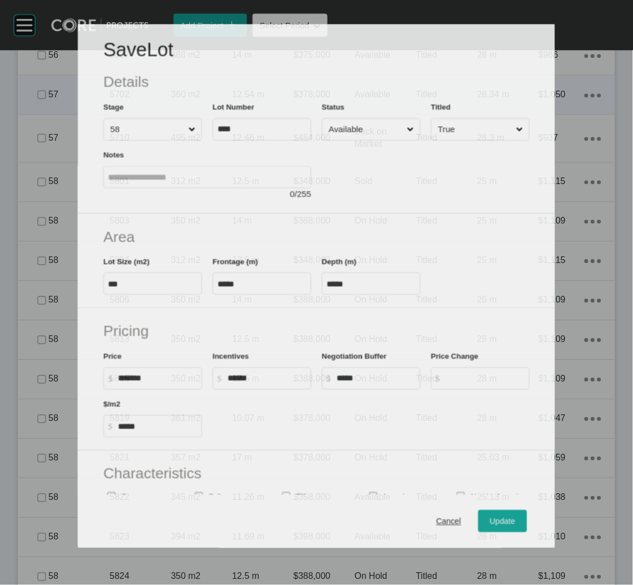
scroll to position [2796, 0]
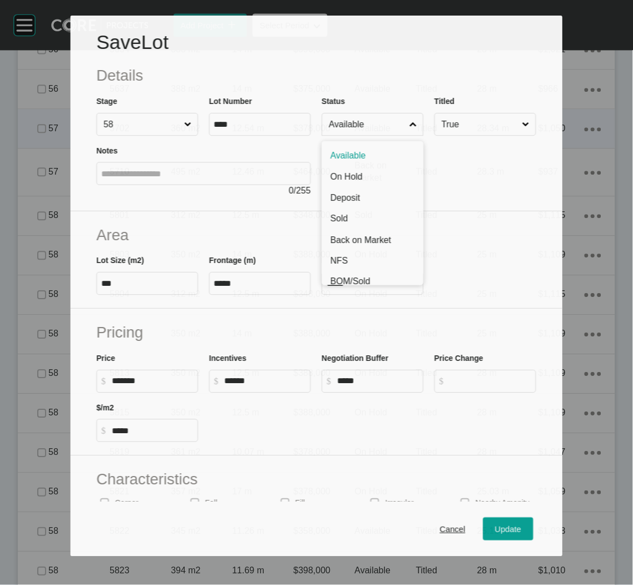
click at [410, 124] on icon at bounding box center [413, 124] width 7 height 7
click at [405, 124] on input "Available" at bounding box center [367, 124] width 81 height 22
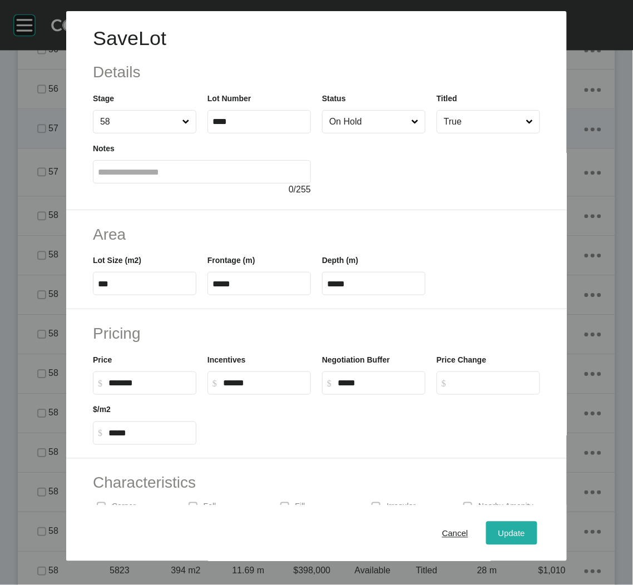
click at [495, 524] on button "Update" at bounding box center [511, 533] width 51 height 23
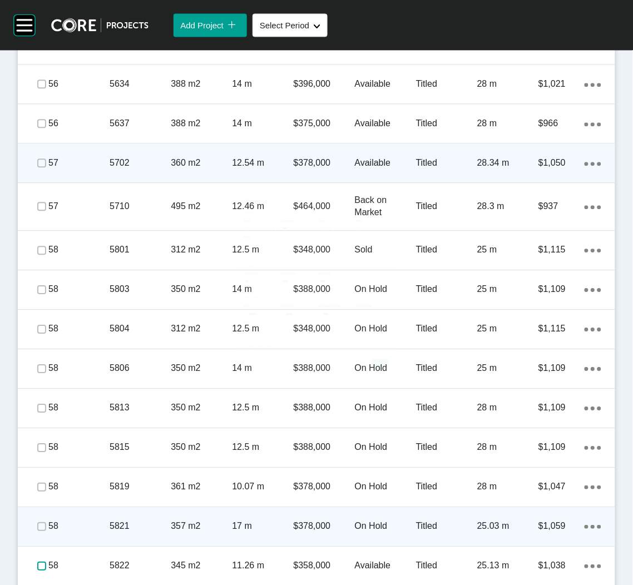
click at [38, 562] on label at bounding box center [41, 566] width 9 height 9
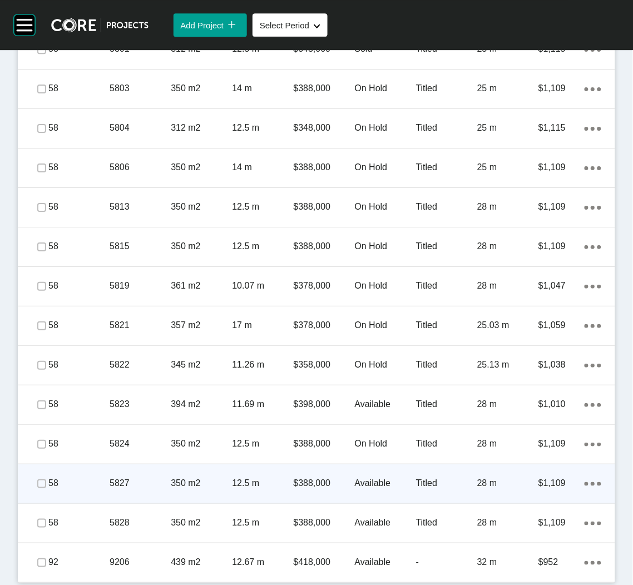
click at [142, 484] on p "5827" at bounding box center [140, 483] width 61 height 12
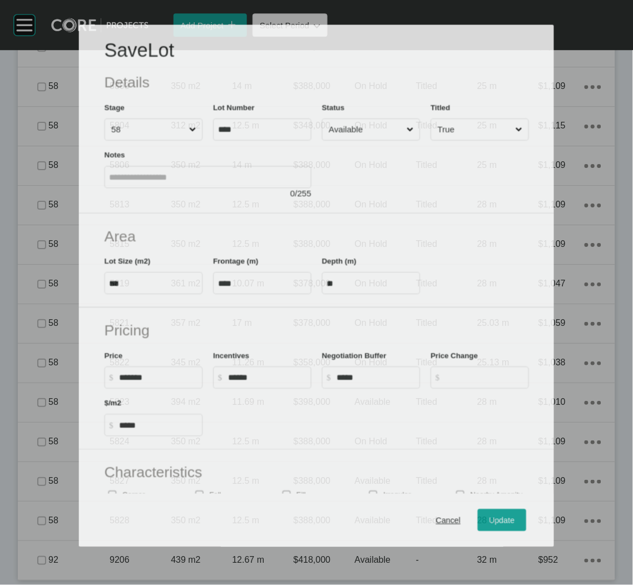
scroll to position [2962, 0]
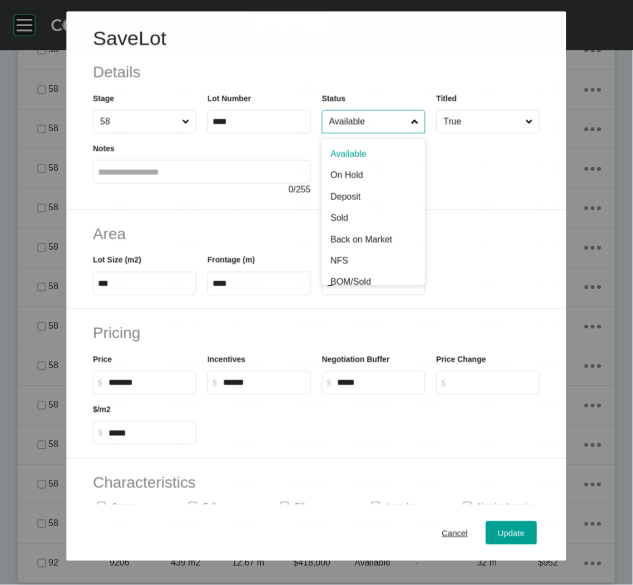
click at [378, 125] on input "Available" at bounding box center [368, 122] width 82 height 22
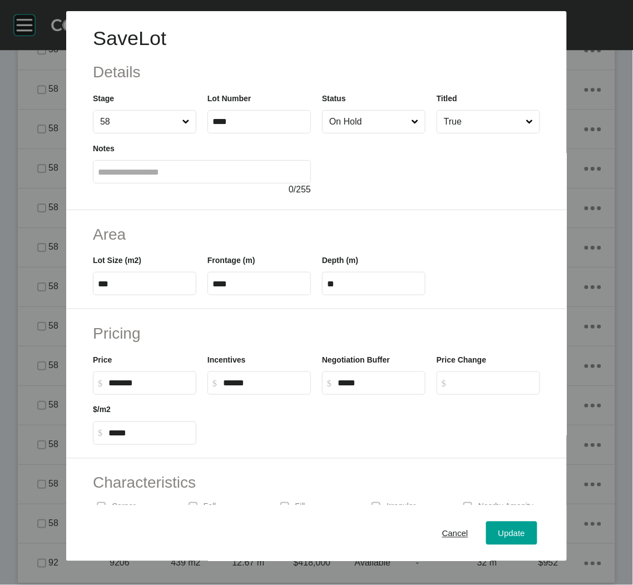
drag, startPoint x: 362, startPoint y: 175, endPoint x: 365, endPoint y: 197, distance: 21.9
click at [486, 537] on button "Update" at bounding box center [511, 533] width 51 height 23
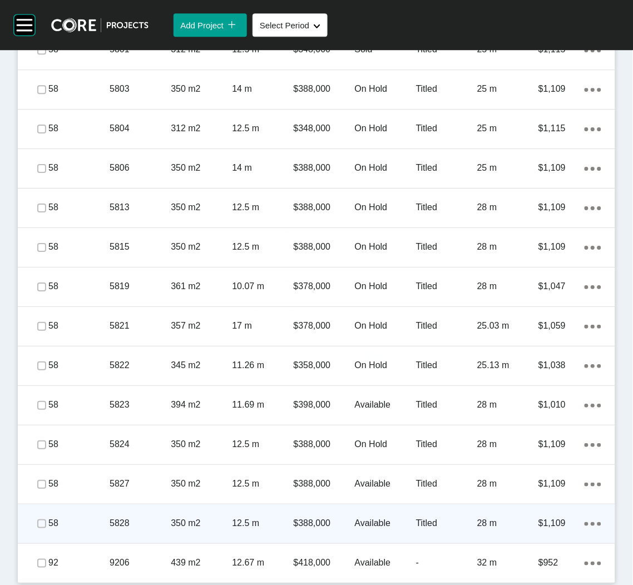
click at [186, 525] on p "350 m2" at bounding box center [201, 523] width 61 height 12
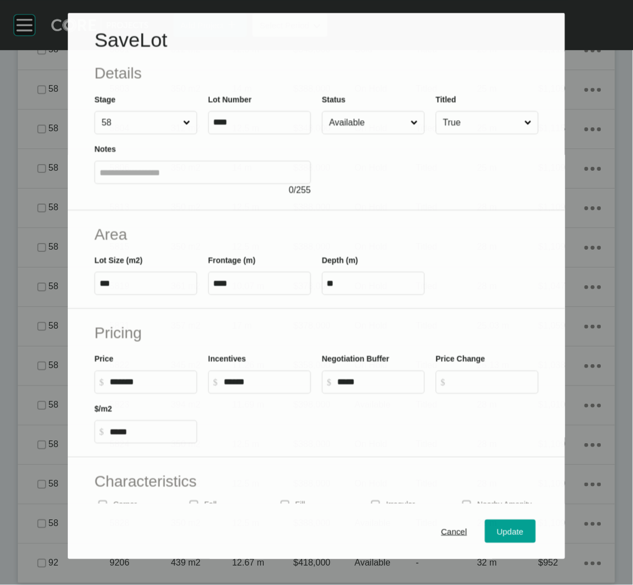
click at [376, 117] on input "Available" at bounding box center [367, 123] width 81 height 22
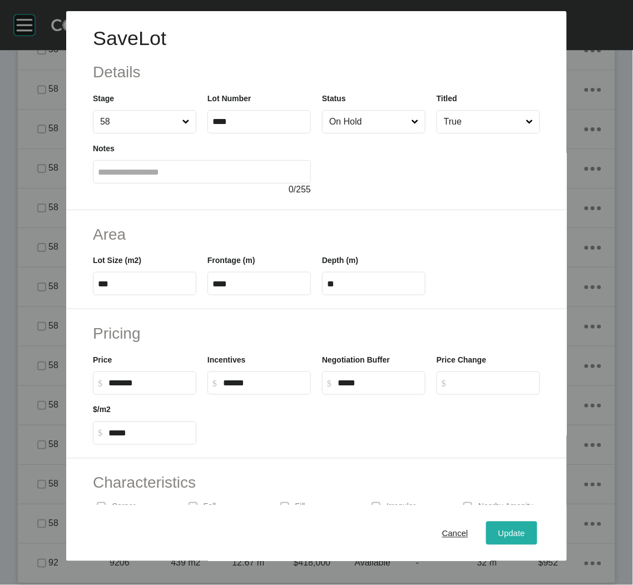
click at [519, 537] on button "Update" at bounding box center [511, 533] width 51 height 23
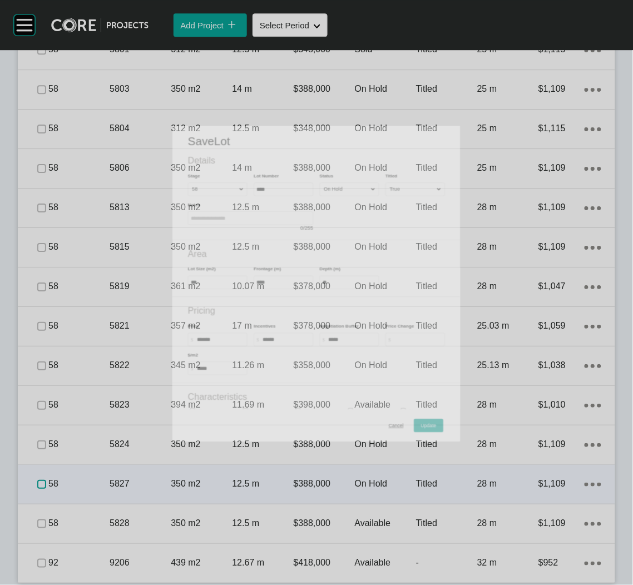
click at [39, 481] on label at bounding box center [41, 484] width 9 height 9
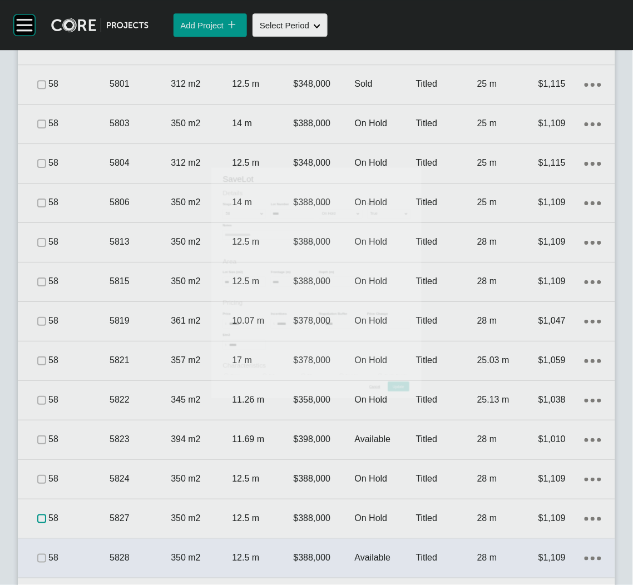
scroll to position [2997, 0]
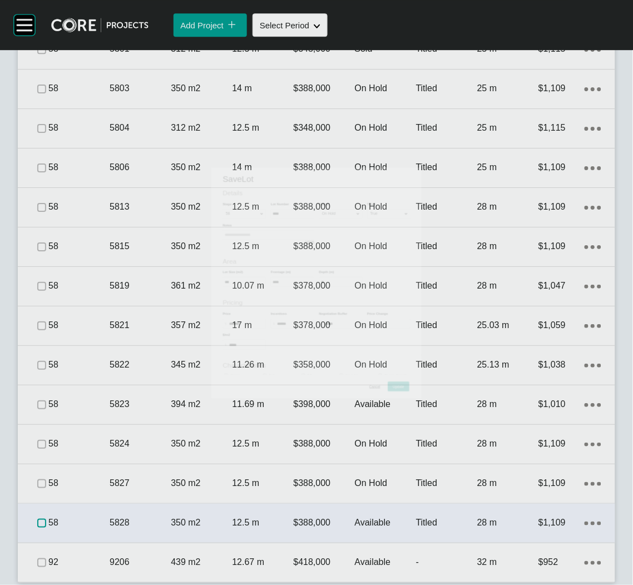
click at [41, 522] on label at bounding box center [41, 523] width 9 height 9
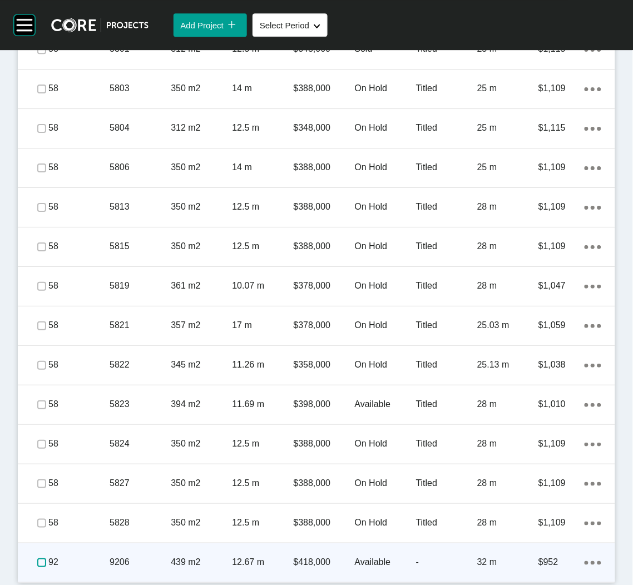
click at [39, 559] on label at bounding box center [41, 562] width 9 height 9
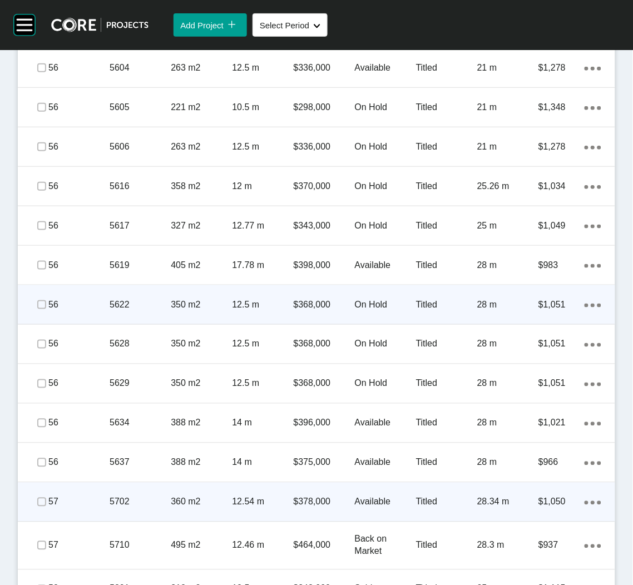
scroll to position [2496, 0]
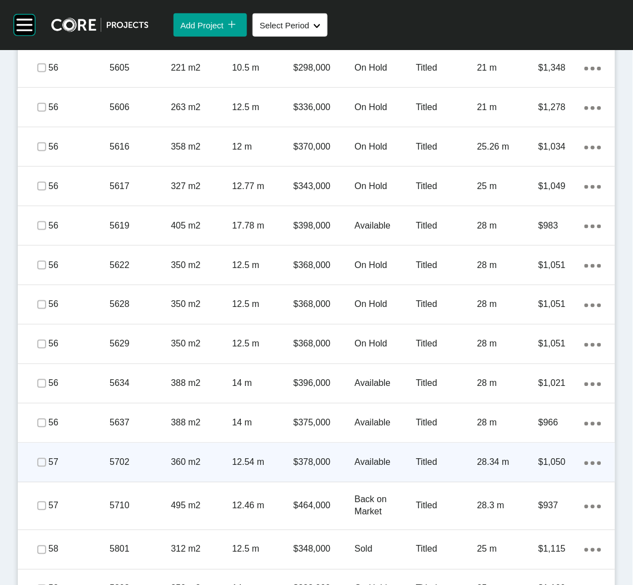
click at [166, 474] on div "5702" at bounding box center [140, 462] width 61 height 34
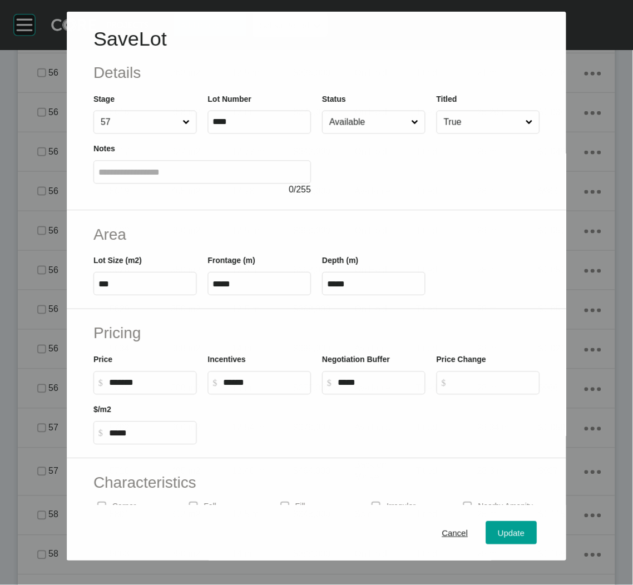
scroll to position [2462, 0]
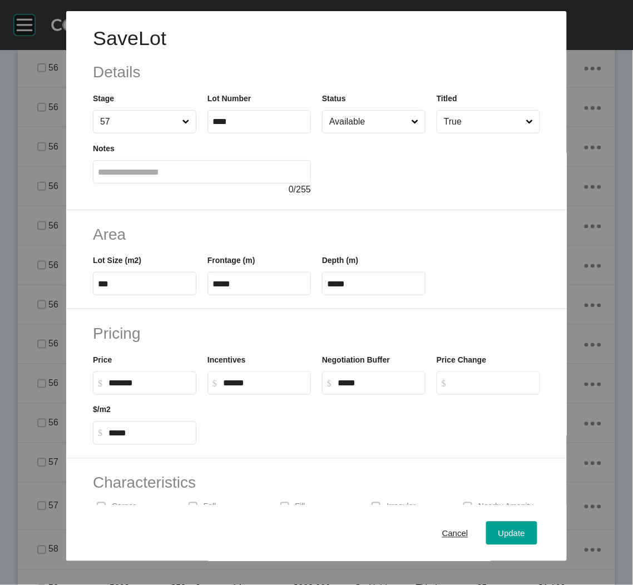
click at [370, 118] on input "Available" at bounding box center [368, 122] width 82 height 22
click at [503, 538] on div "Update" at bounding box center [511, 532] width 32 height 15
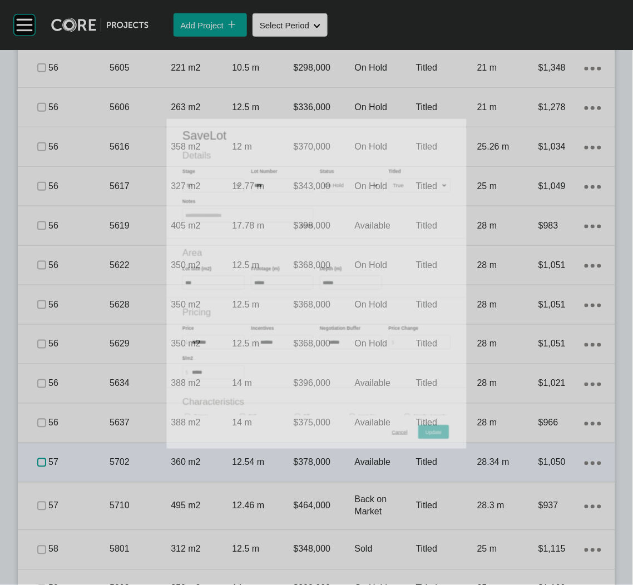
click at [39, 464] on label at bounding box center [41, 462] width 9 height 9
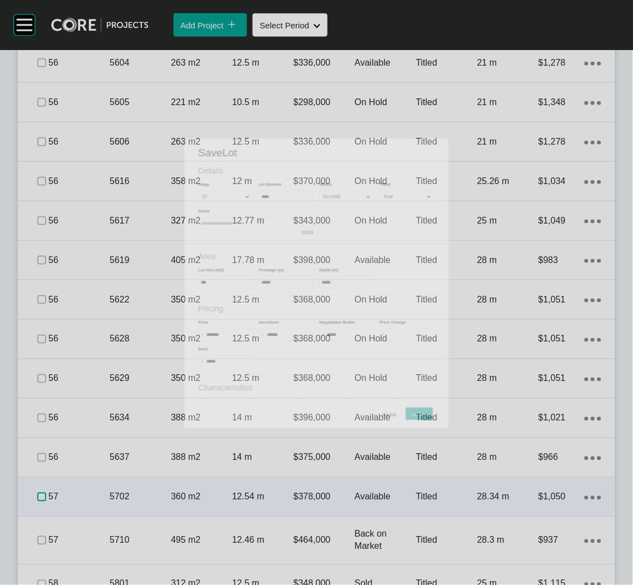
scroll to position [2496, 0]
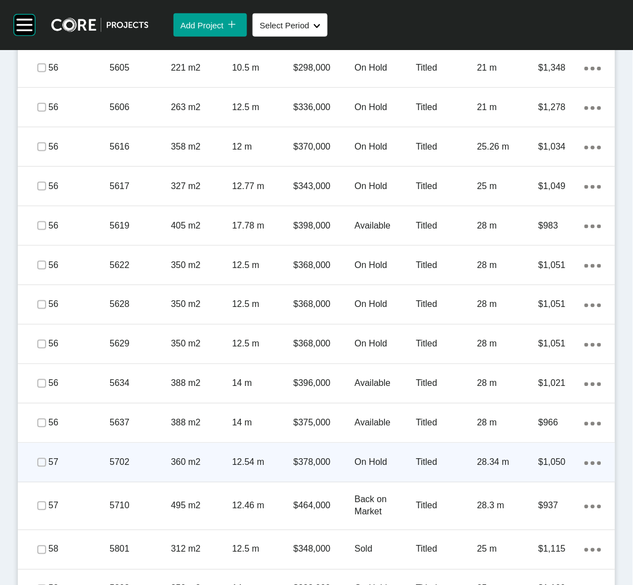
click at [166, 476] on div "5702" at bounding box center [140, 462] width 61 height 34
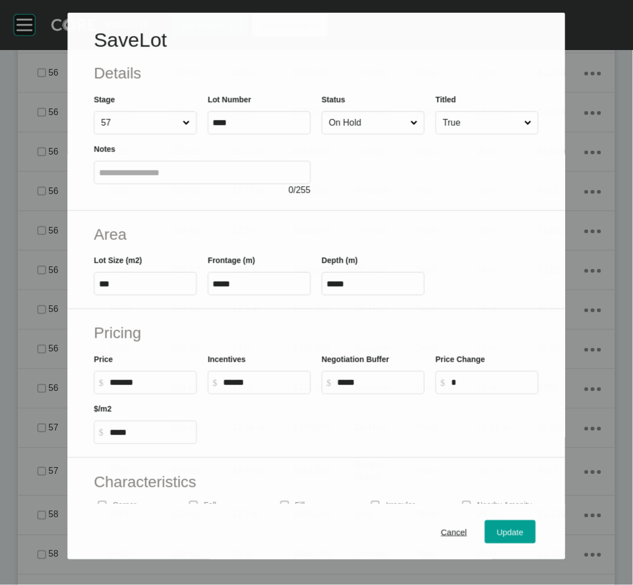
scroll to position [2462, 0]
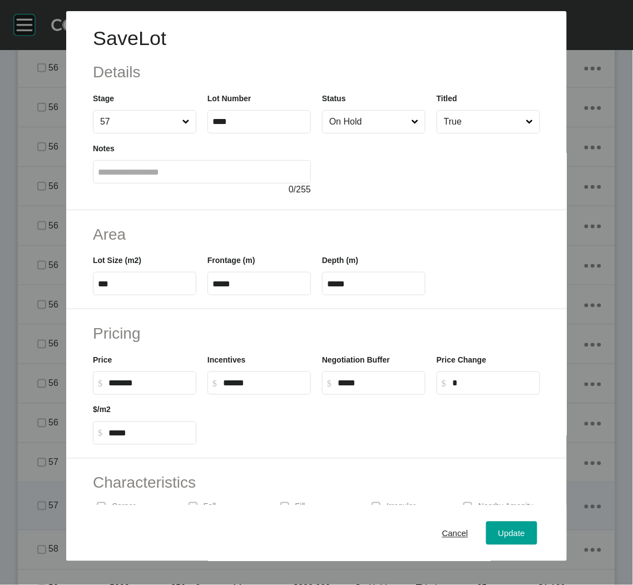
drag, startPoint x: 438, startPoint y: 535, endPoint x: 375, endPoint y: 508, distance: 69.0
click at [442, 535] on span "Cancel" at bounding box center [455, 532] width 26 height 9
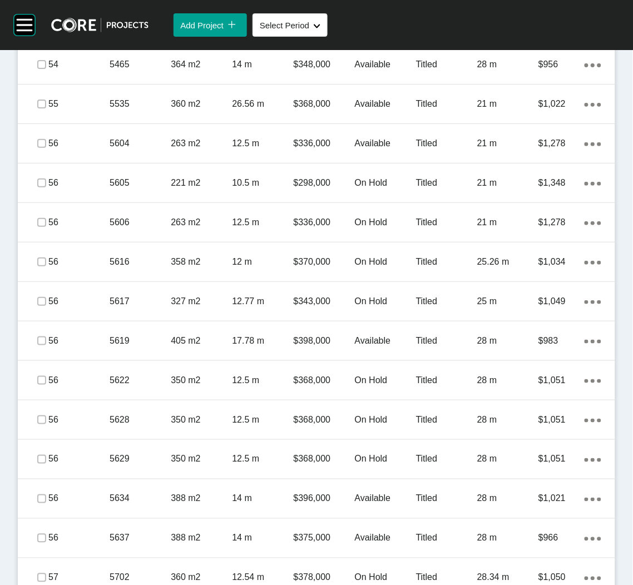
scroll to position [2211, 0]
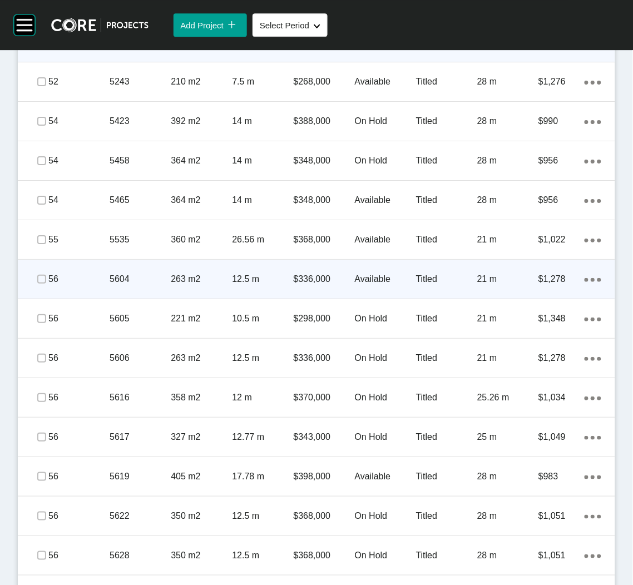
click at [209, 275] on p "263 m2" at bounding box center [201, 279] width 61 height 12
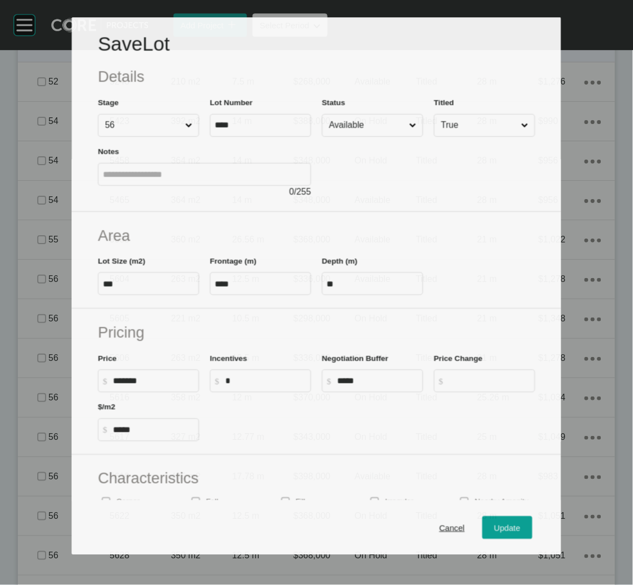
click at [391, 121] on input "Available" at bounding box center [367, 126] width 80 height 22
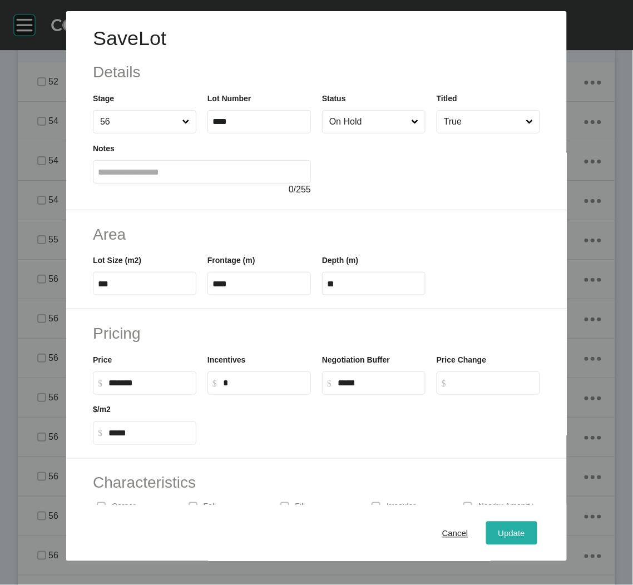
click at [498, 537] on span "Update" at bounding box center [511, 532] width 27 height 9
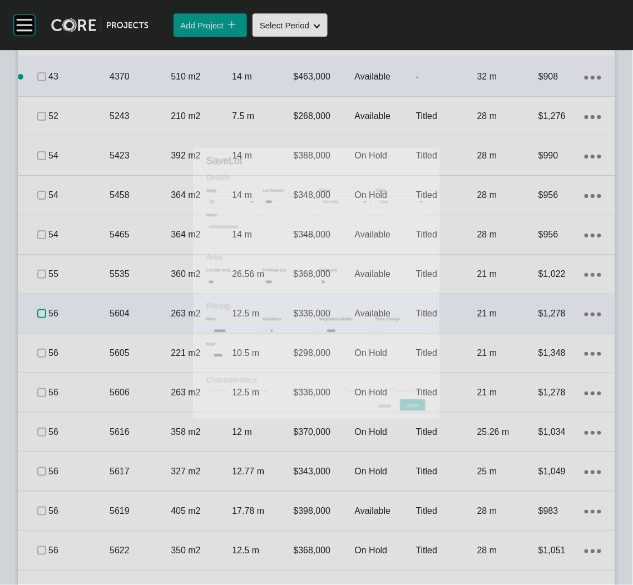
scroll to position [2246, 0]
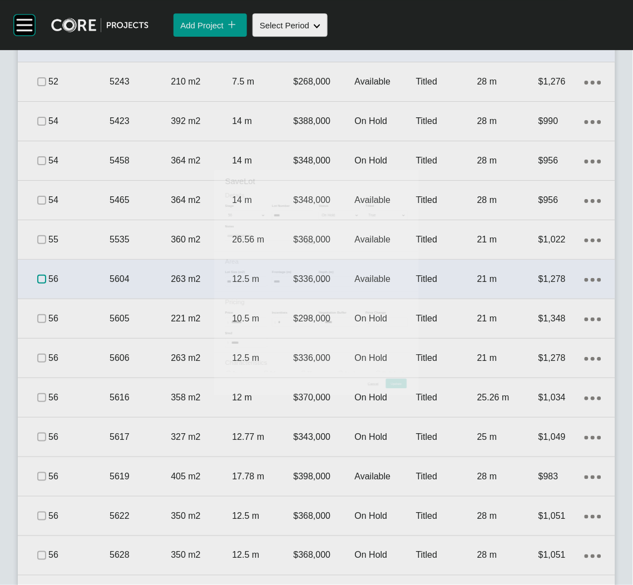
click at [41, 277] on label at bounding box center [41, 279] width 9 height 9
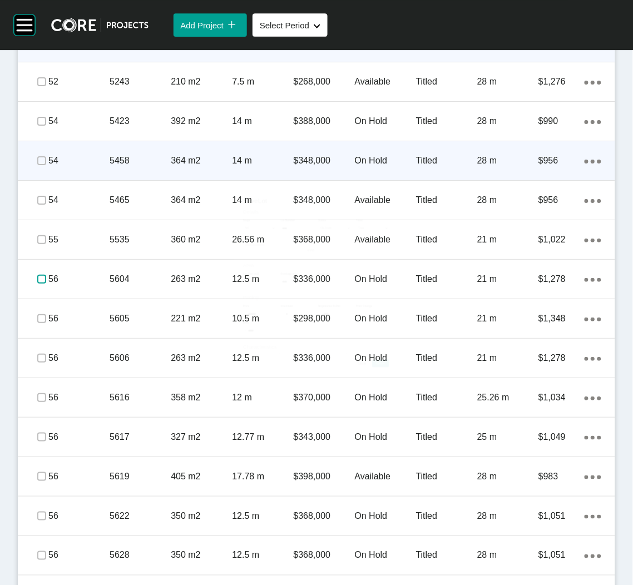
scroll to position [2079, 0]
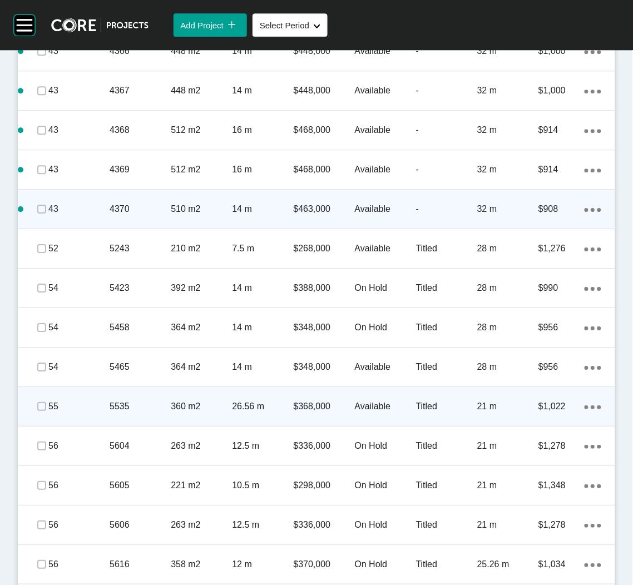
click at [222, 410] on p "360 m2" at bounding box center [201, 406] width 61 height 12
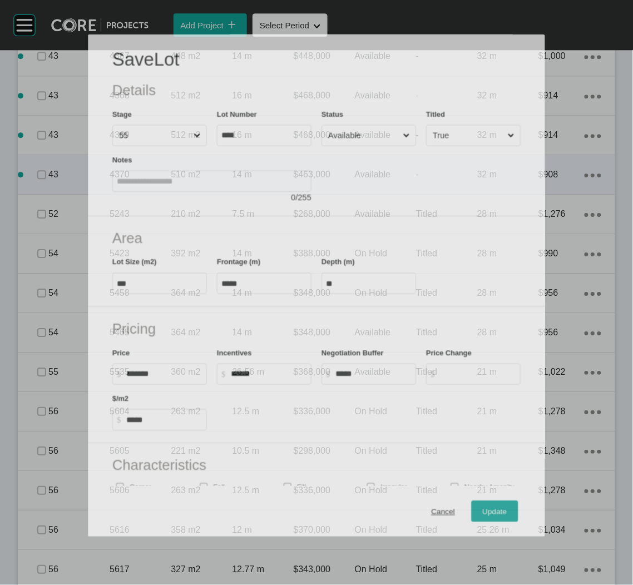
scroll to position [2044, 0]
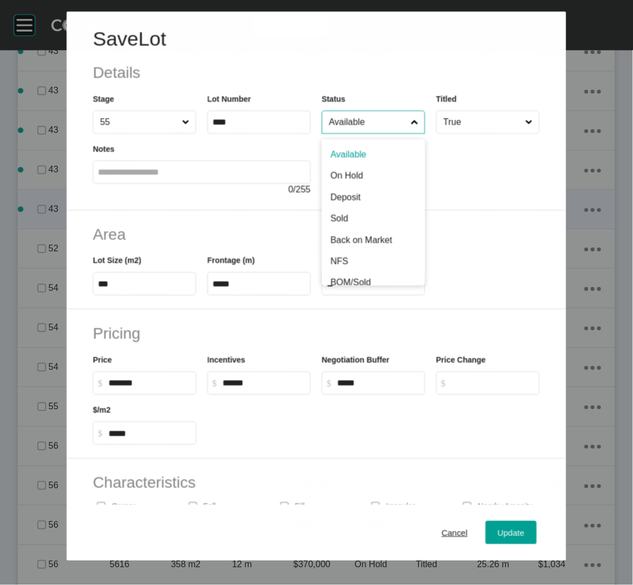
click at [395, 126] on input "Available" at bounding box center [368, 122] width 82 height 22
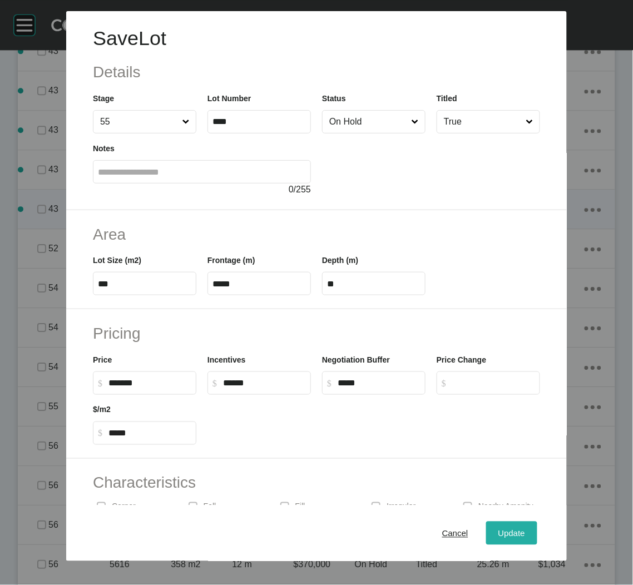
click at [498, 535] on span "Update" at bounding box center [511, 532] width 27 height 9
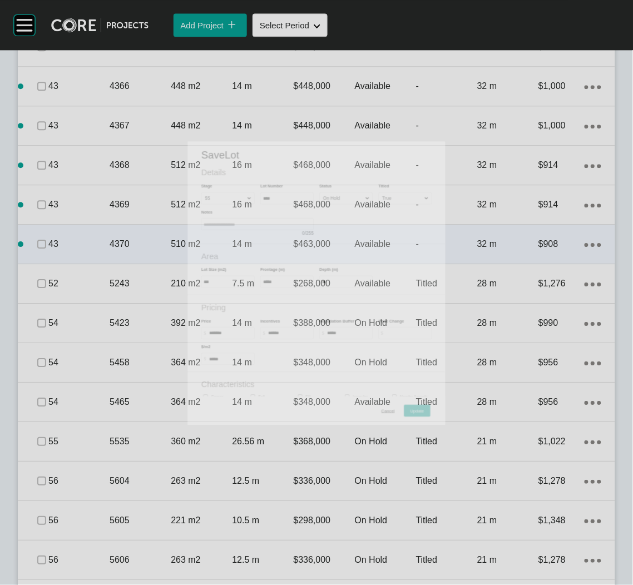
scroll to position [2079, 0]
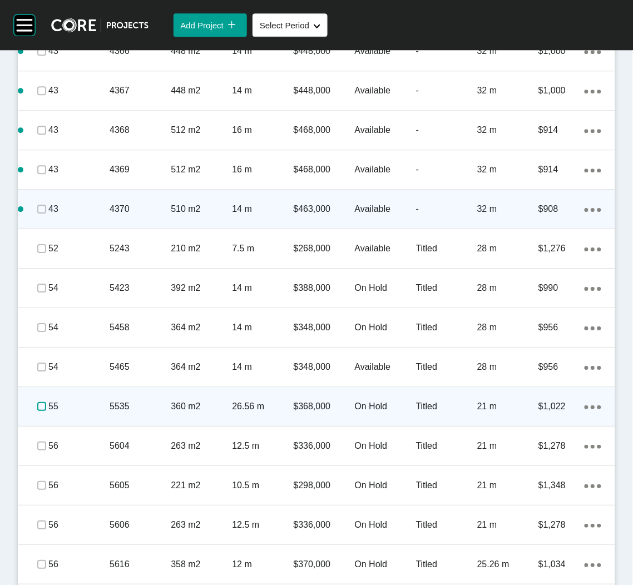
click at [39, 409] on label at bounding box center [41, 406] width 9 height 9
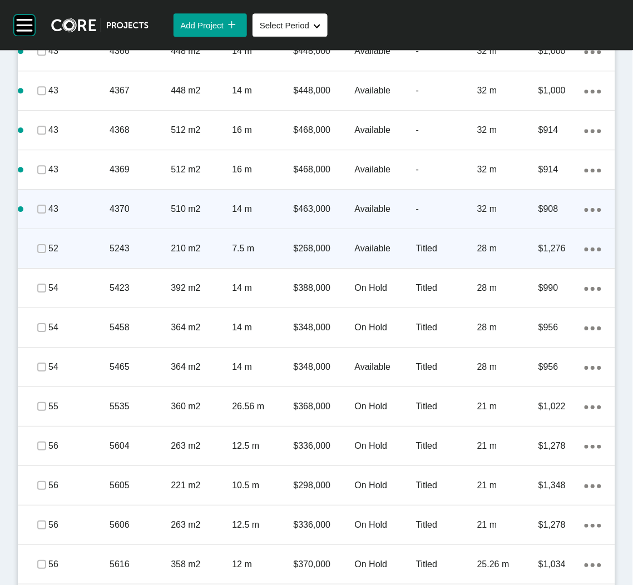
click at [221, 245] on p "210 m2" at bounding box center [201, 248] width 61 height 12
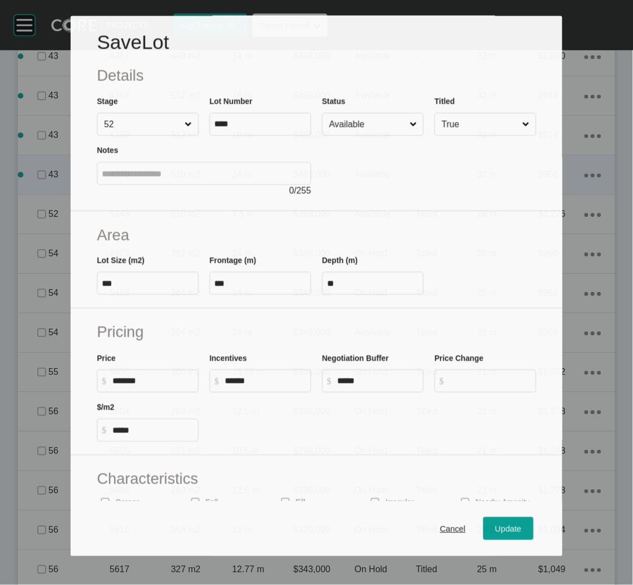
scroll to position [2044, 0]
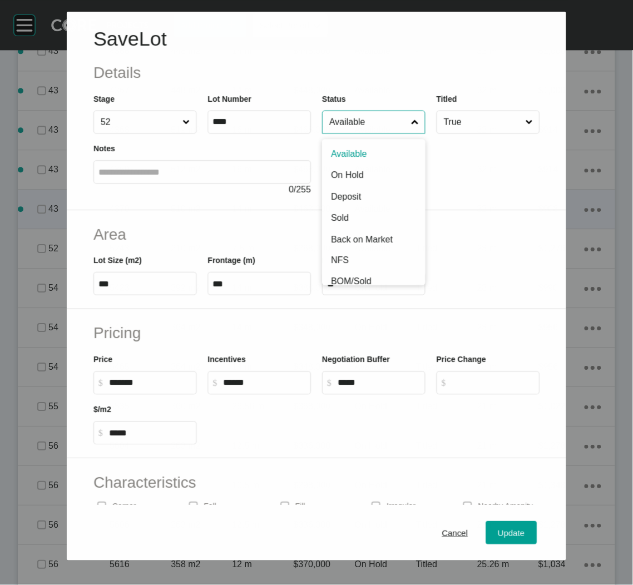
click at [379, 122] on input "Available" at bounding box center [368, 122] width 82 height 22
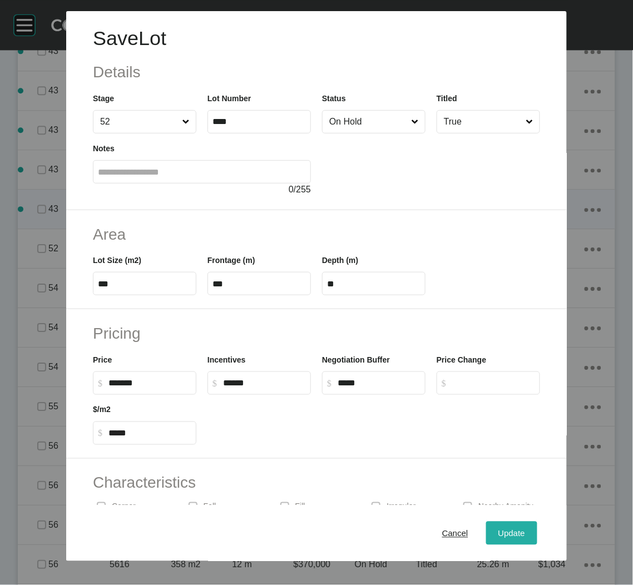
click at [507, 534] on span "Update" at bounding box center [511, 532] width 27 height 9
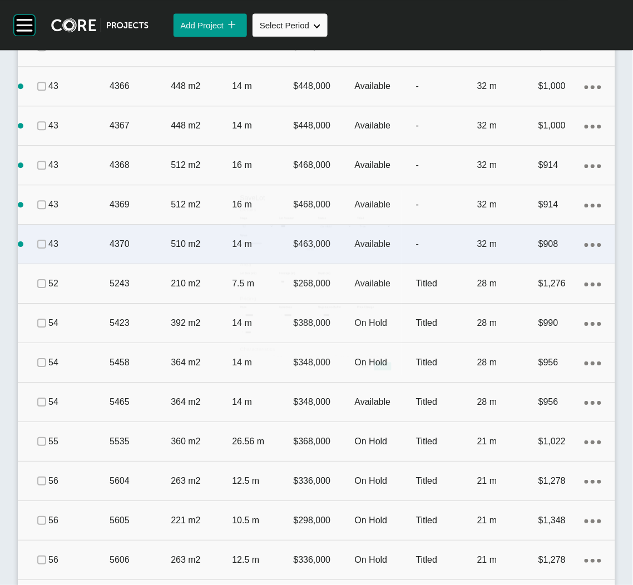
scroll to position [2079, 0]
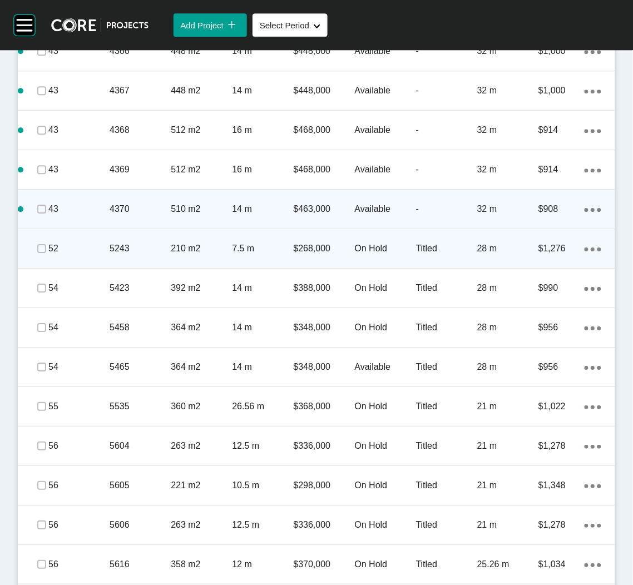
click at [138, 255] on div "5243" at bounding box center [140, 248] width 61 height 34
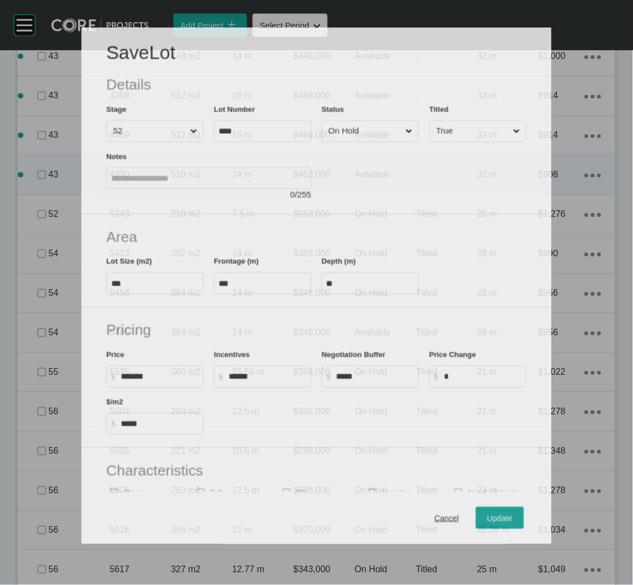
scroll to position [2044, 0]
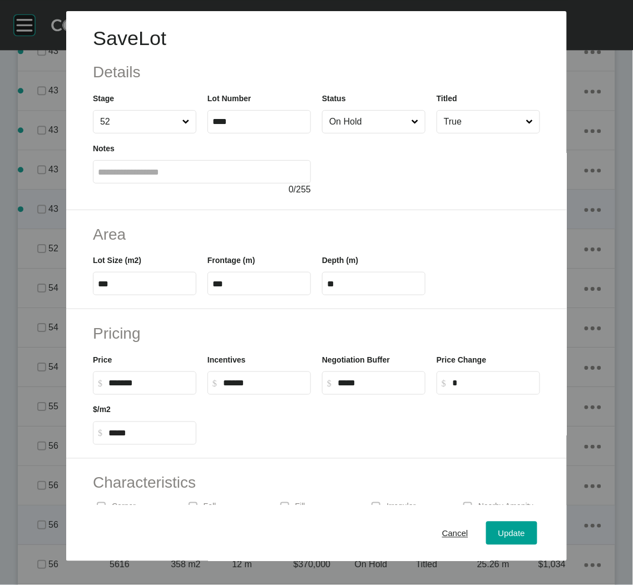
click at [442, 532] on span "Cancel" at bounding box center [455, 532] width 26 height 9
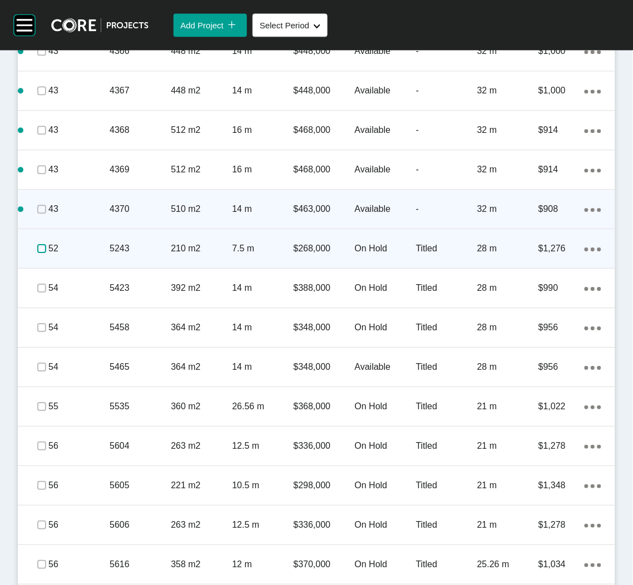
click at [41, 245] on label at bounding box center [41, 248] width 9 height 9
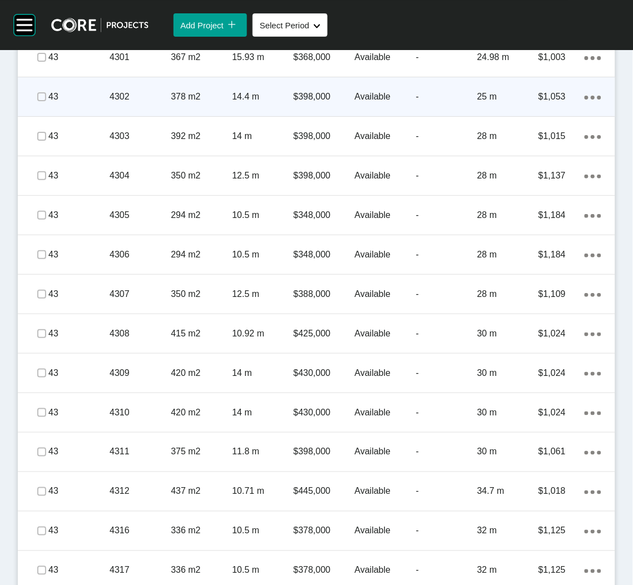
scroll to position [627, 0]
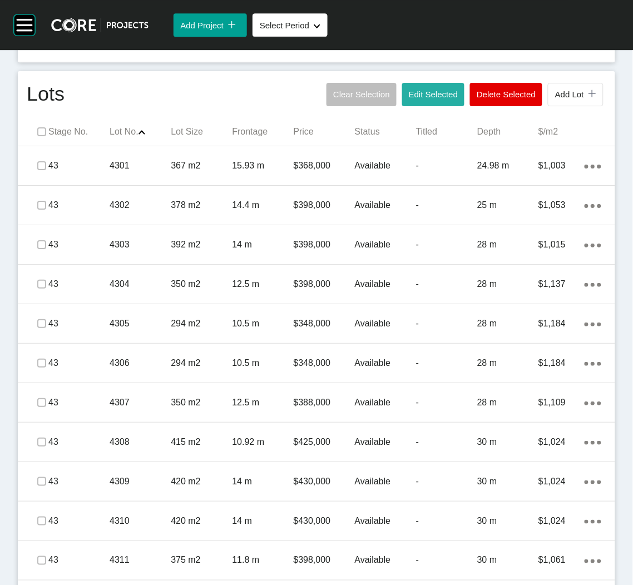
click at [429, 97] on span "Edit Selected" at bounding box center [433, 94] width 49 height 9
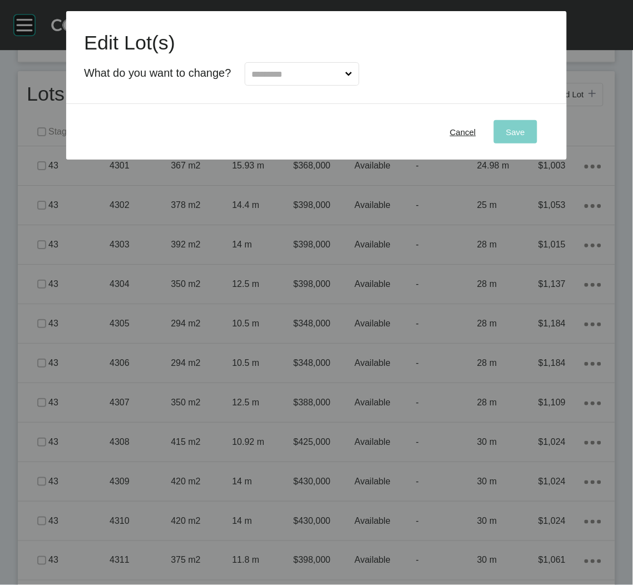
click at [335, 64] on input "text" at bounding box center [296, 74] width 93 height 22
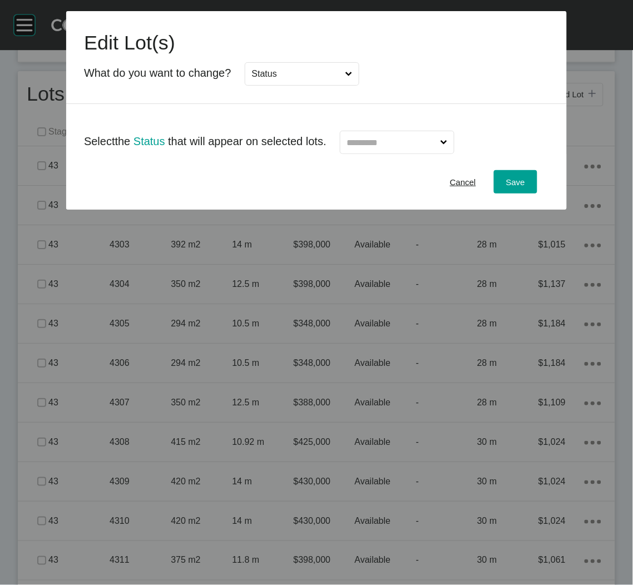
click at [383, 144] on input "text" at bounding box center [391, 142] width 93 height 22
click at [524, 185] on span "Save" at bounding box center [515, 181] width 19 height 9
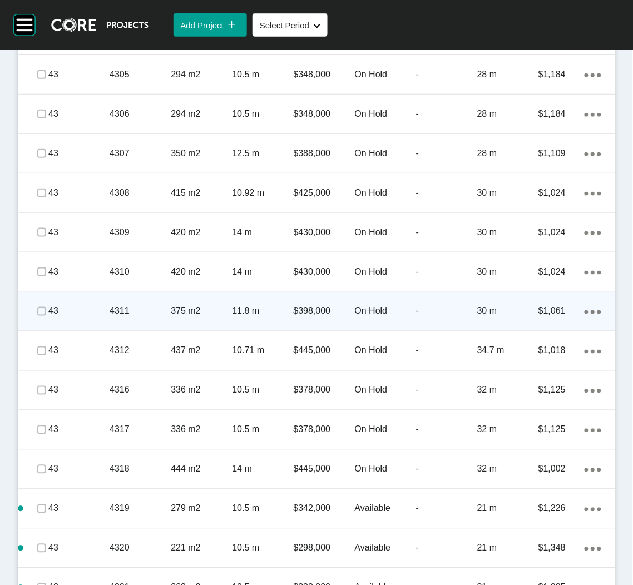
scroll to position [877, 0]
